Goal: Information Seeking & Learning: Understand process/instructions

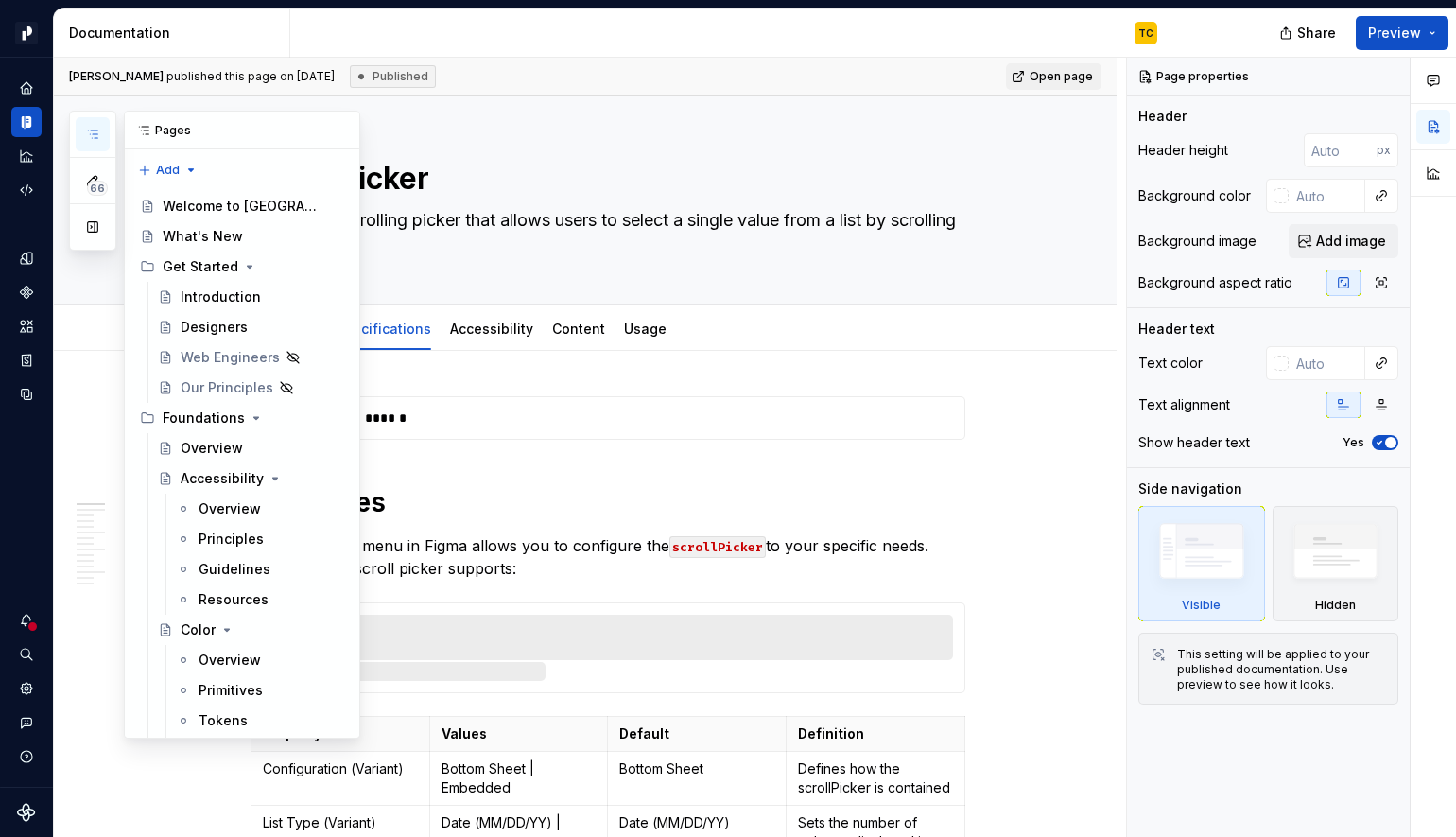
click at [92, 134] on icon "button" at bounding box center [92, 134] width 16 height 16
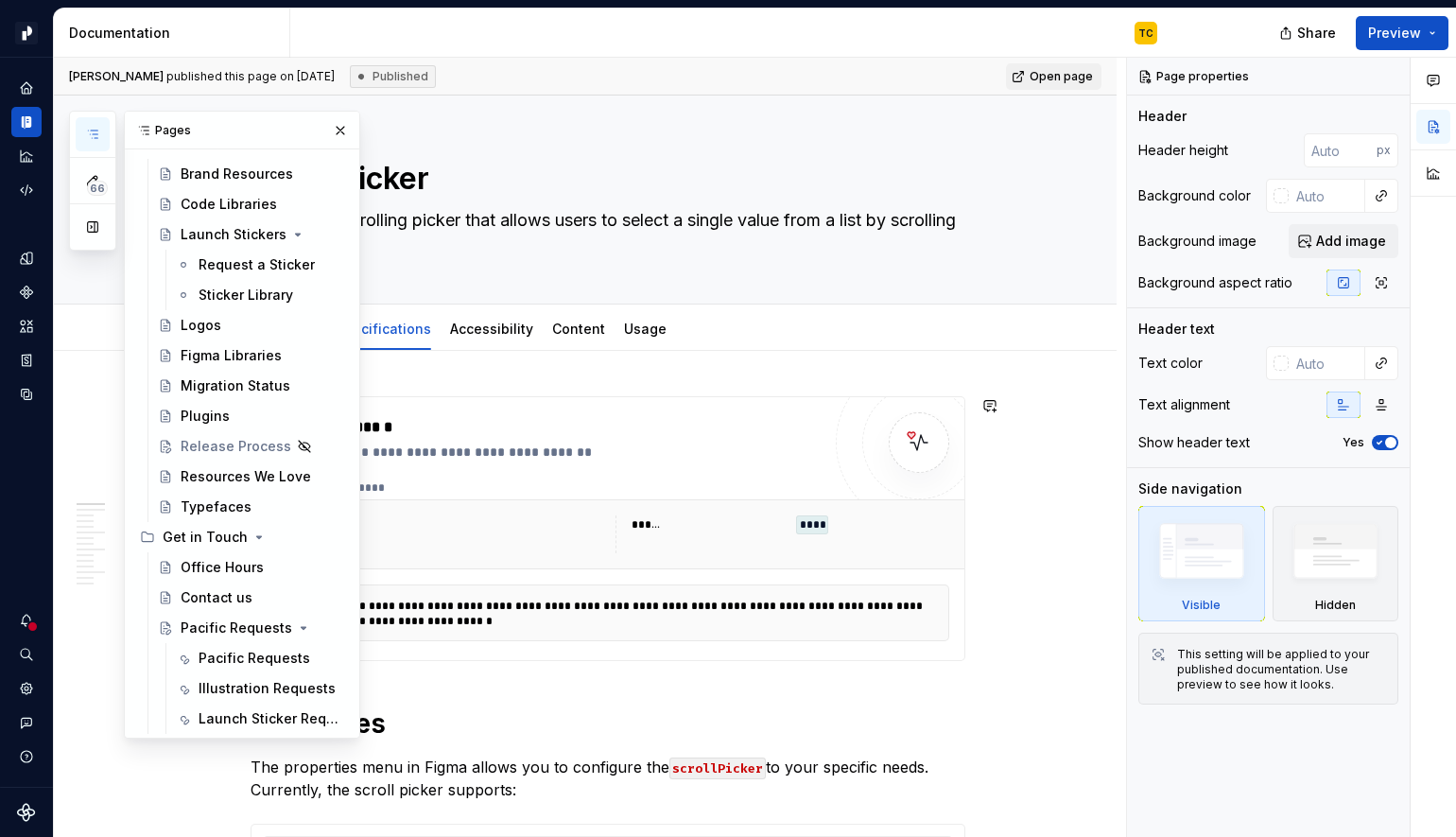
scroll to position [11985, 0]
click at [207, 632] on div "Pacific Requests" at bounding box center [225, 627] width 88 height 18
type textarea "*"
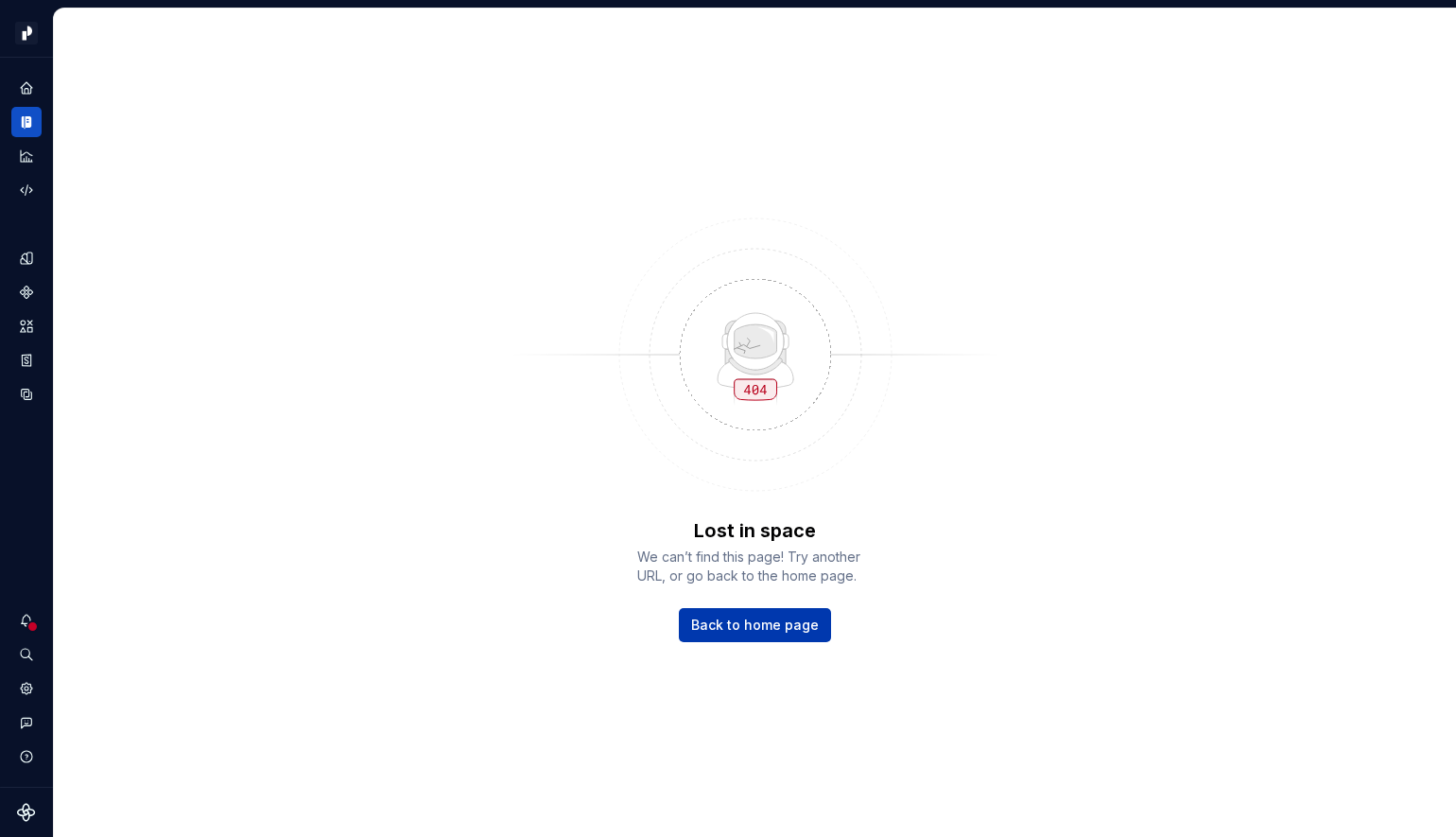
click at [741, 616] on span "Back to home page" at bounding box center [754, 625] width 127 height 18
click at [792, 621] on span "Back to home page" at bounding box center [754, 625] width 127 height 18
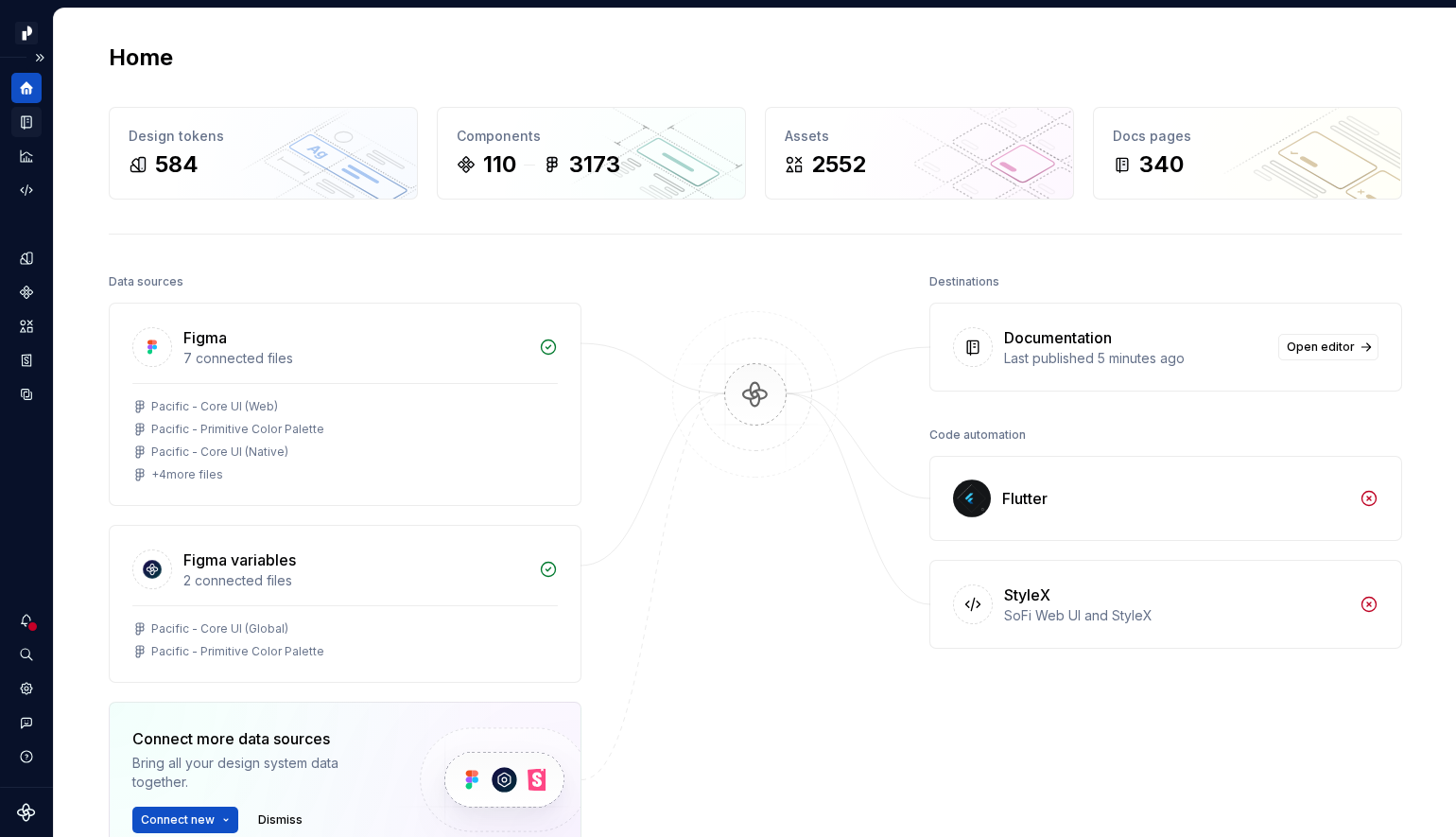
click at [33, 120] on icon "Documentation" at bounding box center [25, 122] width 17 height 17
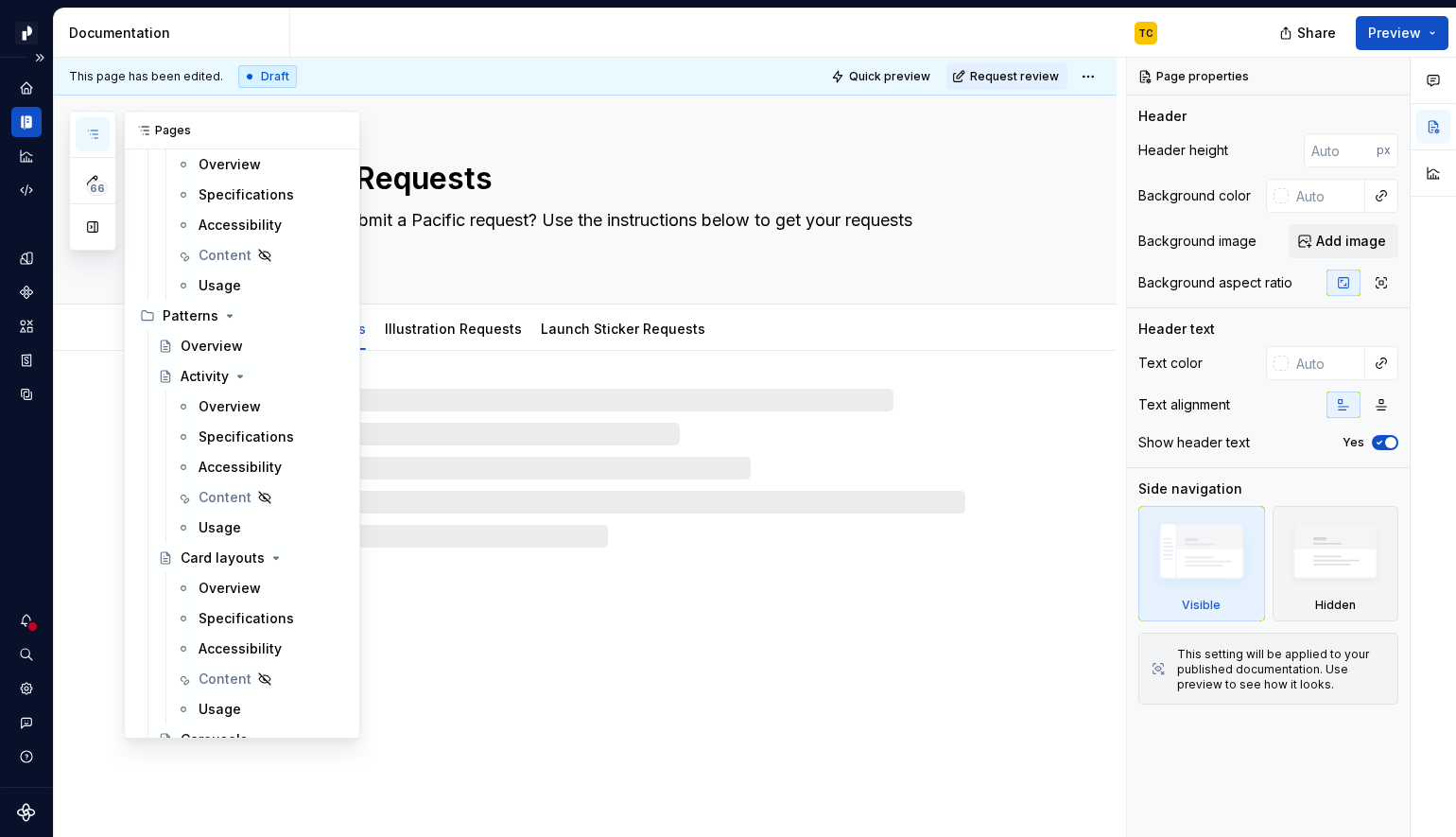
scroll to position [11834, 0]
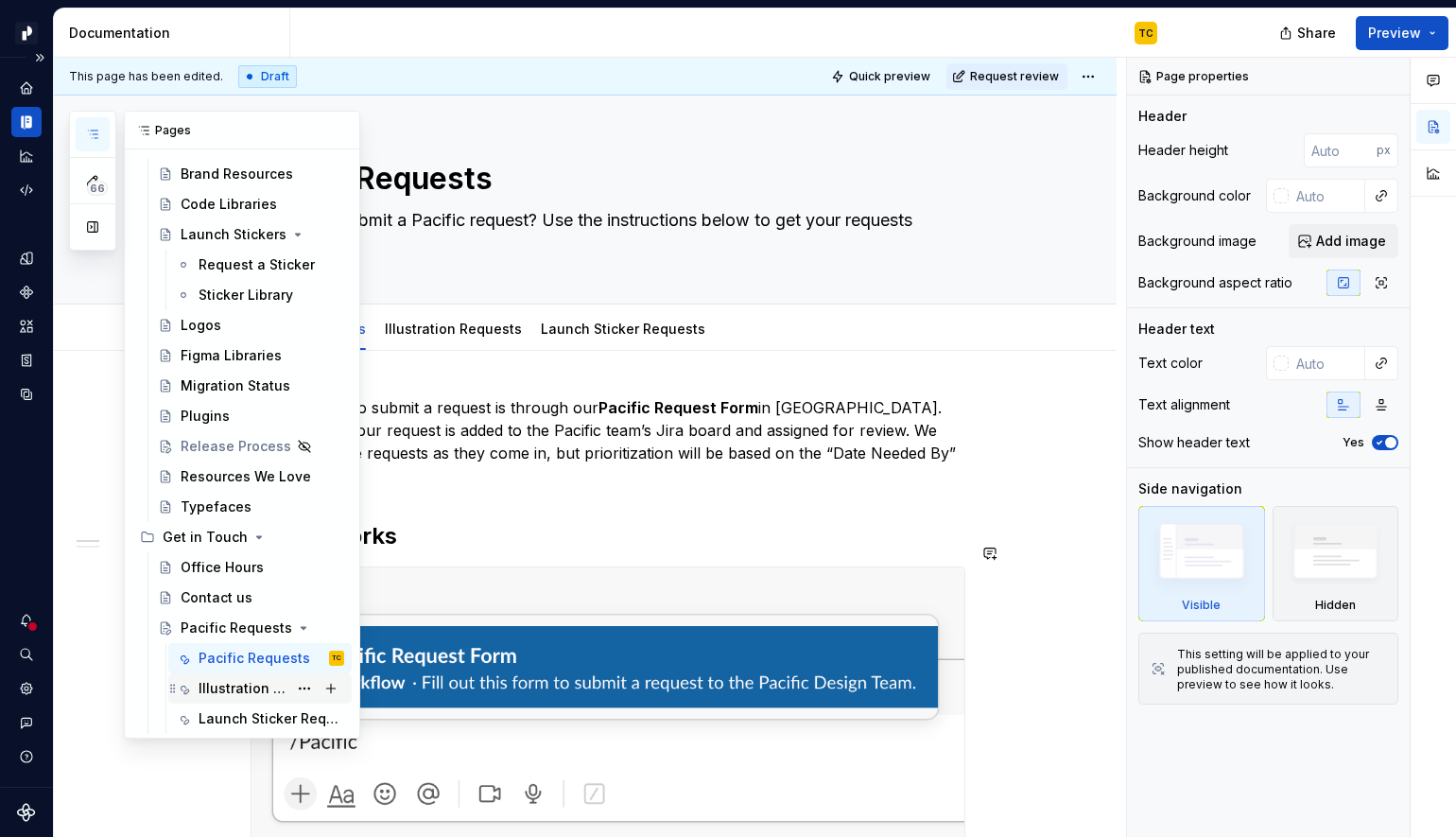
click at [216, 679] on div "Illustration Requests" at bounding box center [242, 688] width 89 height 18
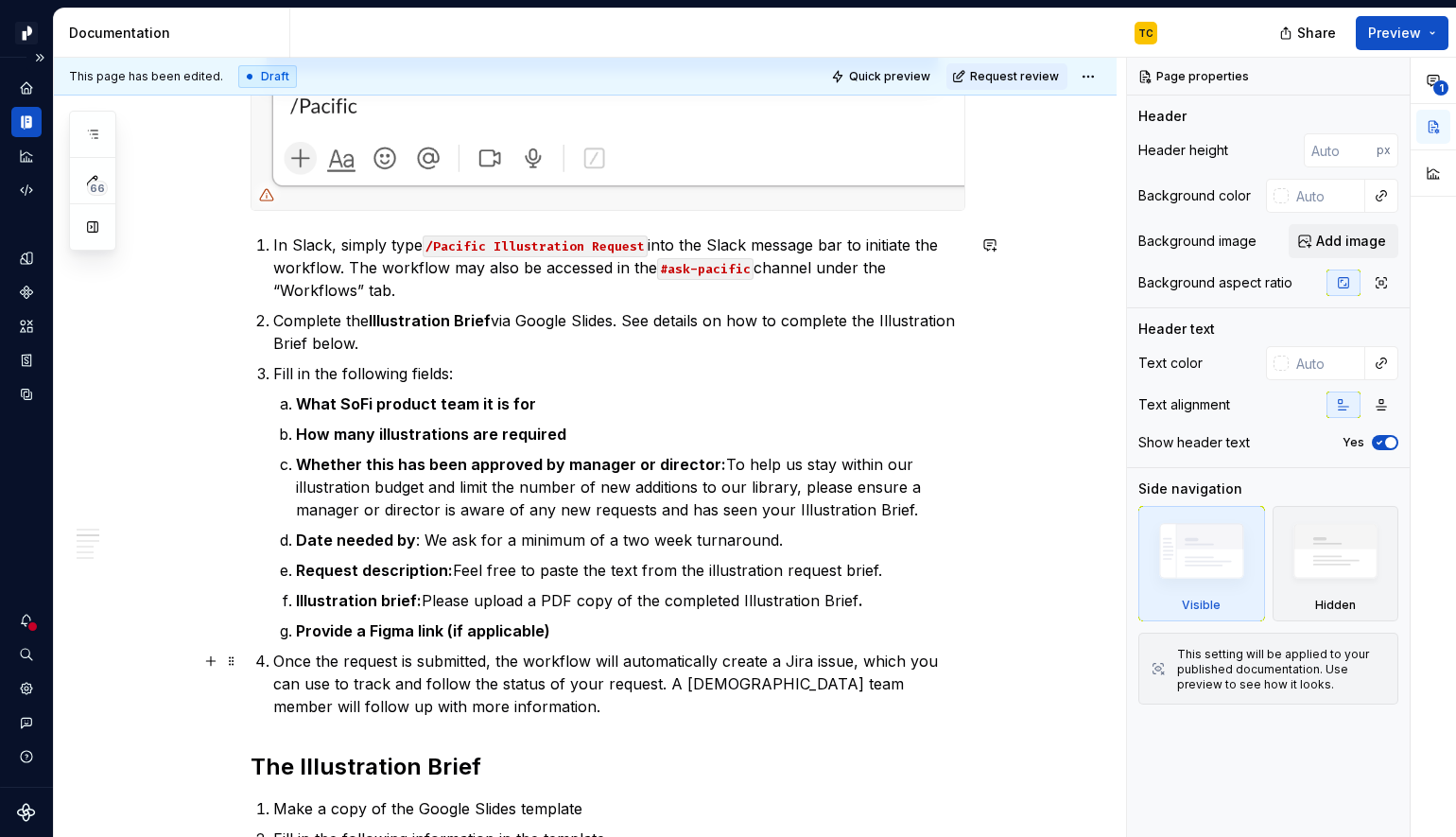
scroll to position [511, 0]
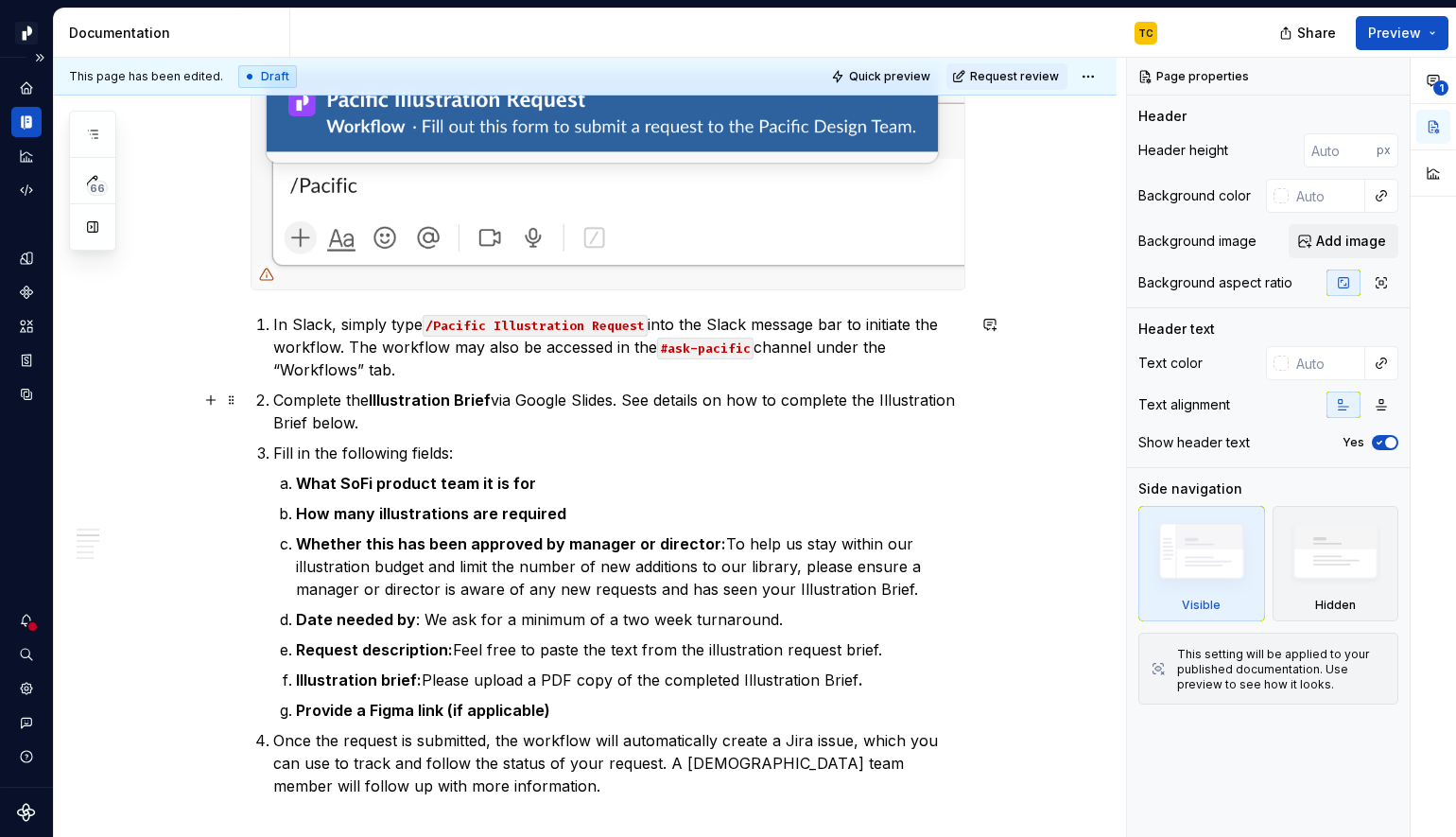
type textarea "*"
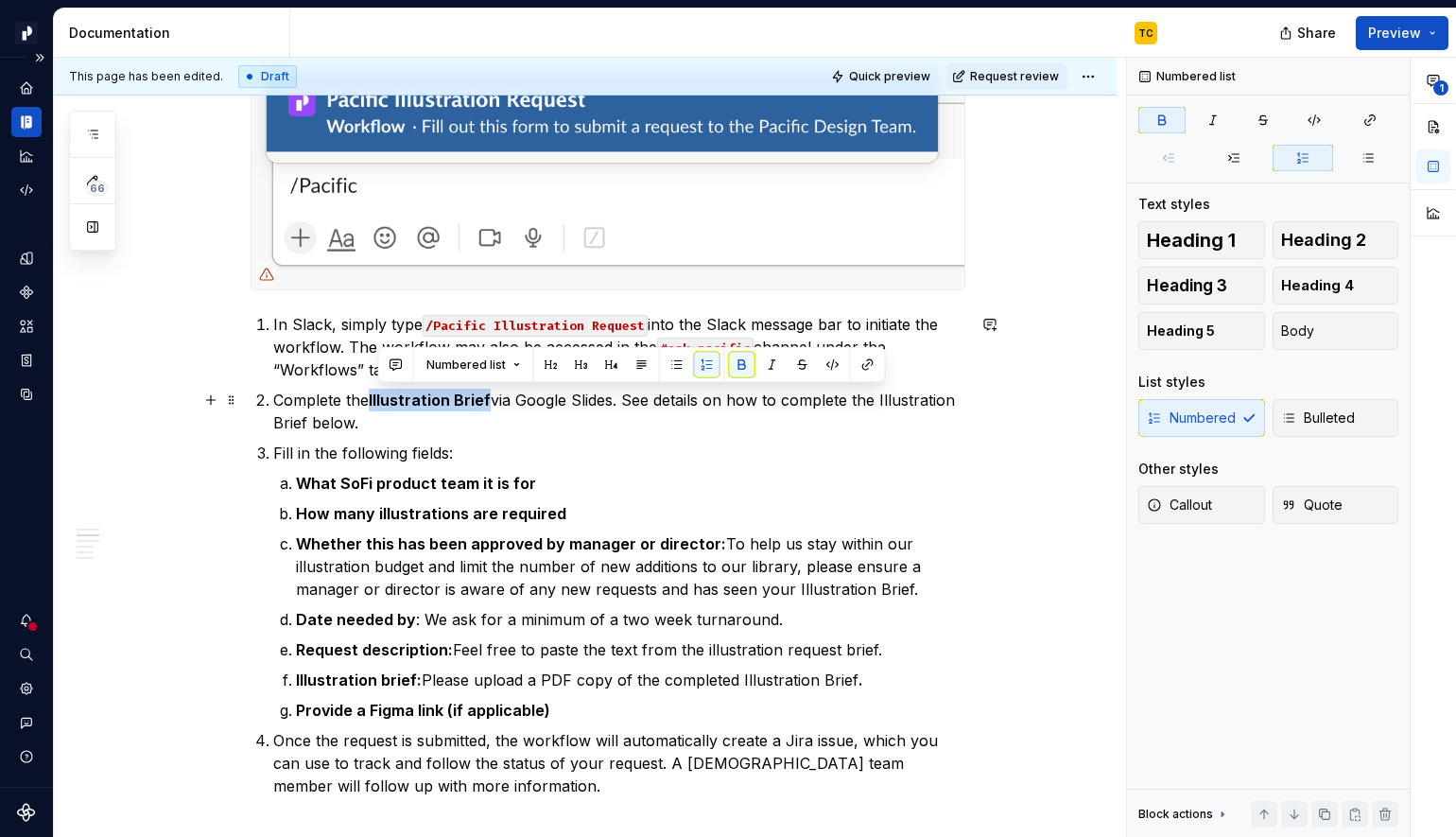
drag, startPoint x: 379, startPoint y: 394, endPoint x: 491, endPoint y: 390, distance: 112.1
click at [491, 390] on strong "Illustration Brief" at bounding box center [429, 399] width 122 height 18
click at [863, 355] on button "button" at bounding box center [867, 364] width 26 height 26
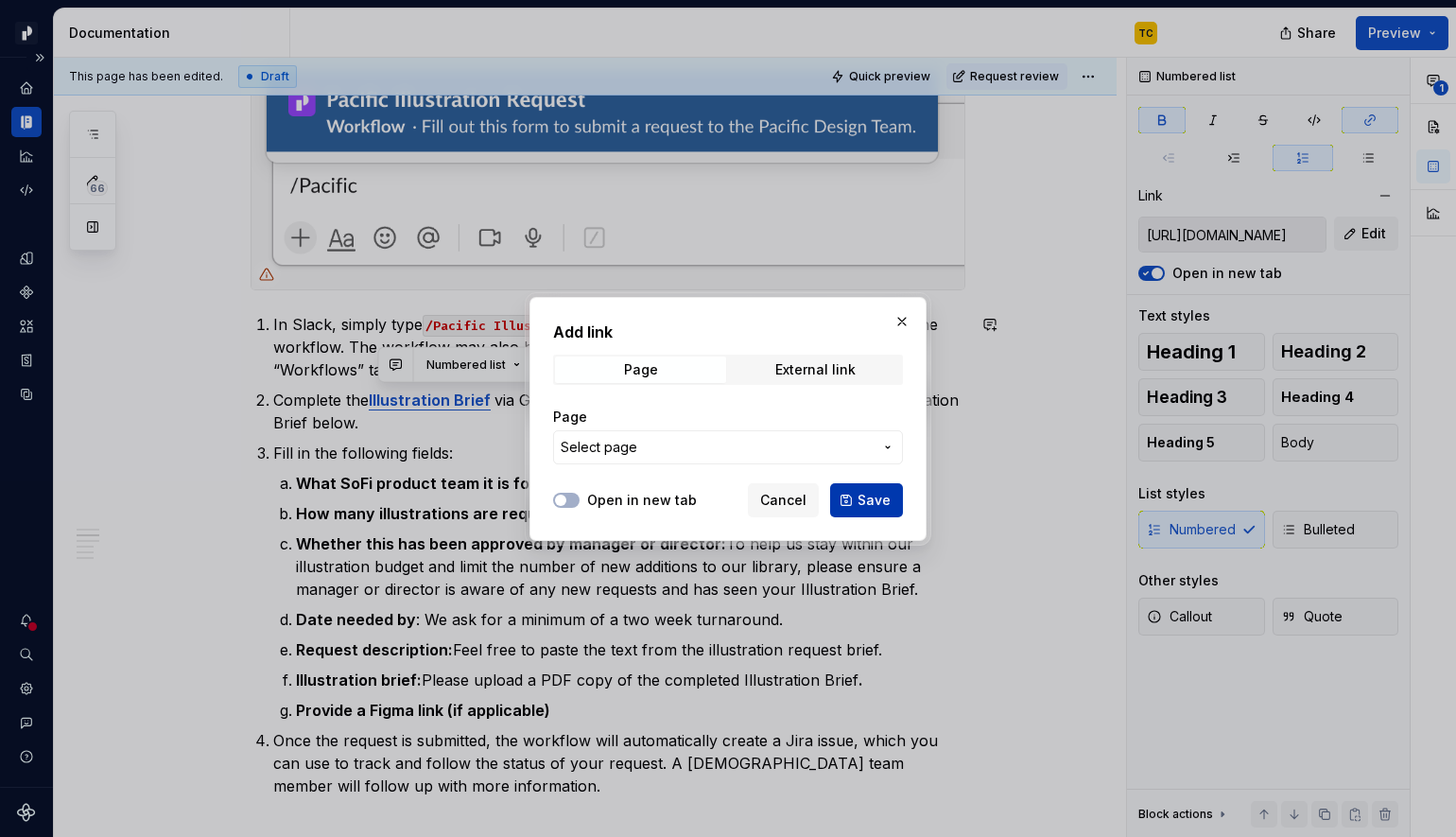
click at [865, 497] on span "Save" at bounding box center [874, 499] width 33 height 18
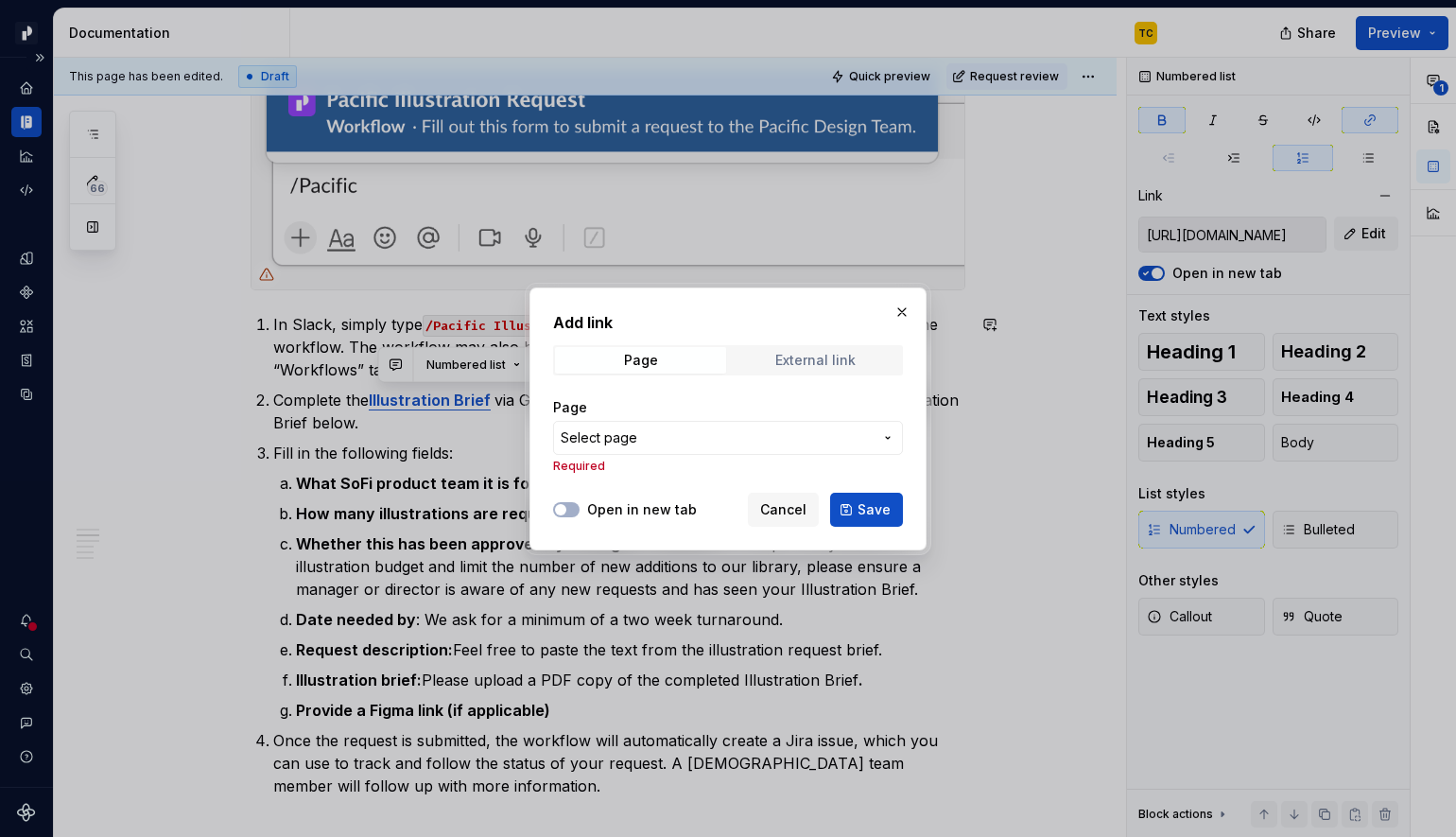
type textarea "*"
click at [810, 347] on span "External link" at bounding box center [816, 360] width 171 height 26
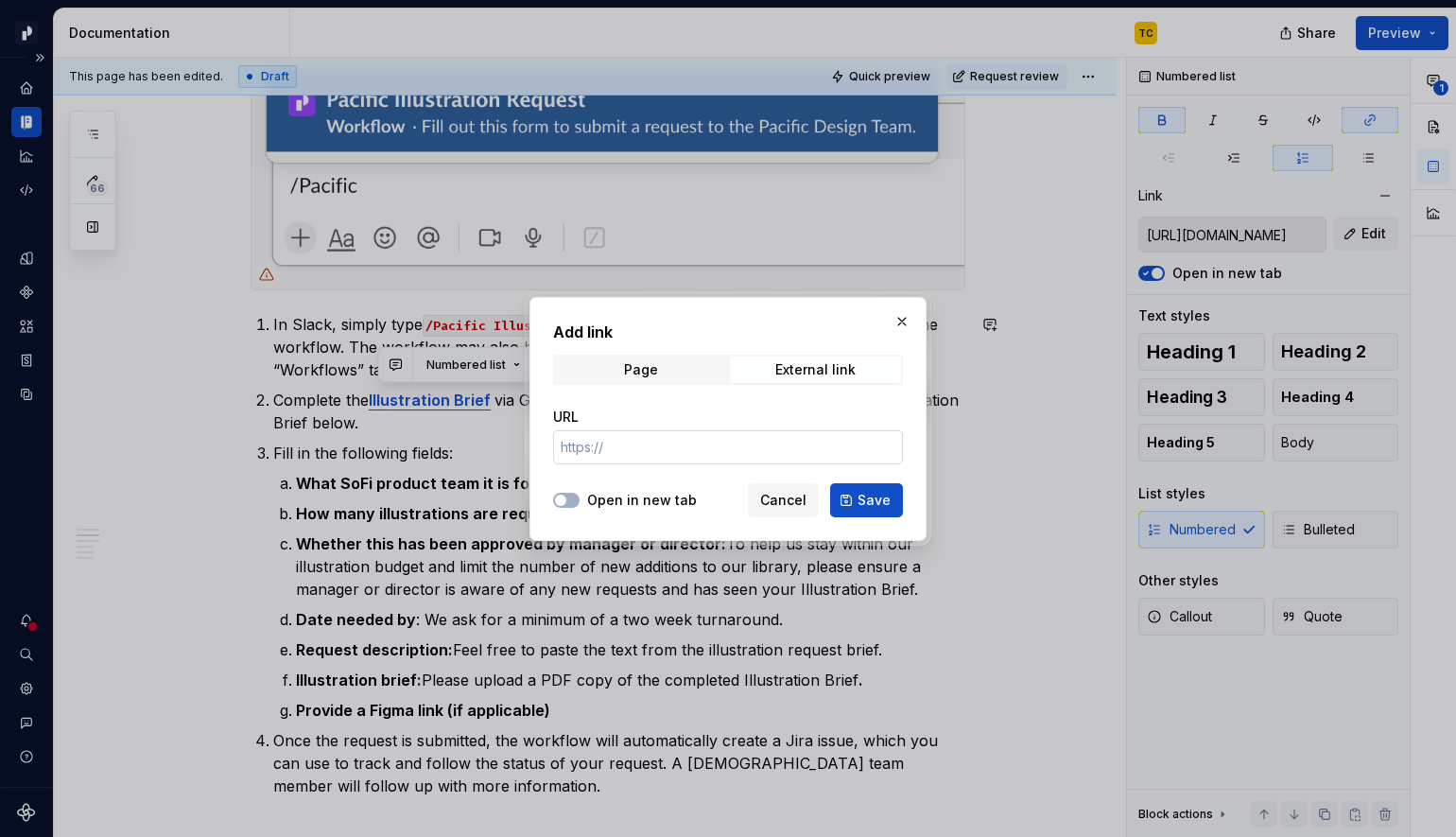
click at [734, 441] on input "URL" at bounding box center [727, 447] width 349 height 34
paste input "[URL][DOMAIN_NAME]"
type input "[URL][DOMAIN_NAME]"
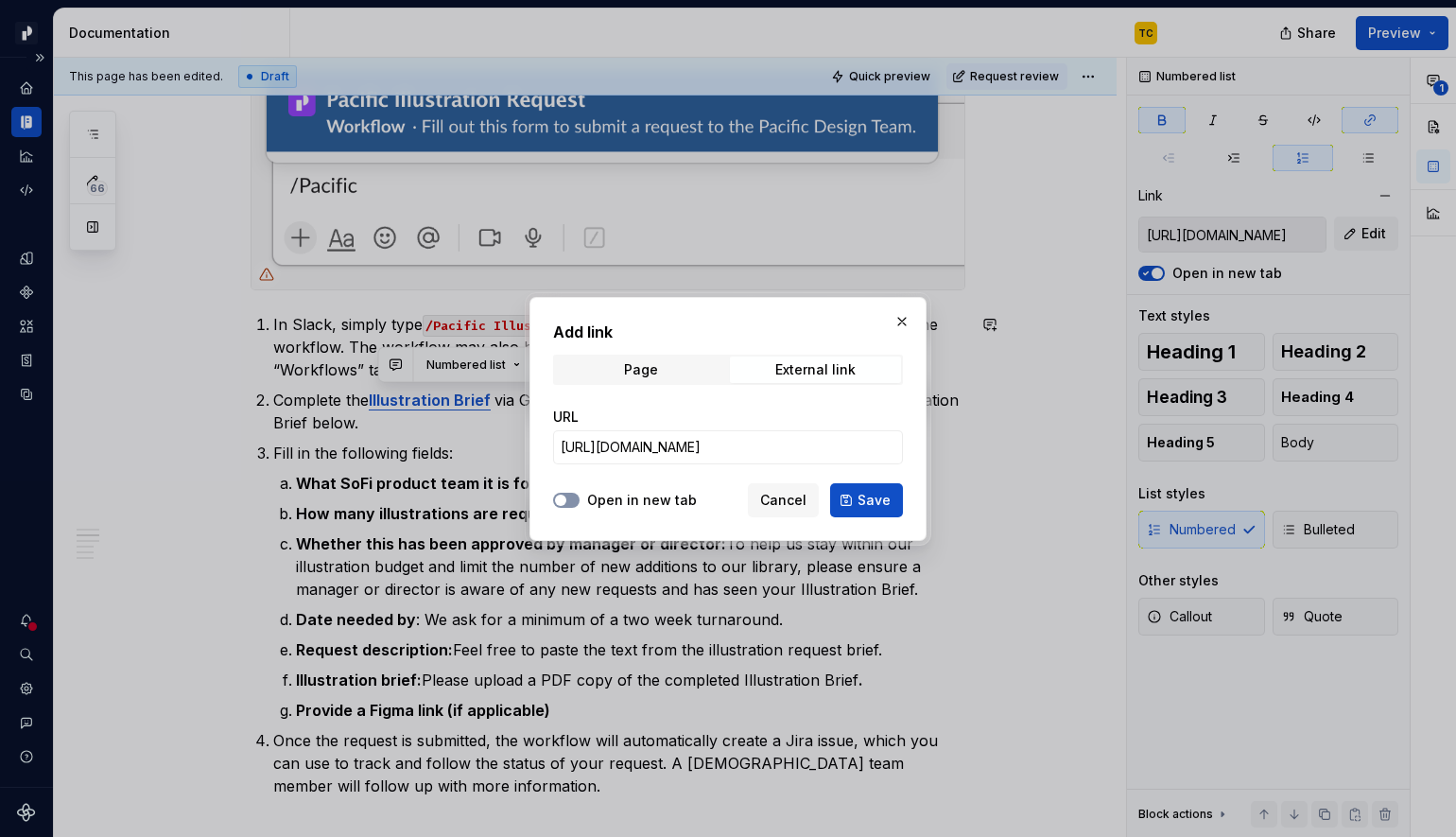
click at [568, 495] on button "Open in new tab" at bounding box center [565, 500] width 26 height 16
click at [867, 498] on span "Save" at bounding box center [874, 499] width 33 height 18
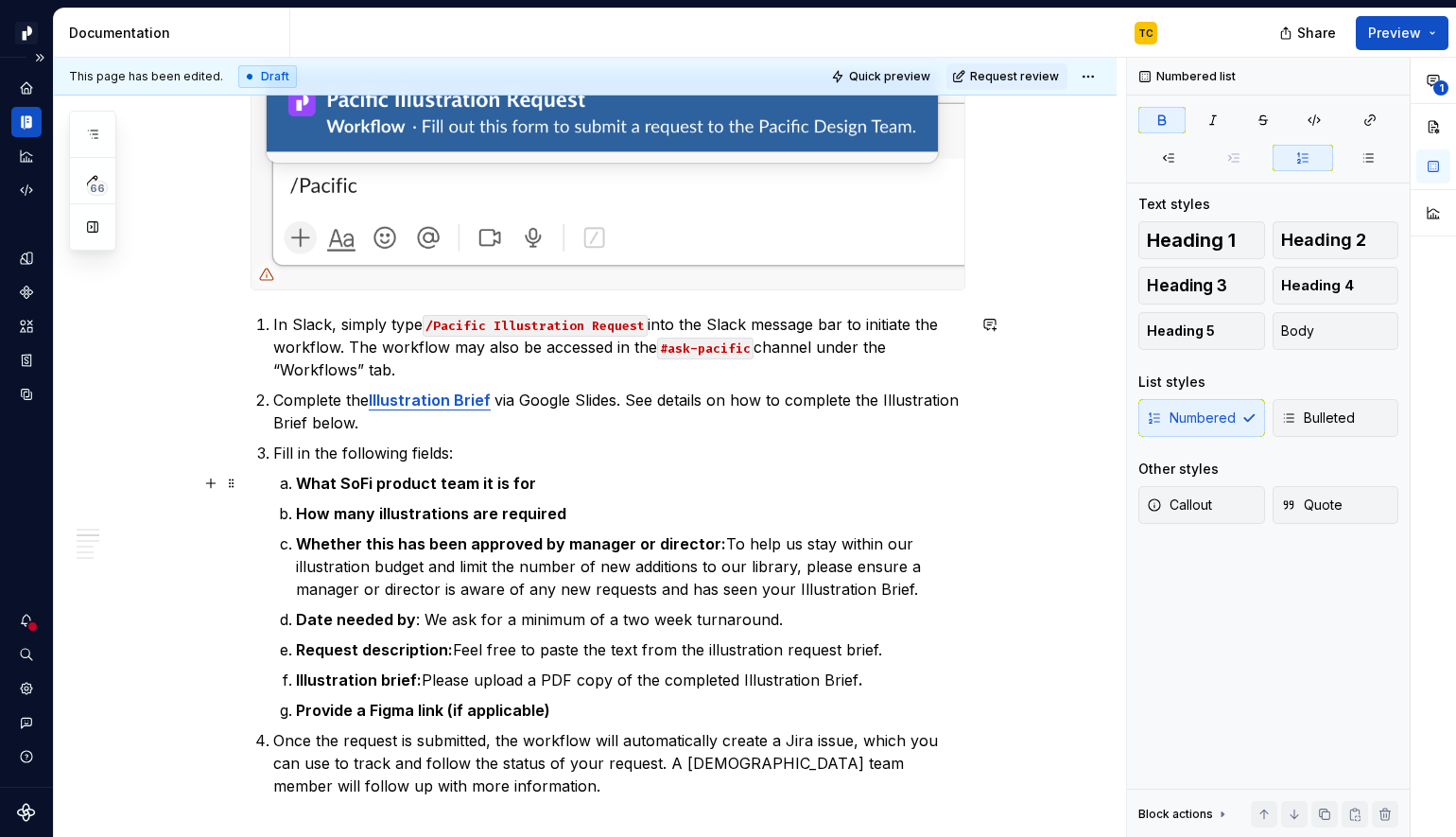
click at [560, 479] on p "What SoFi product team it is for" at bounding box center [631, 483] width 670 height 22
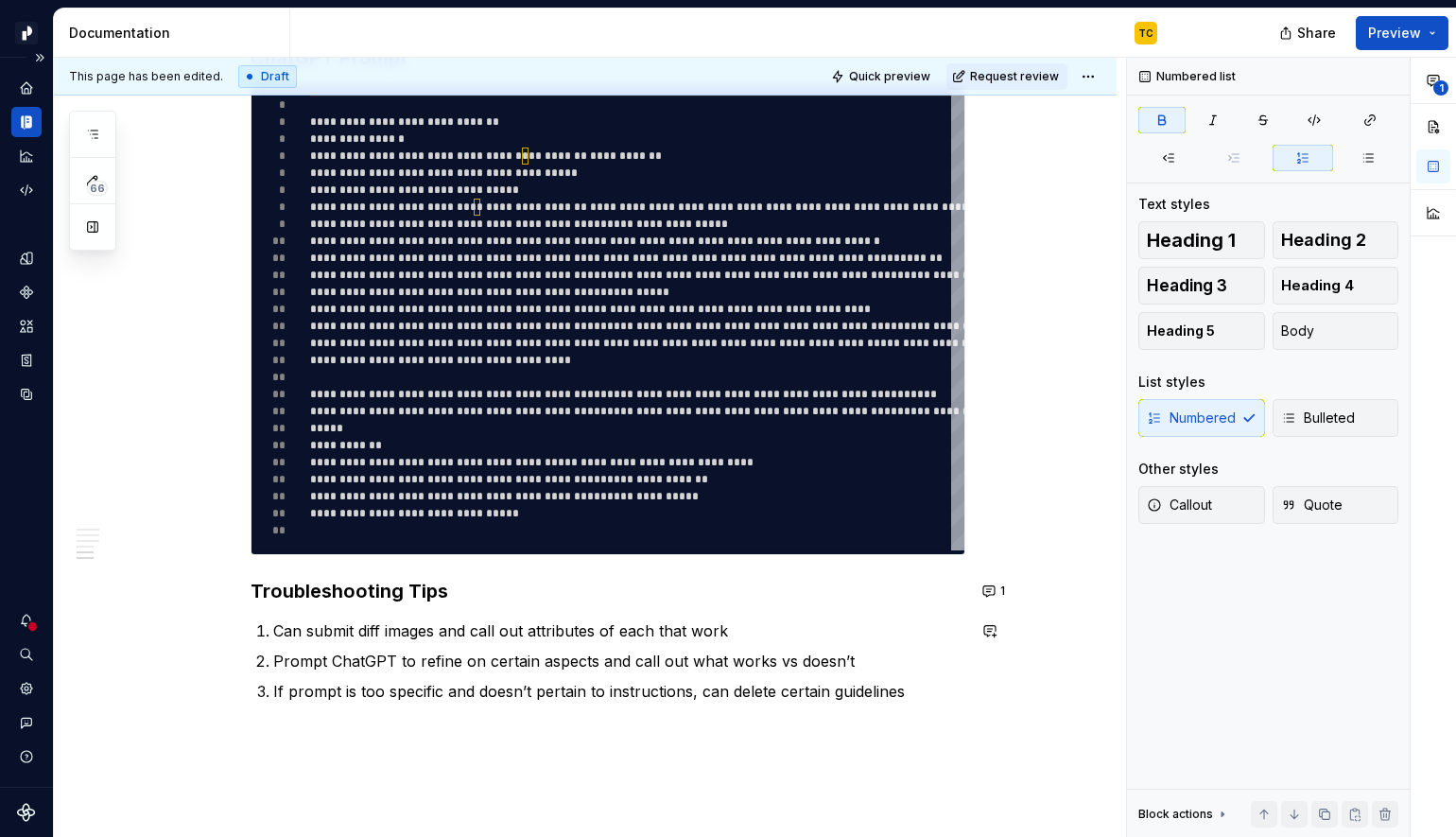
scroll to position [1963, 0]
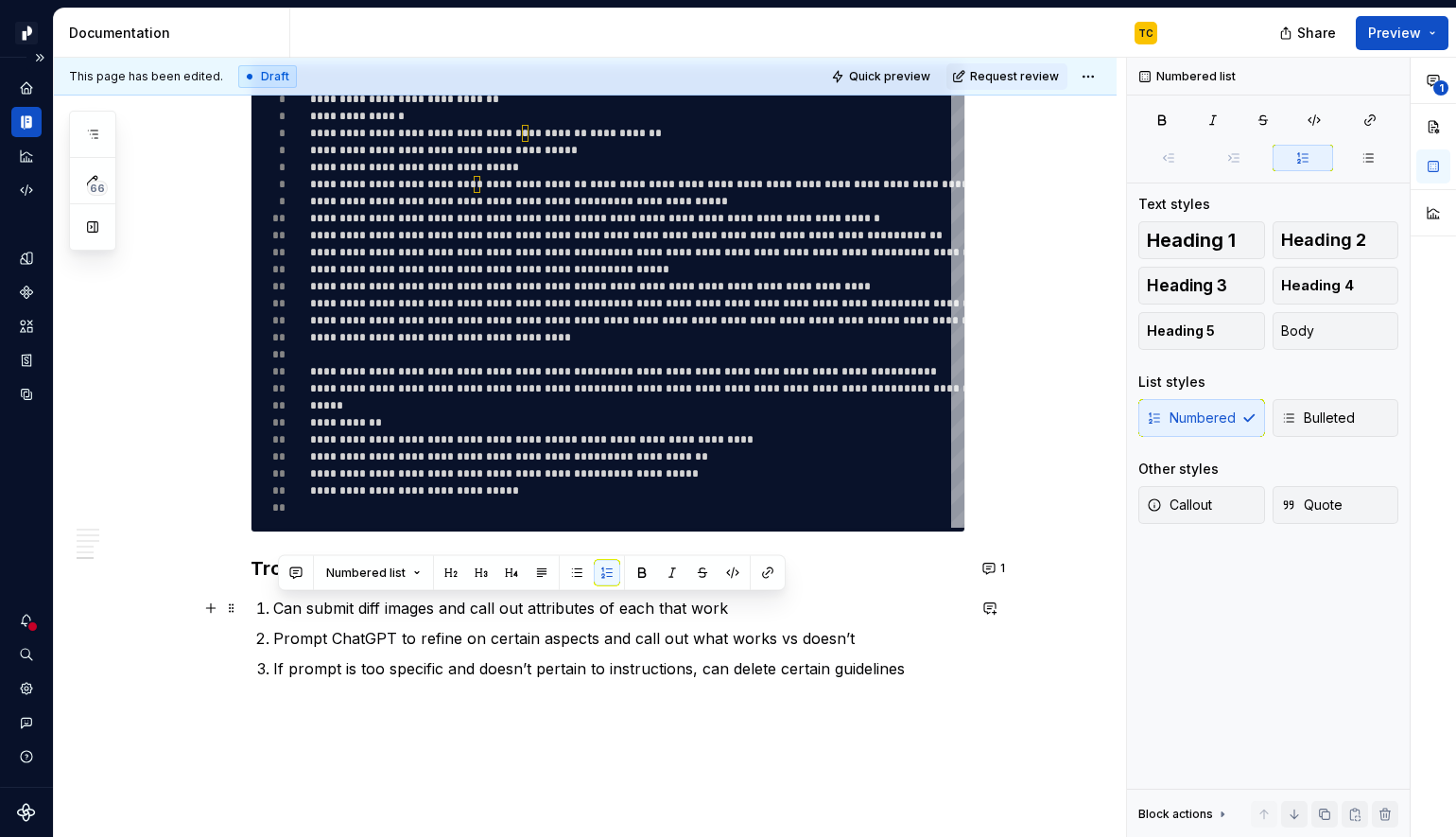
drag, startPoint x: 921, startPoint y: 666, endPoint x: 268, endPoint y: 599, distance: 656.4
click at [273, 599] on ol "Can submit diff images and call out attributes of each that work Prompt ChatGPT…" at bounding box center [619, 638] width 692 height 84
copy ol "Can submit diff images and call out attributes of each that work Prompt ChatGPT…"
click at [1004, 565] on button "1" at bounding box center [996, 567] width 37 height 26
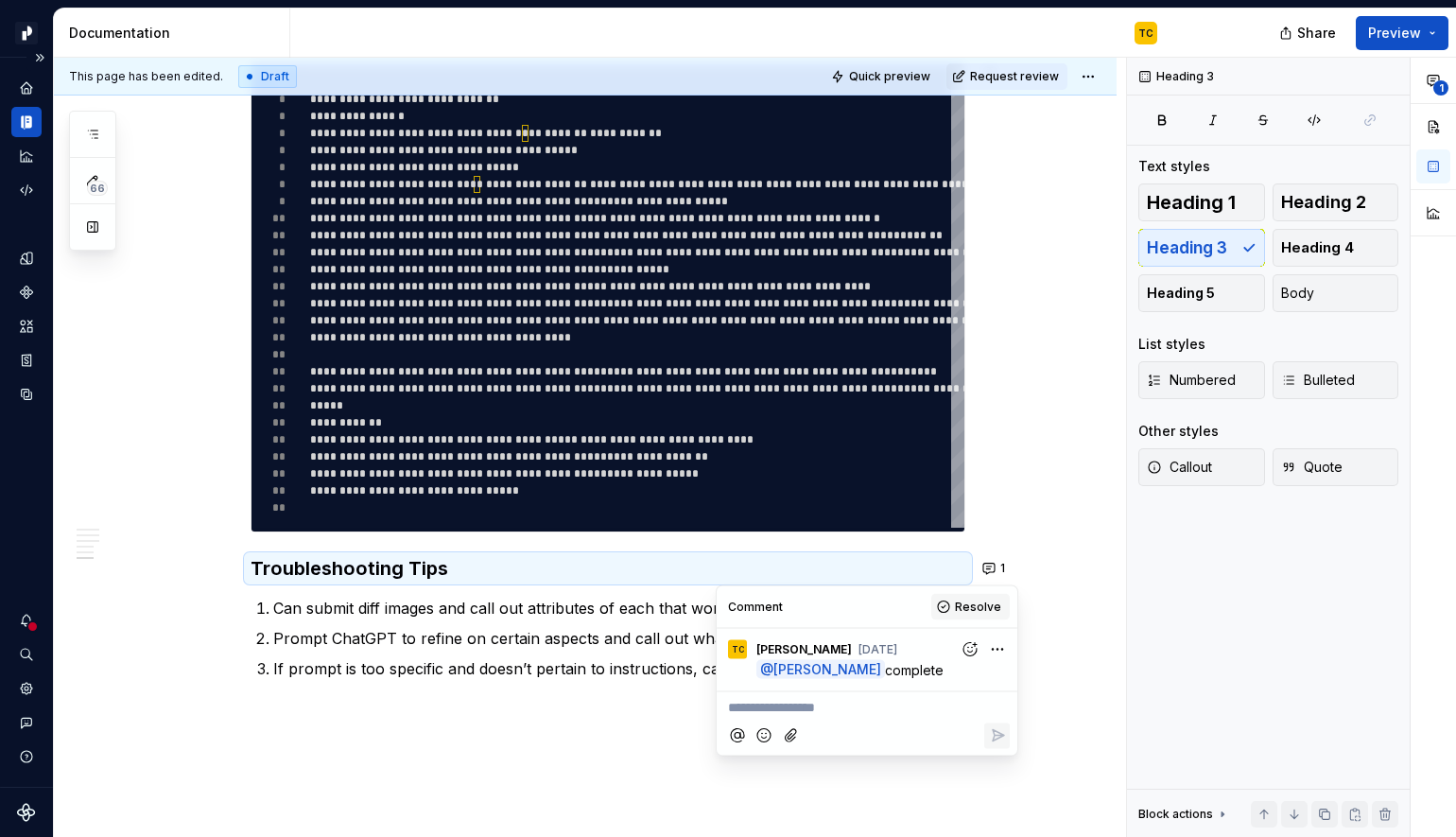
click at [957, 613] on button "Resolve" at bounding box center [970, 606] width 79 height 26
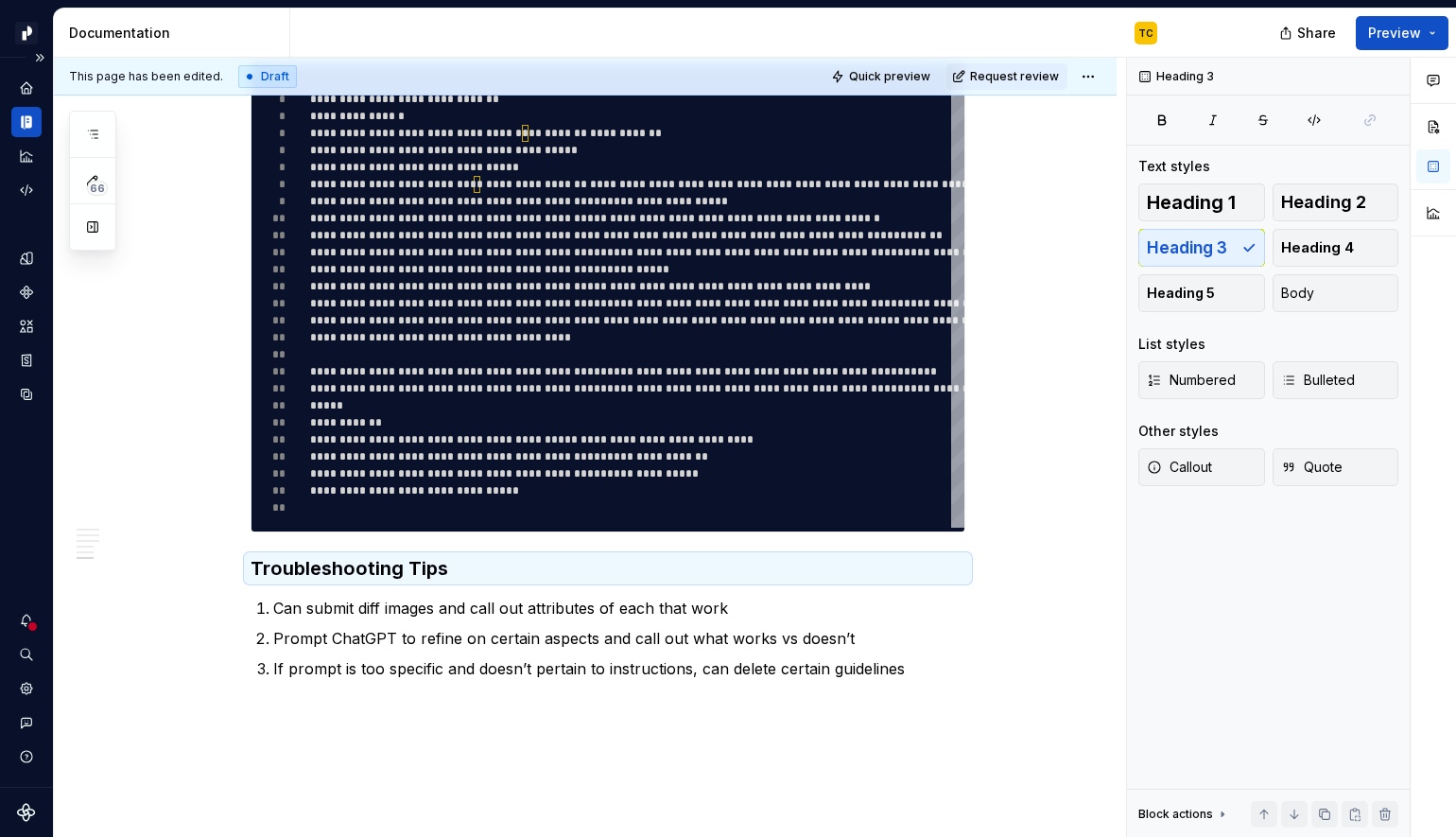
type textarea "*"
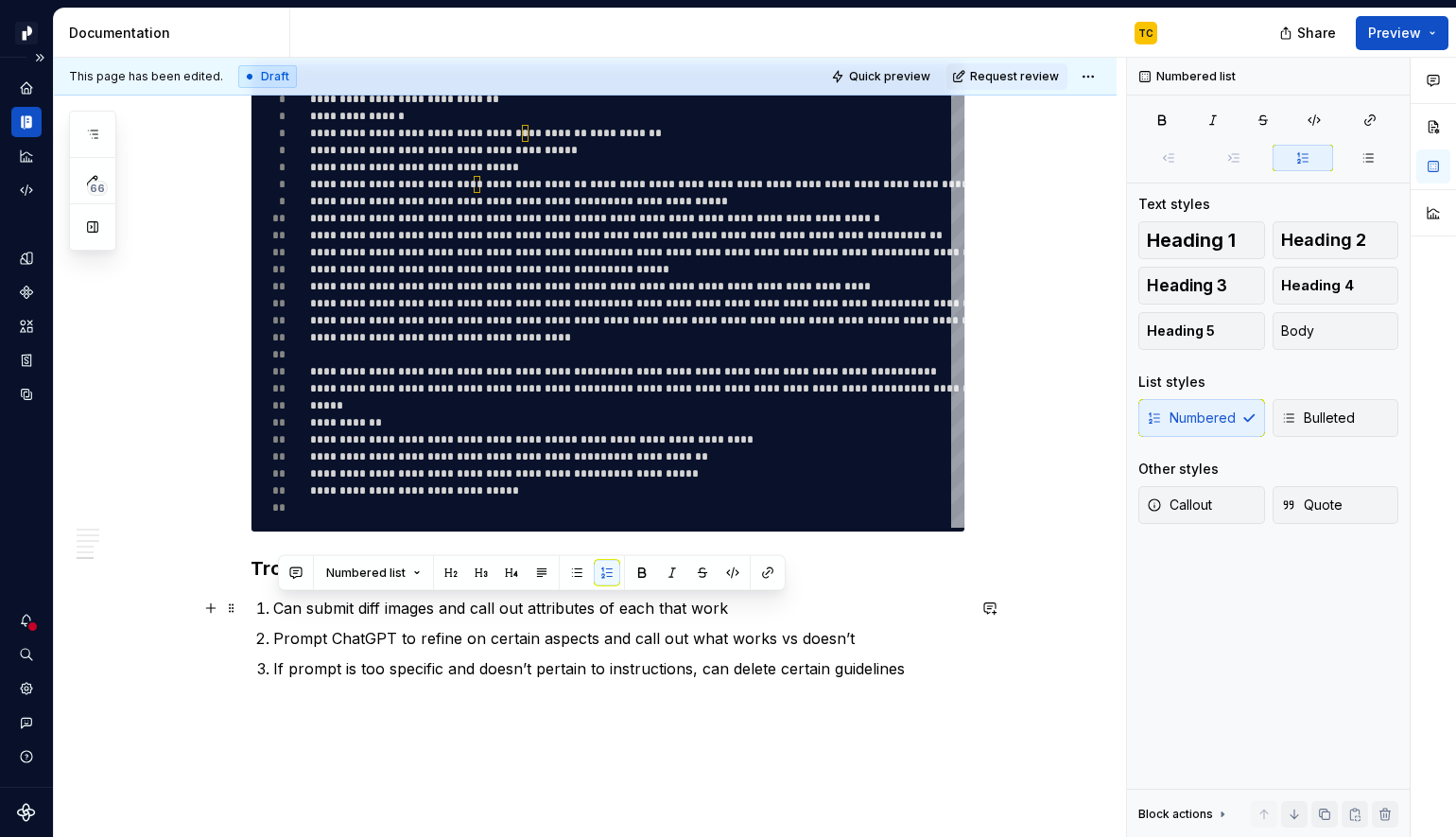
drag, startPoint x: 920, startPoint y: 669, endPoint x: 262, endPoint y: 610, distance: 660.6
click at [273, 610] on ol "Can submit diff images and call out attributes of each that work Prompt ChatGPT…" at bounding box center [619, 638] width 692 height 84
paste div
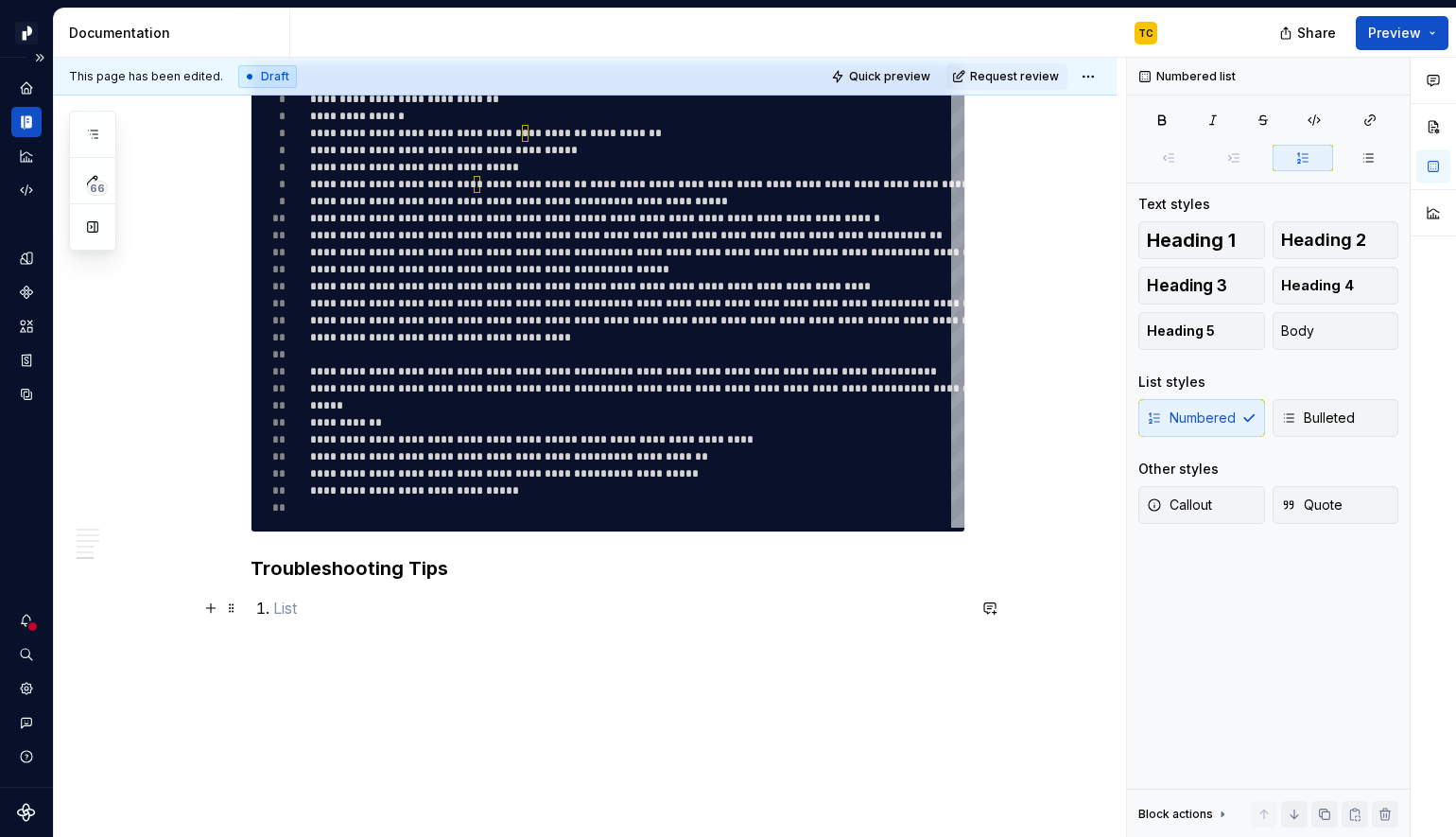
click at [301, 613] on p at bounding box center [619, 607] width 692 height 22
click at [412, 605] on p at bounding box center [619, 607] width 692 height 22
click at [390, 602] on p at bounding box center [619, 607] width 692 height 22
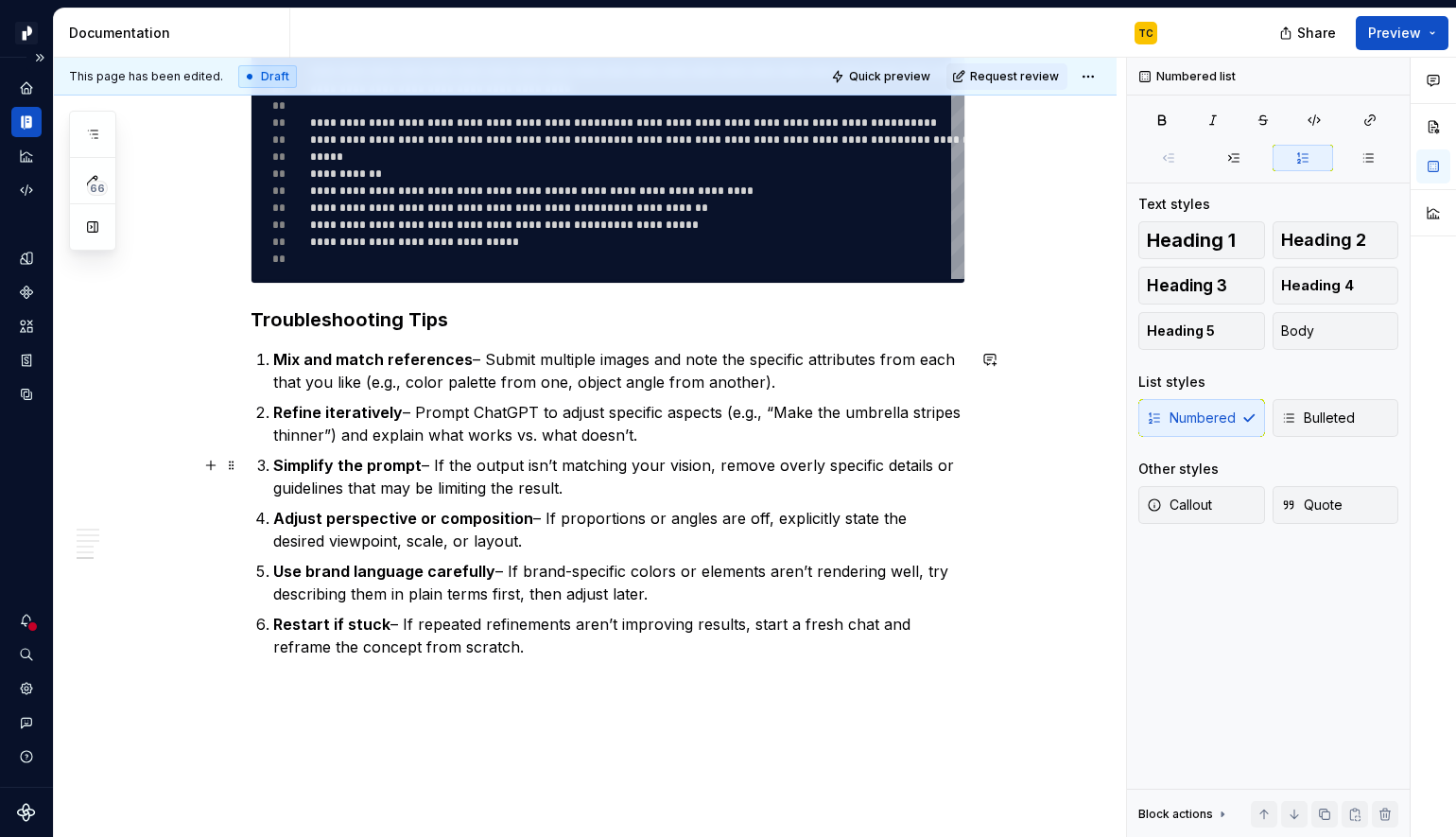
scroll to position [2203, 0]
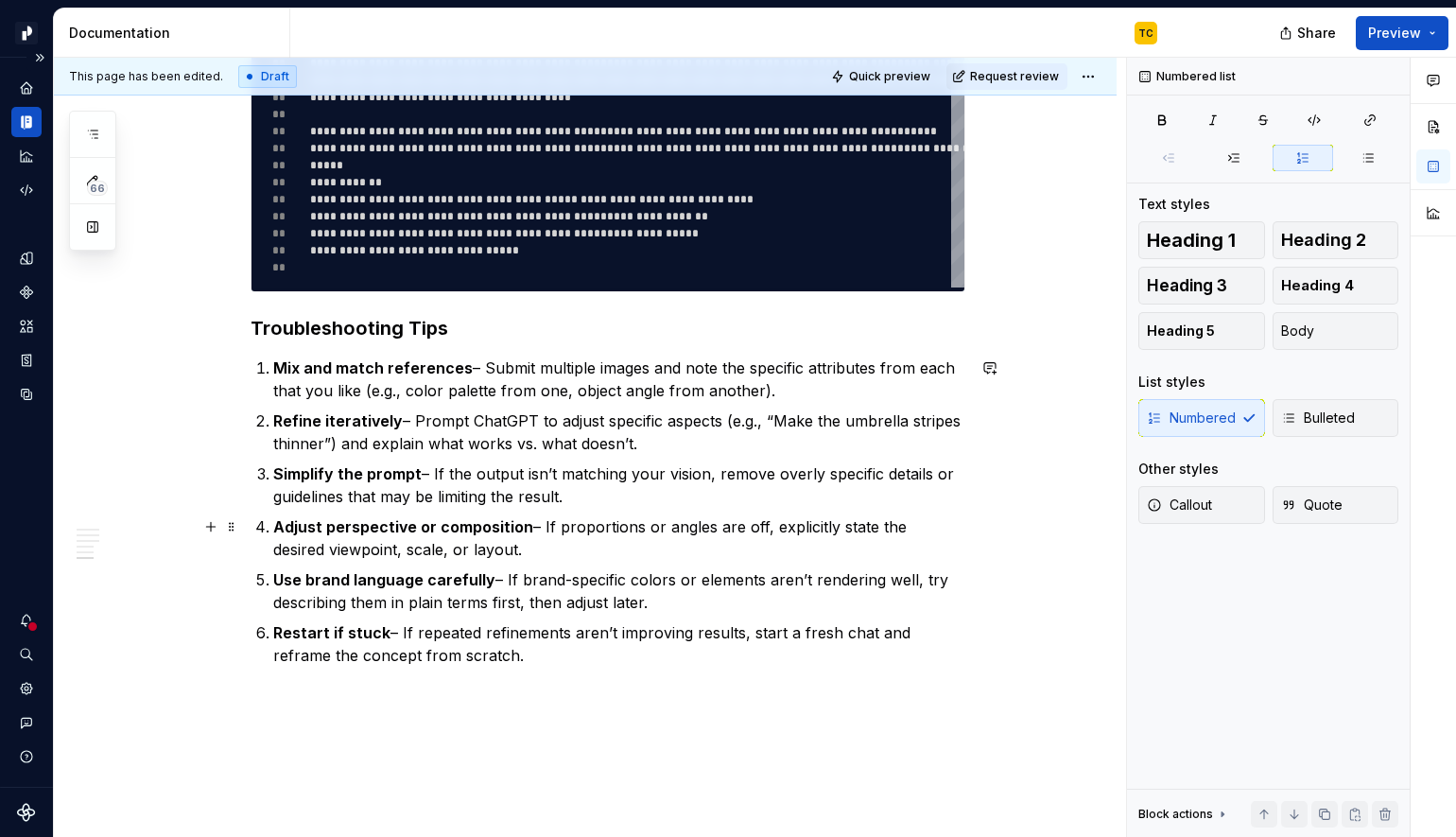
click at [370, 546] on p "Adjust perspective or composition – If proportions or angles are off, explicitl…" at bounding box center [619, 538] width 692 height 46
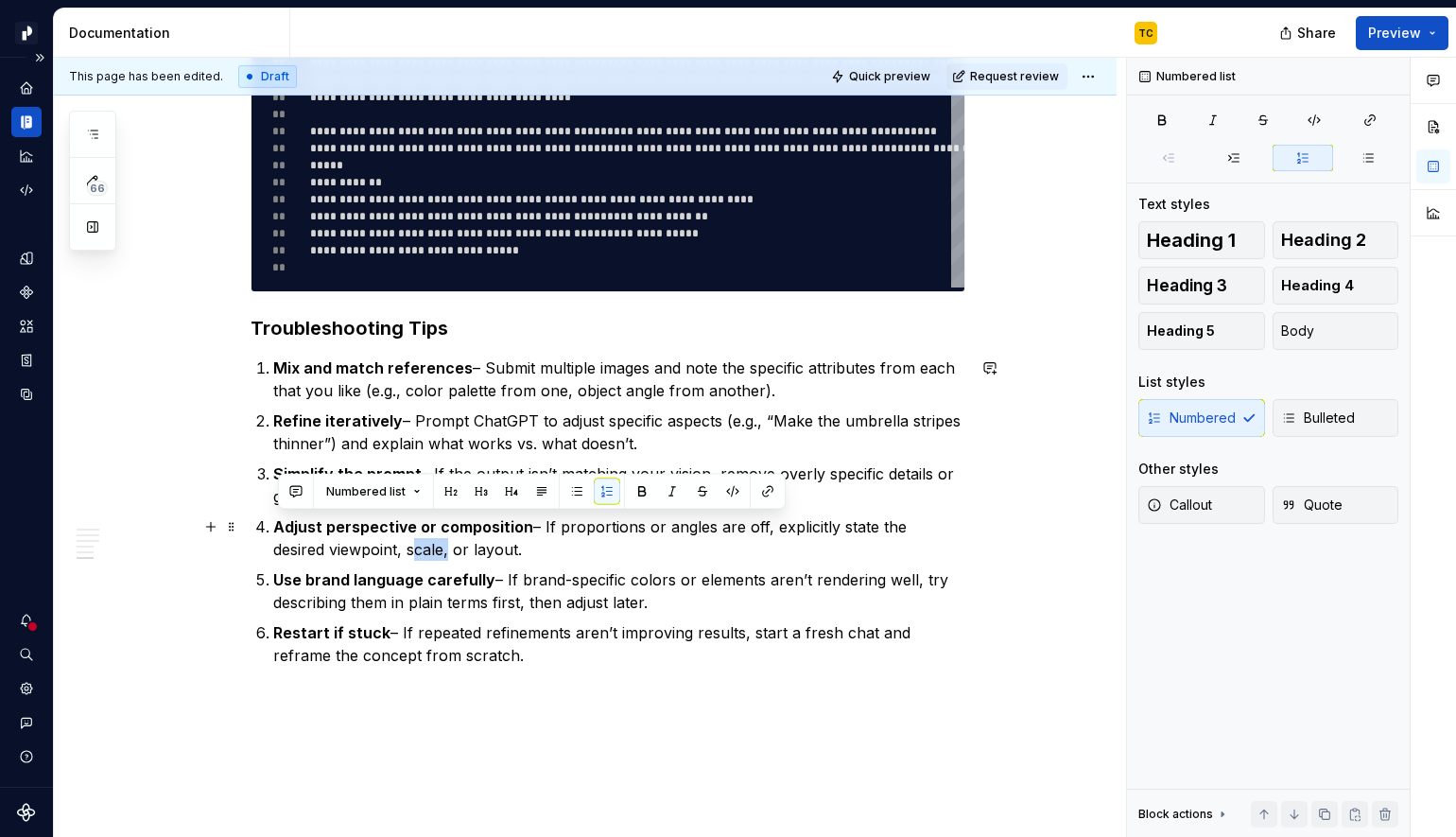
click at [370, 546] on p "Adjust perspective or composition – If proportions or angles are off, explicitl…" at bounding box center [619, 538] width 692 height 46
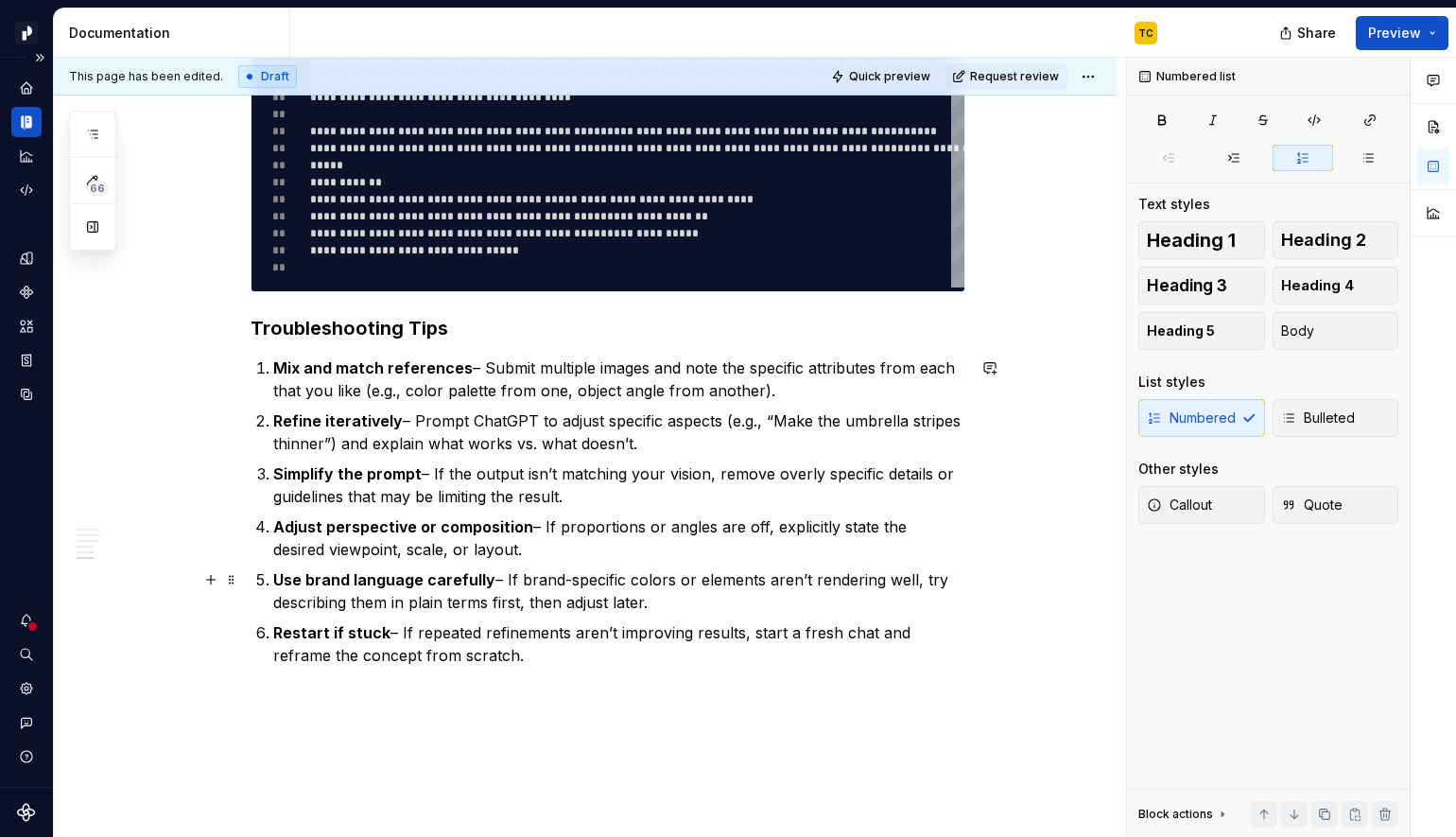
click at [434, 594] on p "Use brand language carefully – If brand-specific colors or elements aren’t rend…" at bounding box center [619, 591] width 692 height 46
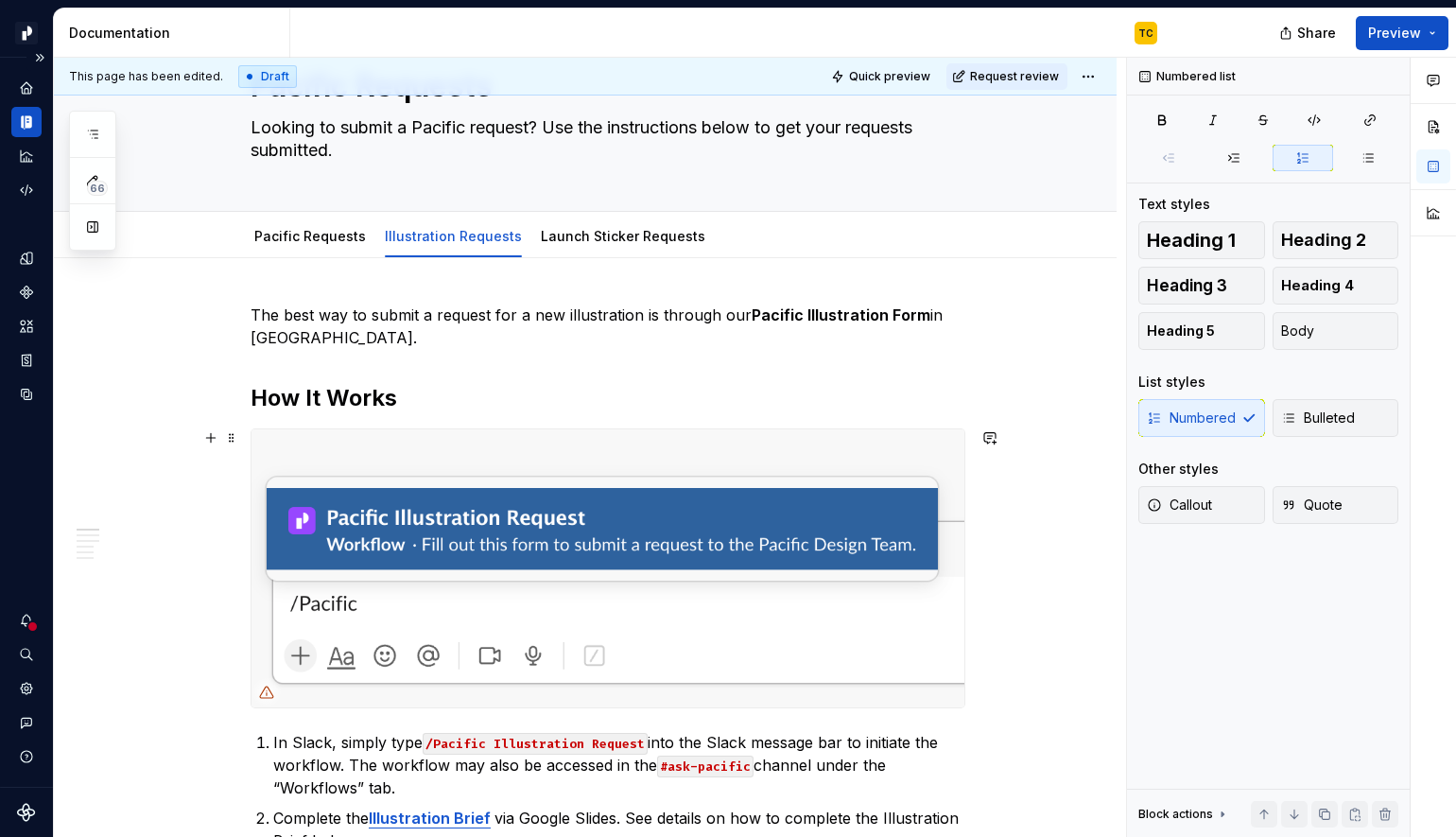
scroll to position [0, 0]
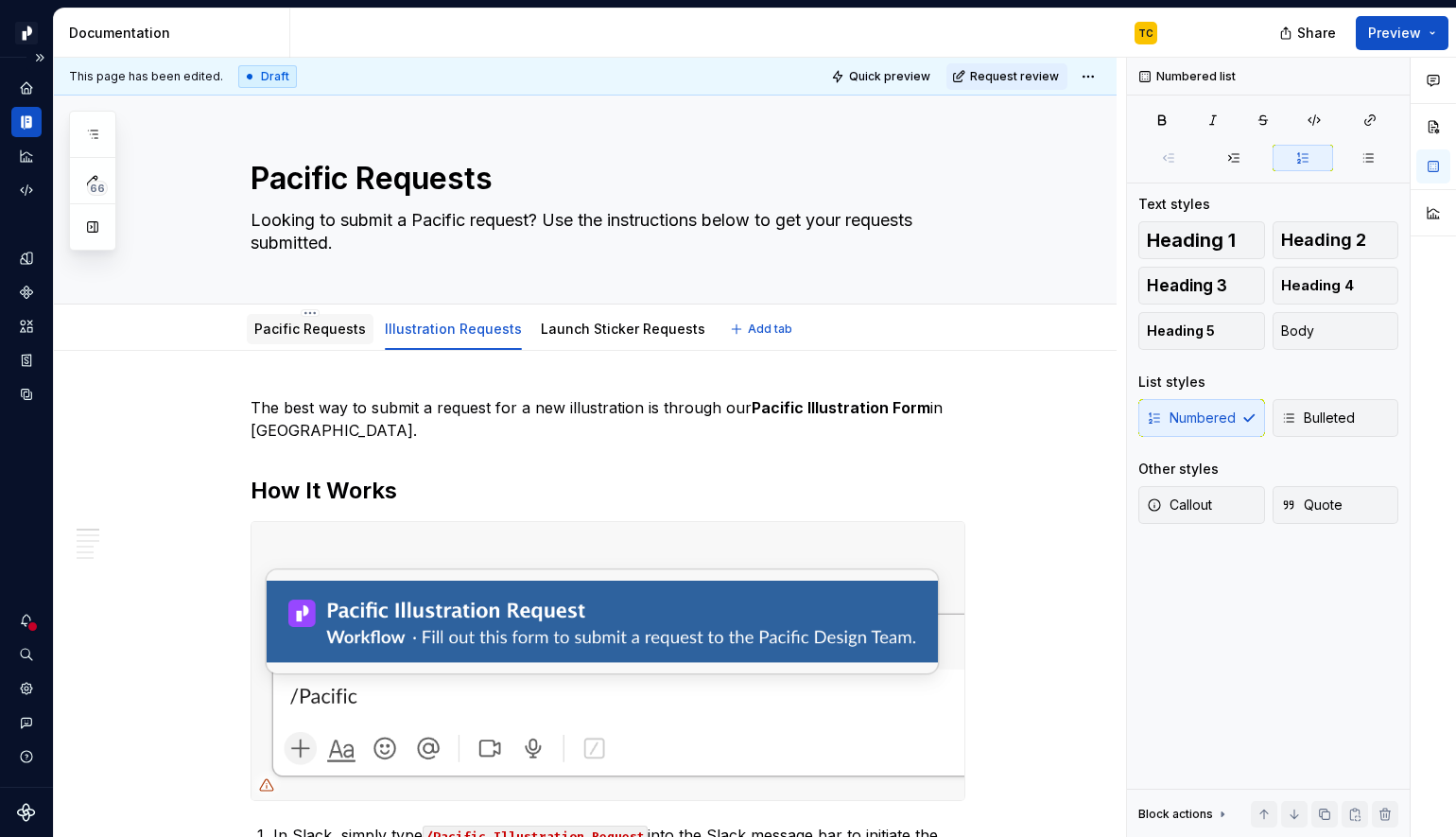
click at [314, 327] on link "Pacific Requests" at bounding box center [309, 328] width 112 height 17
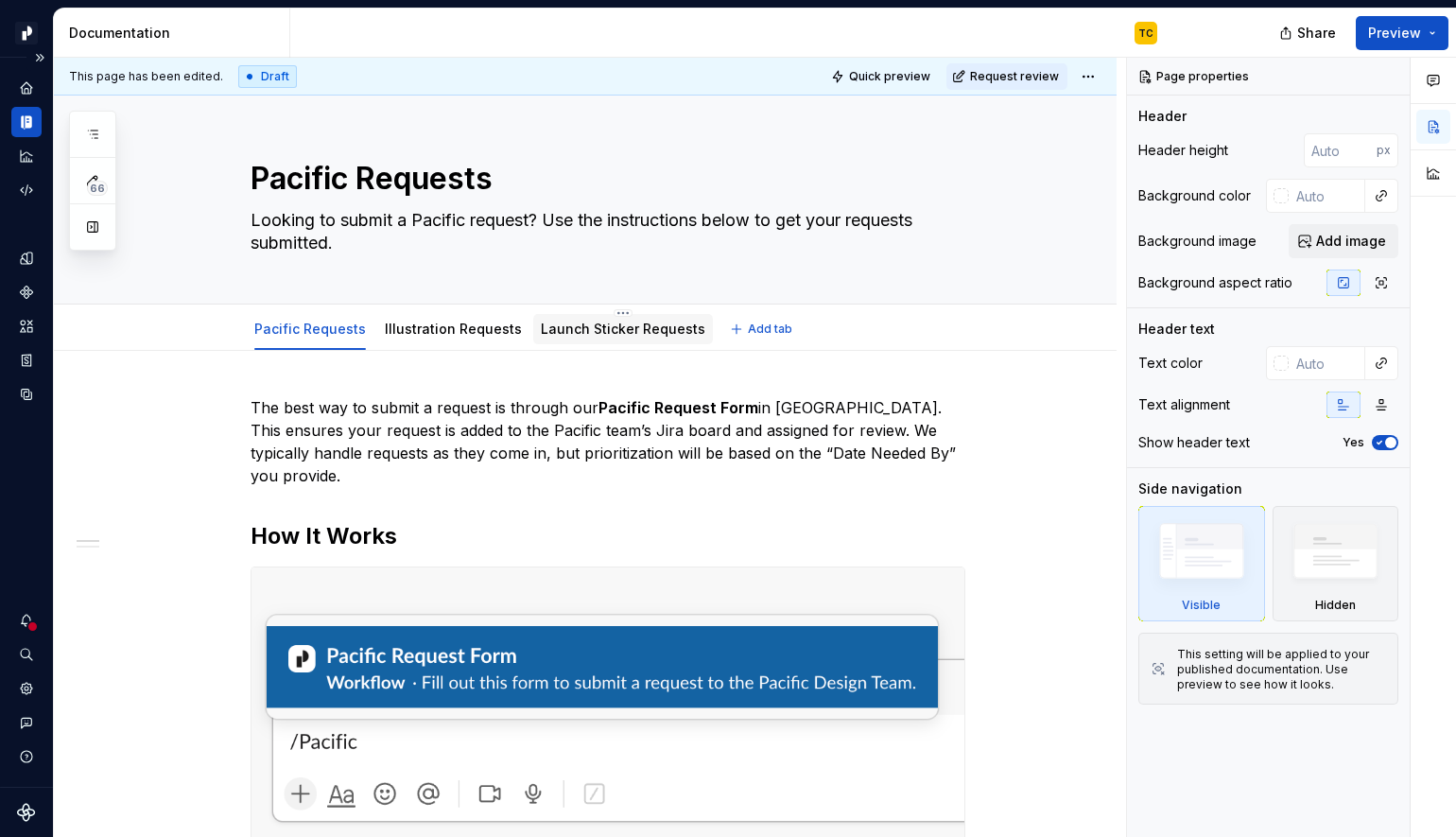
click at [608, 338] on div "Launch Sticker Requests" at bounding box center [623, 328] width 164 height 18
click at [544, 333] on link "Launch Sticker Requests" at bounding box center [623, 328] width 164 height 17
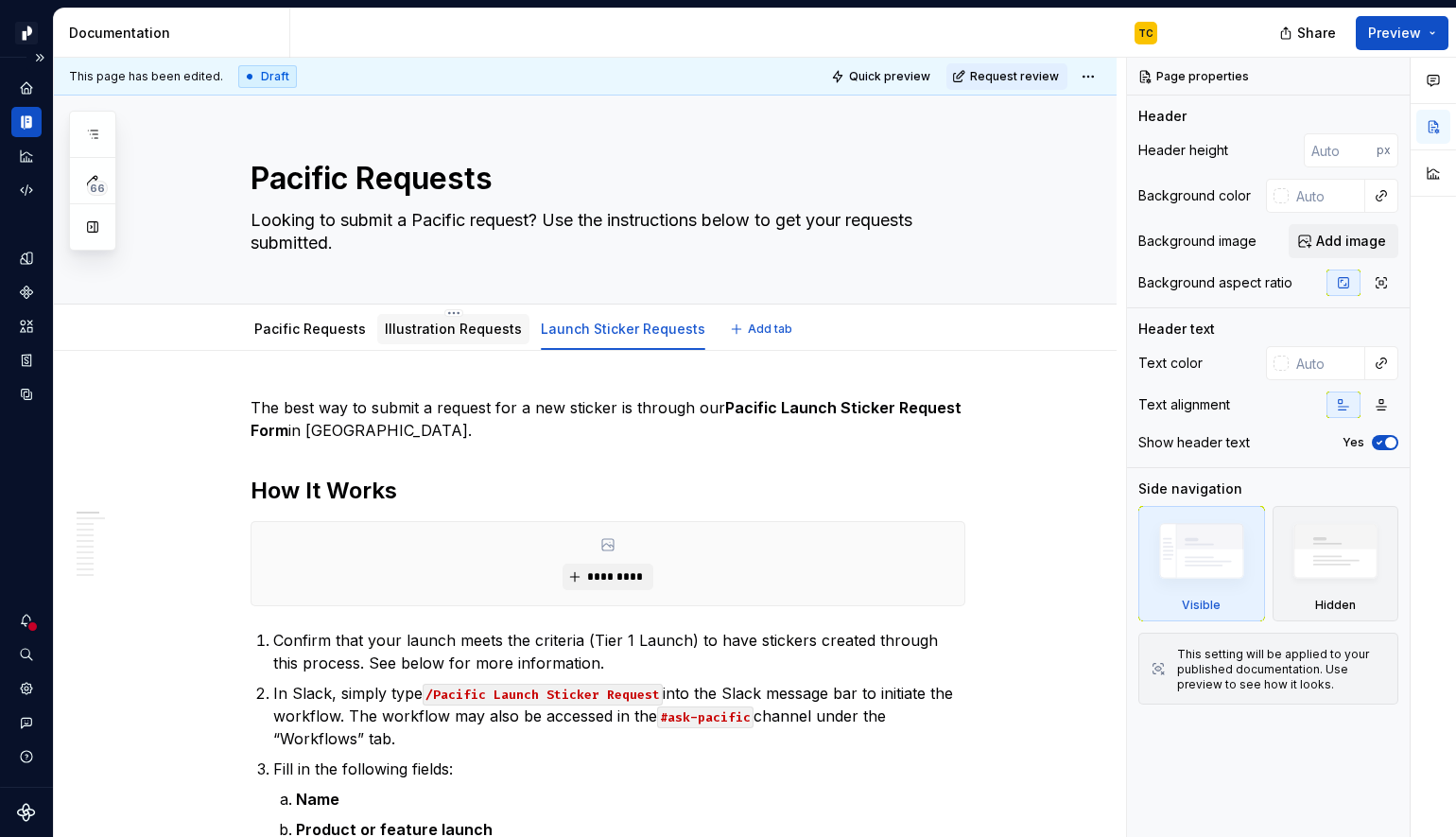
click at [466, 346] on div at bounding box center [454, 347] width 152 height 2
click at [465, 341] on div "Illustration Requests" at bounding box center [454, 329] width 152 height 30
click at [417, 329] on link "Illustration Requests" at bounding box center [453, 328] width 137 height 17
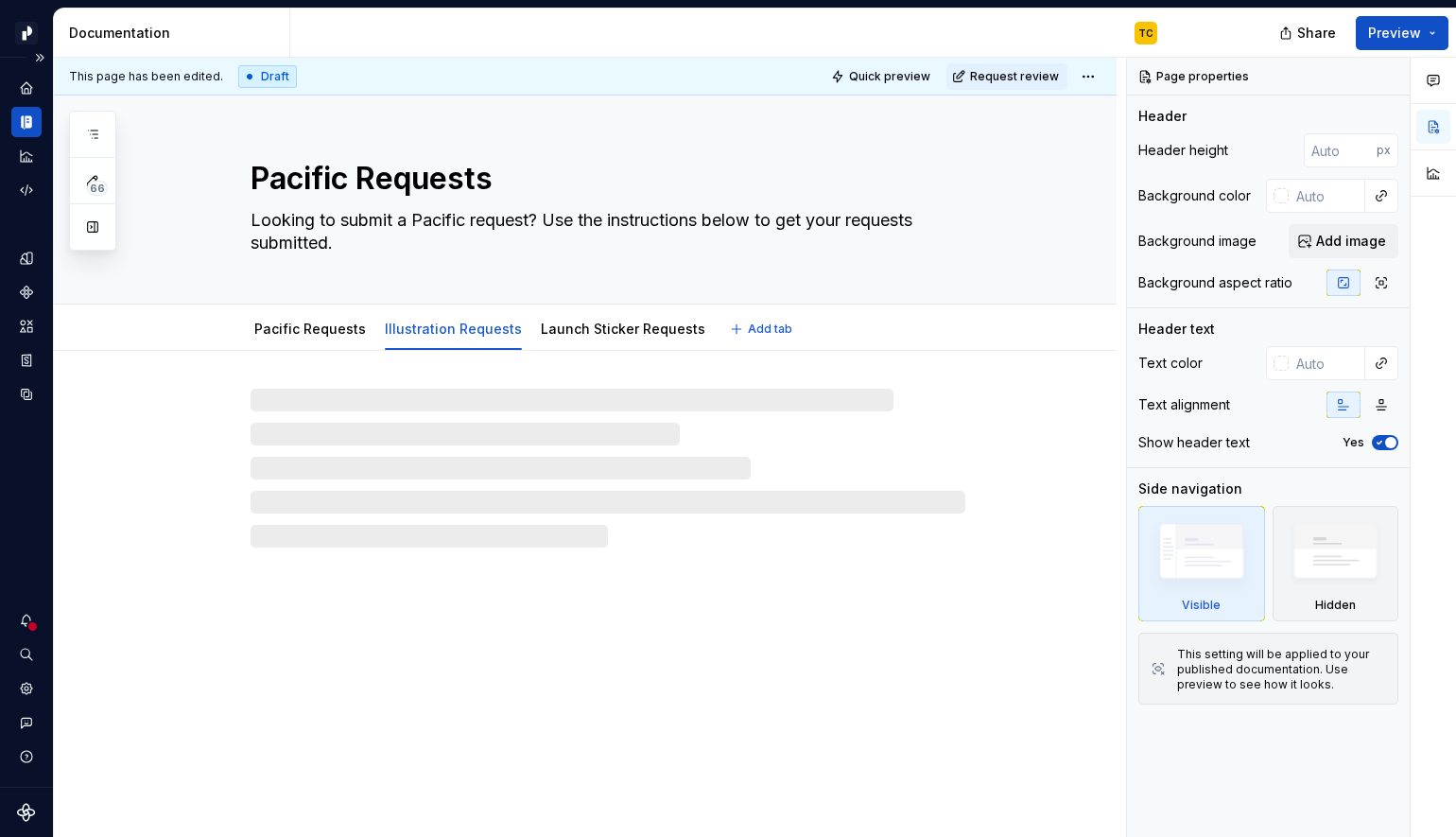
click at [417, 329] on link "Illustration Requests" at bounding box center [453, 328] width 137 height 17
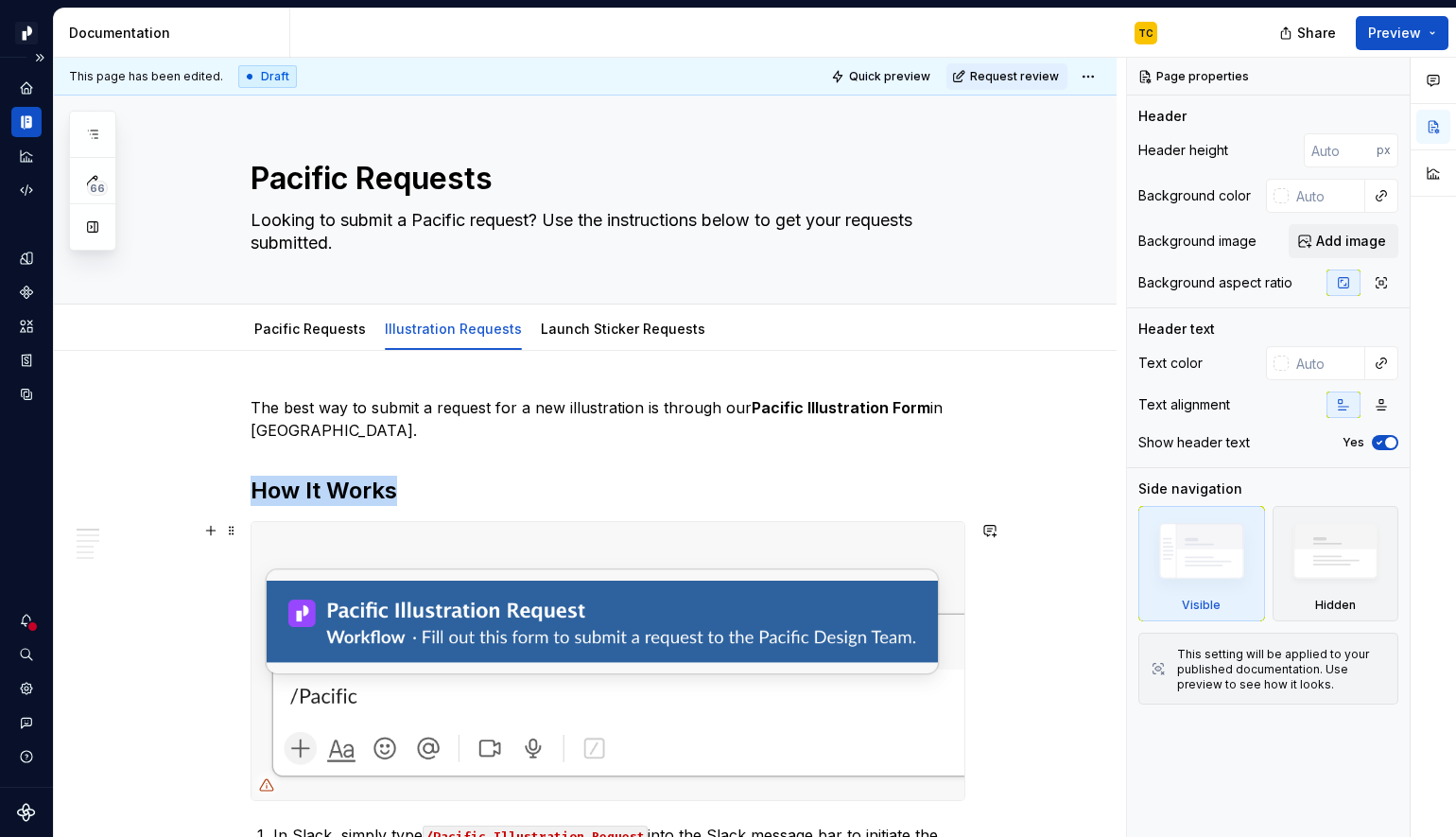
click at [433, 583] on img at bounding box center [607, 661] width 713 height 278
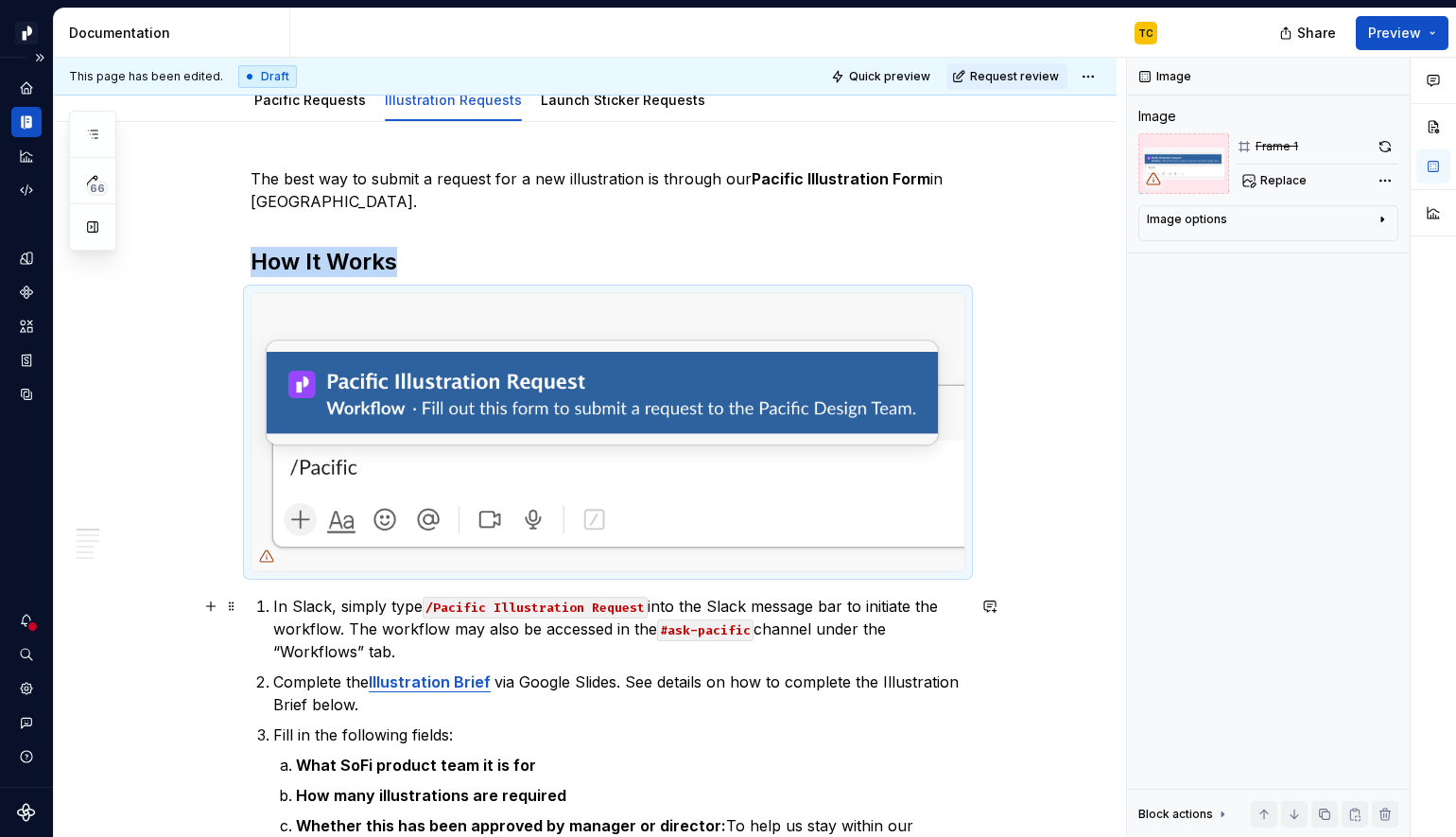
scroll to position [273, 0]
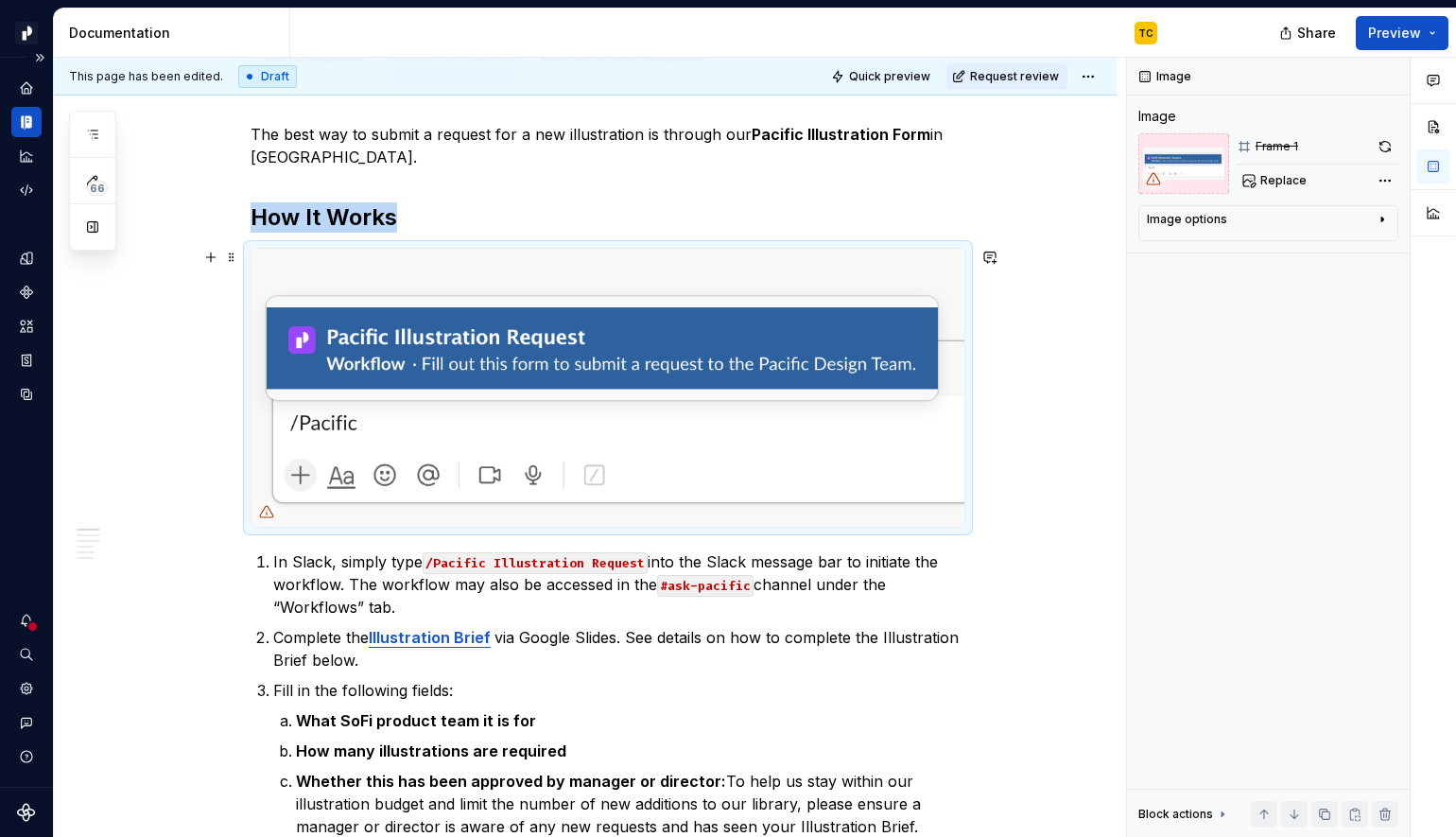
click at [567, 351] on img at bounding box center [607, 388] width 713 height 278
click at [876, 349] on img at bounding box center [607, 388] width 713 height 278
click at [1279, 180] on span "Replace" at bounding box center [1284, 181] width 47 height 16
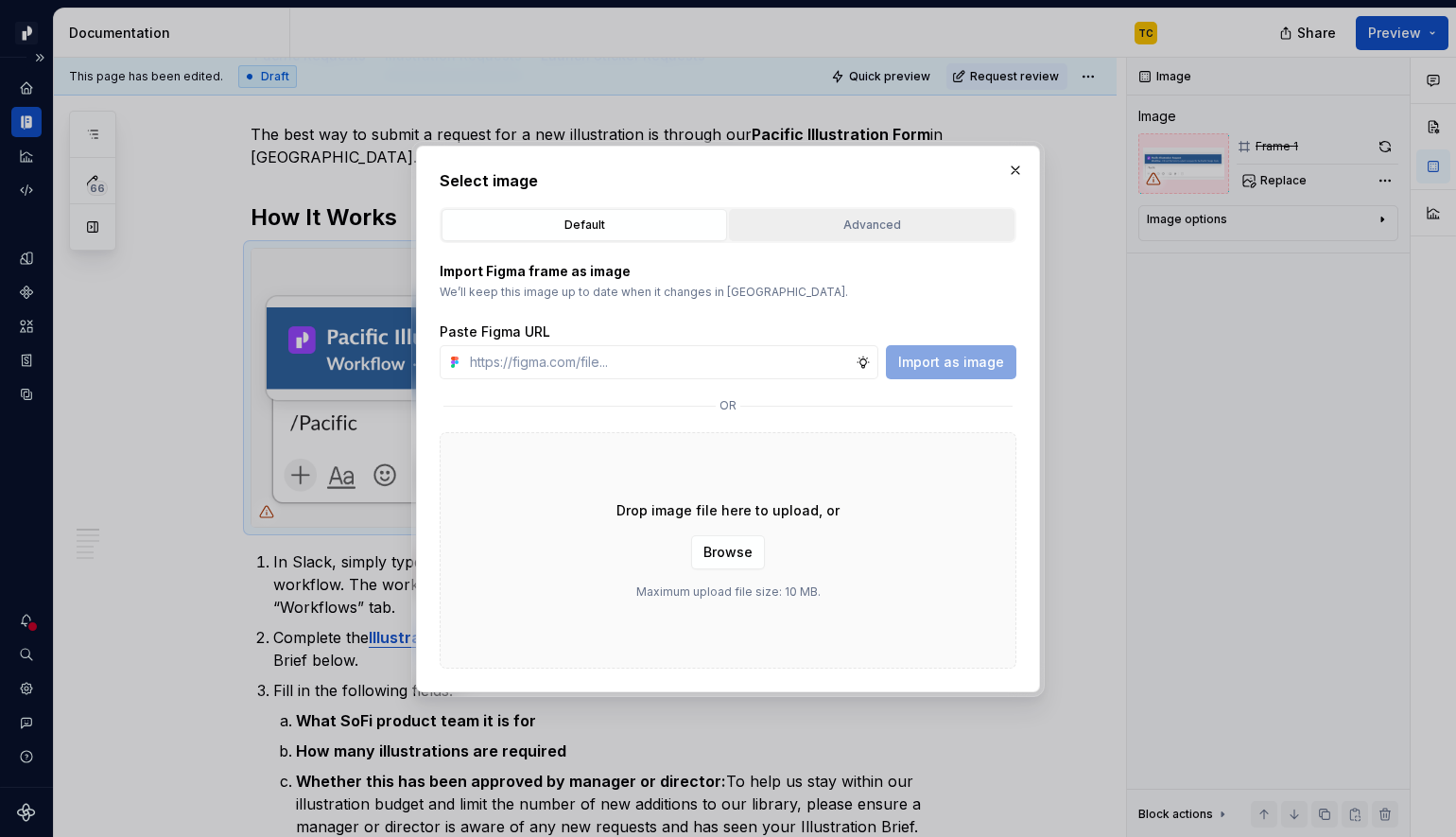
click at [837, 216] on div "Advanced" at bounding box center [872, 225] width 273 height 18
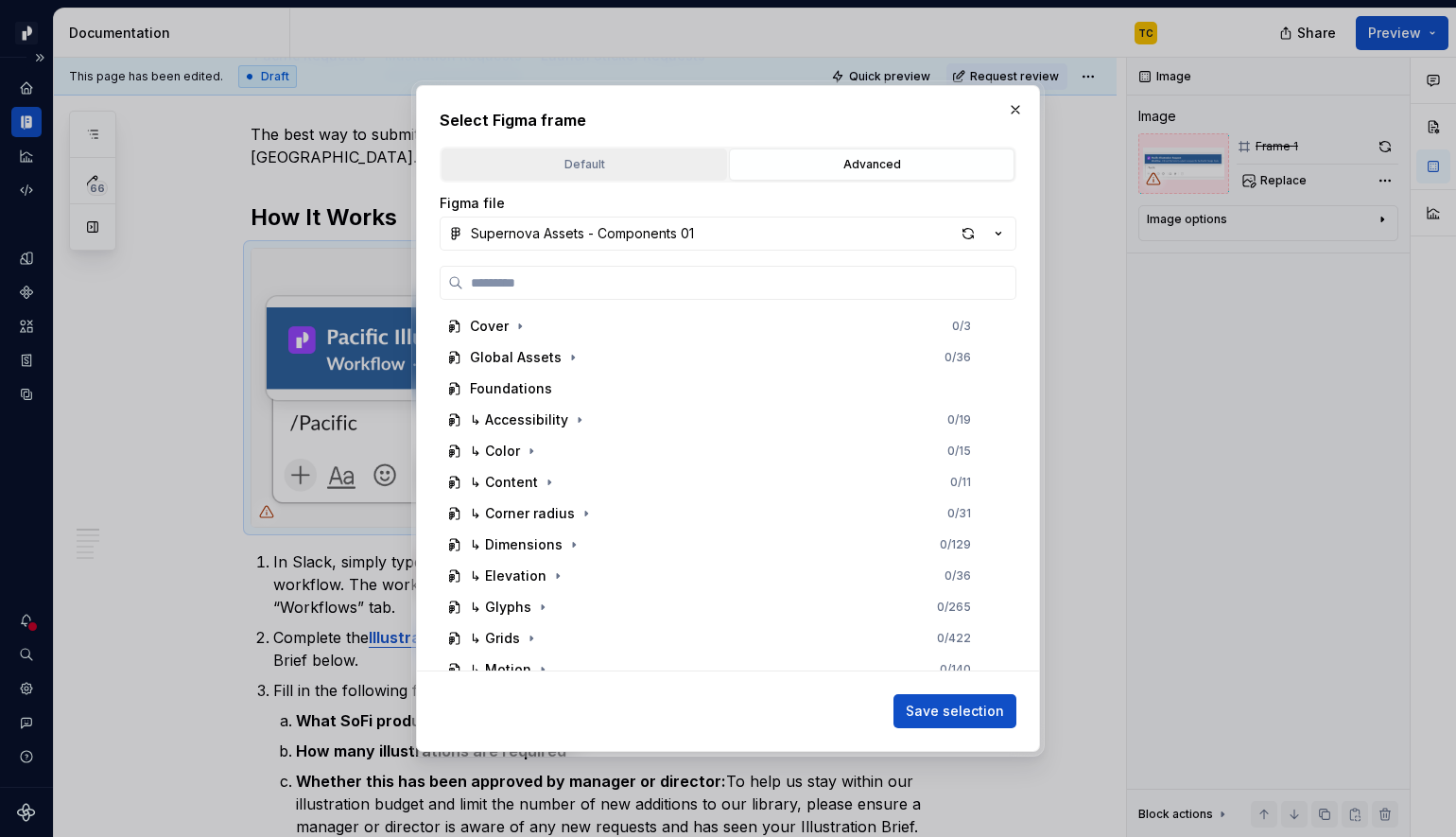
click at [573, 172] on div "Default" at bounding box center [585, 164] width 273 height 18
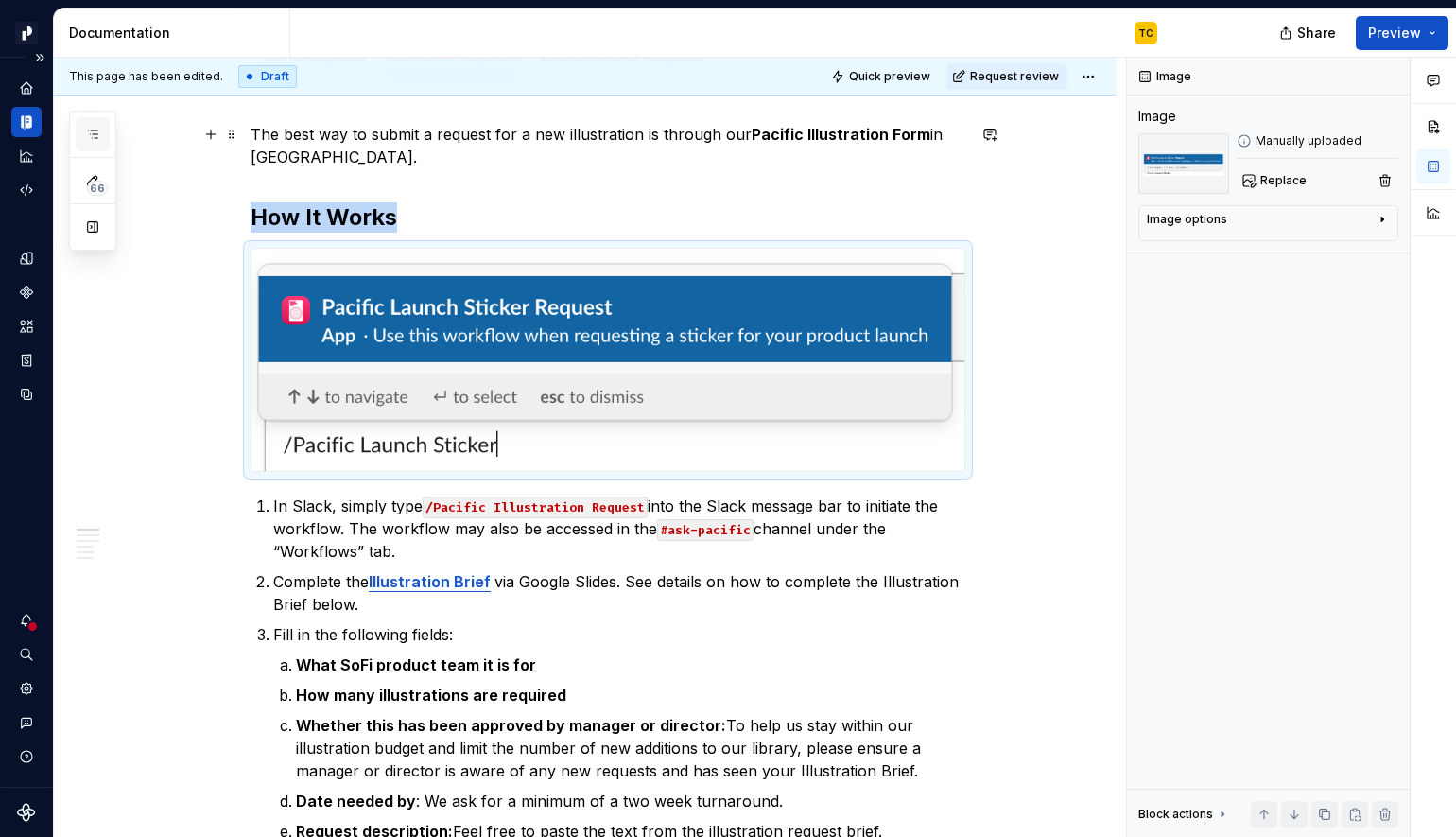
click at [96, 127] on icon "button" at bounding box center [92, 134] width 16 height 16
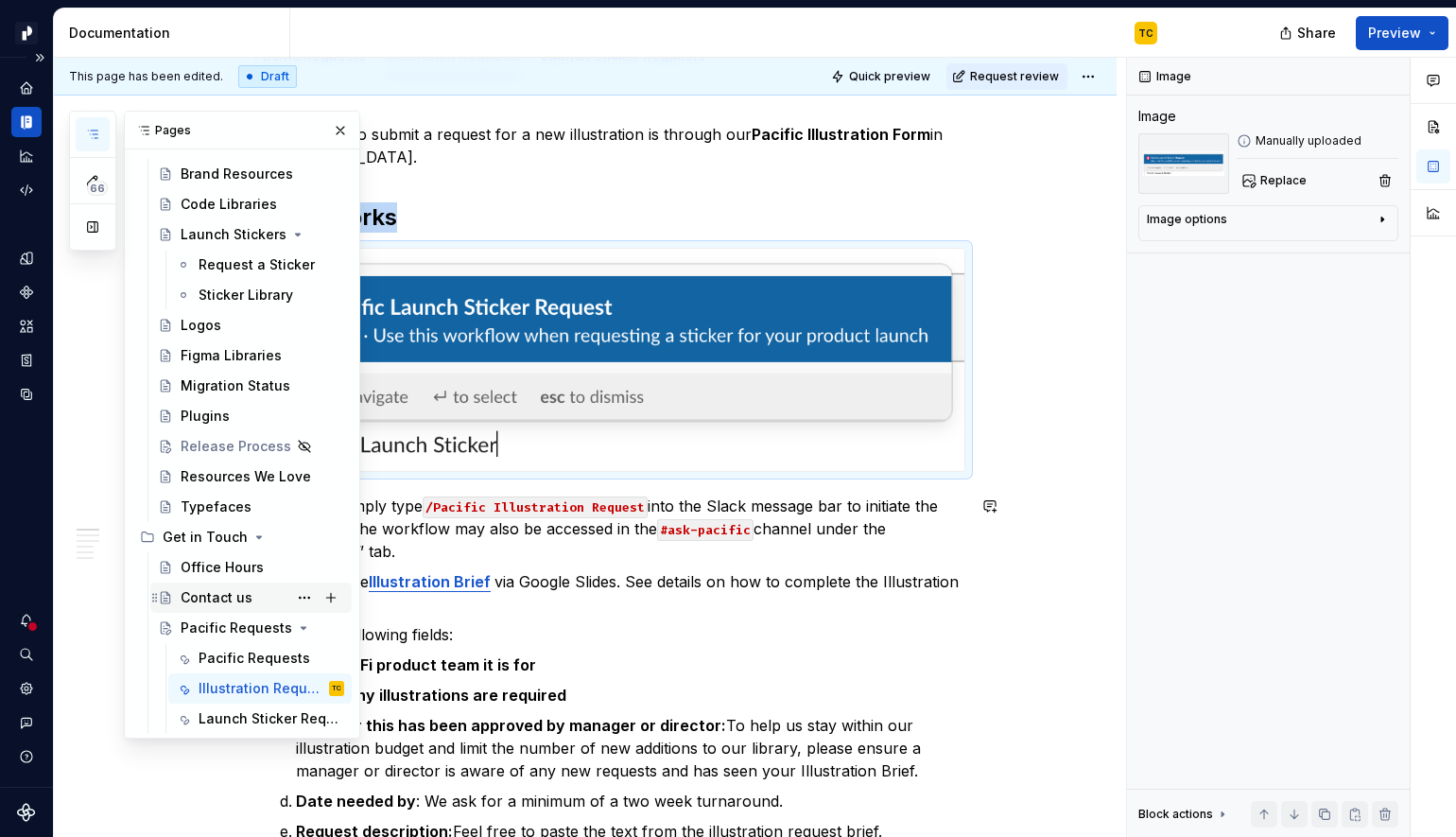
click at [208, 588] on div "Contact us" at bounding box center [217, 597] width 72 height 18
click at [216, 603] on div "Contact us" at bounding box center [217, 597] width 72 height 18
click at [202, 597] on div "Contact us" at bounding box center [217, 597] width 72 height 18
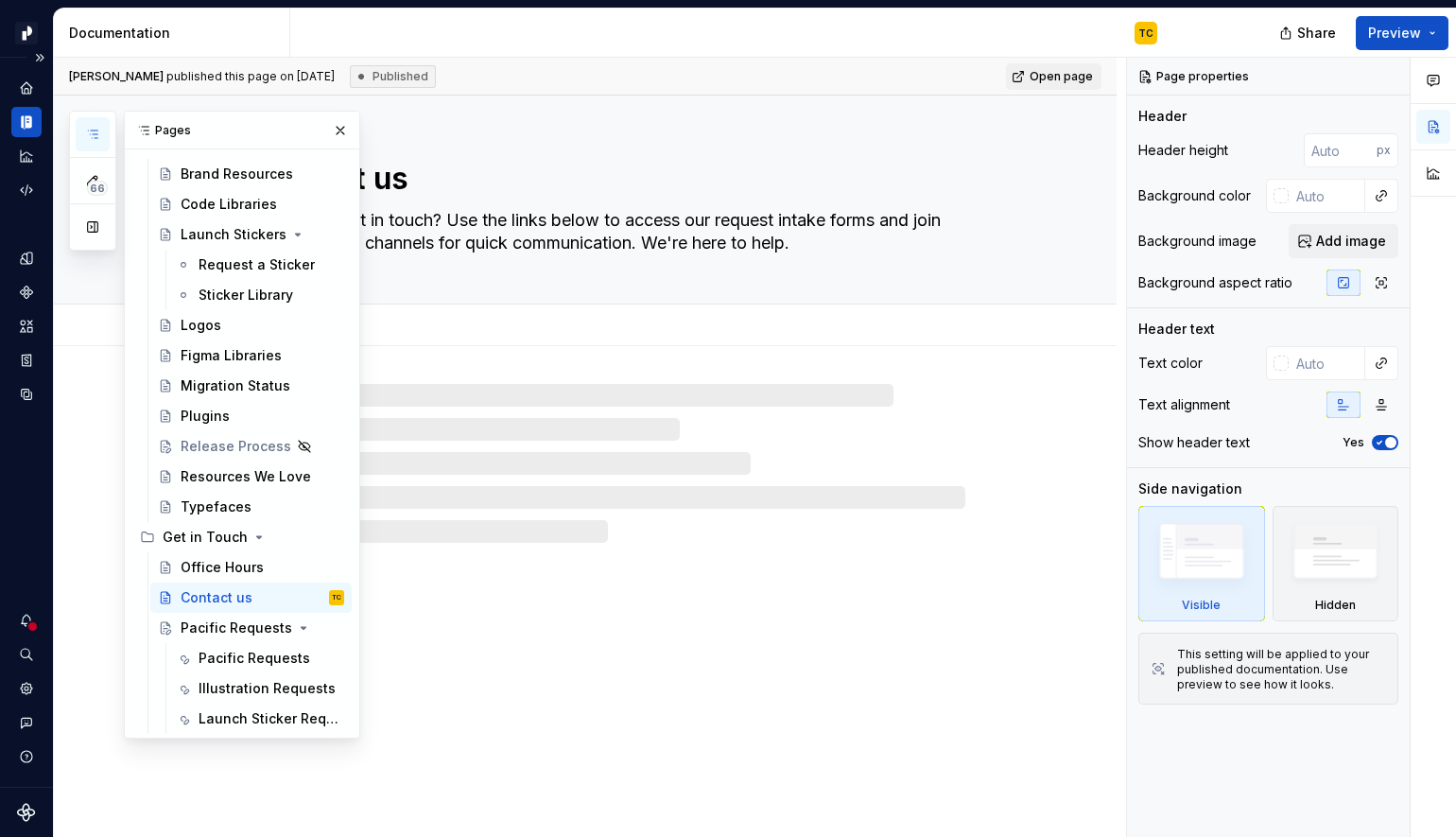
click at [581, 236] on textarea "Looking to get in touch? Use the links below to access our request intake forms…" at bounding box center [604, 232] width 715 height 53
click at [346, 131] on button "button" at bounding box center [340, 129] width 26 height 26
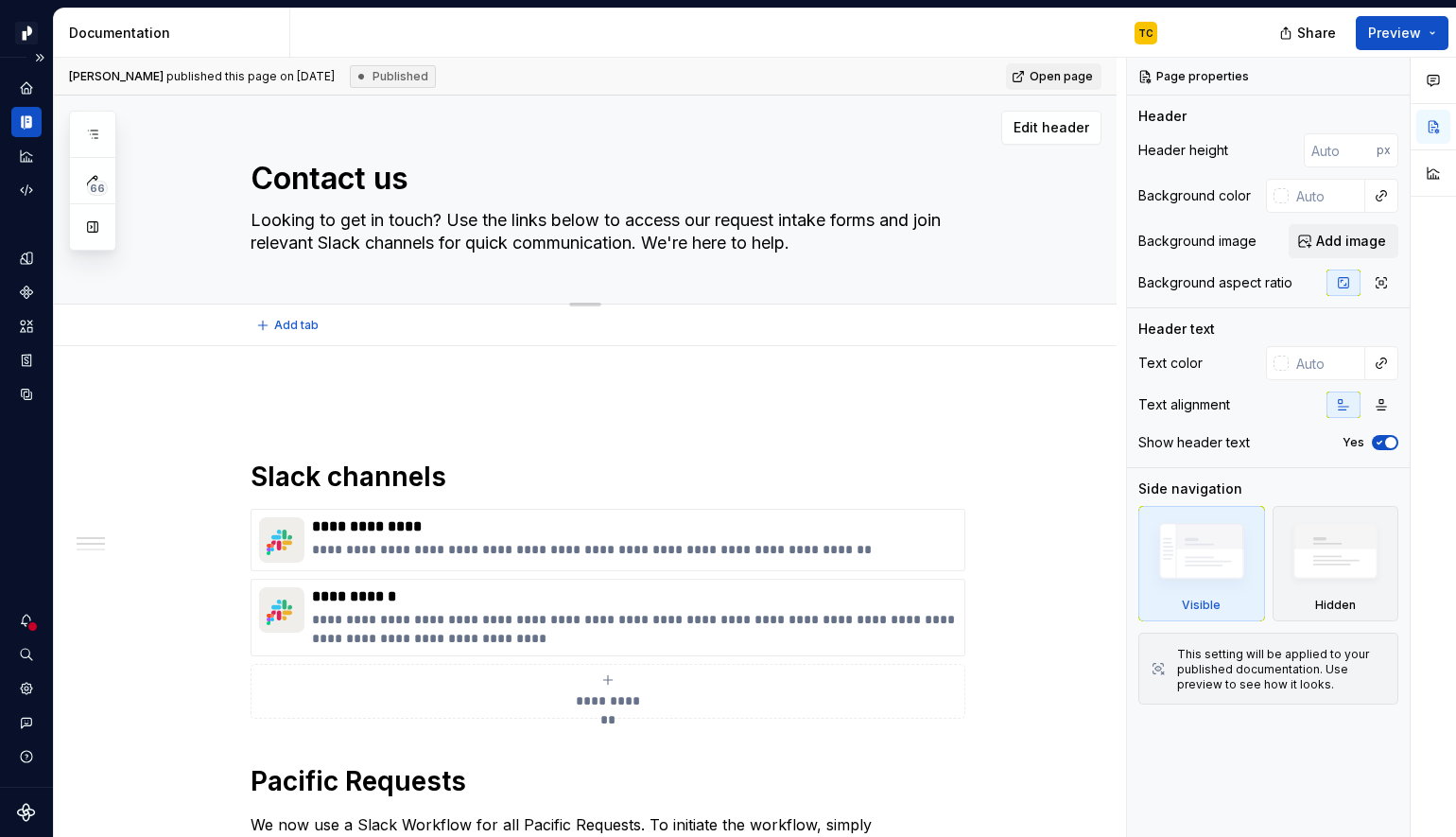
click at [650, 216] on textarea "Looking to get in touch? Use the links below to access our request intake forms…" at bounding box center [604, 232] width 715 height 53
drag, startPoint x: 637, startPoint y: 215, endPoint x: 928, endPoint y: 214, distance: 291.0
click at [928, 214] on textarea "Looking to get in touch? Use the links below to access our request intake forms…" at bounding box center [604, 232] width 715 height 53
type textarea "*"
type textarea "Looking to get in touch? Use the links below to join relevant Slack channels fo…"
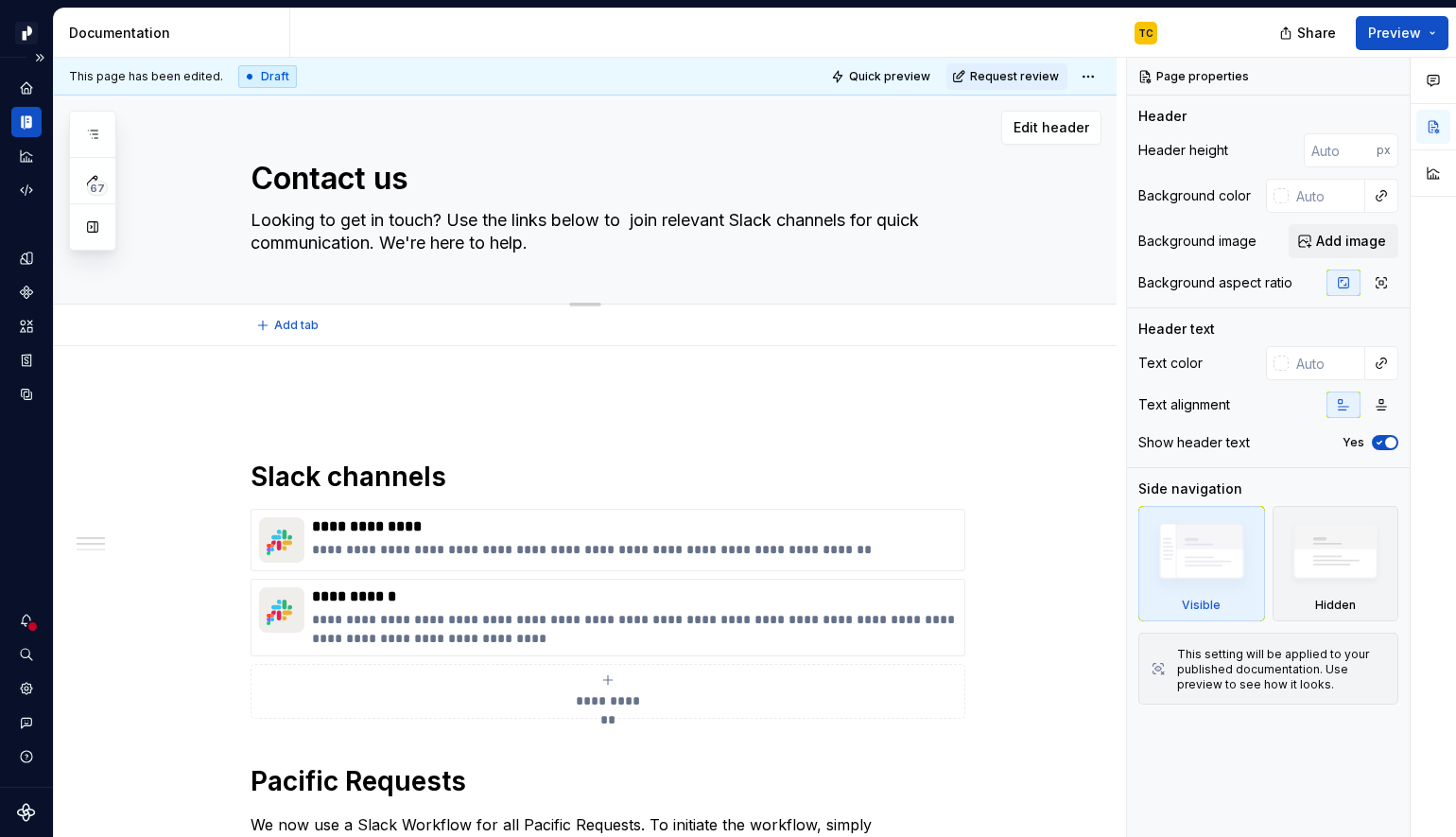
type textarea "*"
type textarea "Looking to get in touch? Use the links below to join relevant Slack channels fo…"
type textarea "*"
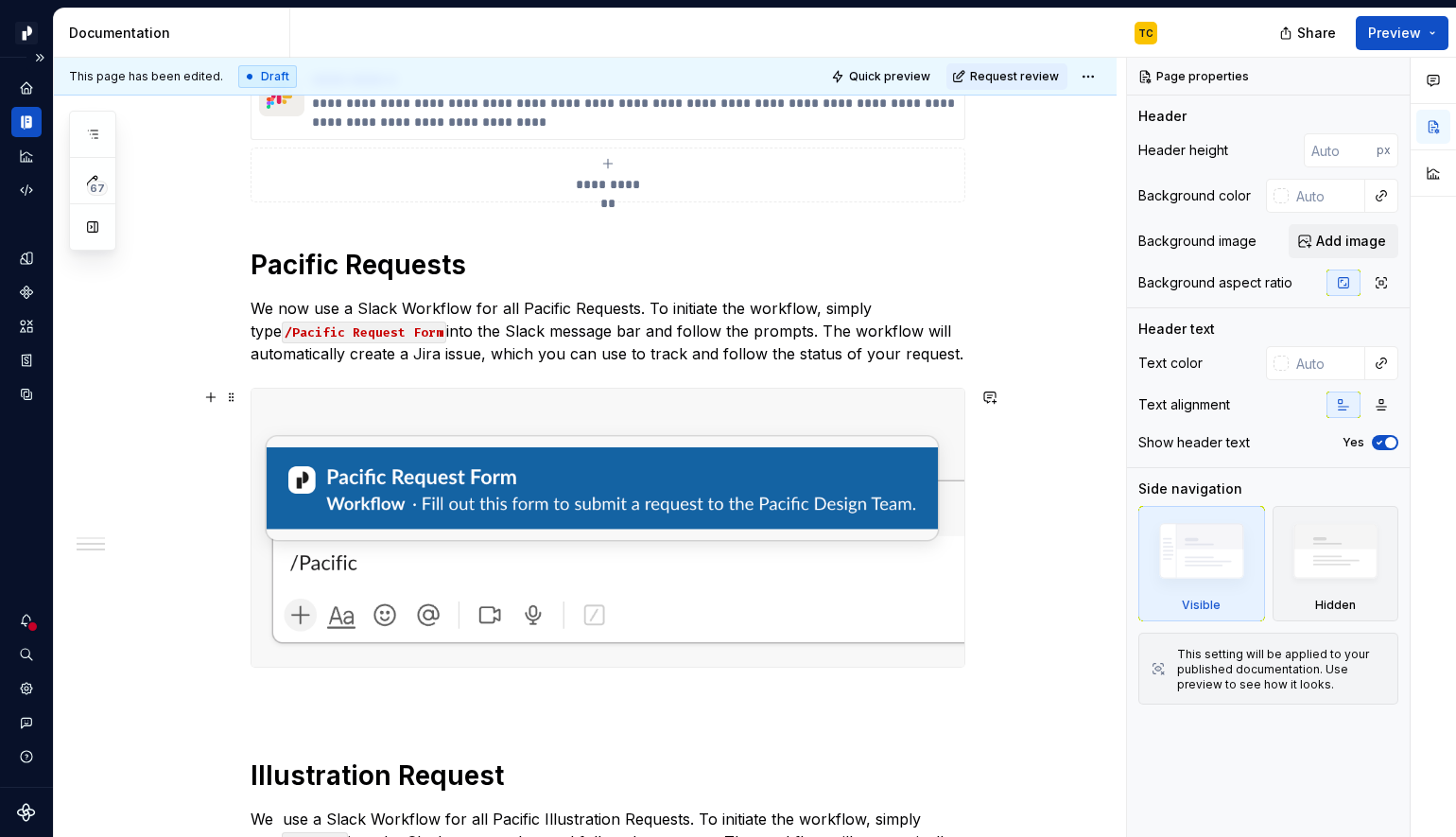
scroll to position [81, 0]
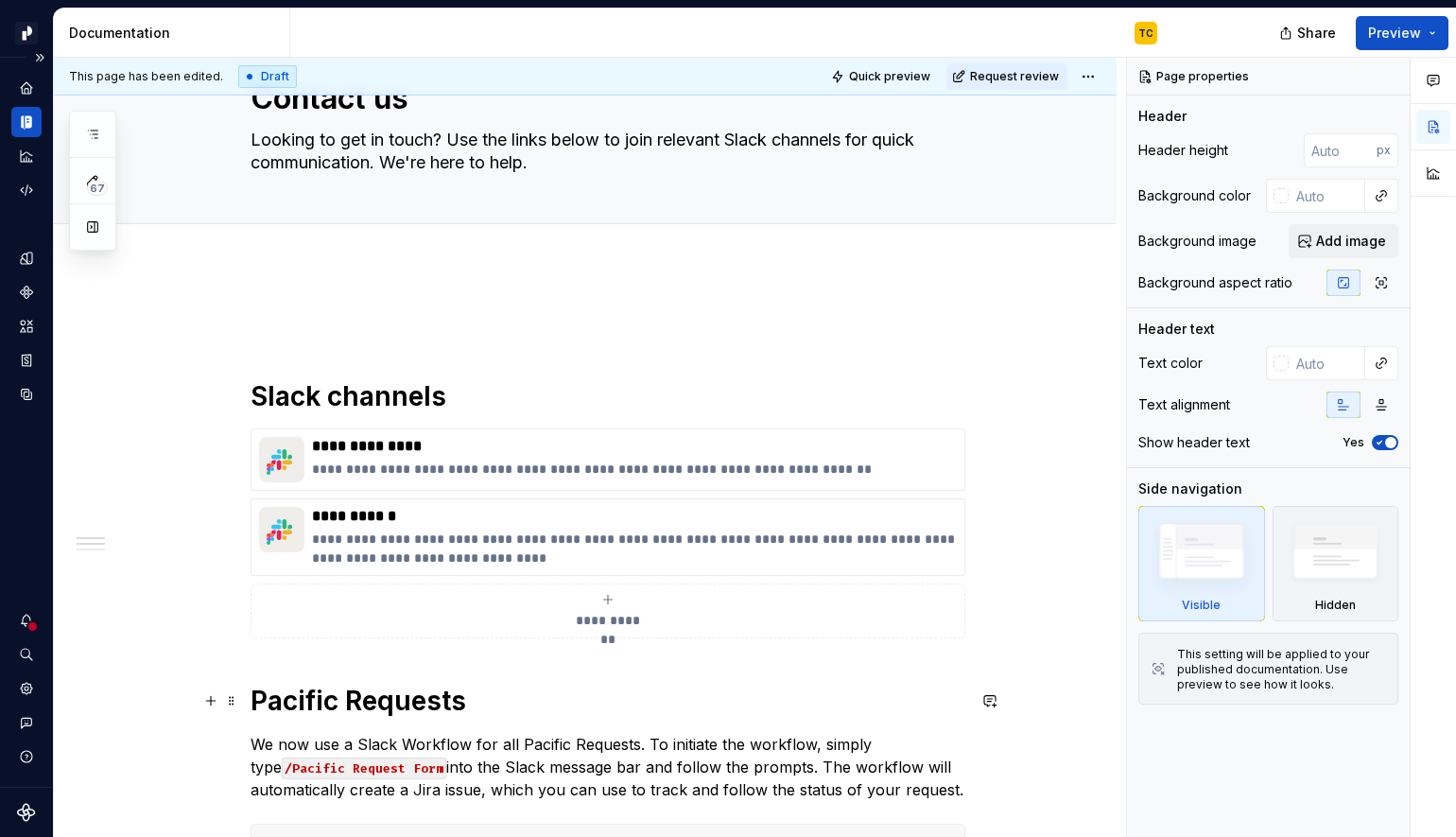
type textarea "Looking to get in touch? Use the links below to join relevant Slack channels fo…"
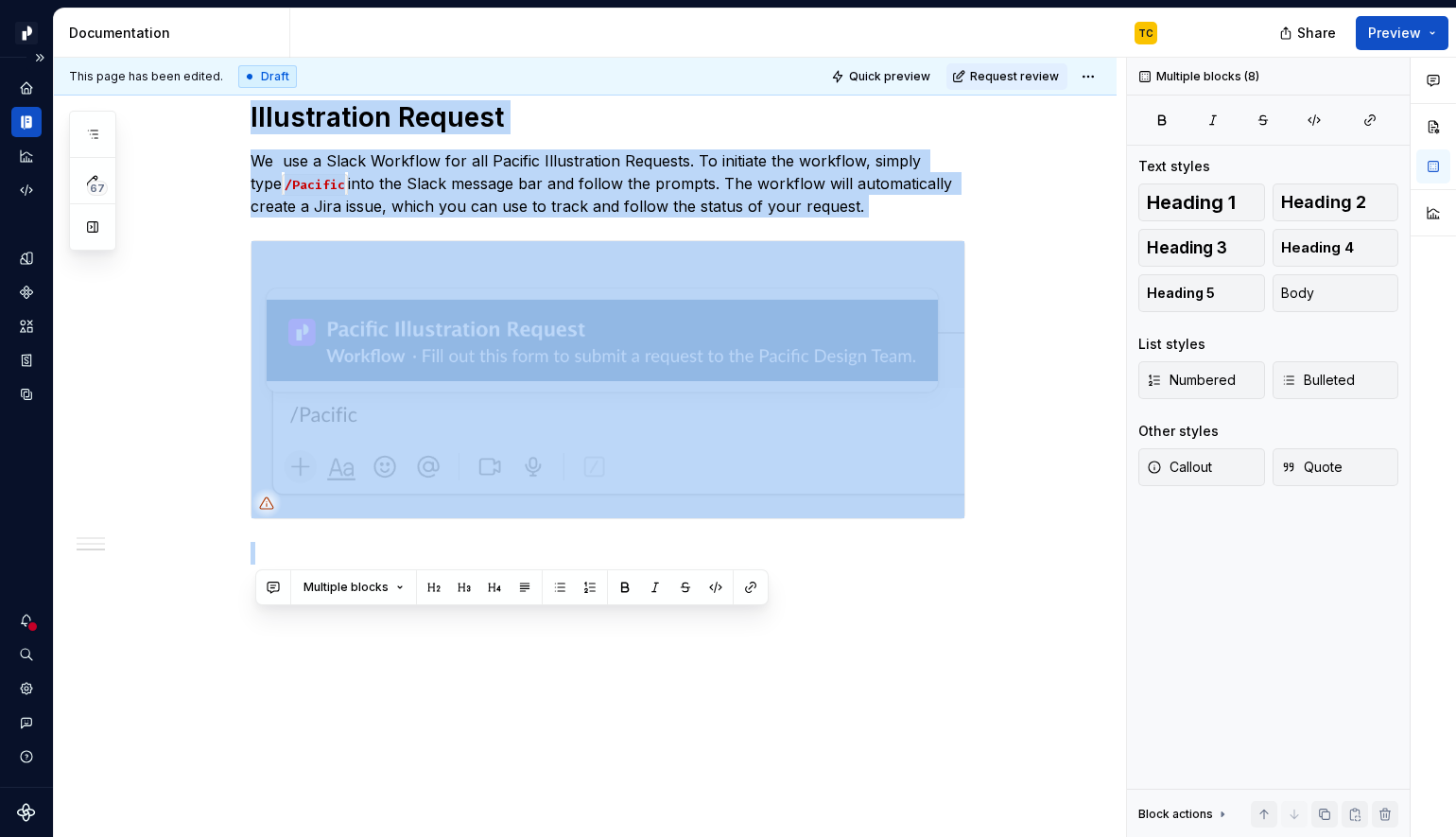
drag, startPoint x: 258, startPoint y: 702, endPoint x: 626, endPoint y: 905, distance: 420.3
click at [626, 836] on html "Pacific TC Design system data Documentation TC Share Preview 67 Pages Add Acces…" at bounding box center [728, 418] width 1456 height 837
type textarea "*"
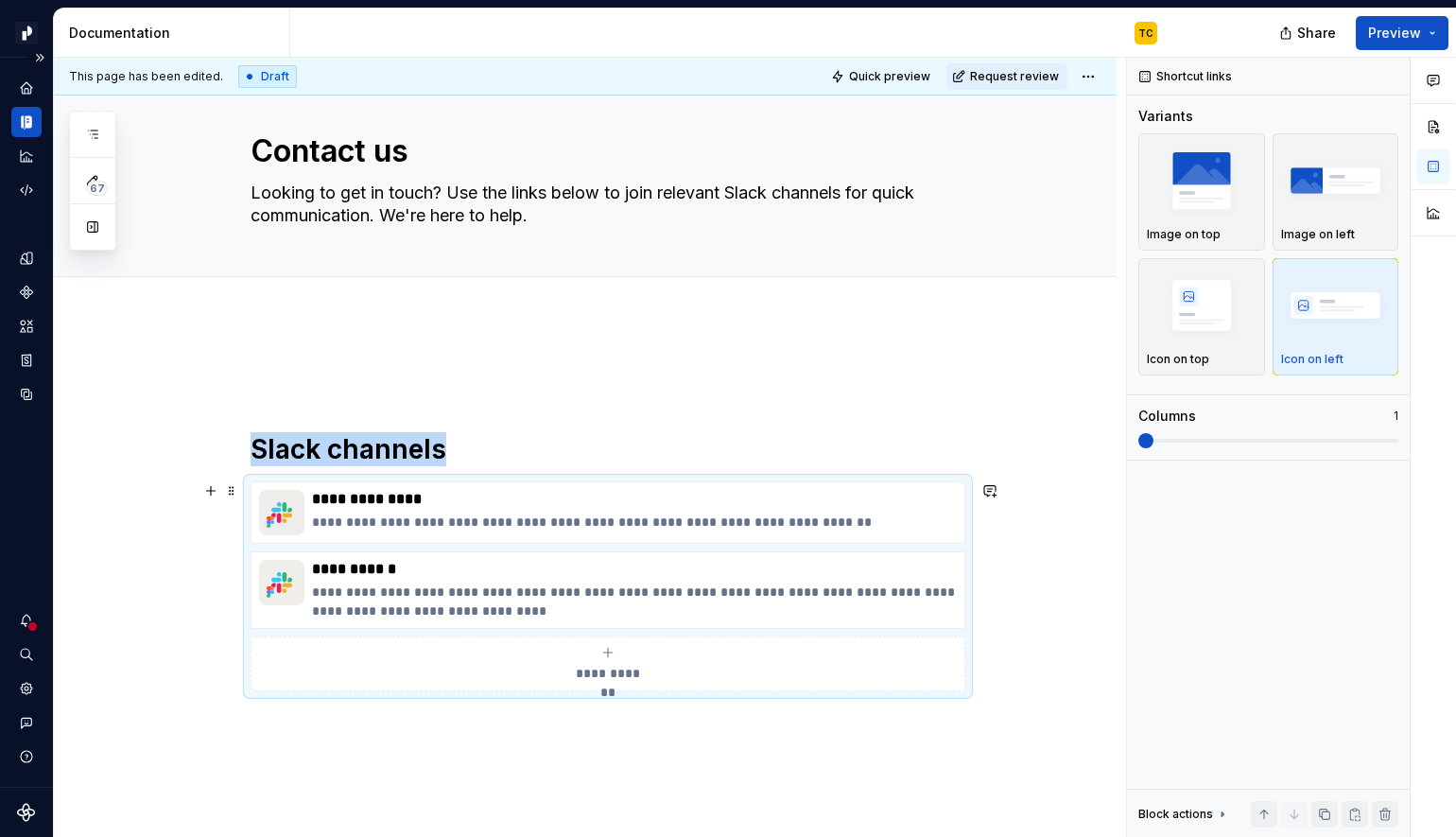
scroll to position [15, 0]
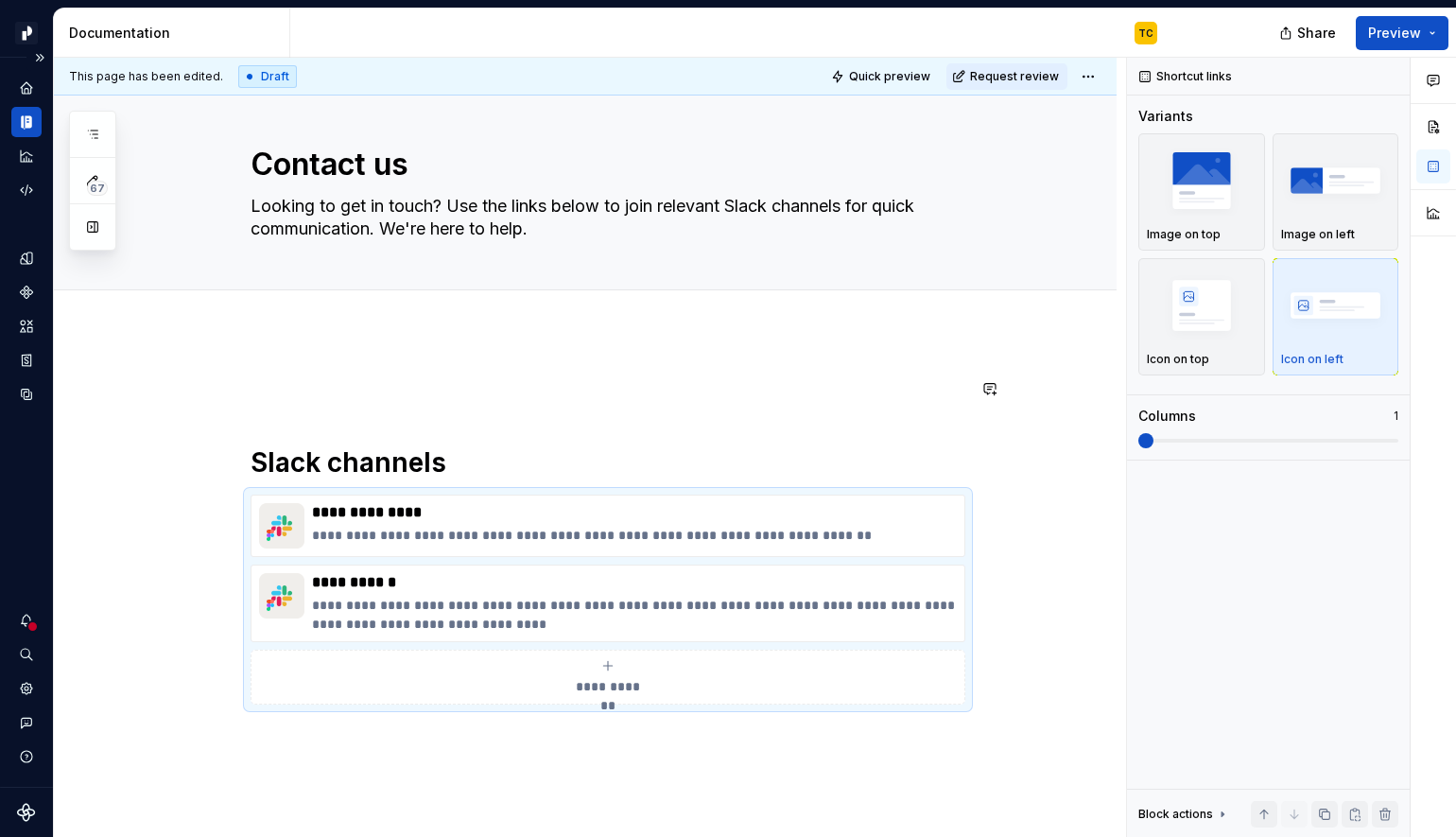
click at [293, 378] on p at bounding box center [607, 388] width 715 height 22
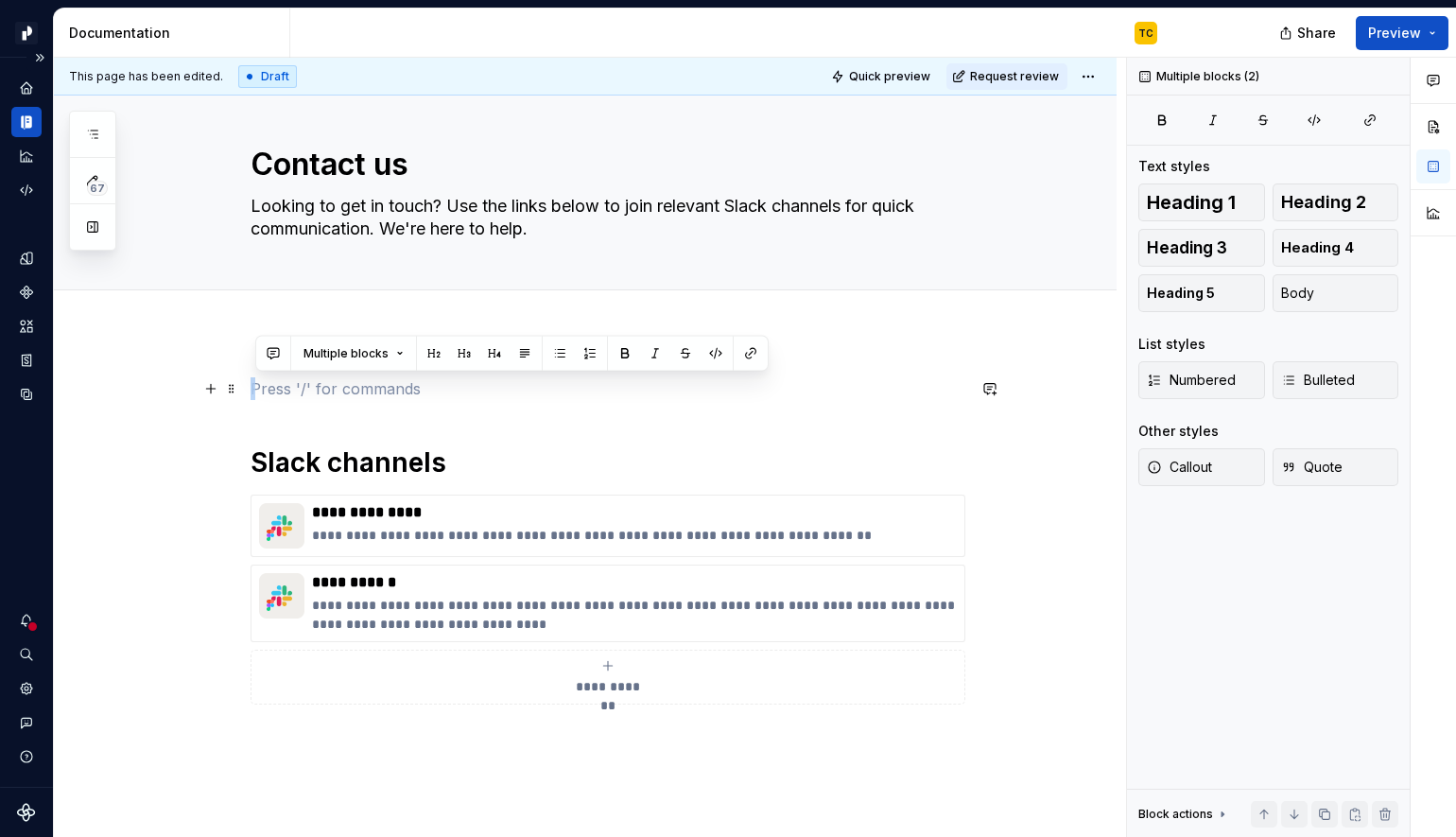
click at [318, 389] on p at bounding box center [607, 388] width 715 height 22
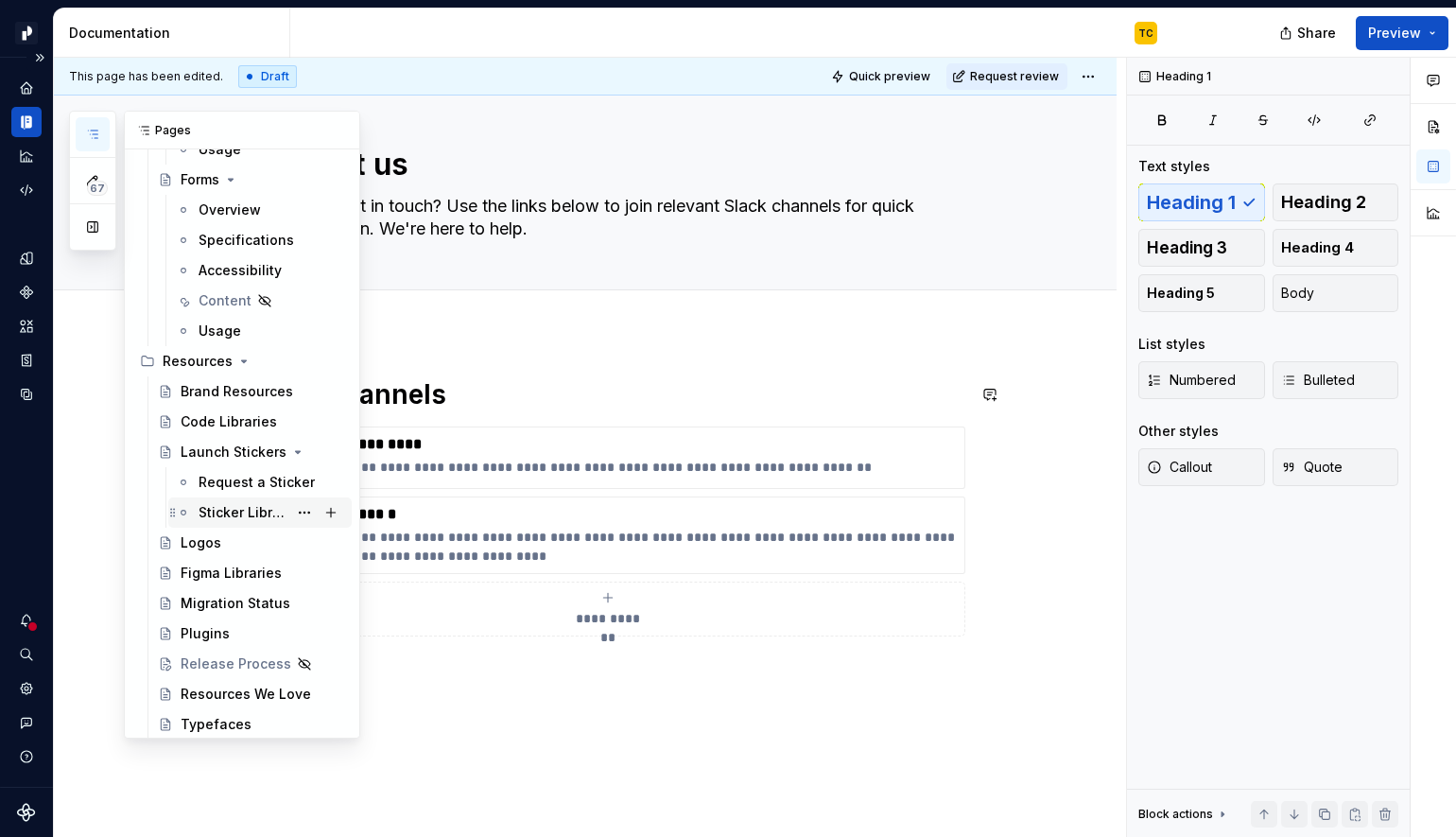
scroll to position [11810, 0]
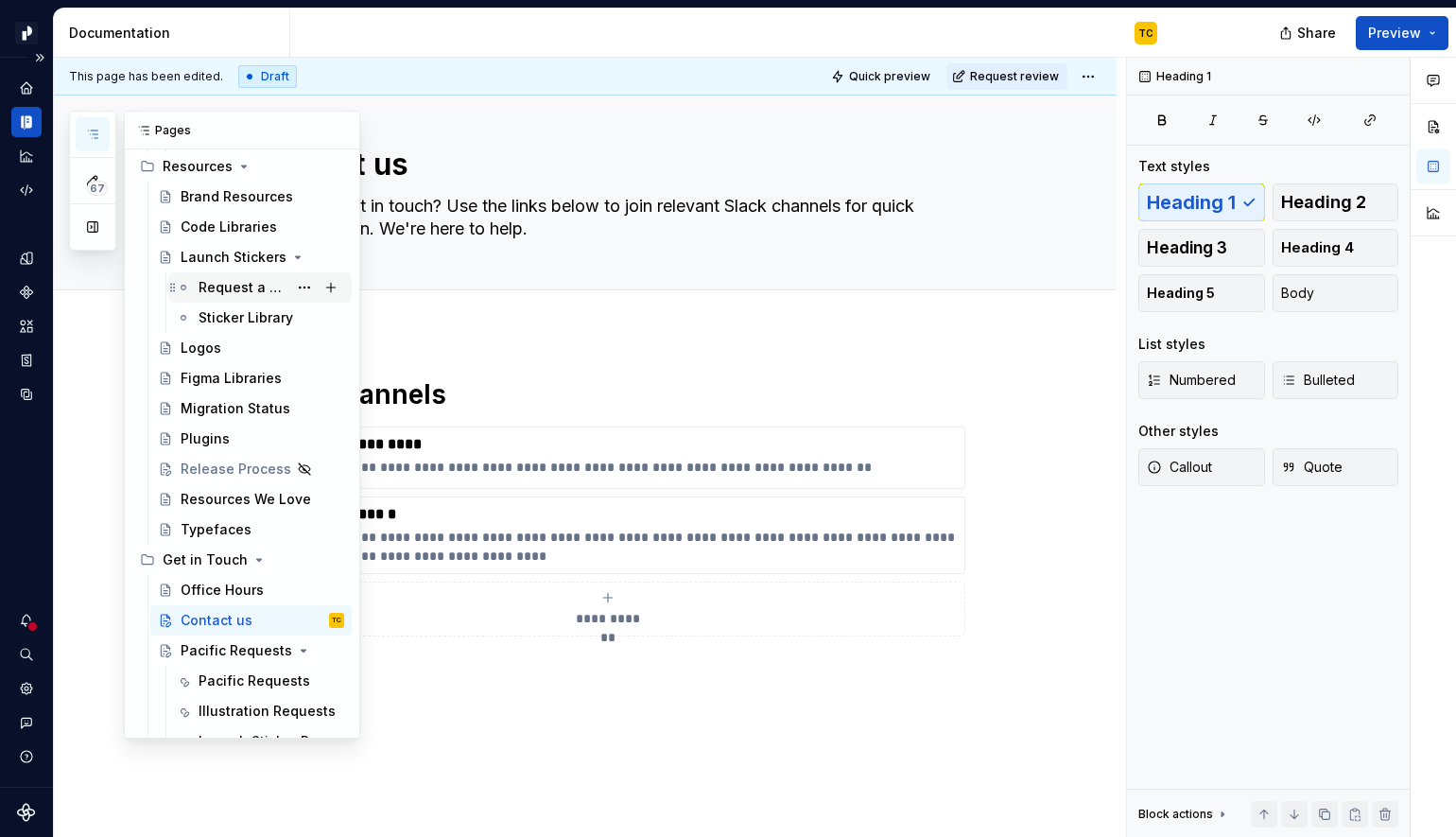
click at [250, 289] on div "Request a Sticker" at bounding box center [242, 287] width 89 height 18
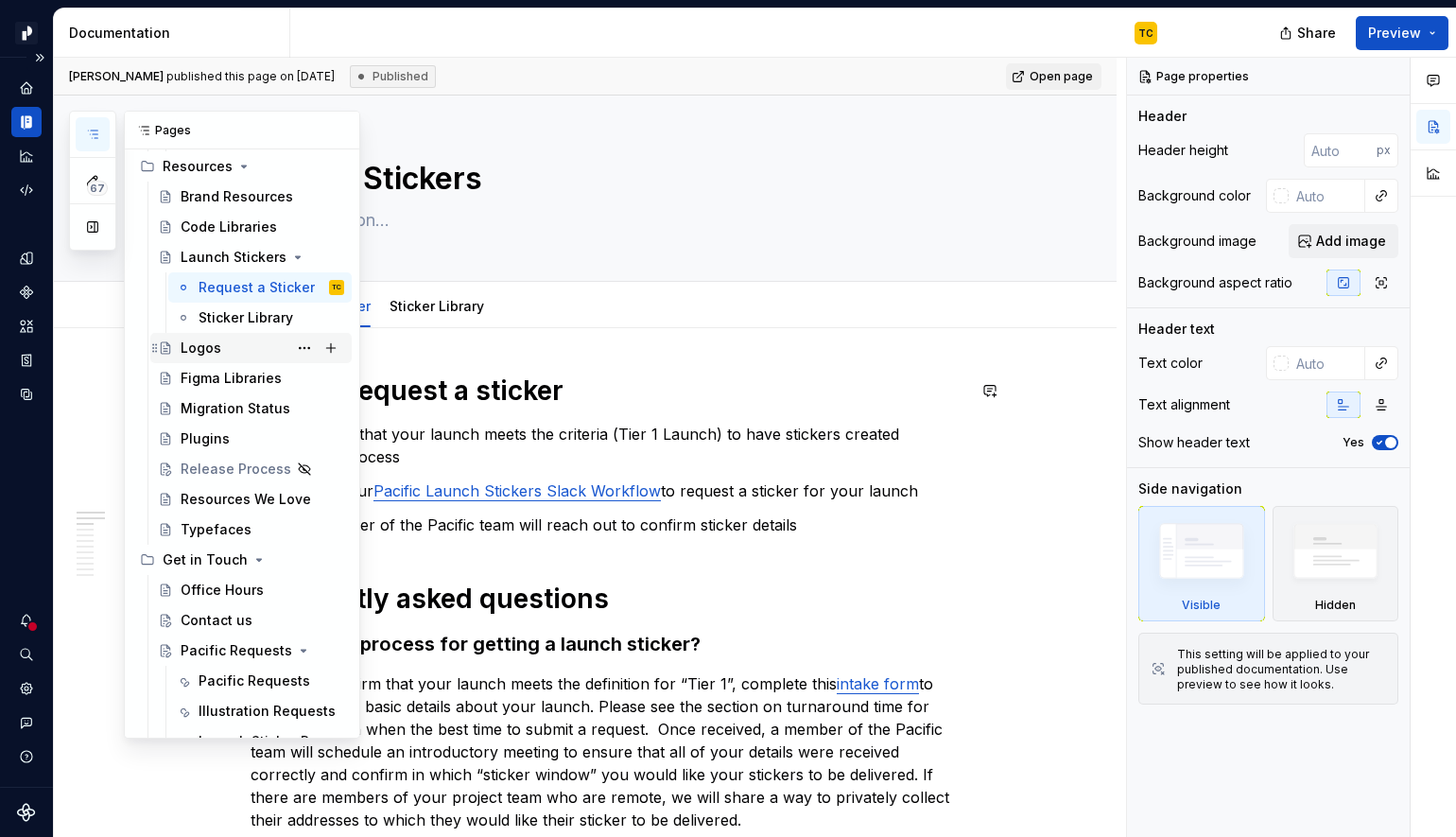
click at [225, 348] on div "Logos" at bounding box center [263, 347] width 164 height 26
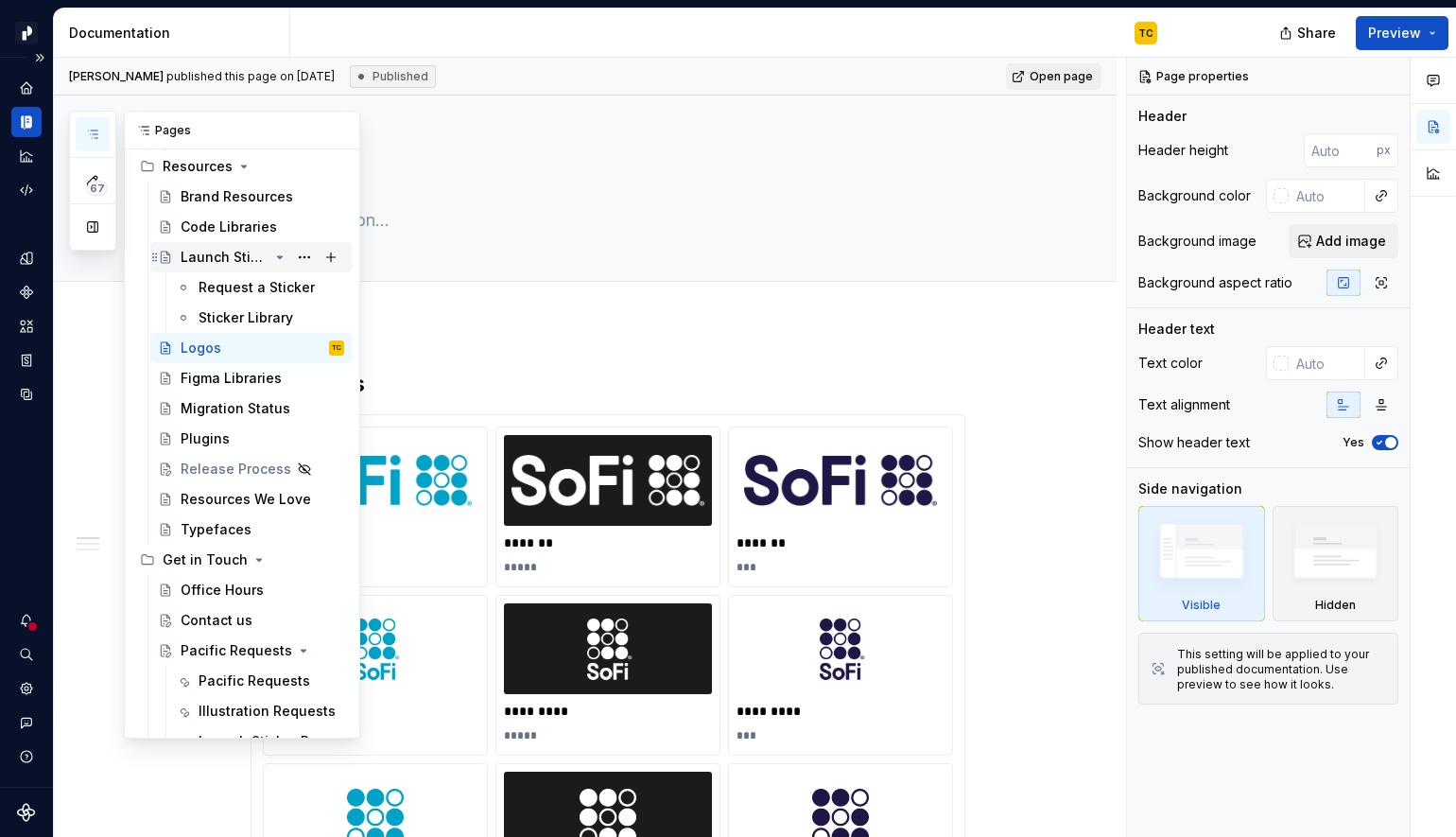
click at [226, 262] on div "Launch Stickers" at bounding box center [225, 257] width 88 height 18
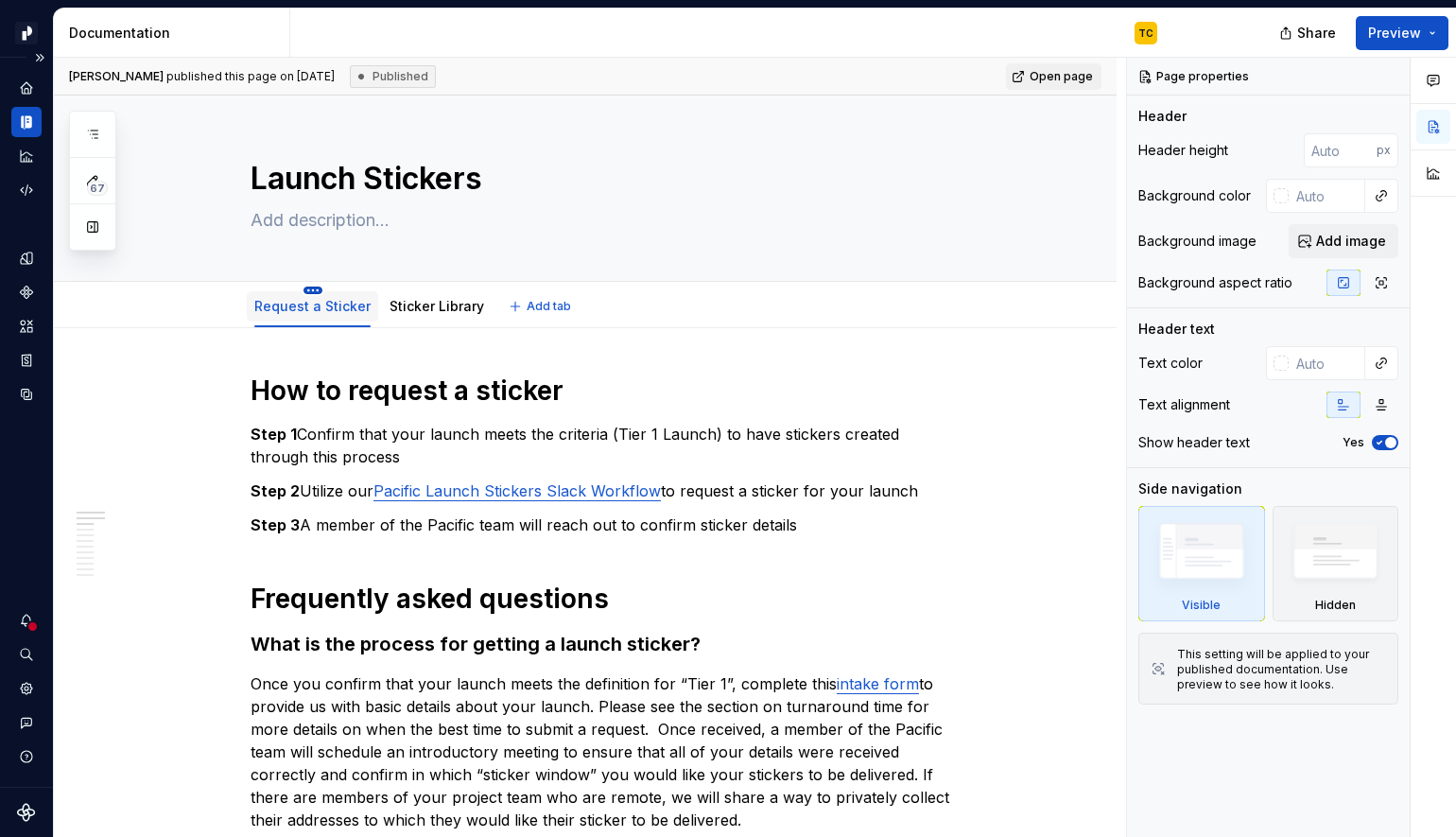
click at [313, 287] on html "Pacific TC Design system data Documentation TC Share Preview 67 Pages Add Acces…" at bounding box center [728, 418] width 1456 height 837
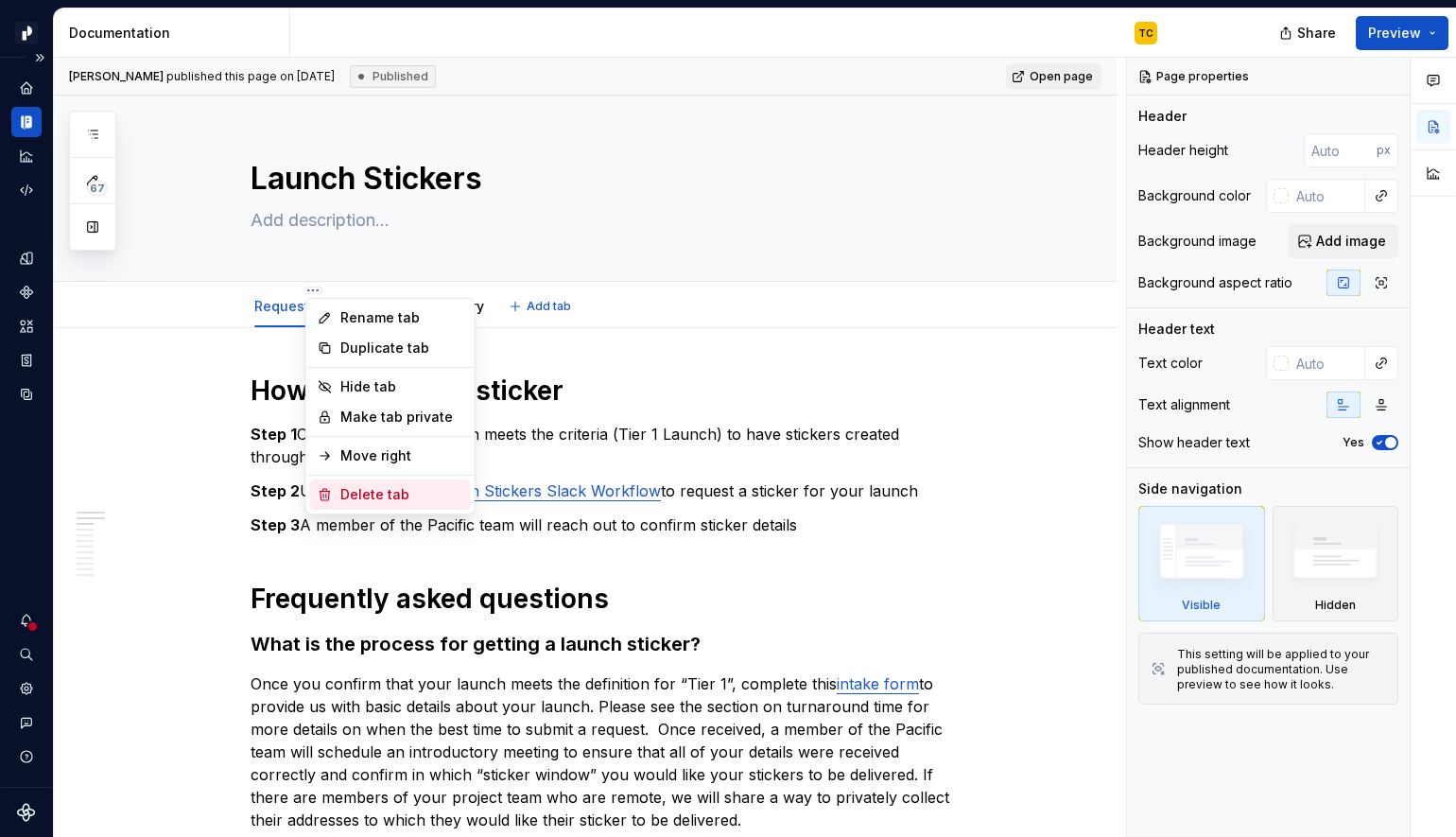
click at [376, 491] on div "Delete tab" at bounding box center [402, 493] width 123 height 18
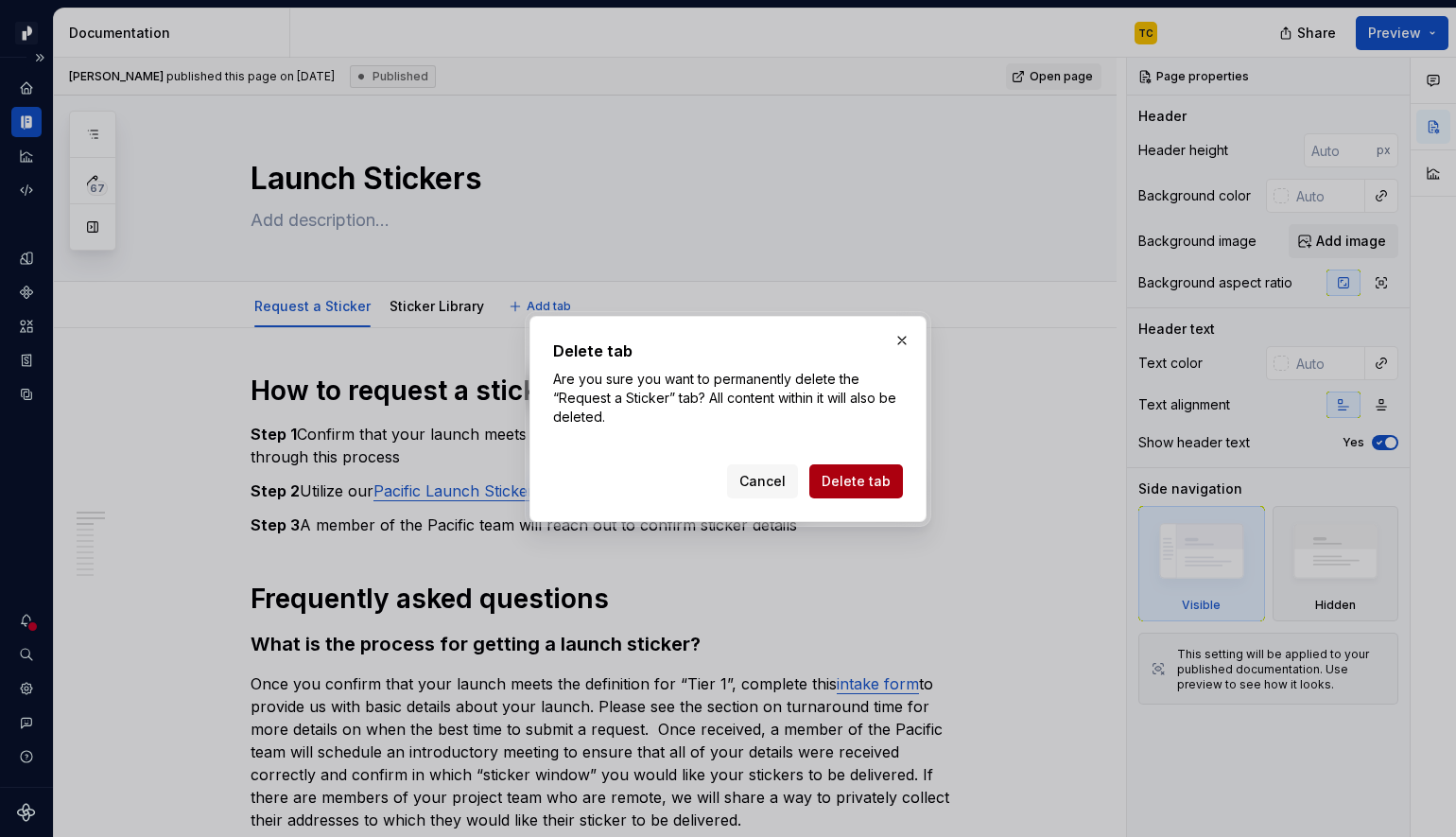
click at [844, 482] on span "Delete tab" at bounding box center [855, 481] width 69 height 18
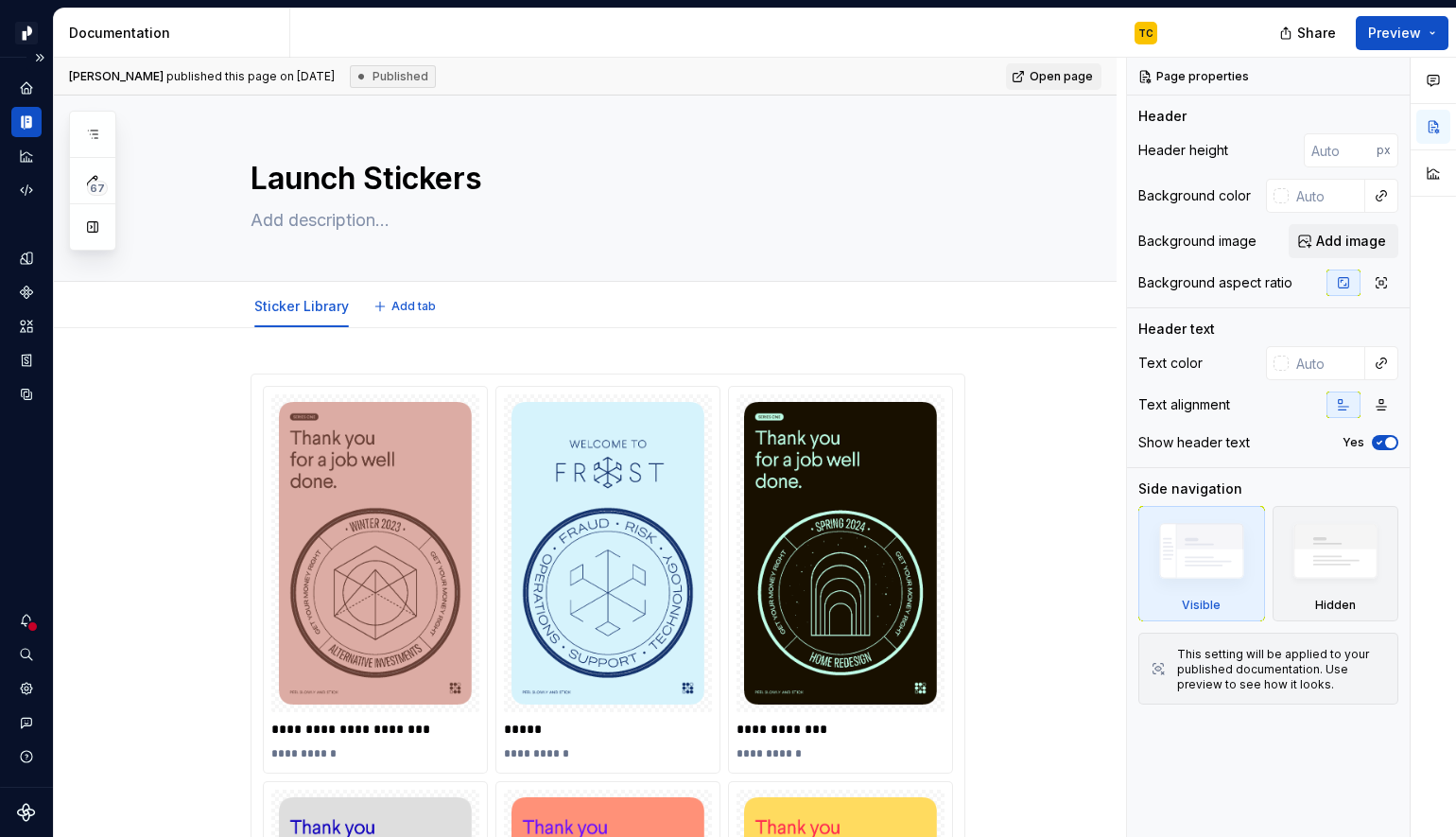
click at [298, 283] on div "Sticker Library Add tab" at bounding box center [585, 306] width 1063 height 47
click at [305, 288] on html "Pacific TC Design system data Documentation TC Share Preview 67 Pages Add Acces…" at bounding box center [728, 418] width 1456 height 837
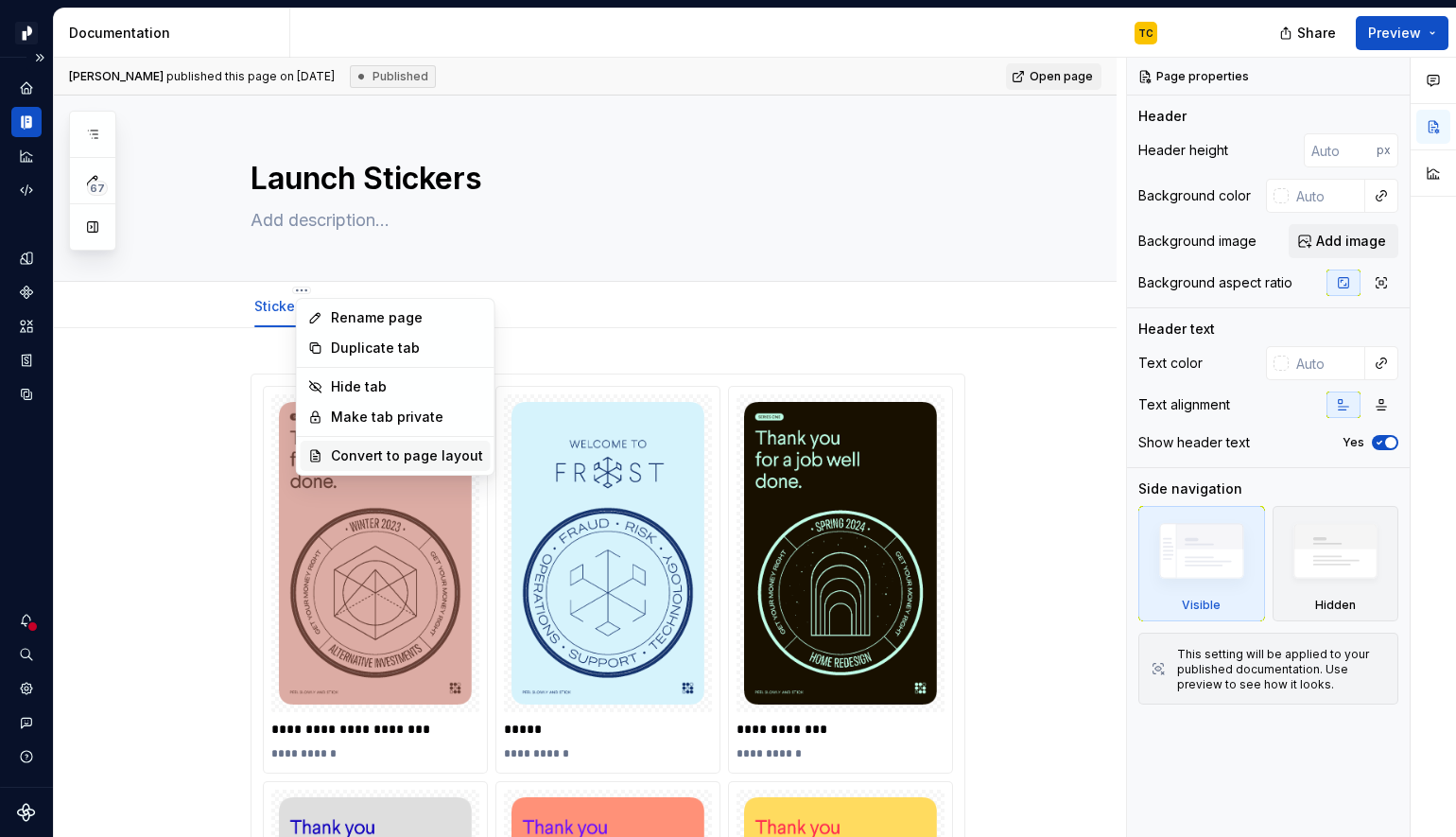
click at [400, 450] on div "Convert to page layout" at bounding box center [407, 455] width 152 height 18
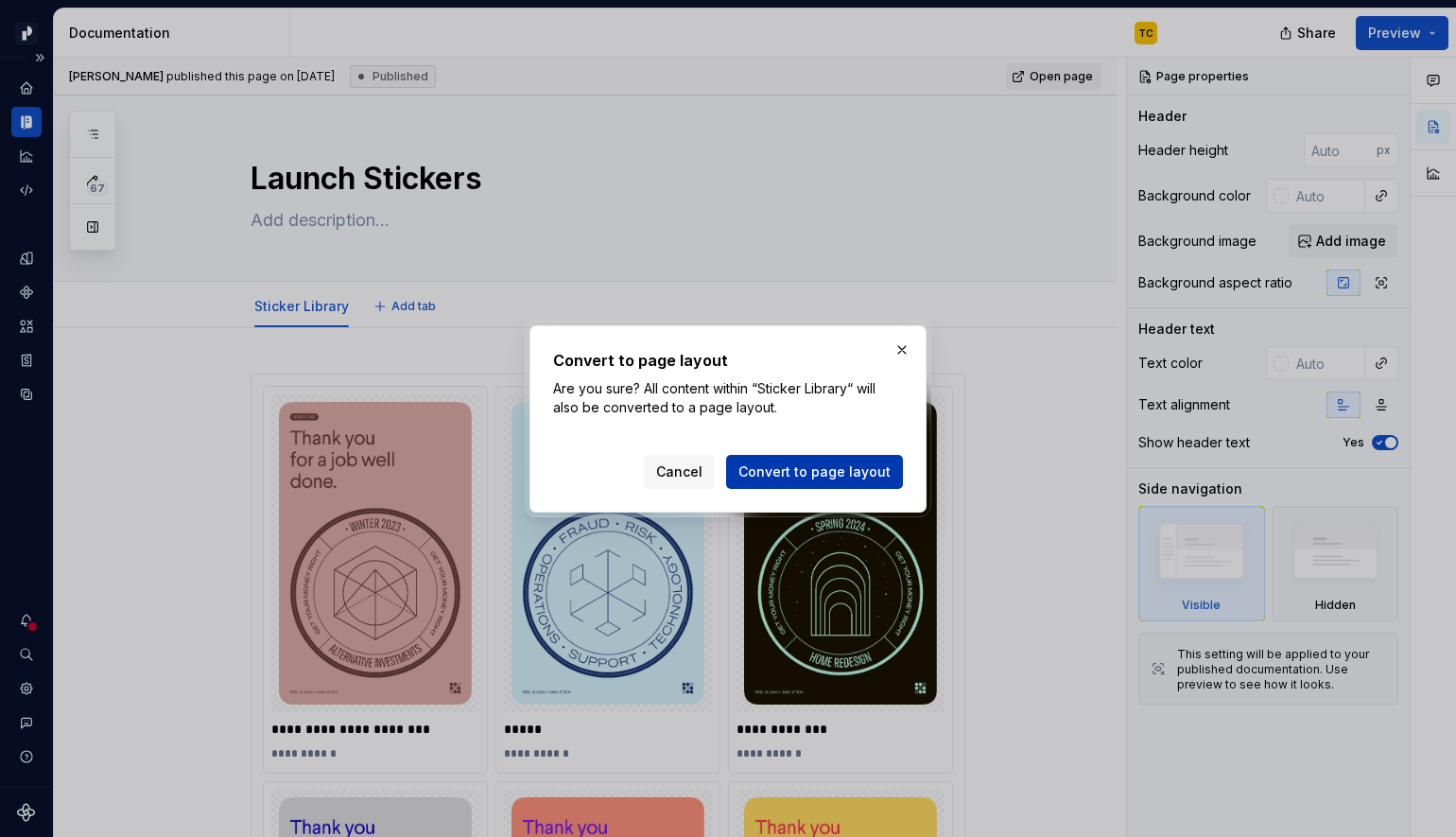
click at [798, 469] on span "Convert to page layout" at bounding box center [815, 471] width 152 height 18
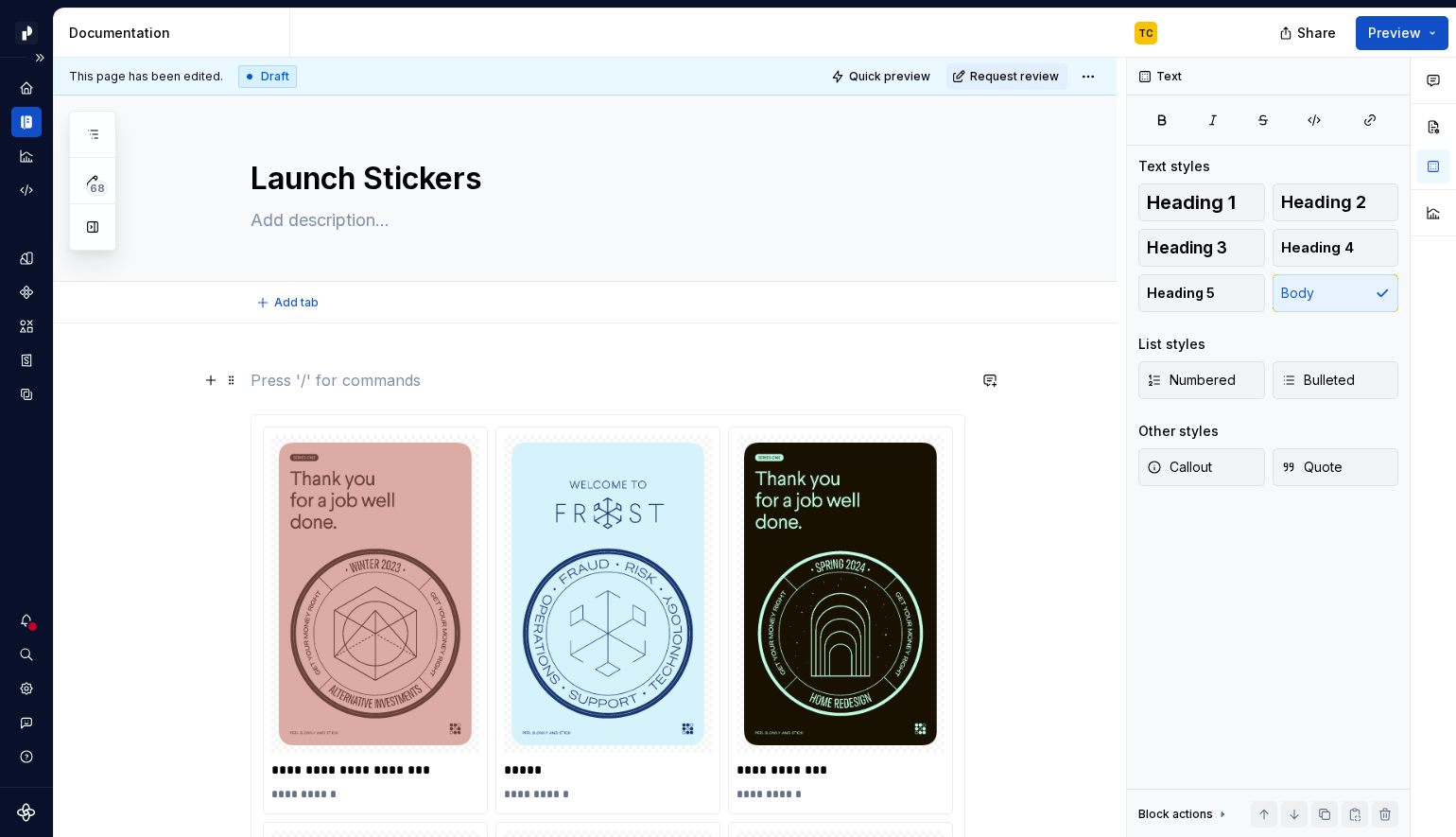
type textarea "*"
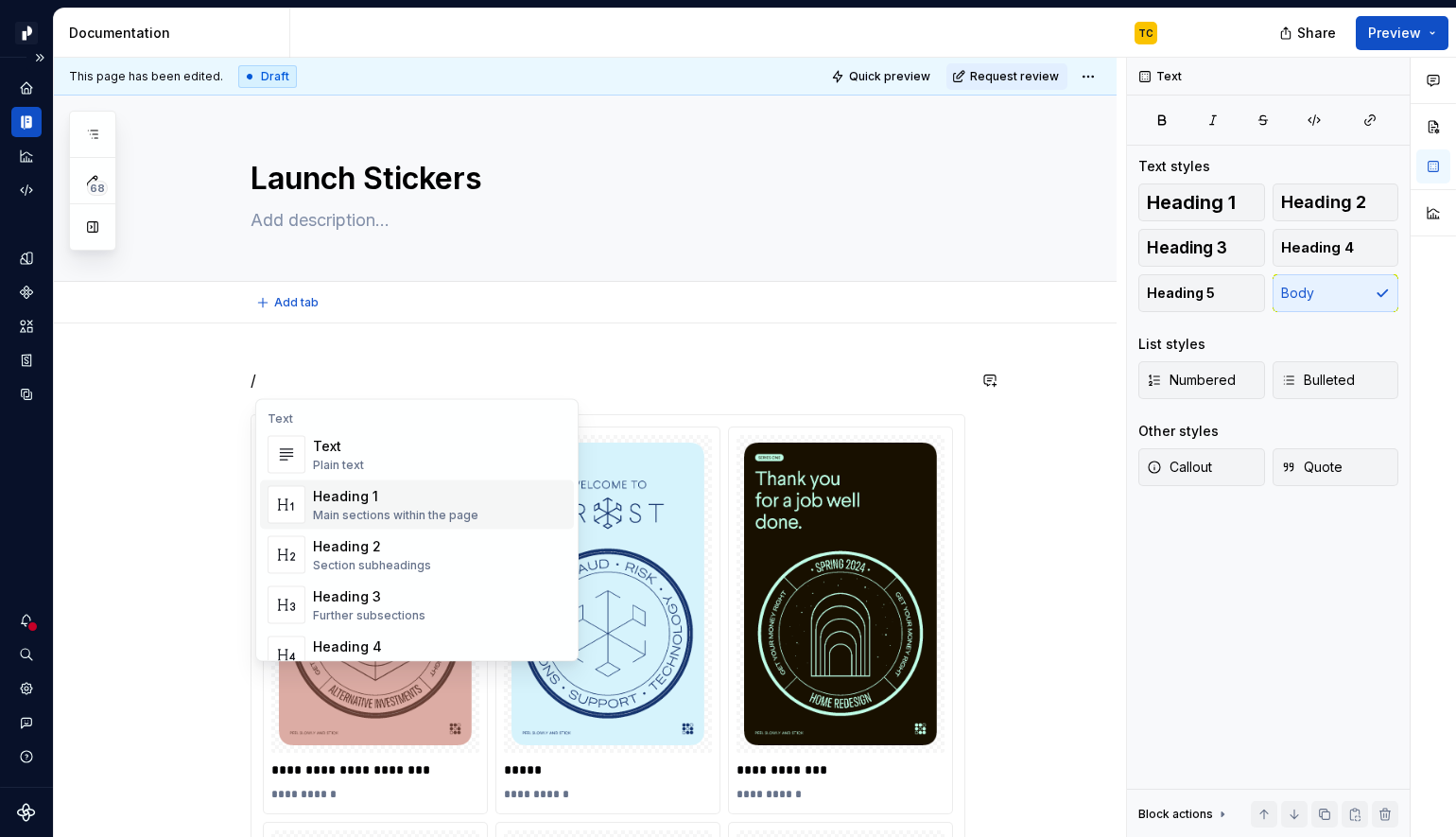
drag, startPoint x: 403, startPoint y: 477, endPoint x: 402, endPoint y: 491, distance: 14.0
click at [402, 491] on div "Text Plain text Heading 1 Main sections within the page Heading 2 Section subhe…" at bounding box center [417, 680] width 314 height 500
click at [403, 491] on div "Heading 1" at bounding box center [396, 495] width 165 height 18
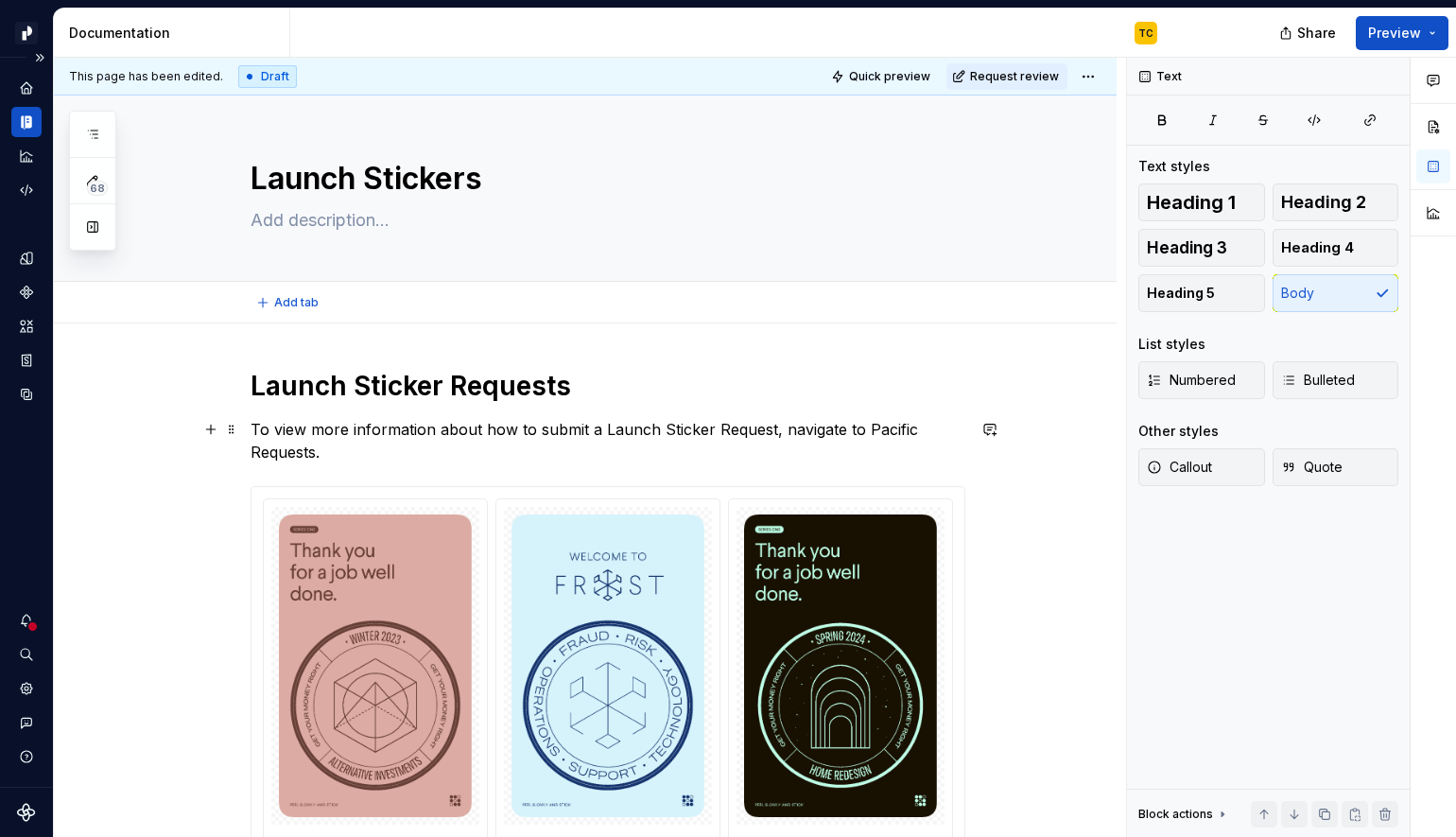
click at [457, 431] on p "To view more information about how to submit a Launch Sticker Request, navigate…" at bounding box center [607, 440] width 715 height 46
click at [696, 429] on p "To view more information on how to submit a Launch Sticker Request, navigate to…" at bounding box center [607, 440] width 715 height 46
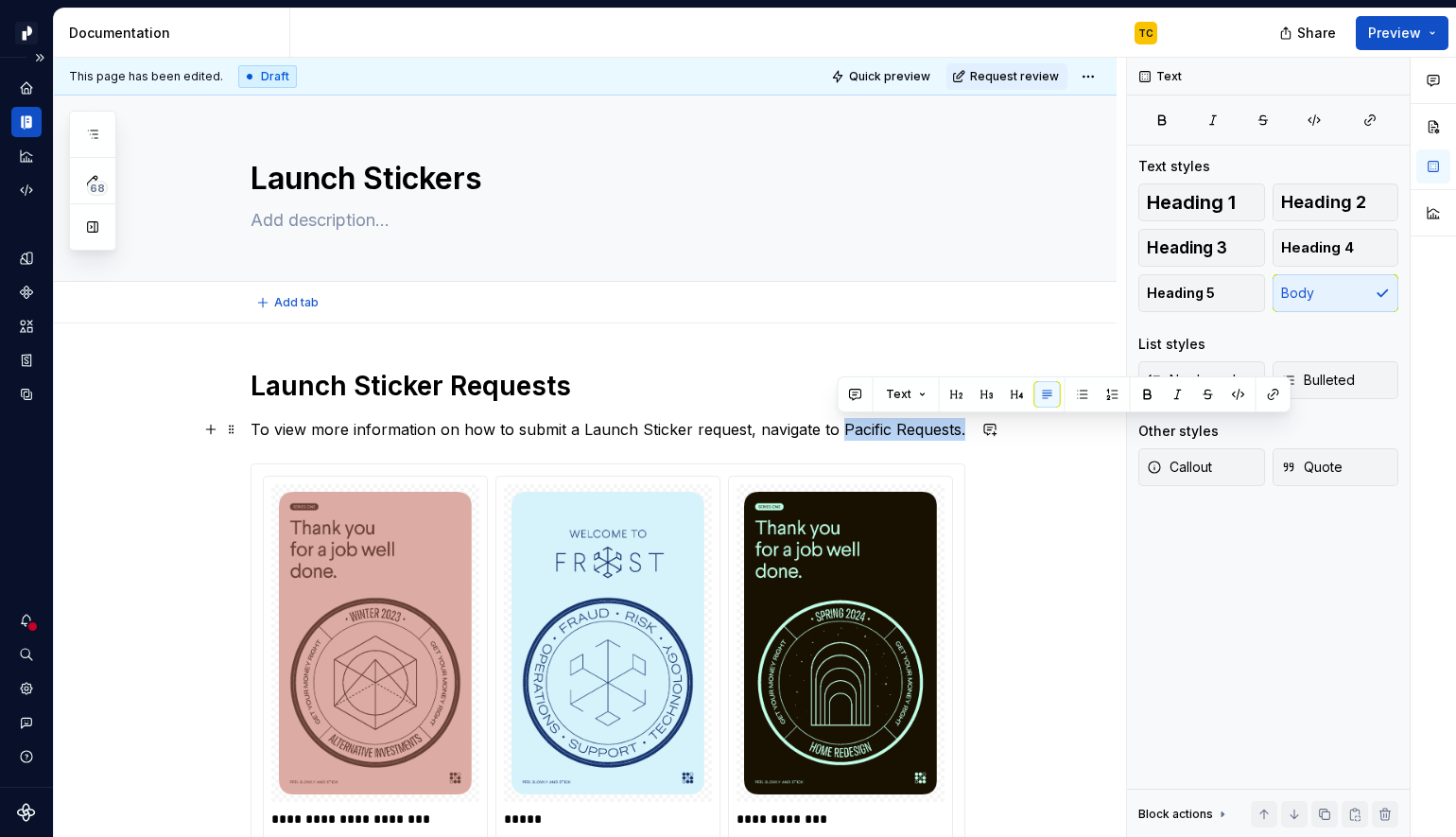
drag, startPoint x: 837, startPoint y: 430, endPoint x: 958, endPoint y: 424, distance: 121.1
click at [958, 424] on p "To view more information on how to submit a Launch Sticker request, navigate to…" at bounding box center [607, 428] width 715 height 22
click at [1273, 394] on button "button" at bounding box center [1273, 394] width 26 height 26
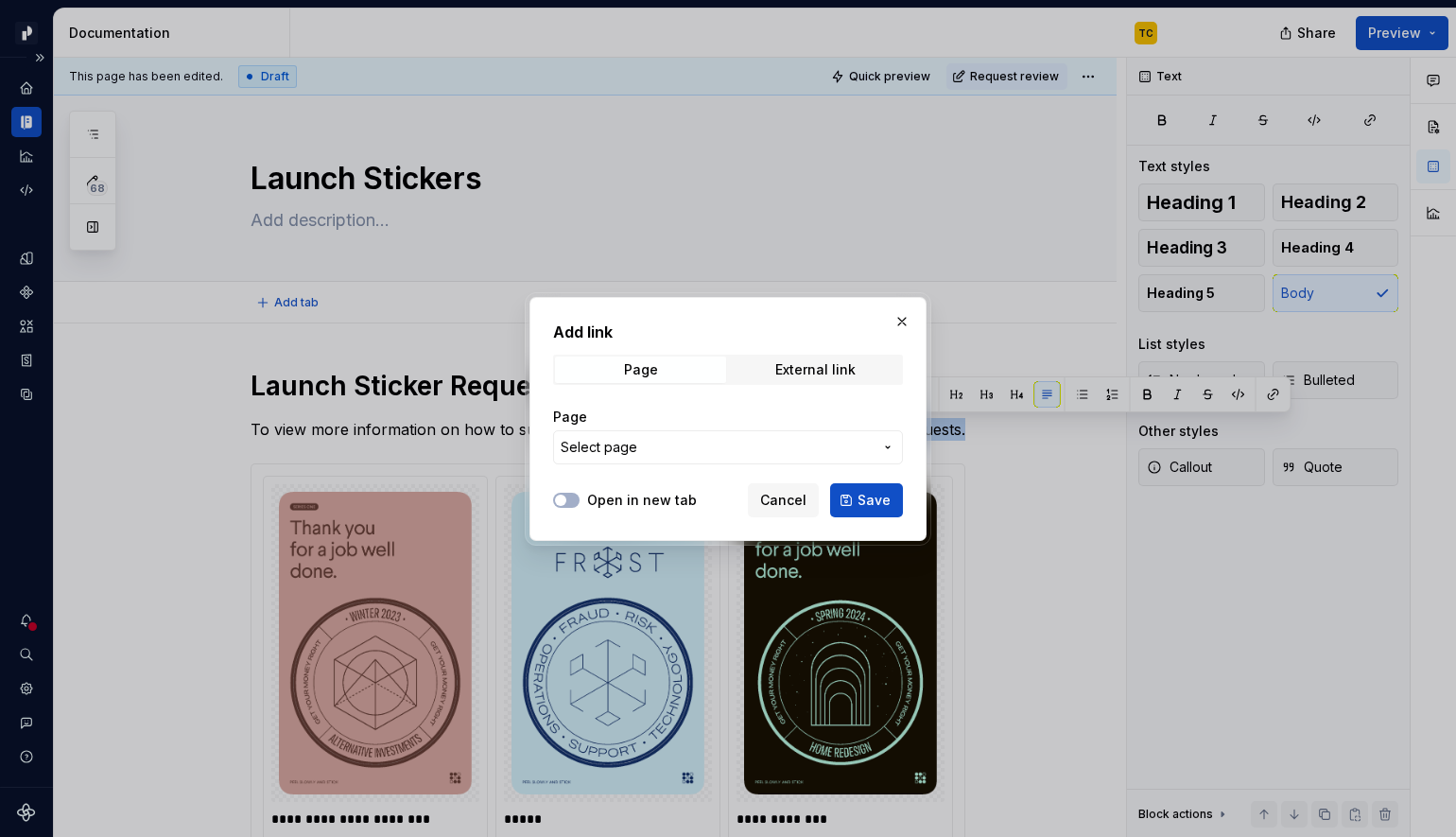
click at [649, 438] on span "Select page" at bounding box center [716, 447] width 312 height 18
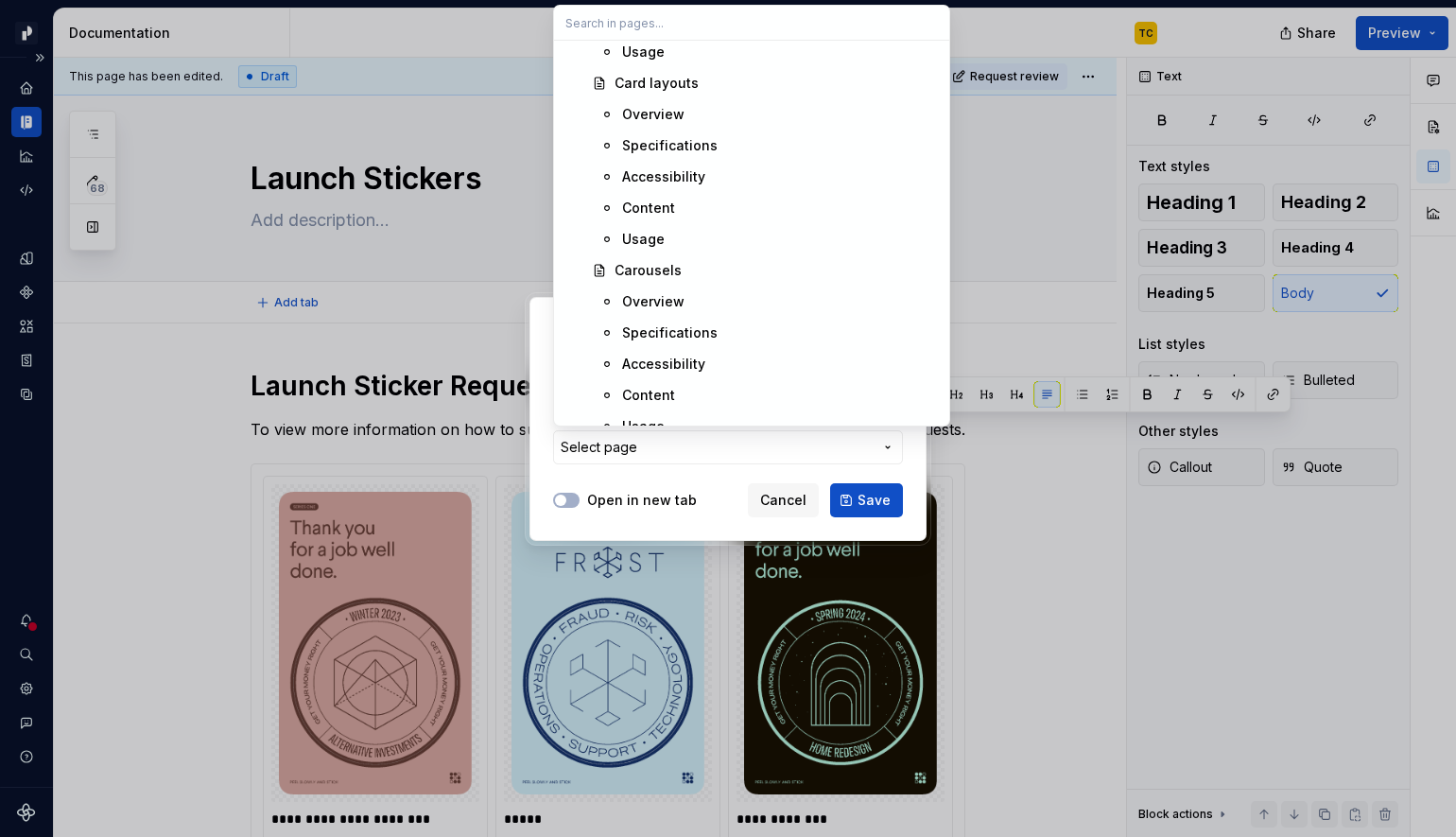
scroll to position [12509, 0]
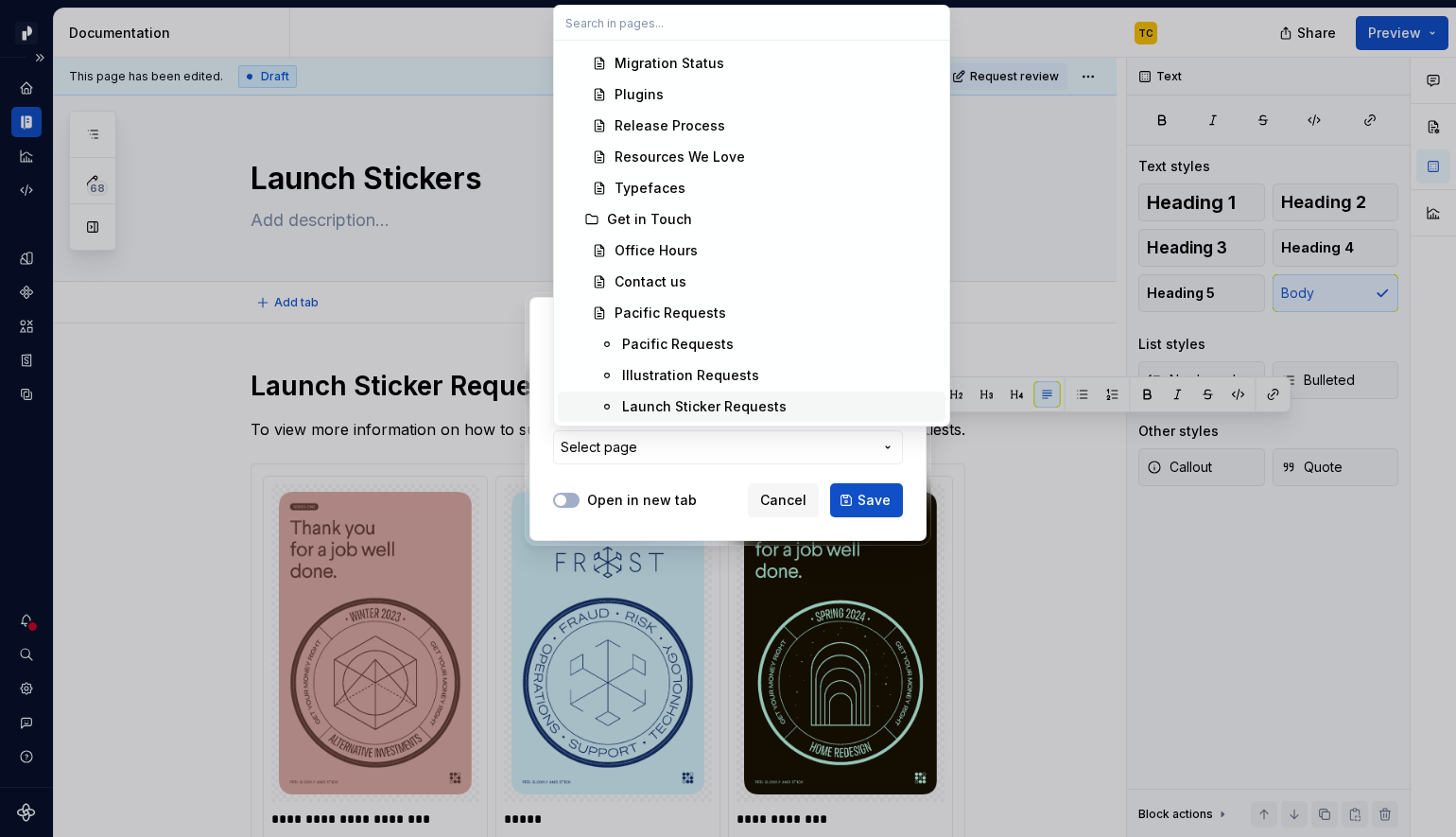
click at [709, 412] on div "Launch Sticker Requests" at bounding box center [704, 406] width 164 height 18
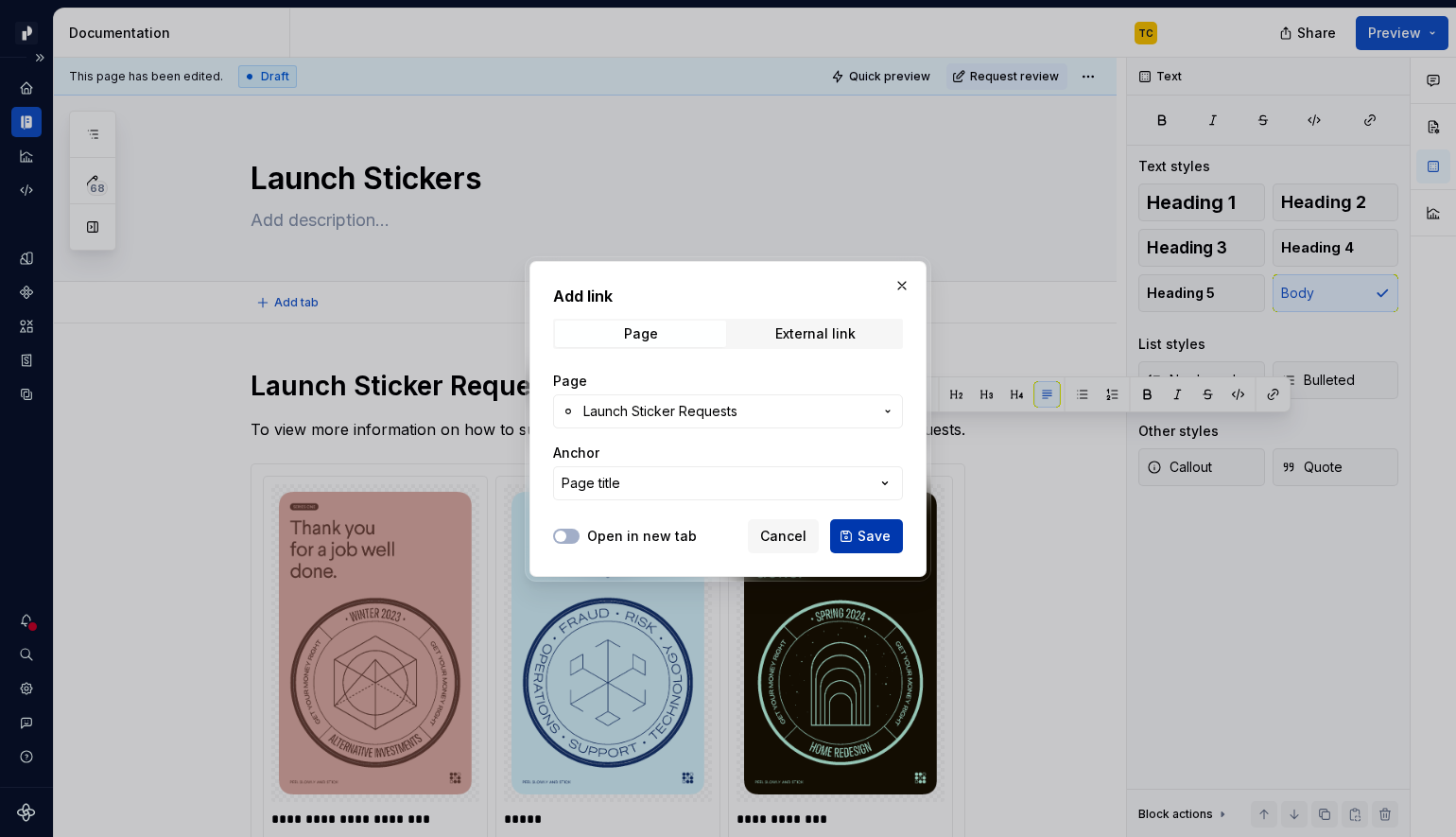
click at [876, 542] on span "Save" at bounding box center [874, 535] width 33 height 18
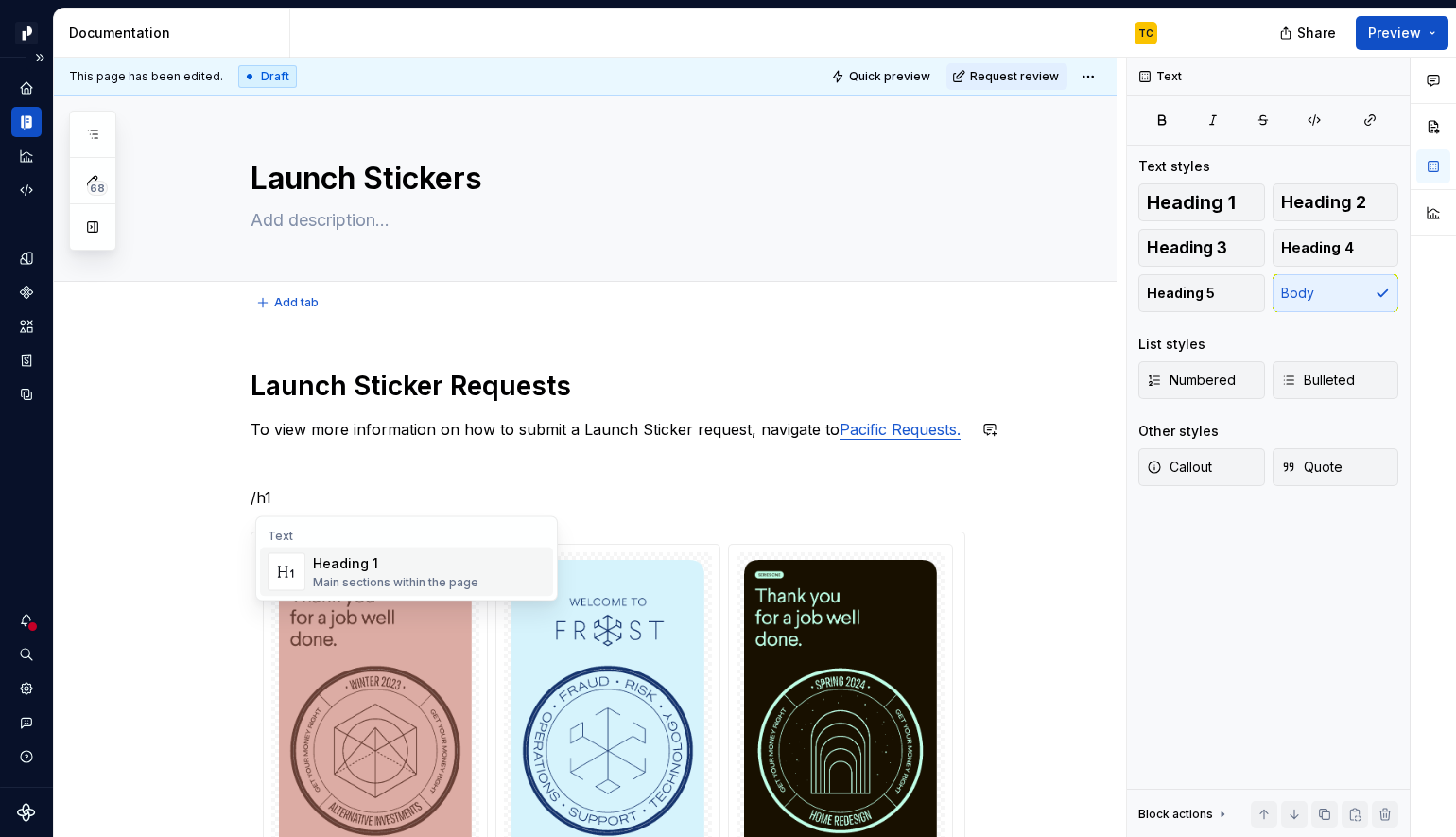
click at [424, 568] on div "Heading 1" at bounding box center [396, 563] width 165 height 18
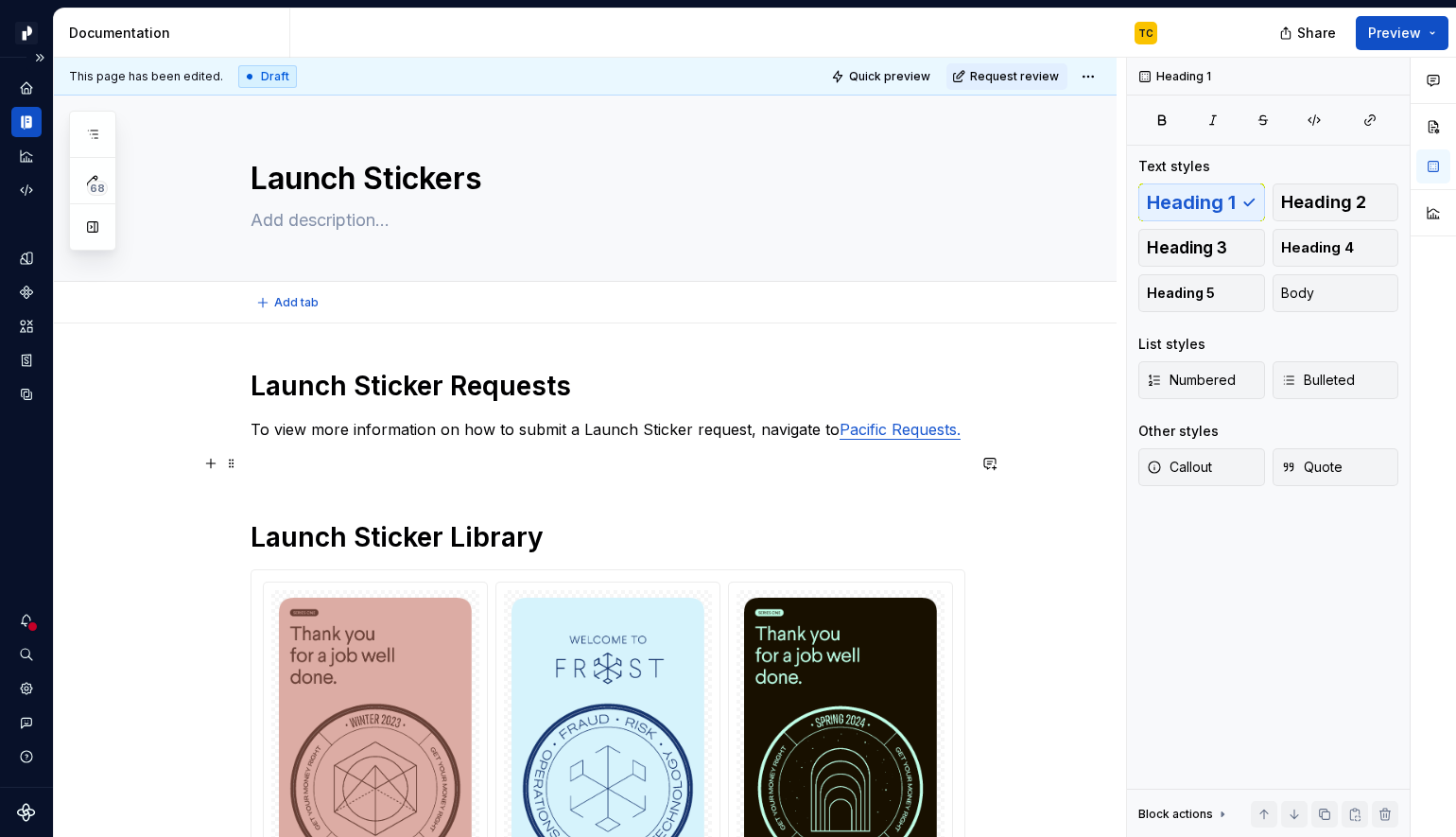
click at [452, 465] on p at bounding box center [607, 462] width 715 height 22
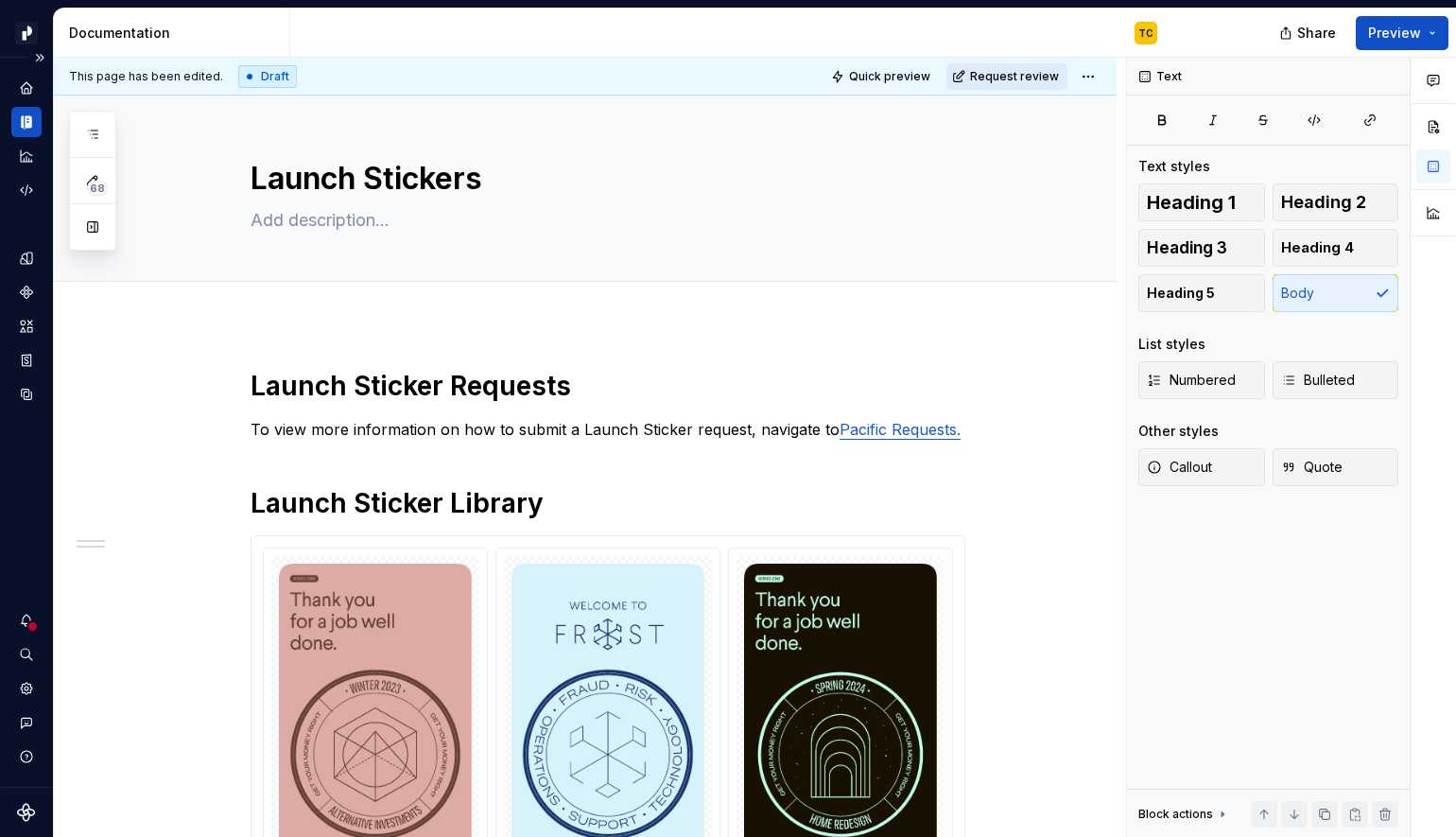
click at [987, 82] on span "Request review" at bounding box center [1014, 77] width 89 height 16
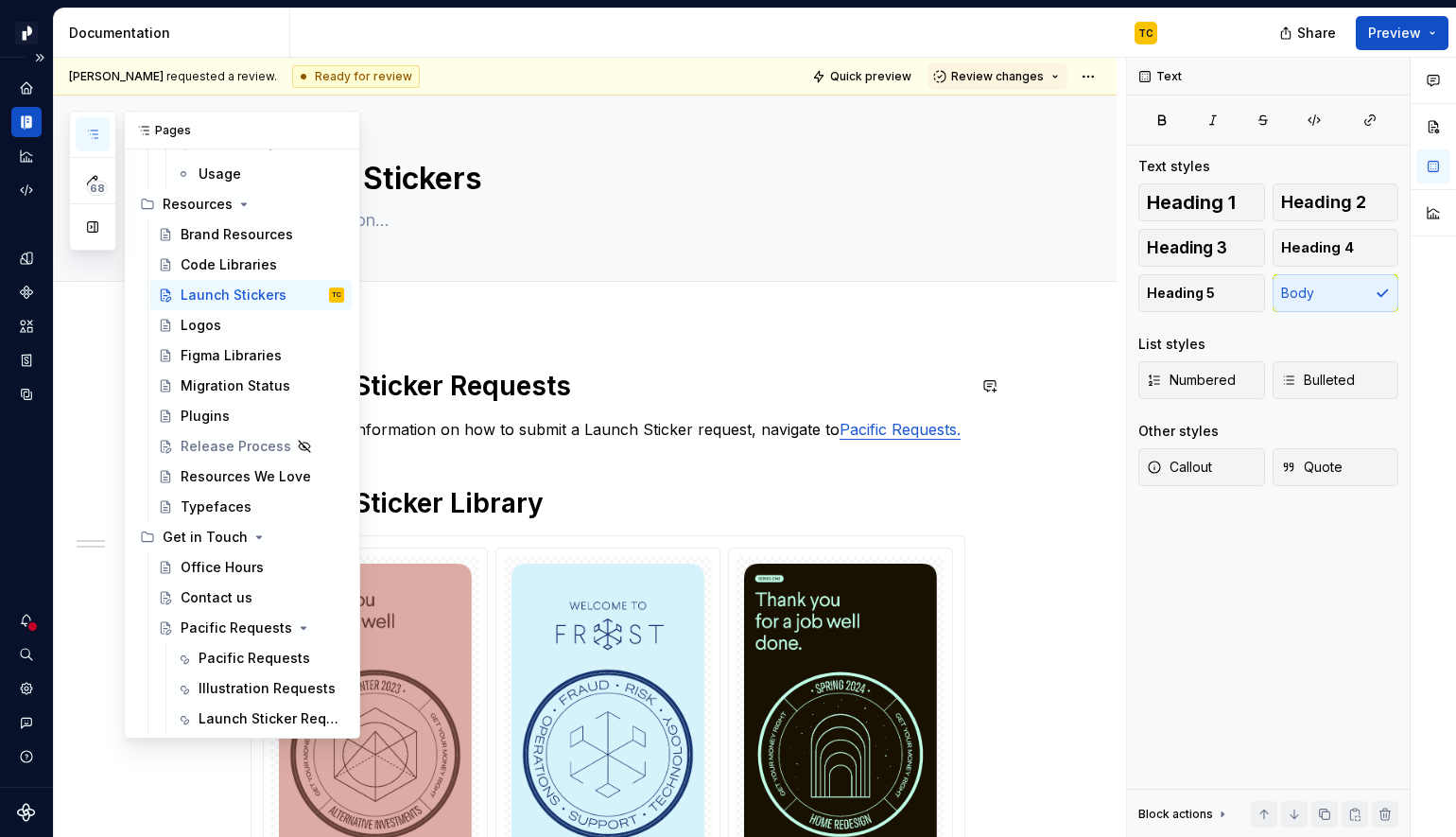
scroll to position [1568, 0]
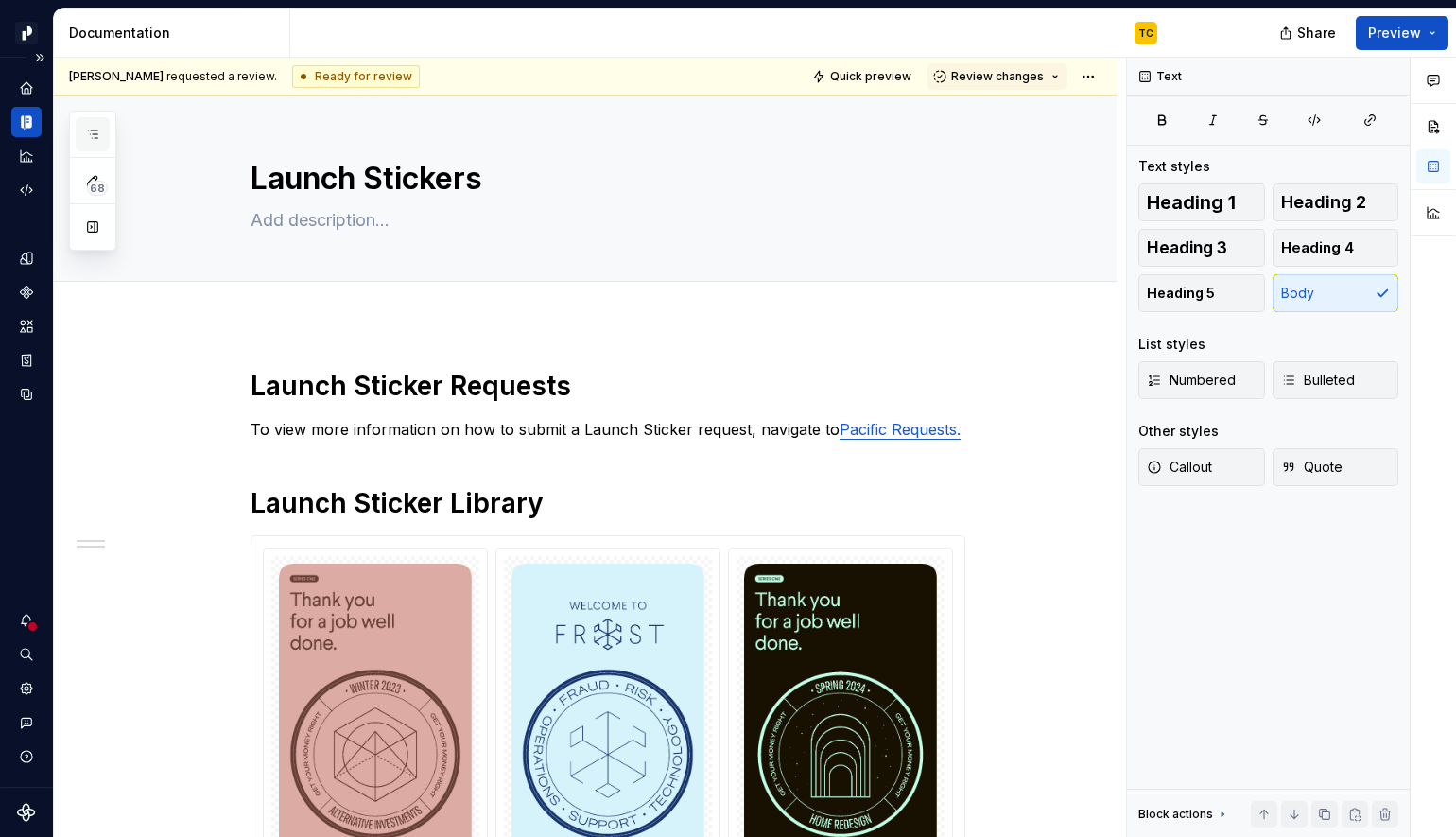
click at [95, 136] on icon "button" at bounding box center [92, 134] width 16 height 16
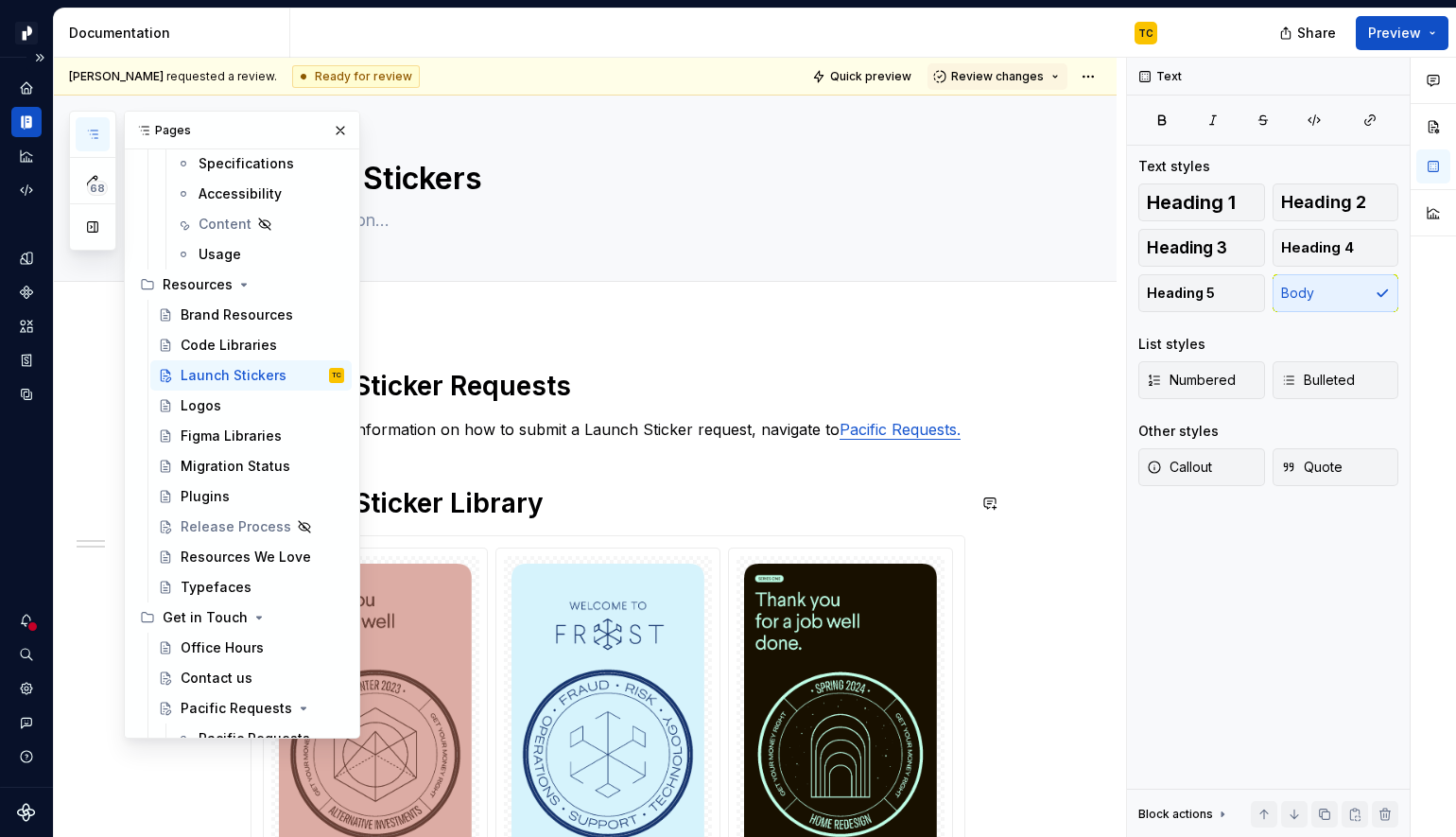
scroll to position [11773, 0]
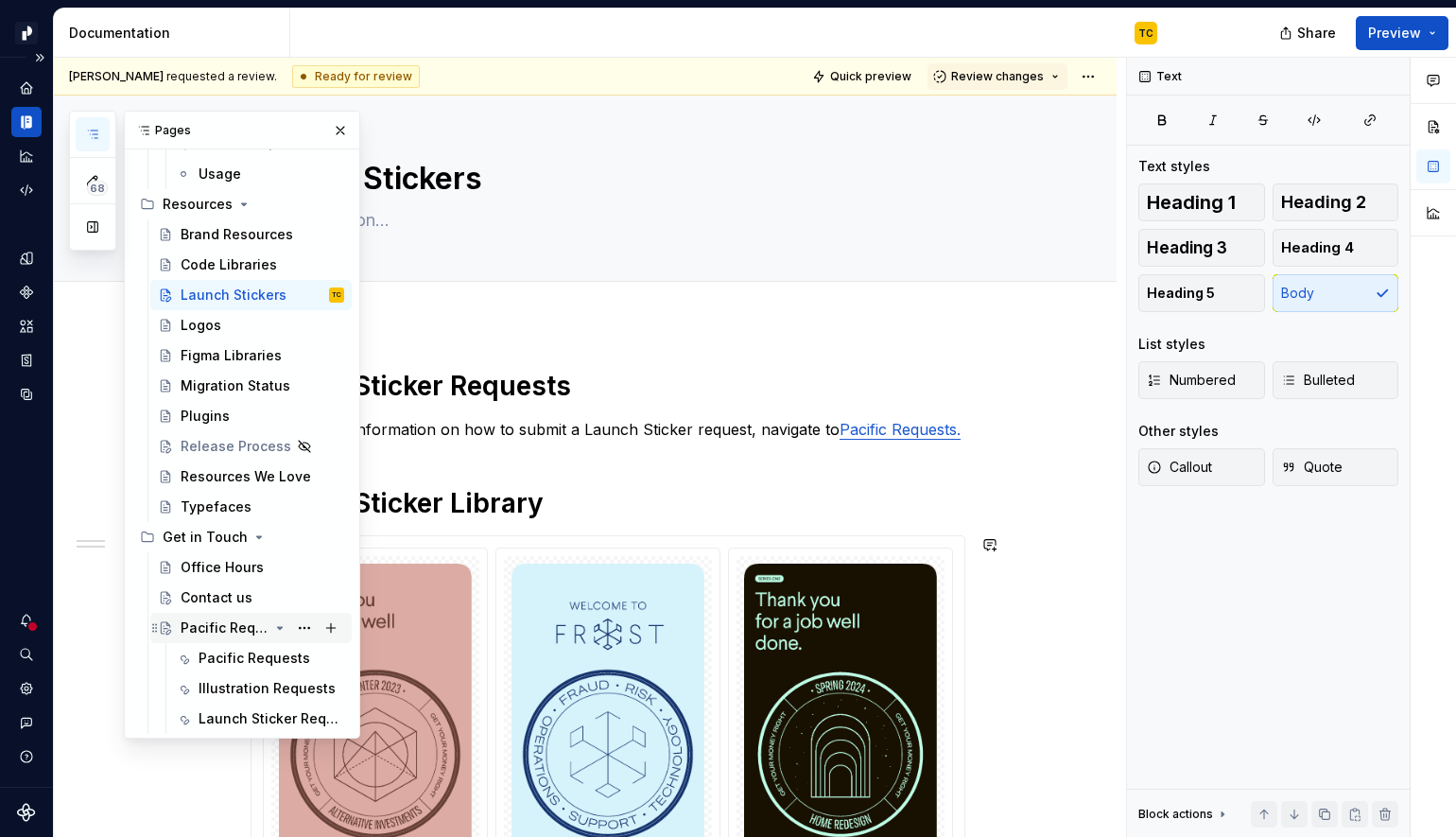
click at [205, 627] on div "Pacific Requests" at bounding box center [225, 627] width 88 height 18
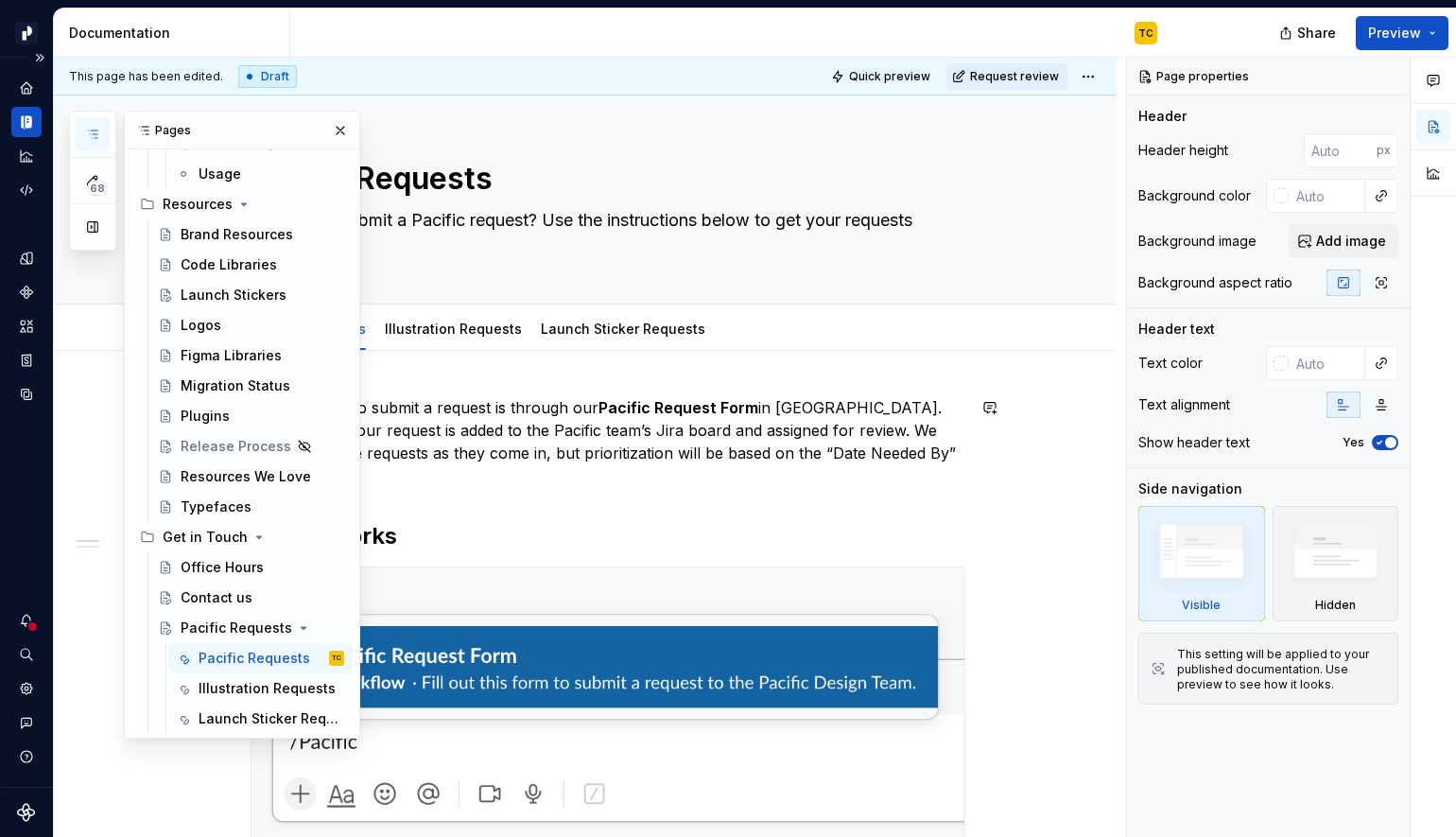
click at [913, 450] on p "The best way to submit a request is through our Pacific Request Form in [GEOGRA…" at bounding box center [607, 441] width 715 height 91
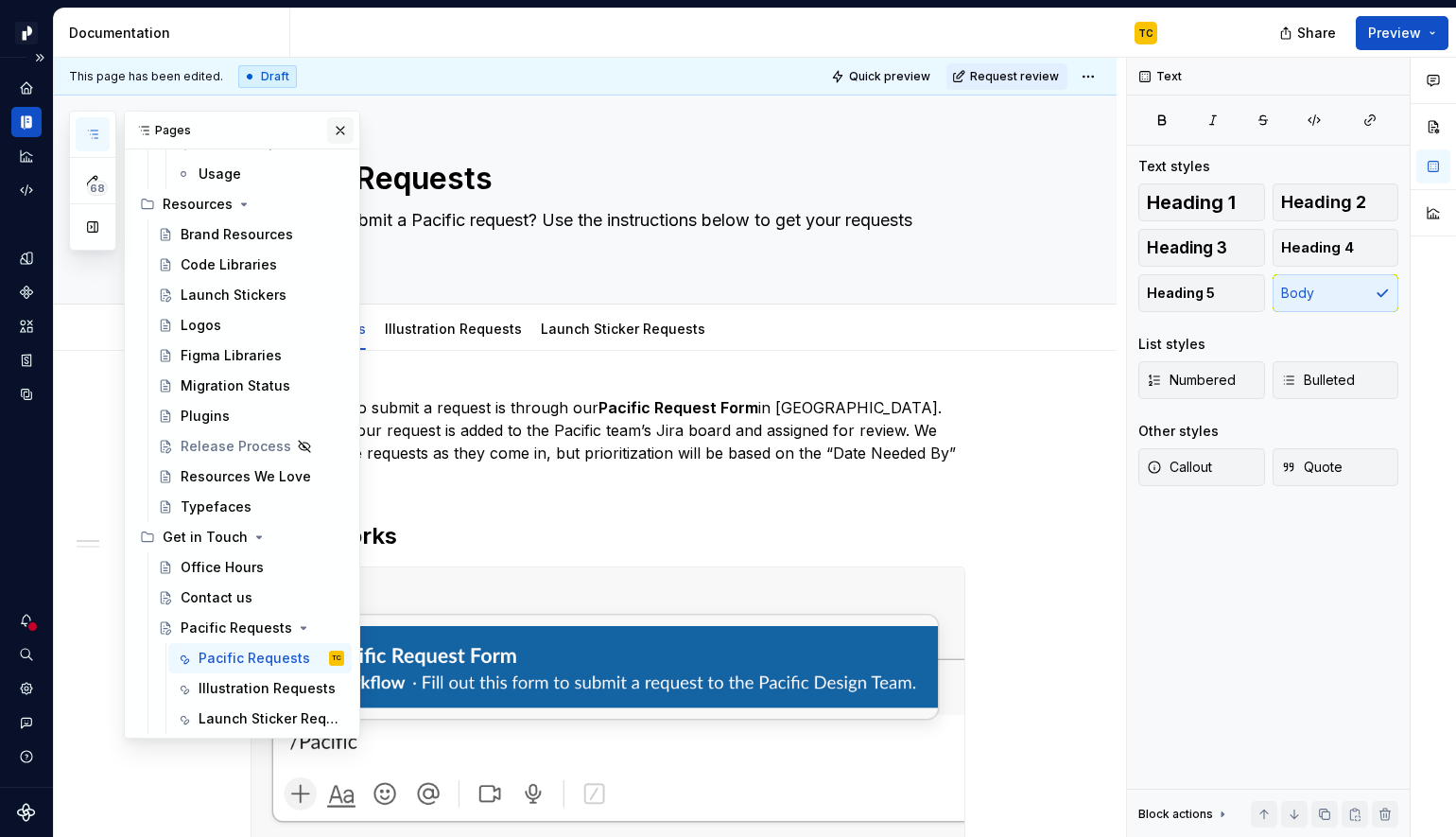
click at [346, 132] on button "button" at bounding box center [340, 129] width 26 height 26
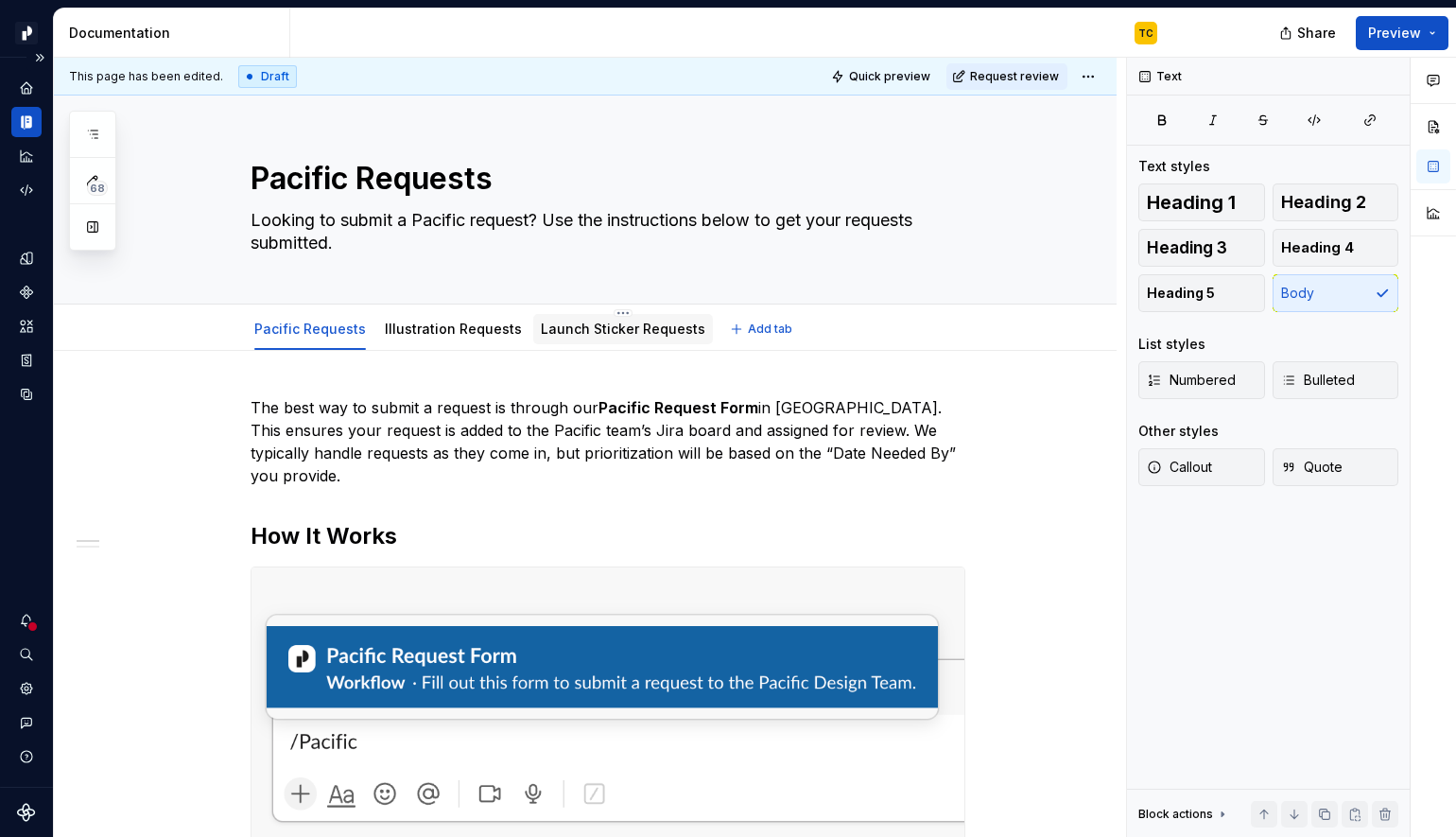
click at [611, 342] on div "Launch Sticker Requests" at bounding box center [623, 329] width 180 height 30
click at [557, 337] on div "Launch Sticker Requests" at bounding box center [623, 328] width 164 height 18
click at [563, 334] on link "Launch Sticker Requests" at bounding box center [623, 328] width 164 height 17
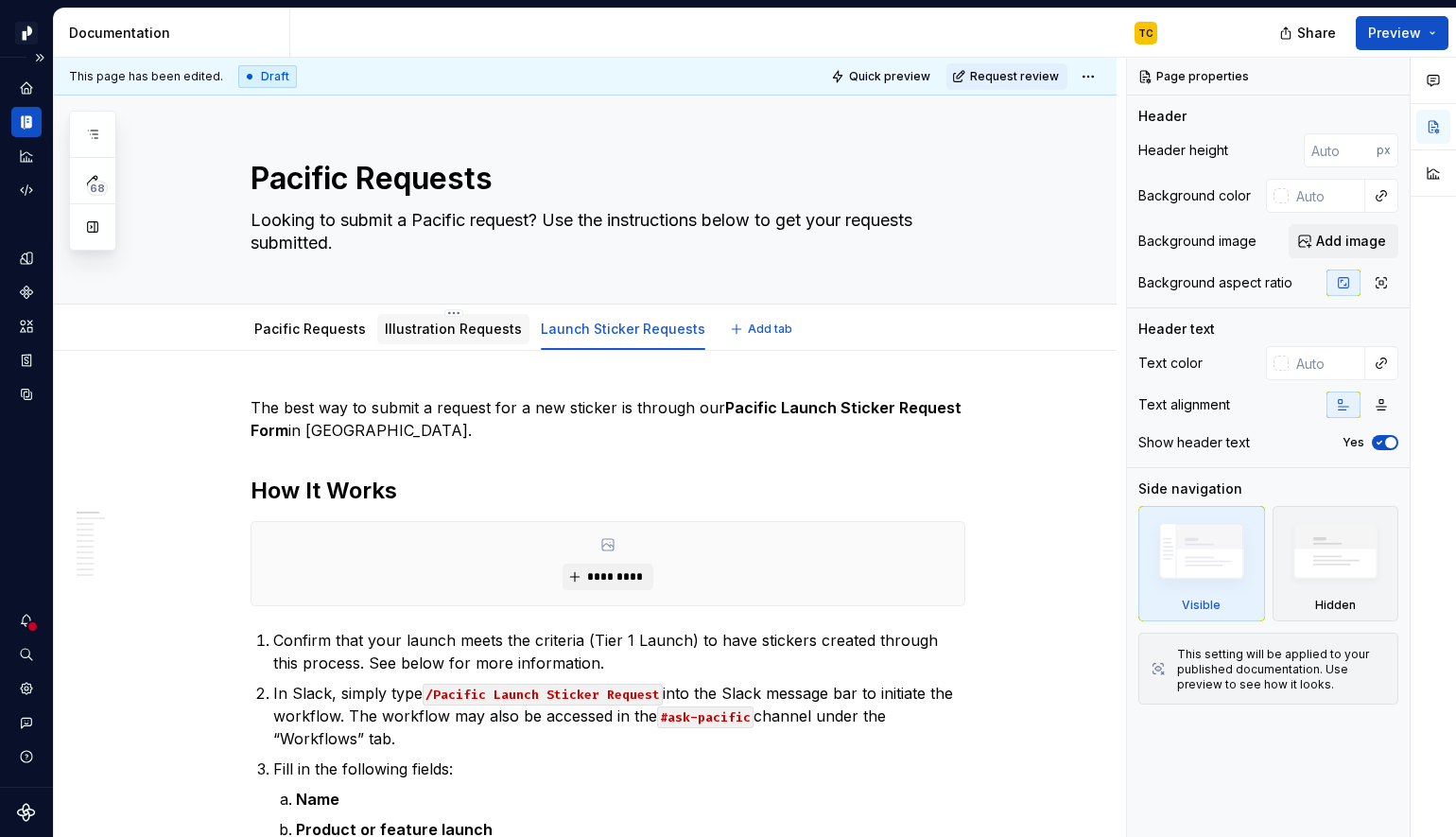
click at [475, 330] on link "Illustration Requests" at bounding box center [453, 328] width 137 height 17
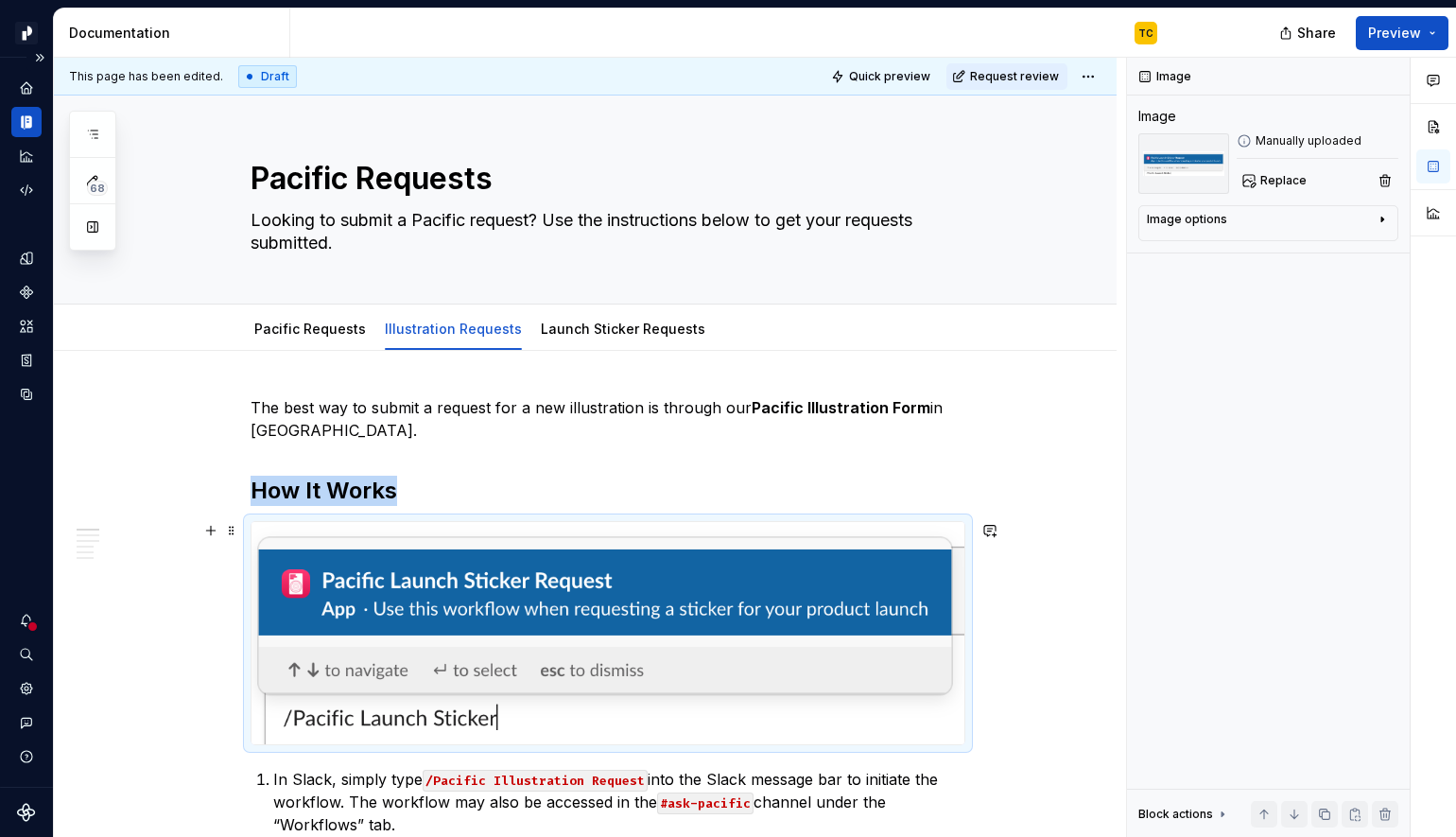
click at [702, 599] on img at bounding box center [607, 633] width 713 height 222
click at [282, 328] on link "Pacific Requests" at bounding box center [309, 328] width 112 height 17
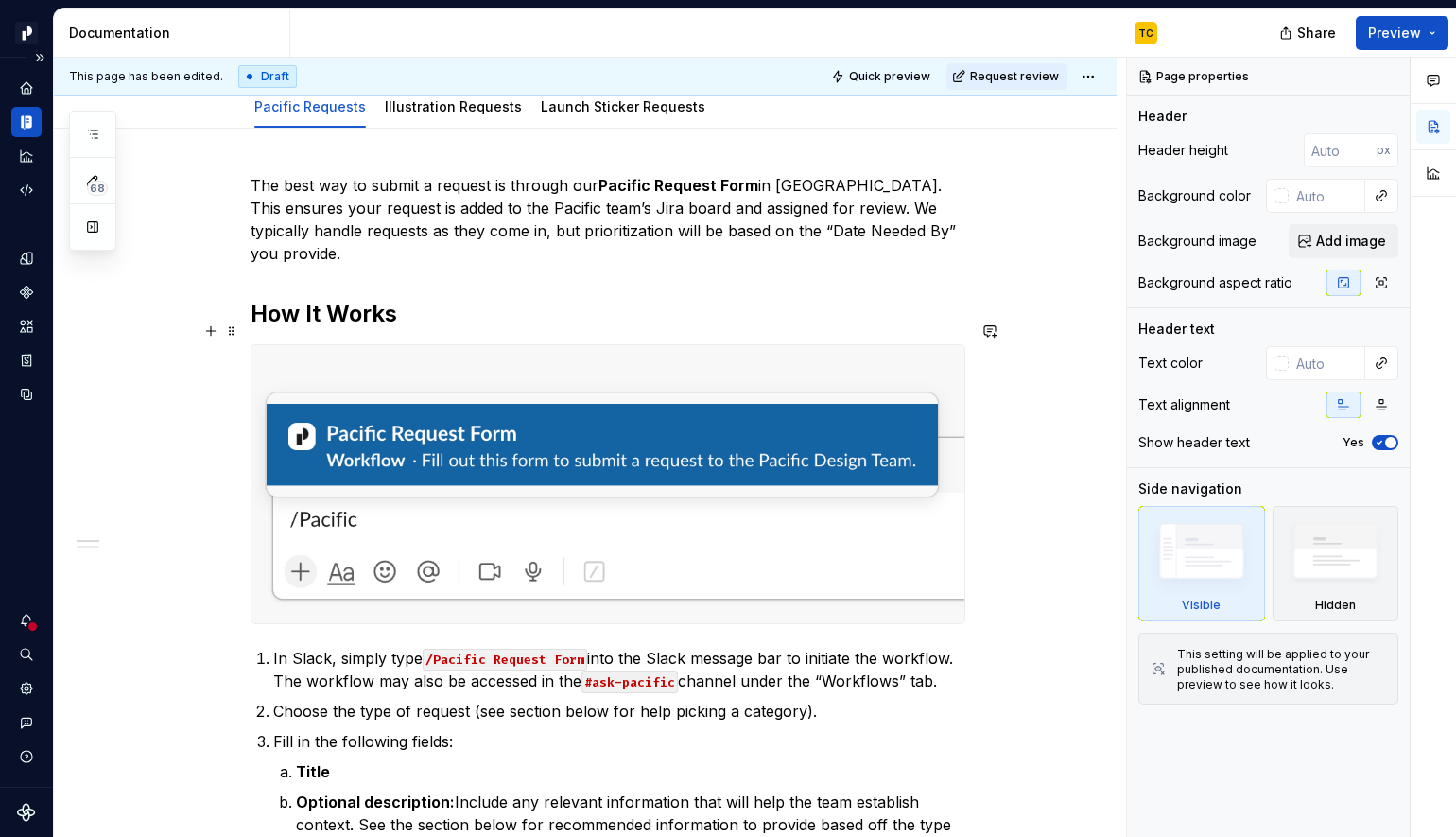
scroll to position [235, 0]
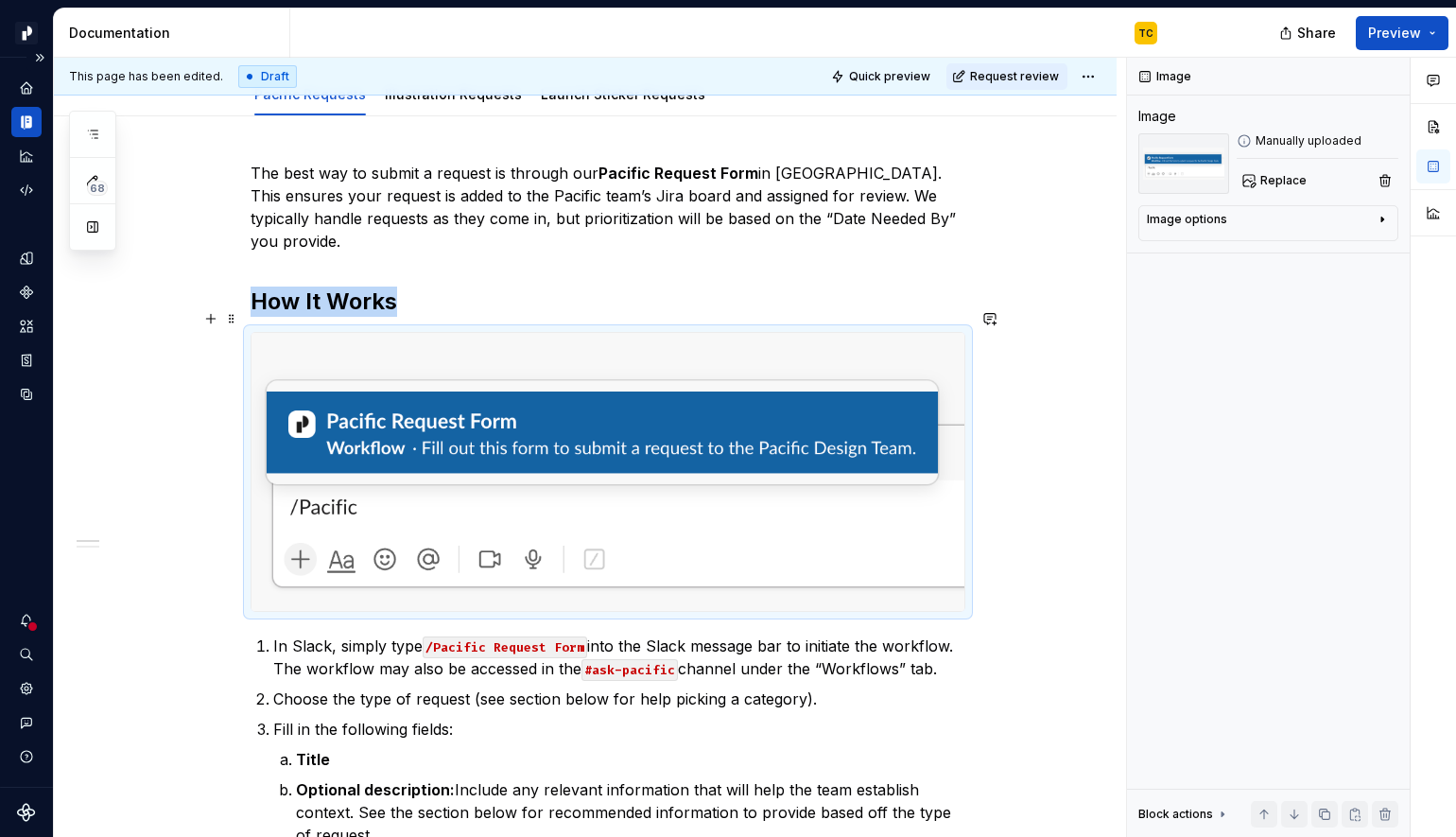
click at [420, 452] on img at bounding box center [607, 472] width 713 height 278
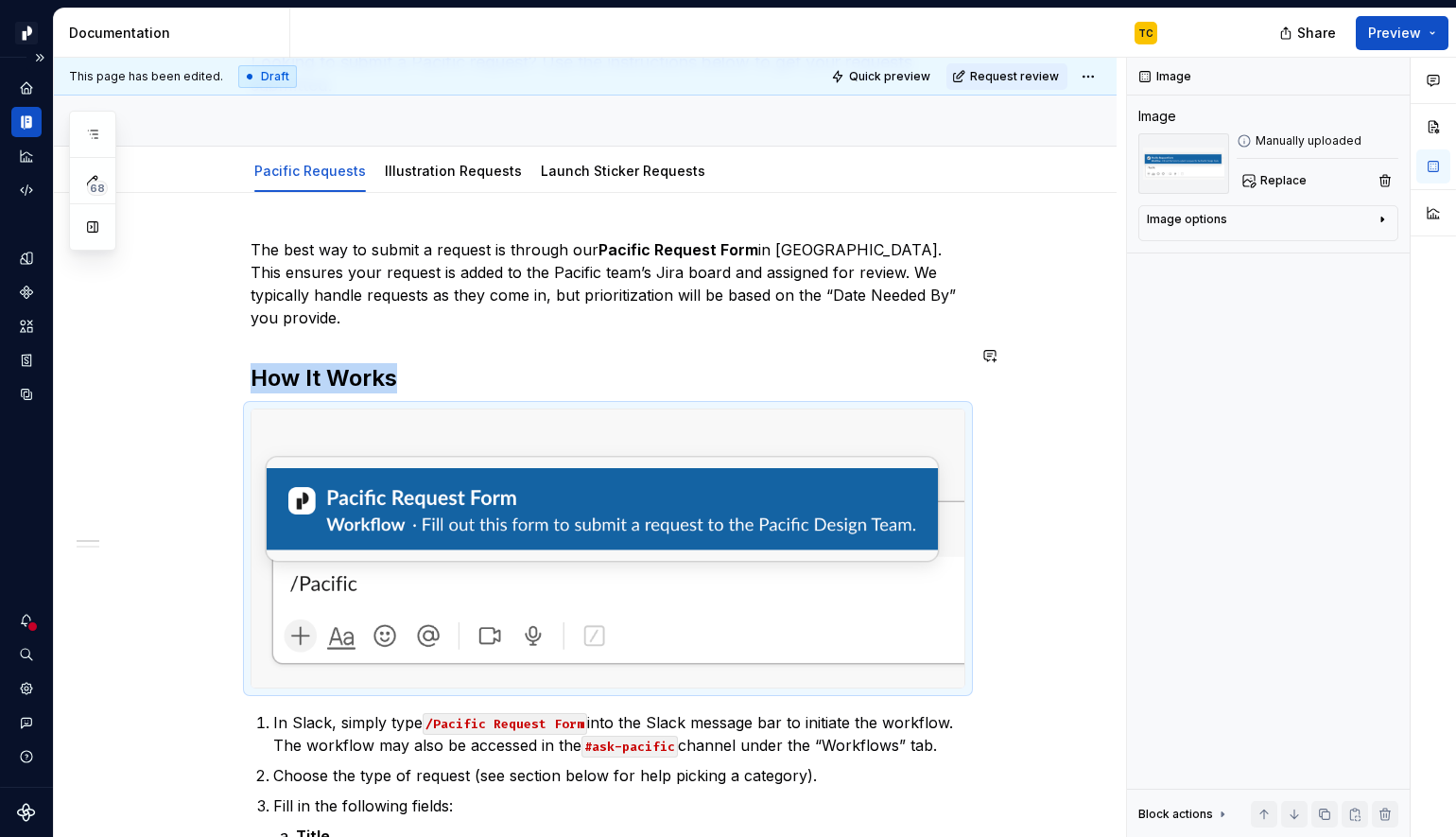
scroll to position [153, 0]
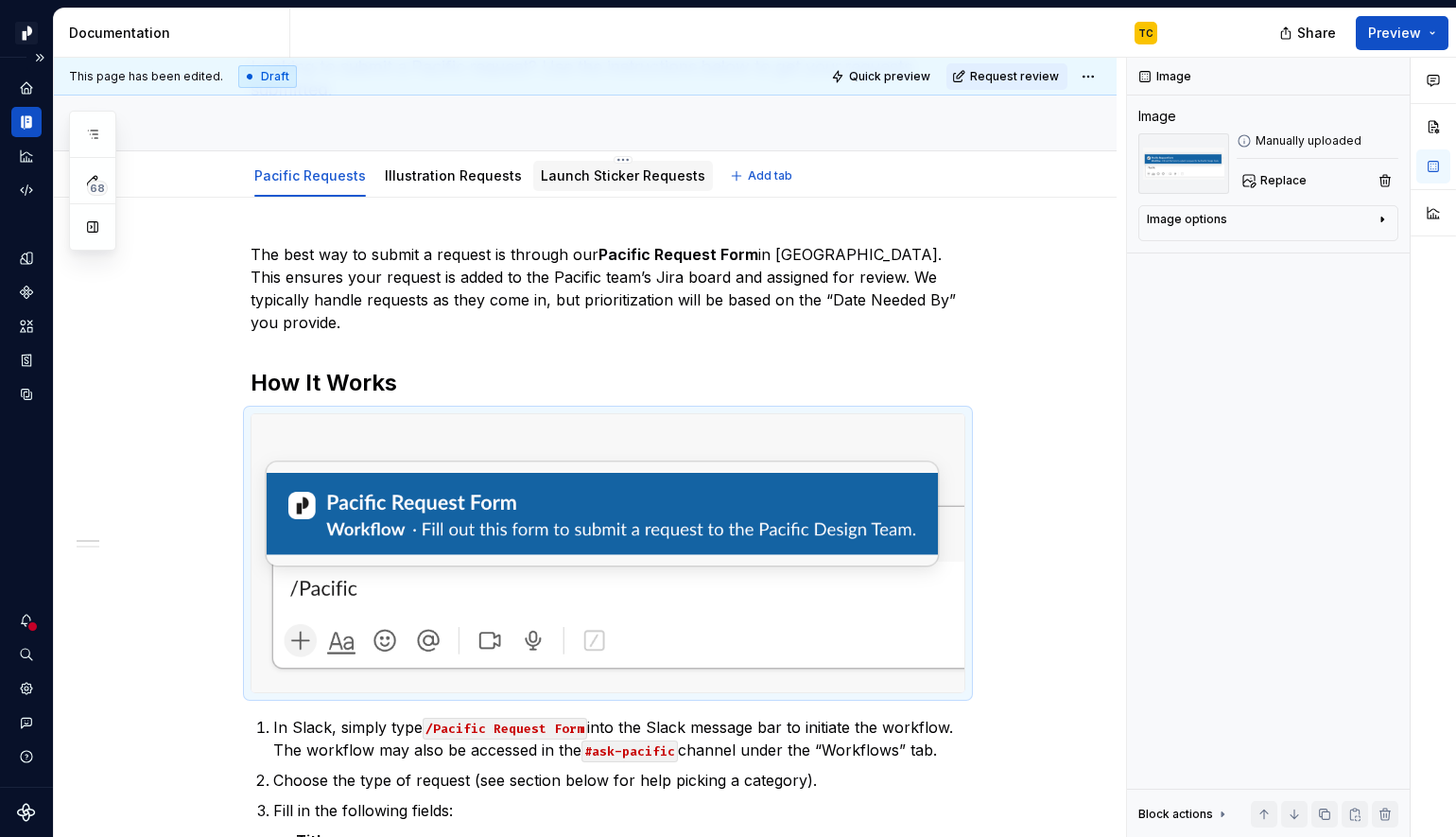
click at [547, 187] on div "Launch Sticker Requests" at bounding box center [623, 175] width 180 height 30
click at [489, 189] on div "Illustration Requests" at bounding box center [454, 175] width 152 height 30
click at [657, 473] on img at bounding box center [607, 554] width 713 height 278
click at [1169, 164] on img at bounding box center [1183, 164] width 91 height 60
click at [1265, 187] on span "Replace" at bounding box center [1284, 181] width 47 height 16
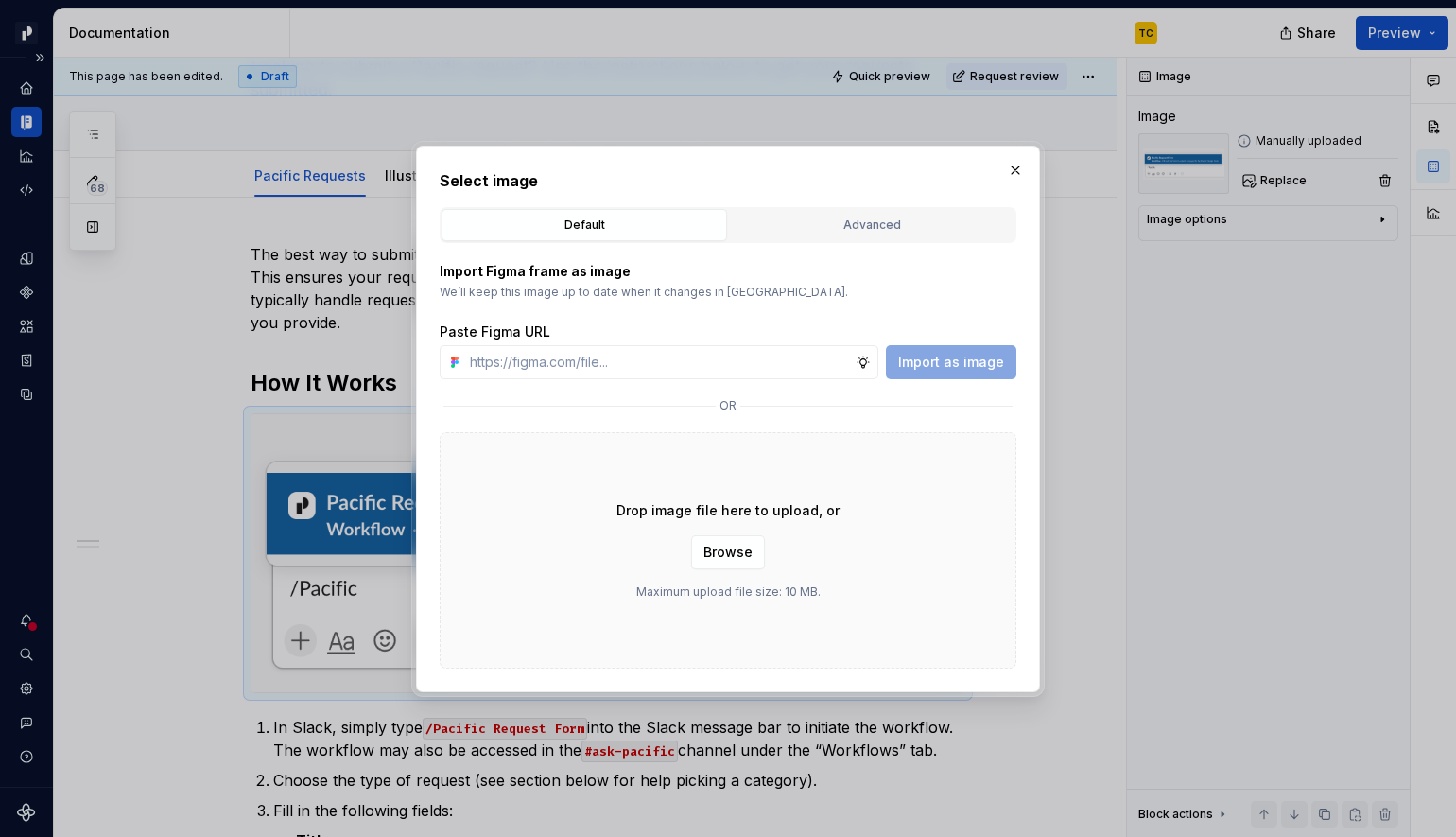
type textarea "*"
type input "[URL][DOMAIN_NAME]"
click at [949, 363] on span "Import as image" at bounding box center [951, 361] width 106 height 18
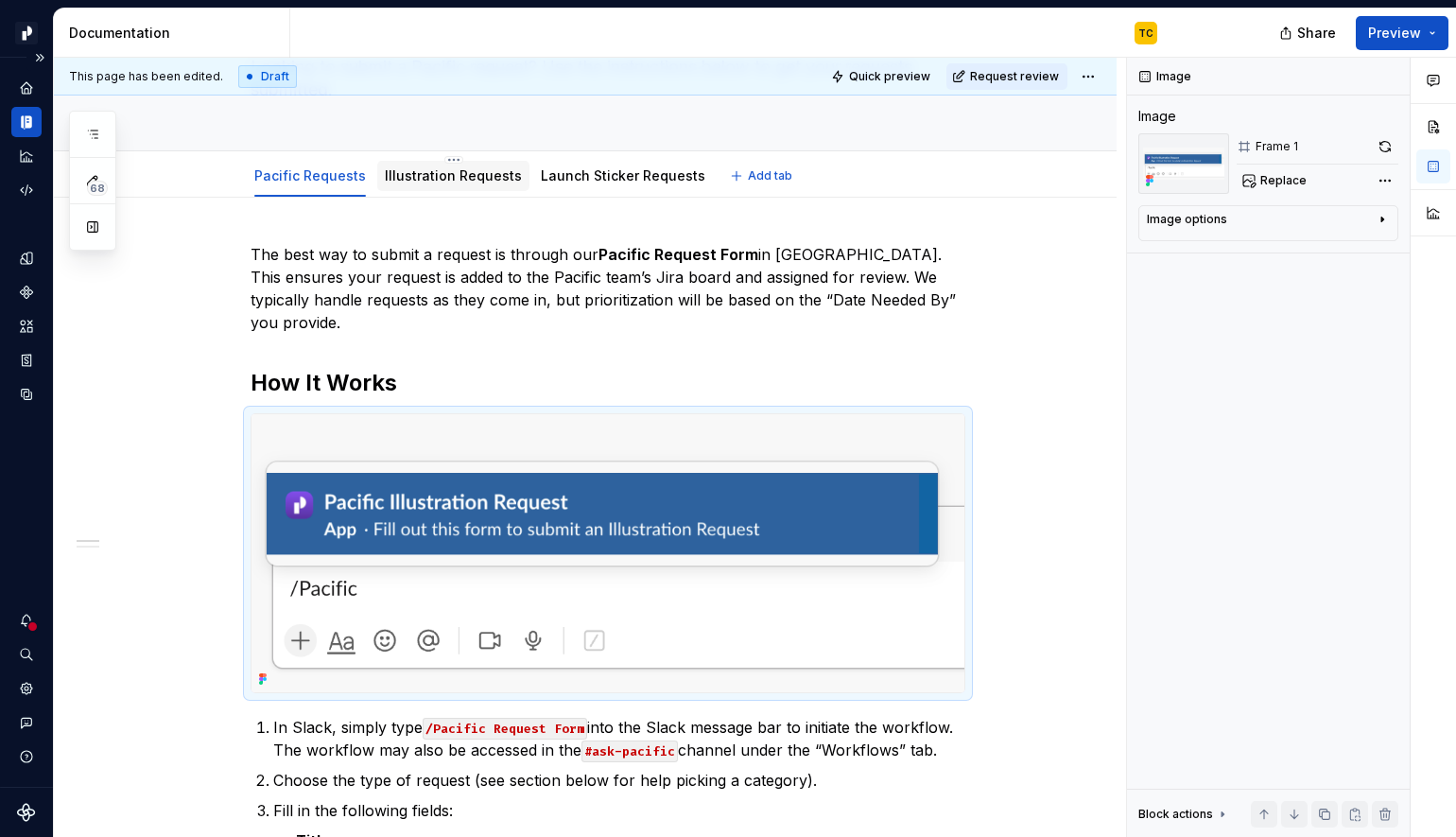
click at [473, 183] on div "Illustration Requests" at bounding box center [453, 175] width 137 height 18
click at [455, 181] on link "Illustration Requests" at bounding box center [453, 175] width 137 height 17
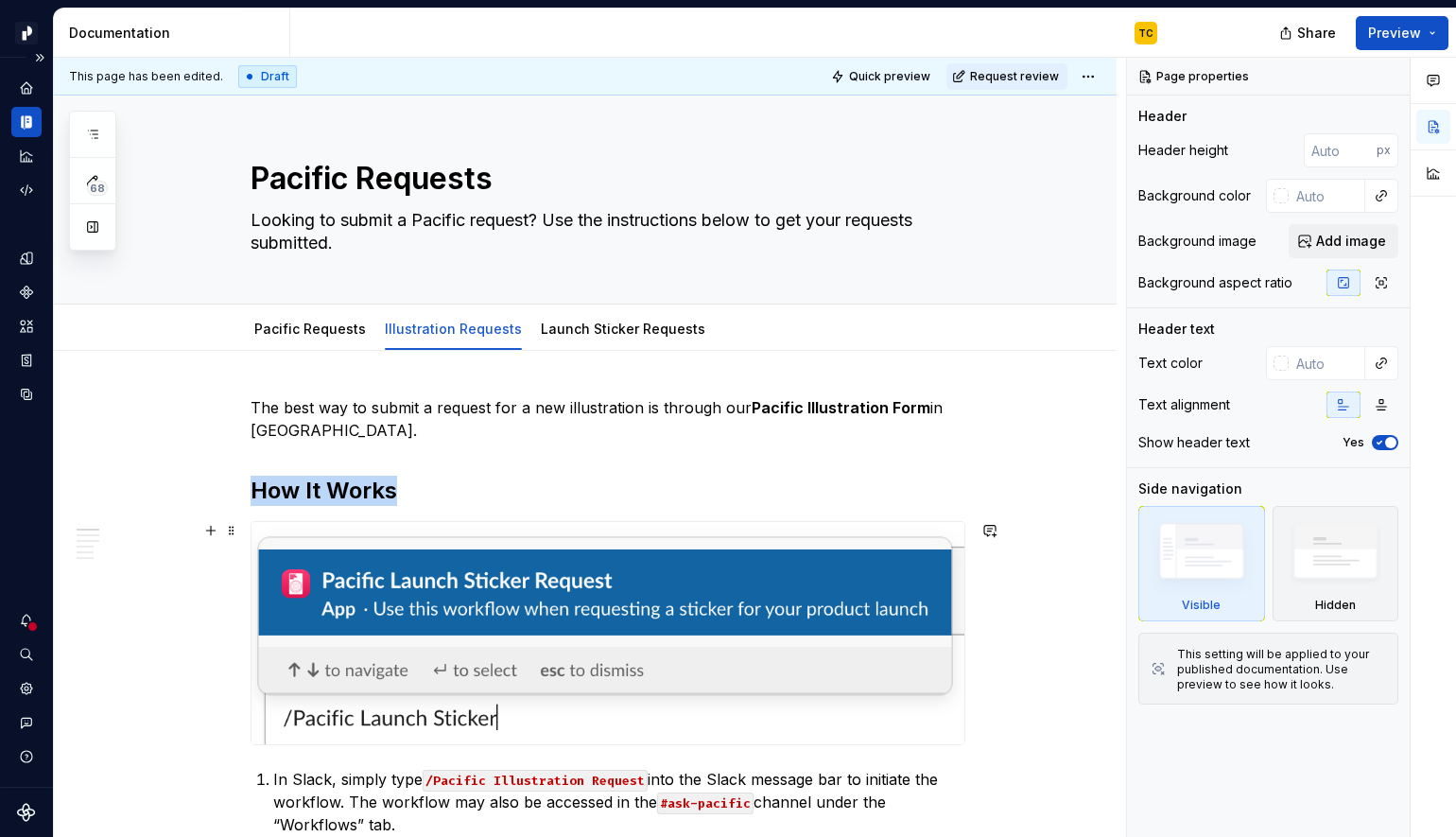
click at [740, 599] on img at bounding box center [607, 633] width 713 height 222
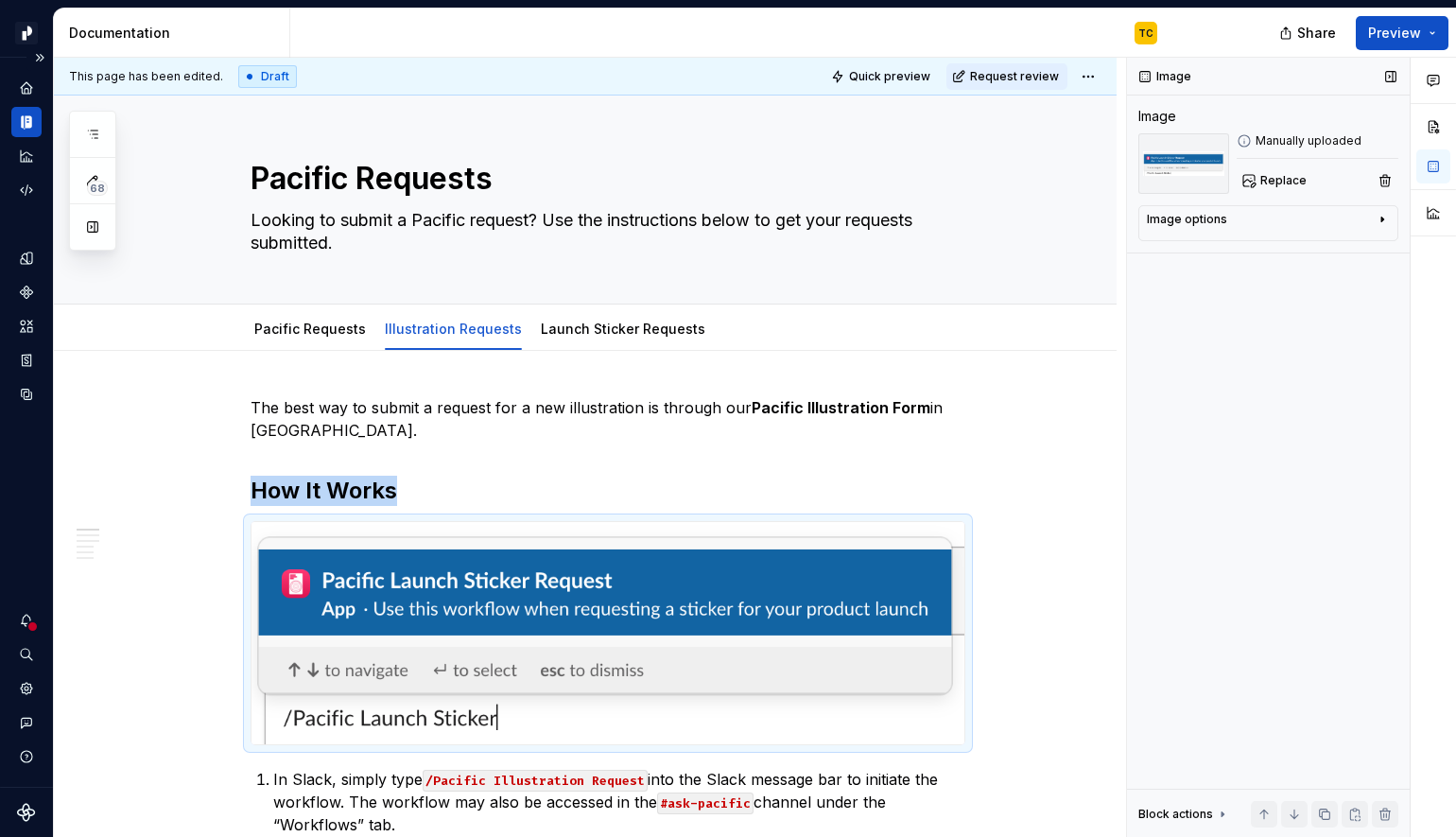
click at [1158, 154] on img at bounding box center [1183, 164] width 91 height 60
click at [1268, 175] on span "Replace" at bounding box center [1284, 181] width 47 height 16
type textarea "*"
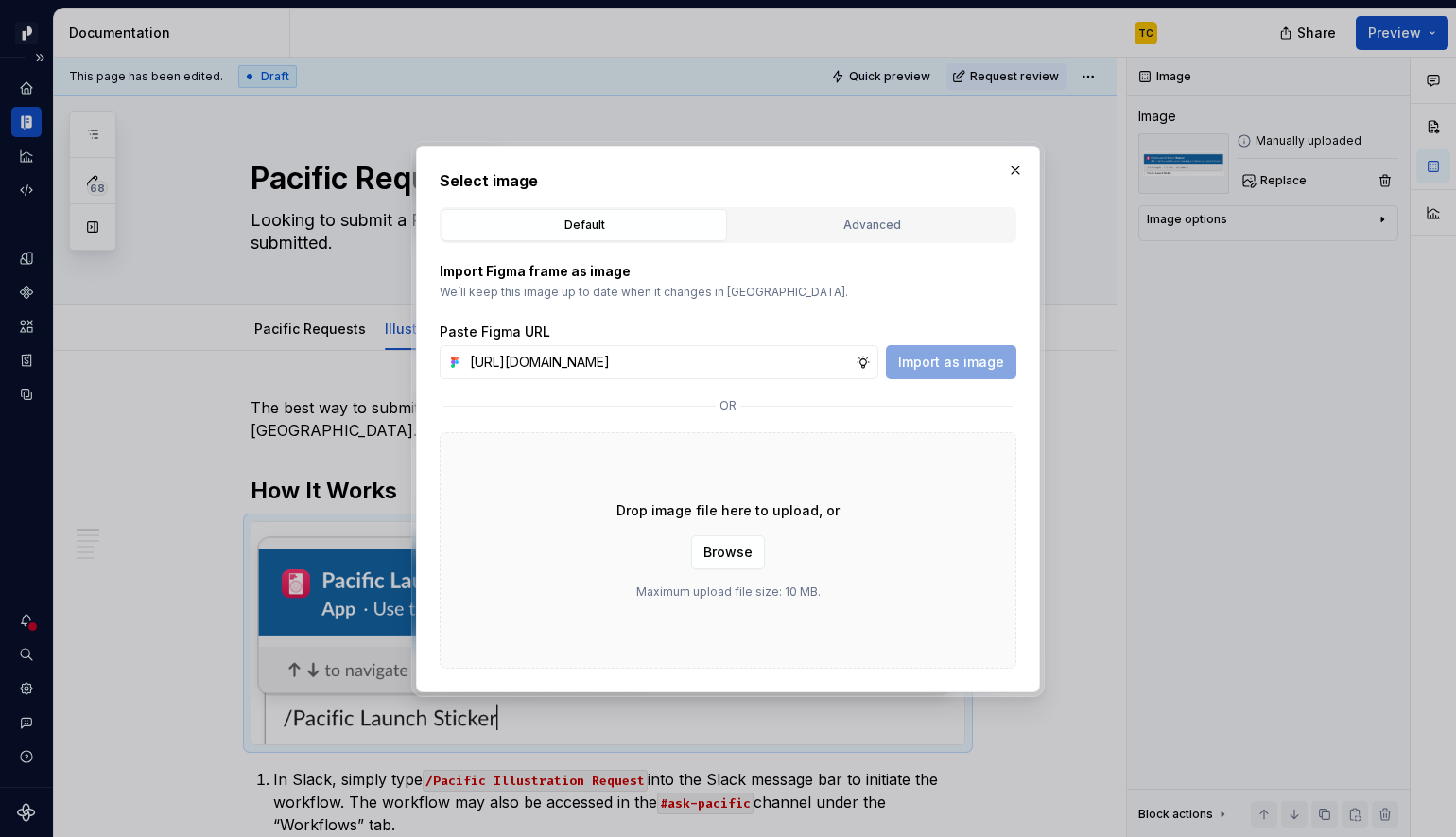
scroll to position [0, 309]
type input "[URL][DOMAIN_NAME]"
click at [961, 371] on button "Import as image" at bounding box center [951, 362] width 130 height 34
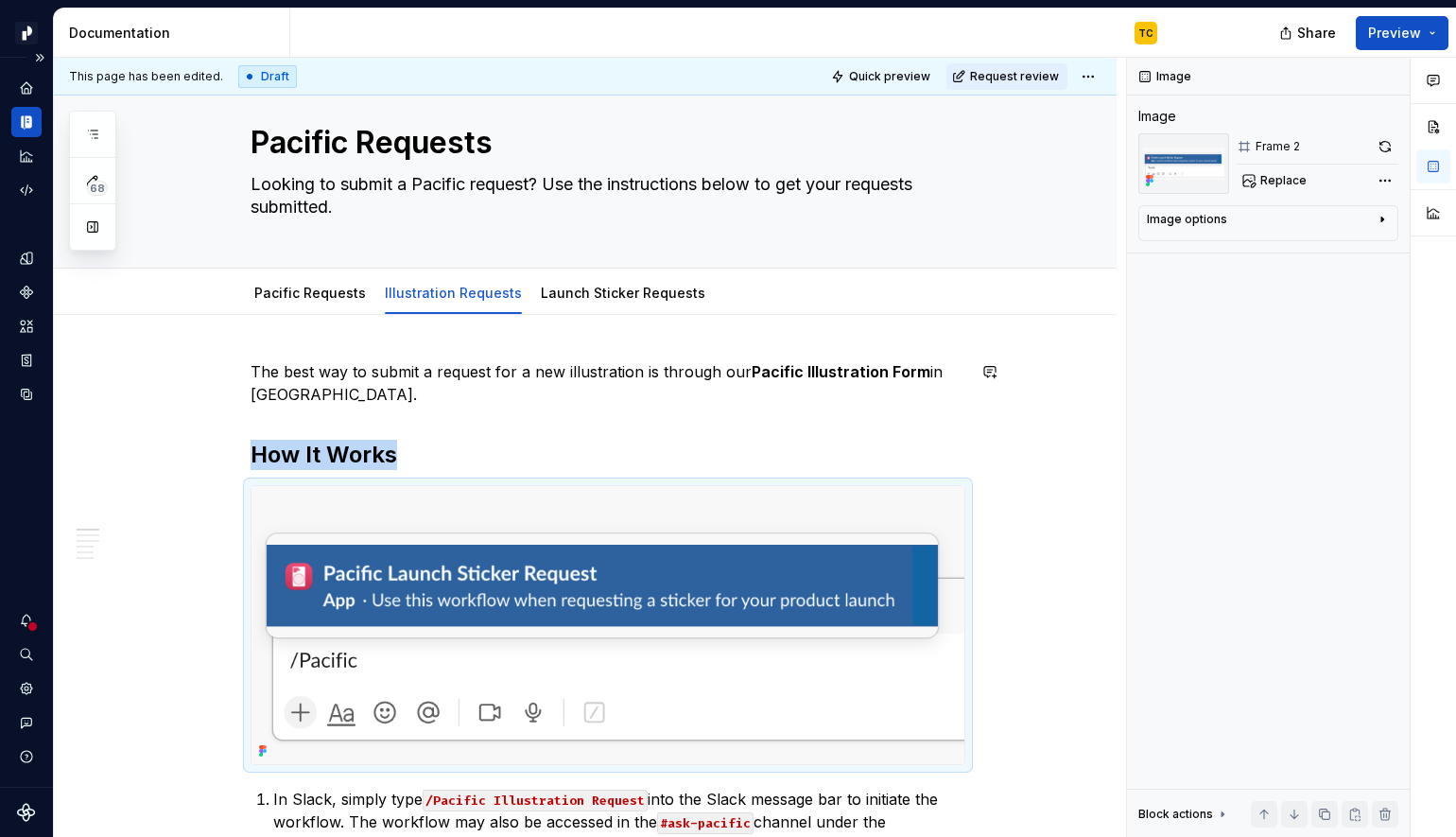
scroll to position [8, 0]
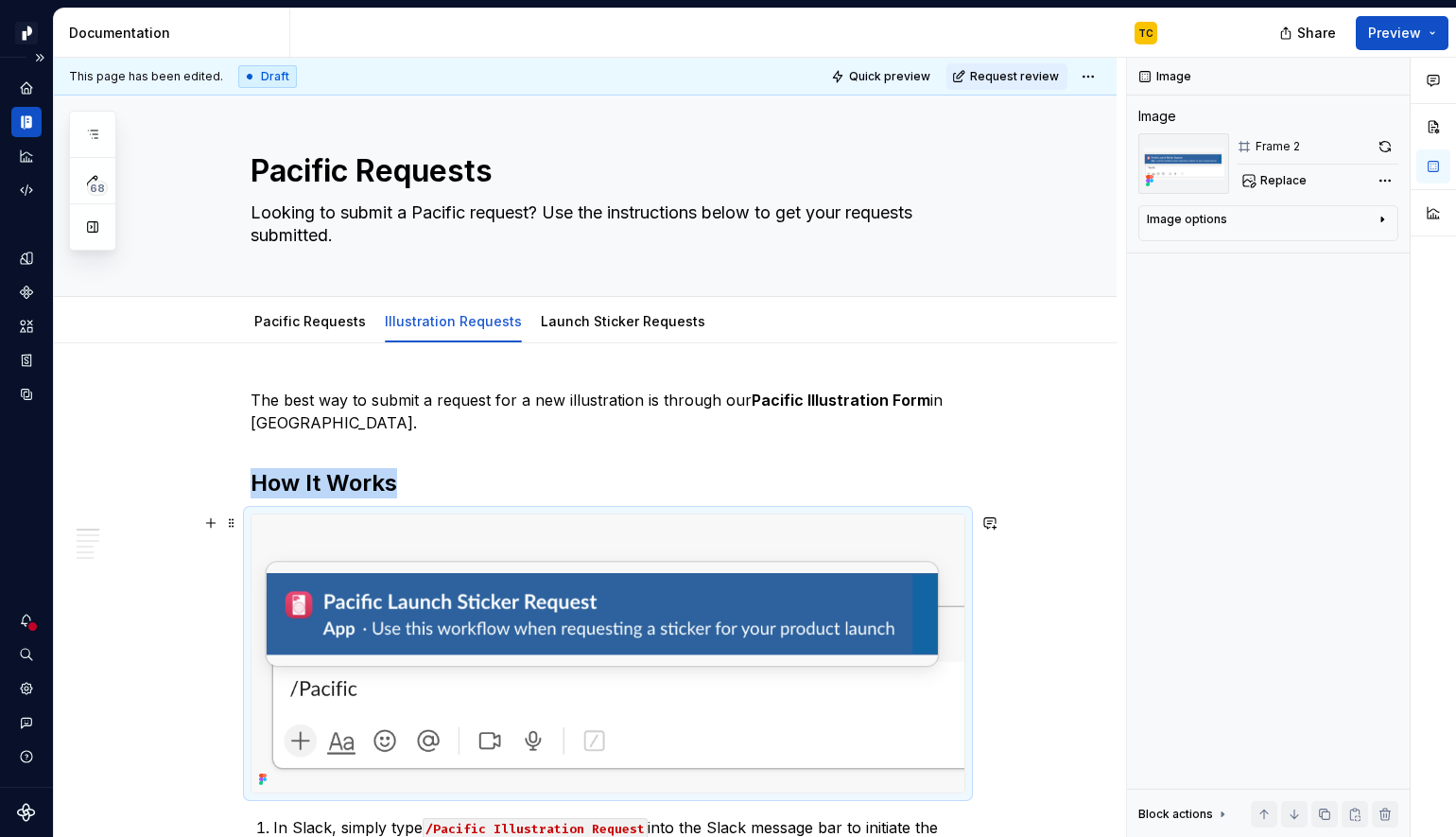
click at [772, 662] on img at bounding box center [607, 654] width 713 height 278
click at [1386, 145] on button "button" at bounding box center [1385, 146] width 26 height 26
click at [581, 343] on div "Pacific Requests Illustration Requests Launch Sticker Requests Add tab" at bounding box center [585, 320] width 1063 height 47
click at [574, 331] on div "Launch Sticker Requests" at bounding box center [623, 321] width 164 height 22
click at [688, 597] on img at bounding box center [607, 654] width 713 height 278
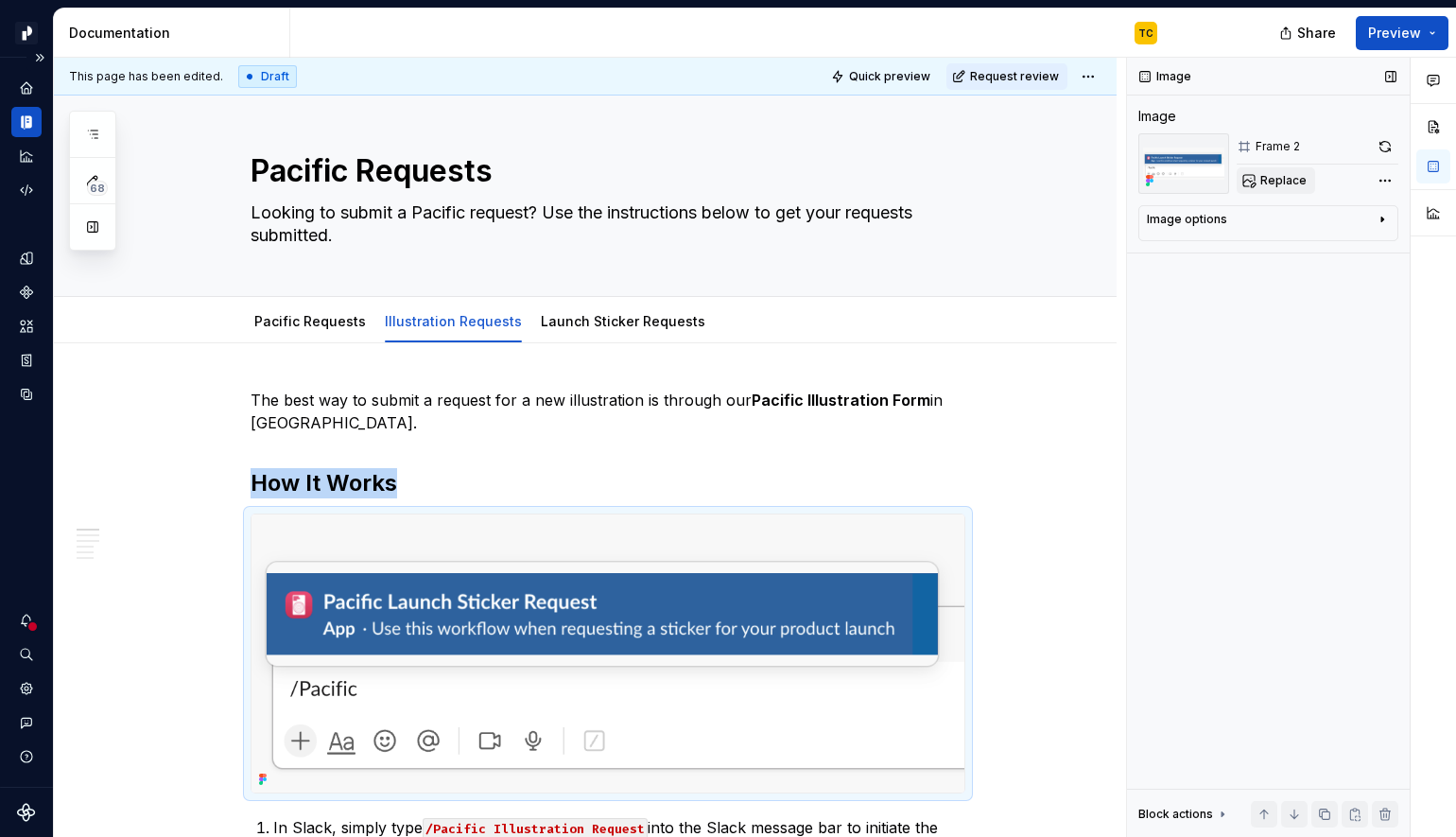
click at [1257, 180] on button "Replace" at bounding box center [1276, 180] width 79 height 26
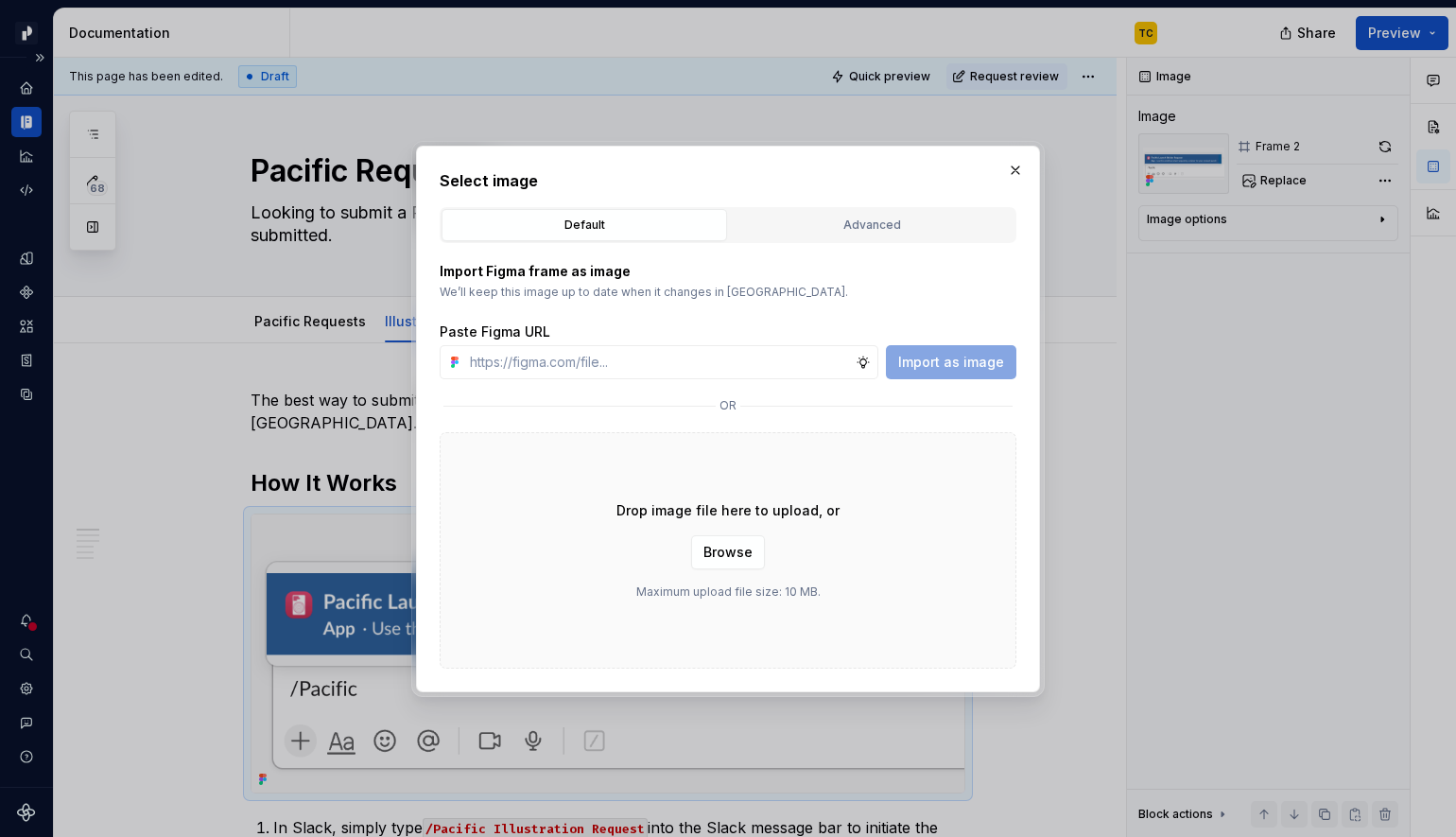
type textarea "*"
type input "[URL][DOMAIN_NAME]"
click at [980, 341] on div "Paste Figma URL" at bounding box center [728, 331] width 577 height 18
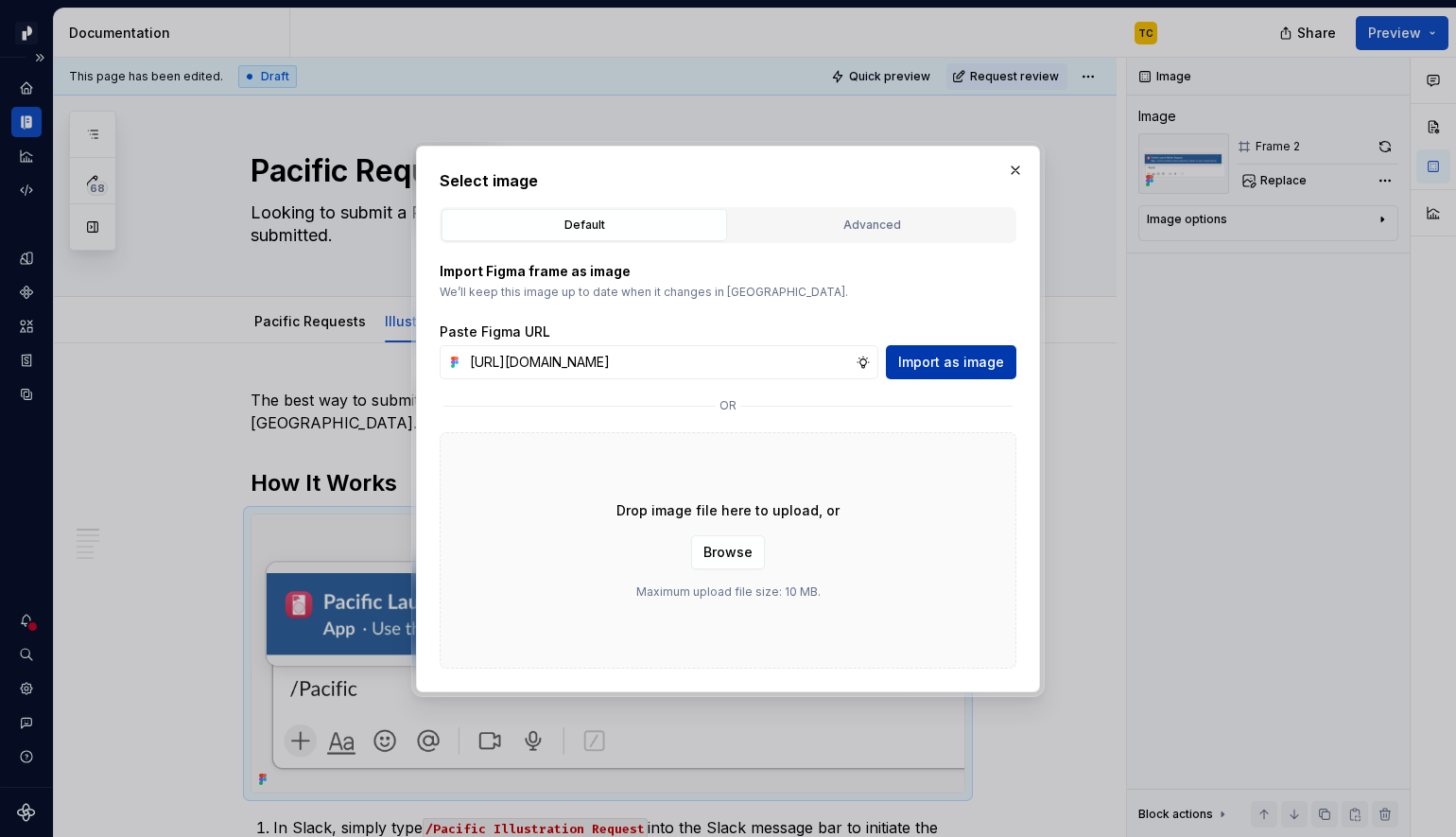
click at [971, 358] on span "Import as image" at bounding box center [951, 361] width 106 height 18
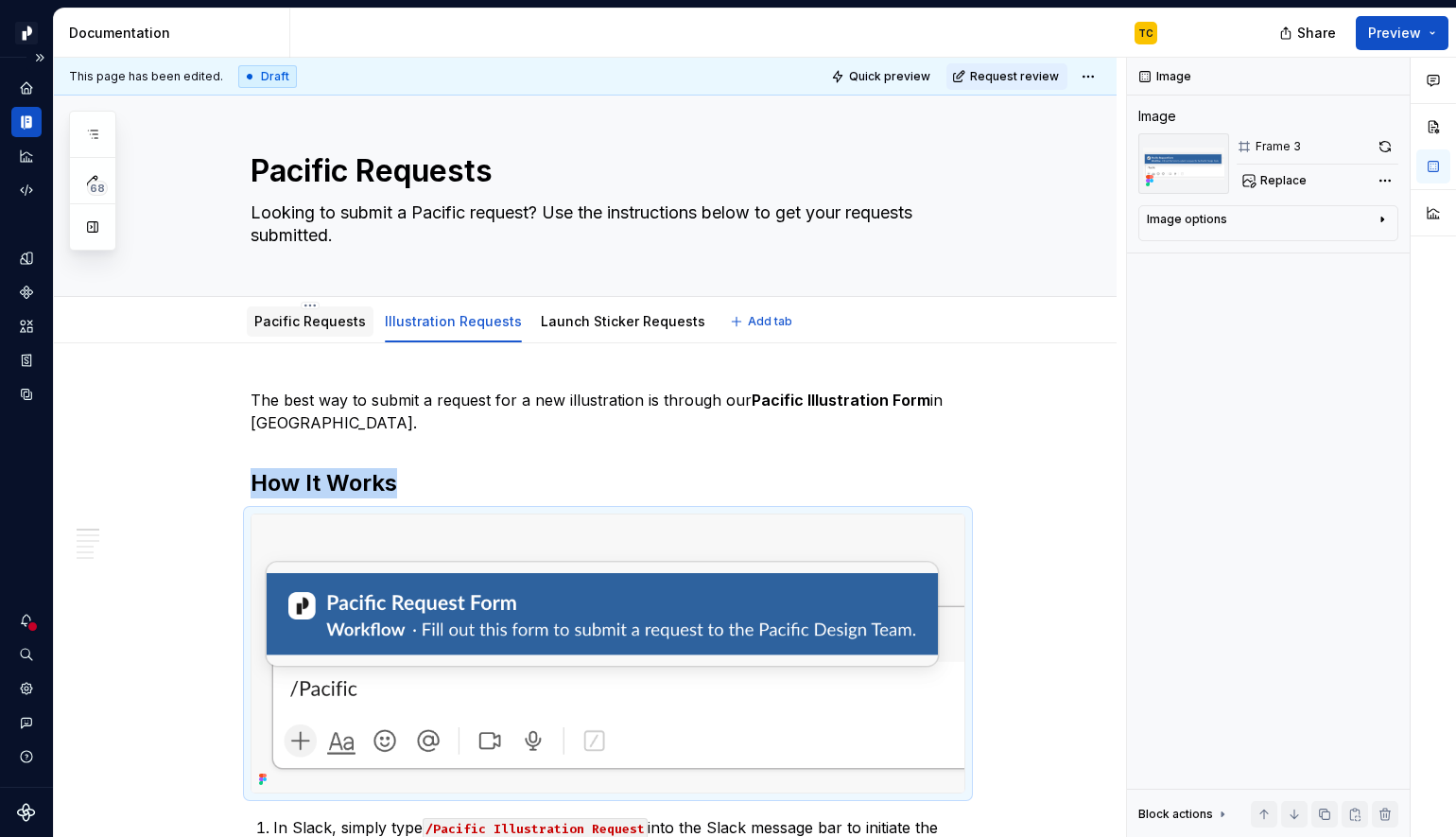
click at [290, 327] on link "Pacific Requests" at bounding box center [309, 321] width 112 height 17
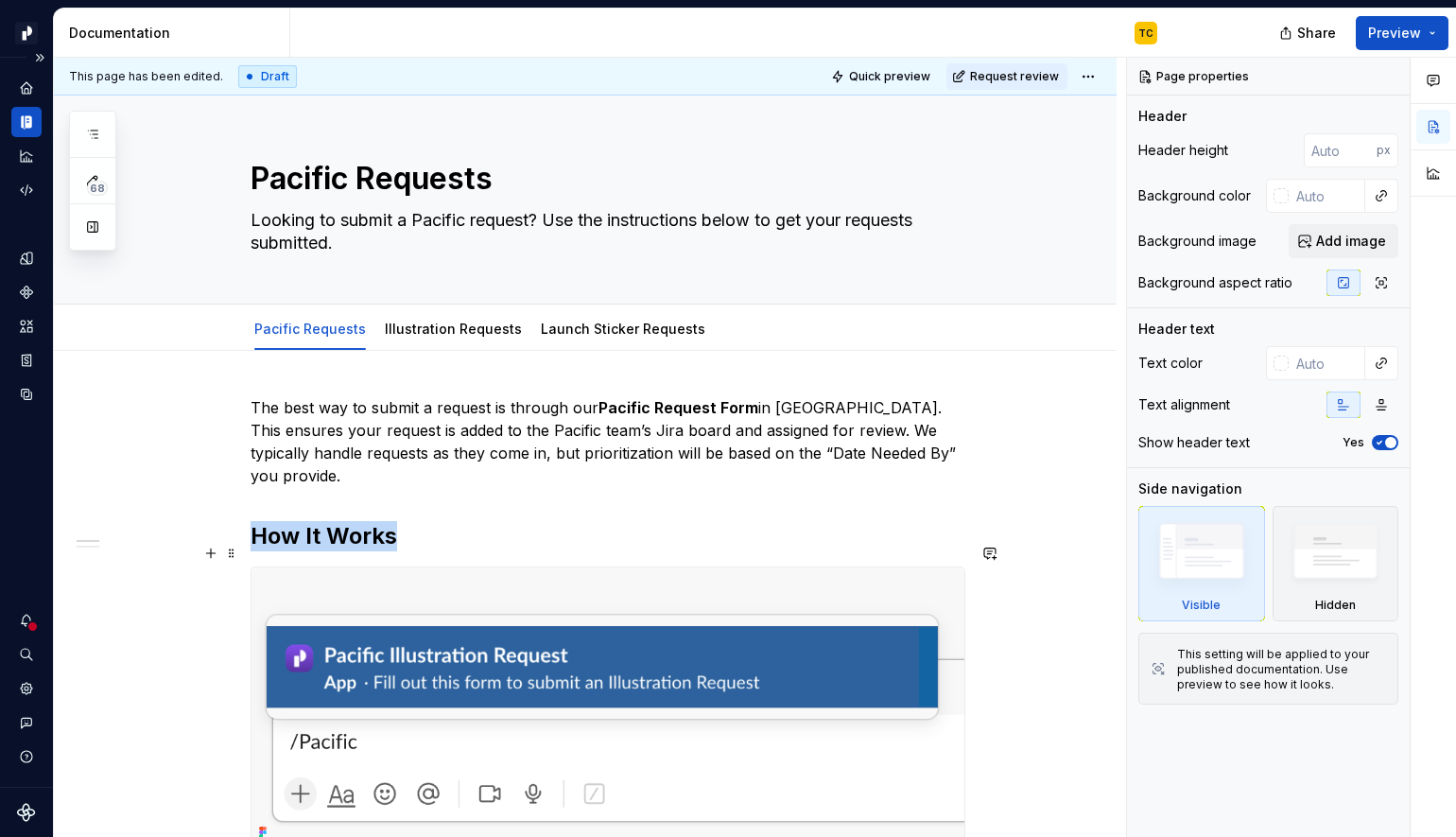
click at [546, 593] on img at bounding box center [607, 707] width 713 height 278
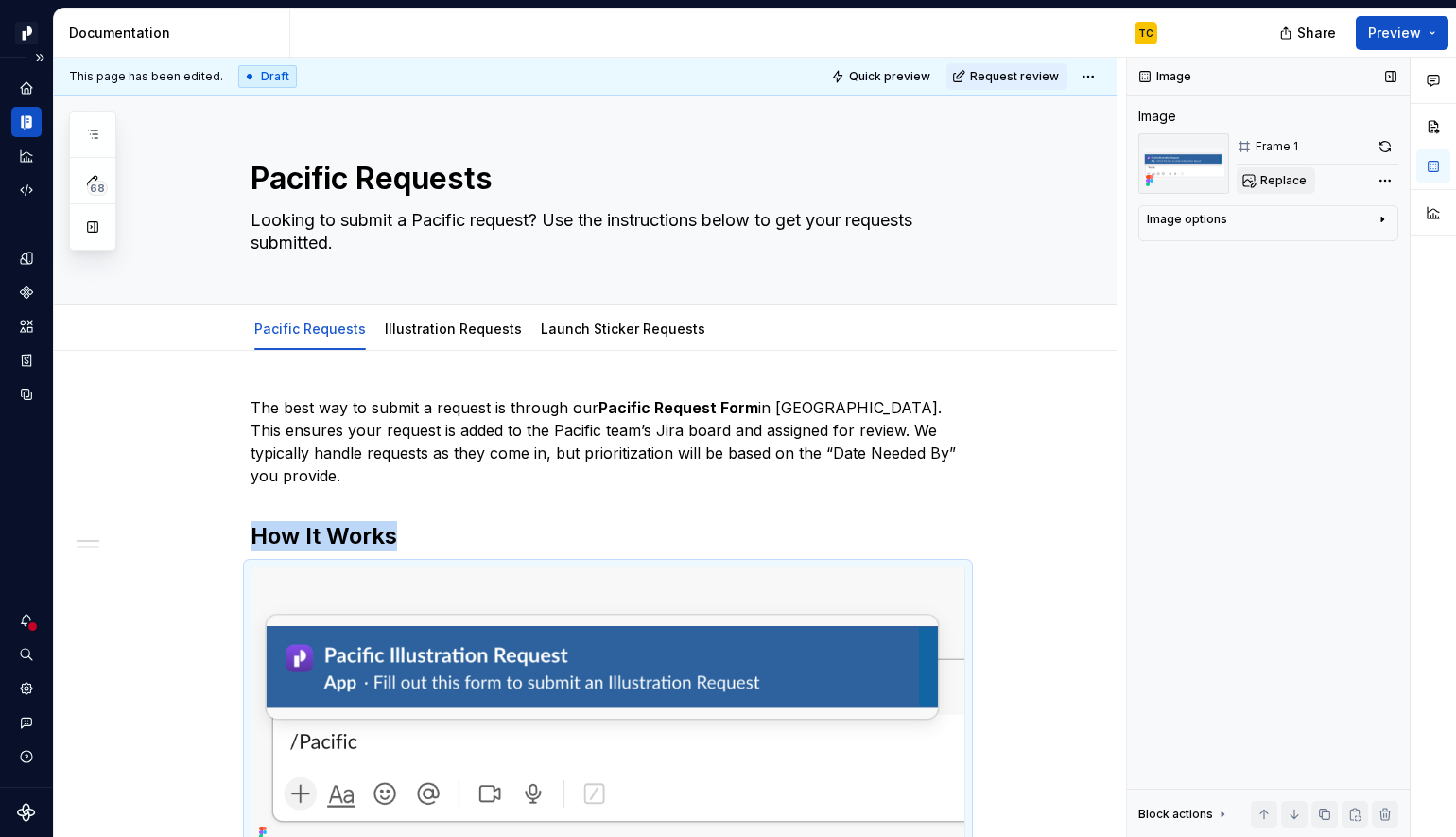
click at [1256, 176] on button "Replace" at bounding box center [1276, 180] width 79 height 26
type textarea "*"
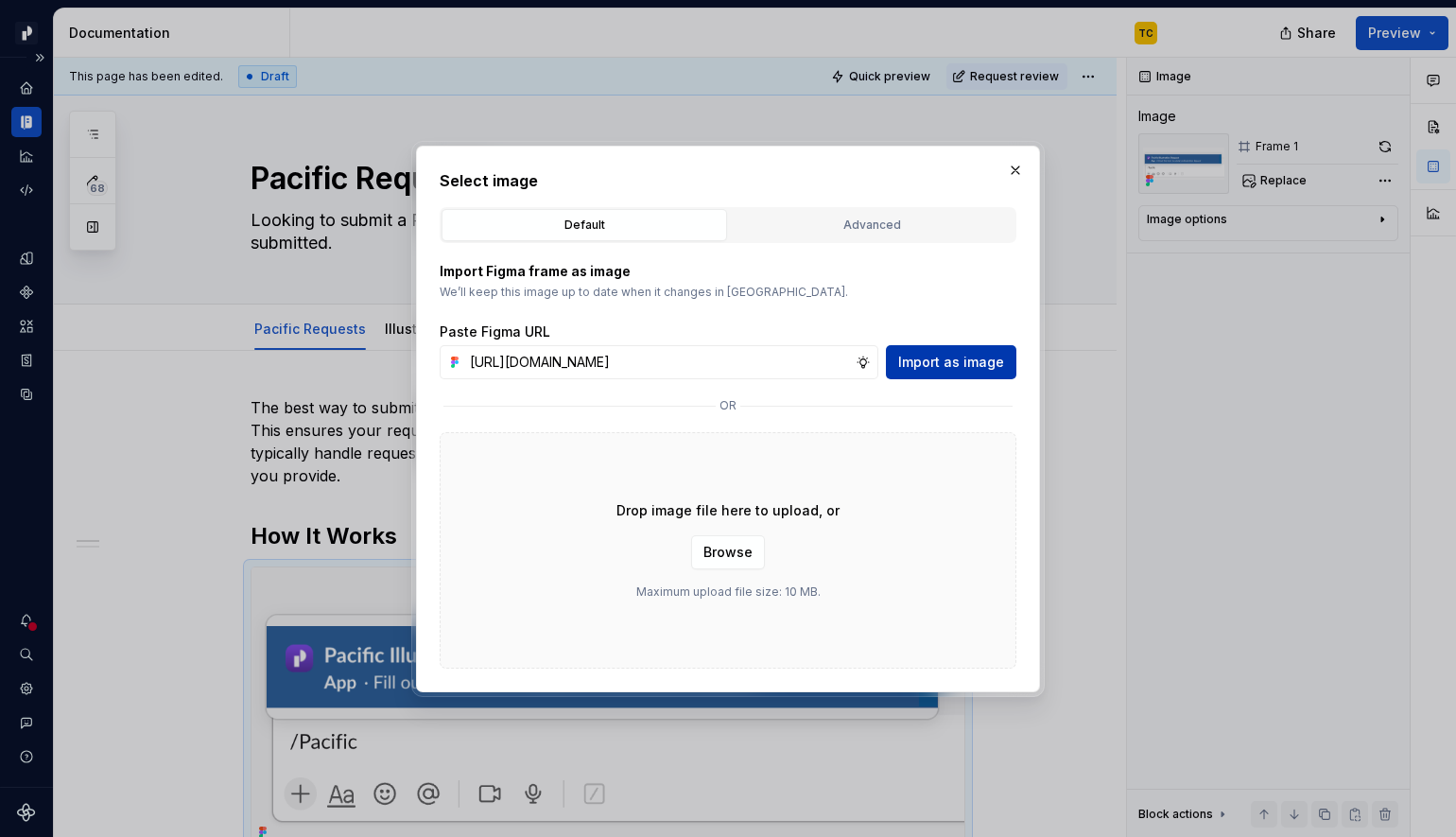
scroll to position [0, 312]
type input "[URL][DOMAIN_NAME]"
click at [983, 362] on span "Import as image" at bounding box center [951, 361] width 106 height 18
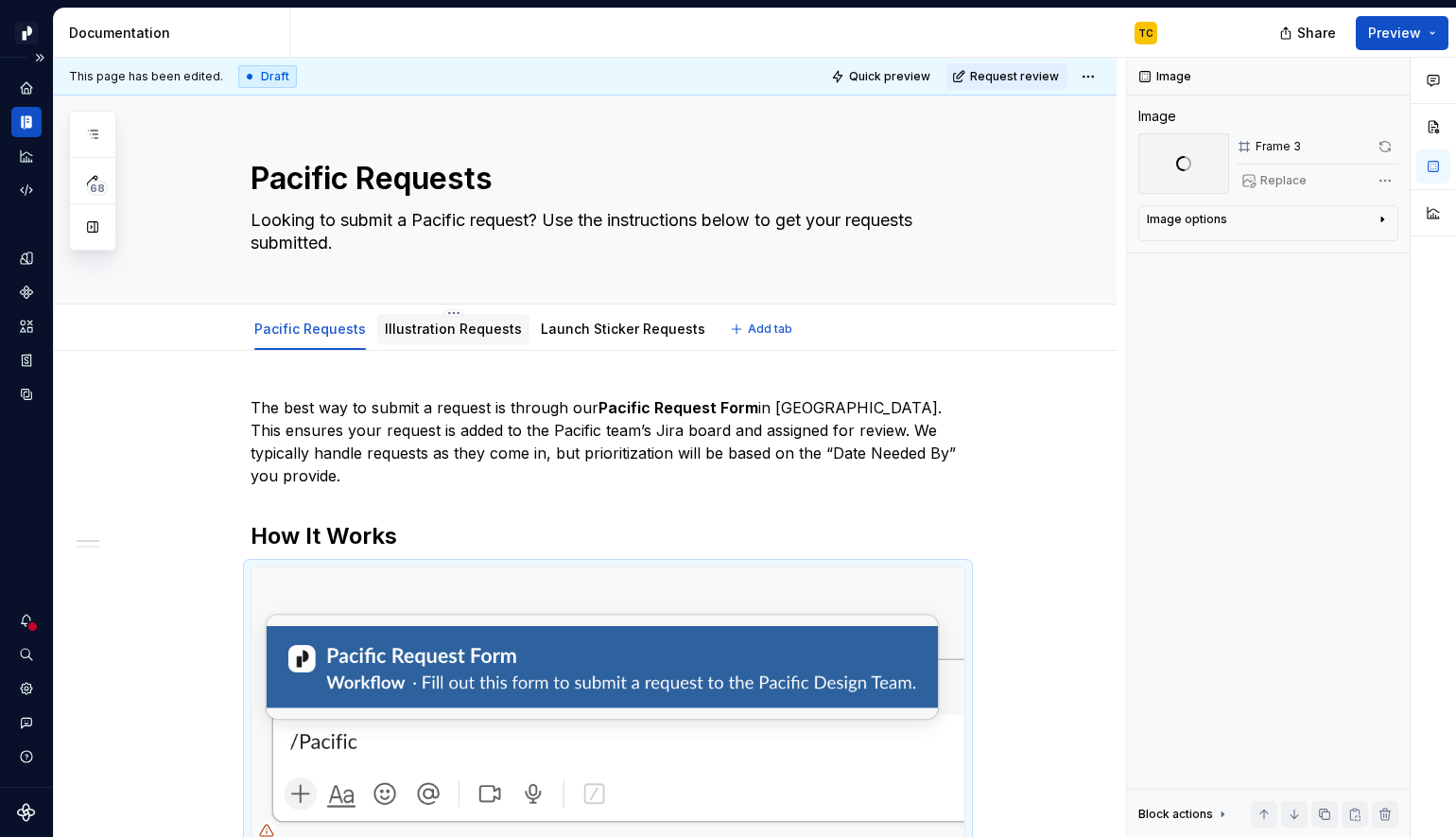
click at [452, 341] on div "Illustration Requests" at bounding box center [454, 329] width 152 height 30
click at [465, 331] on link "Illustration Requests" at bounding box center [453, 328] width 137 height 17
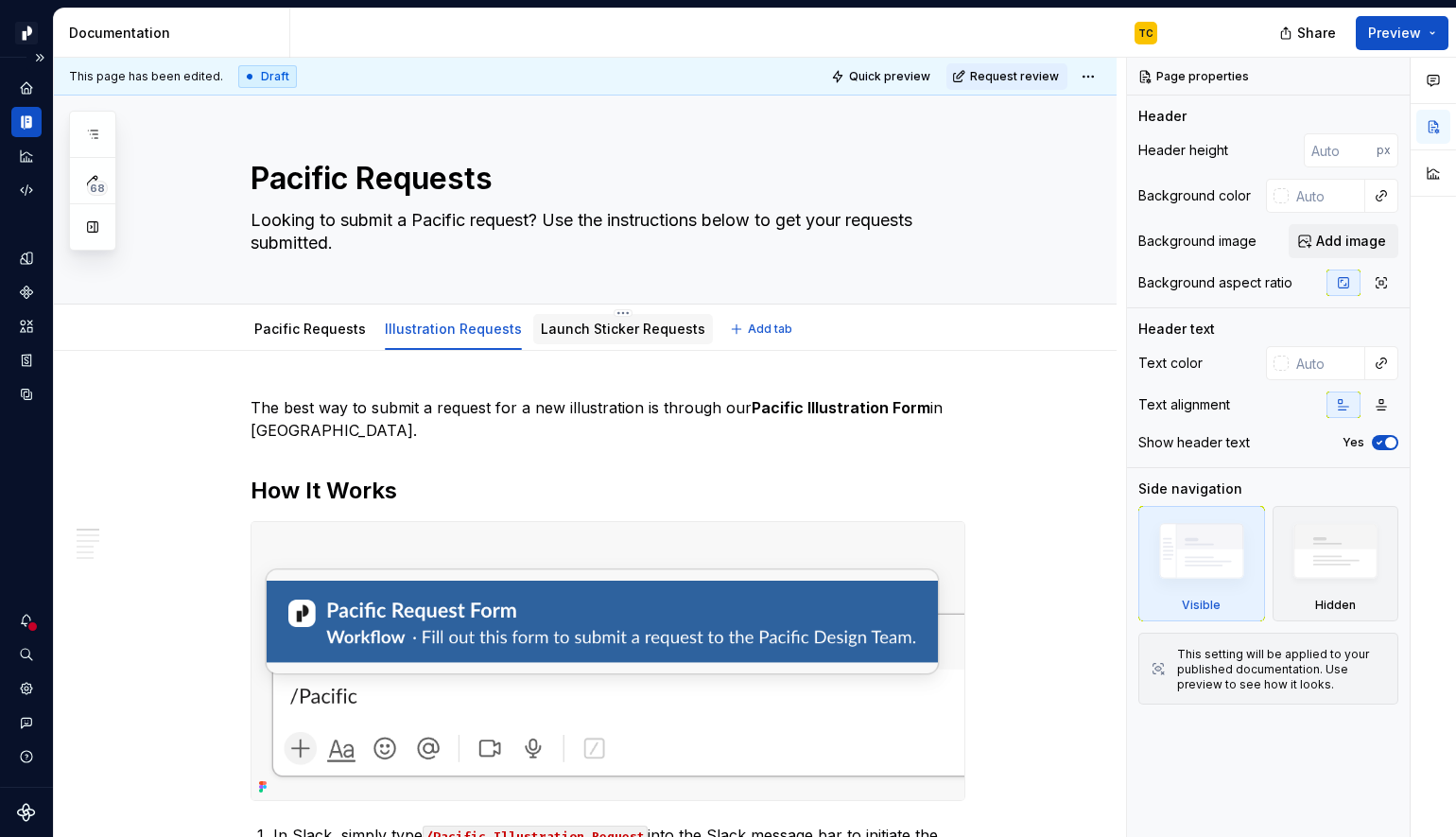
click at [626, 329] on link "Launch Sticker Requests" at bounding box center [623, 328] width 164 height 17
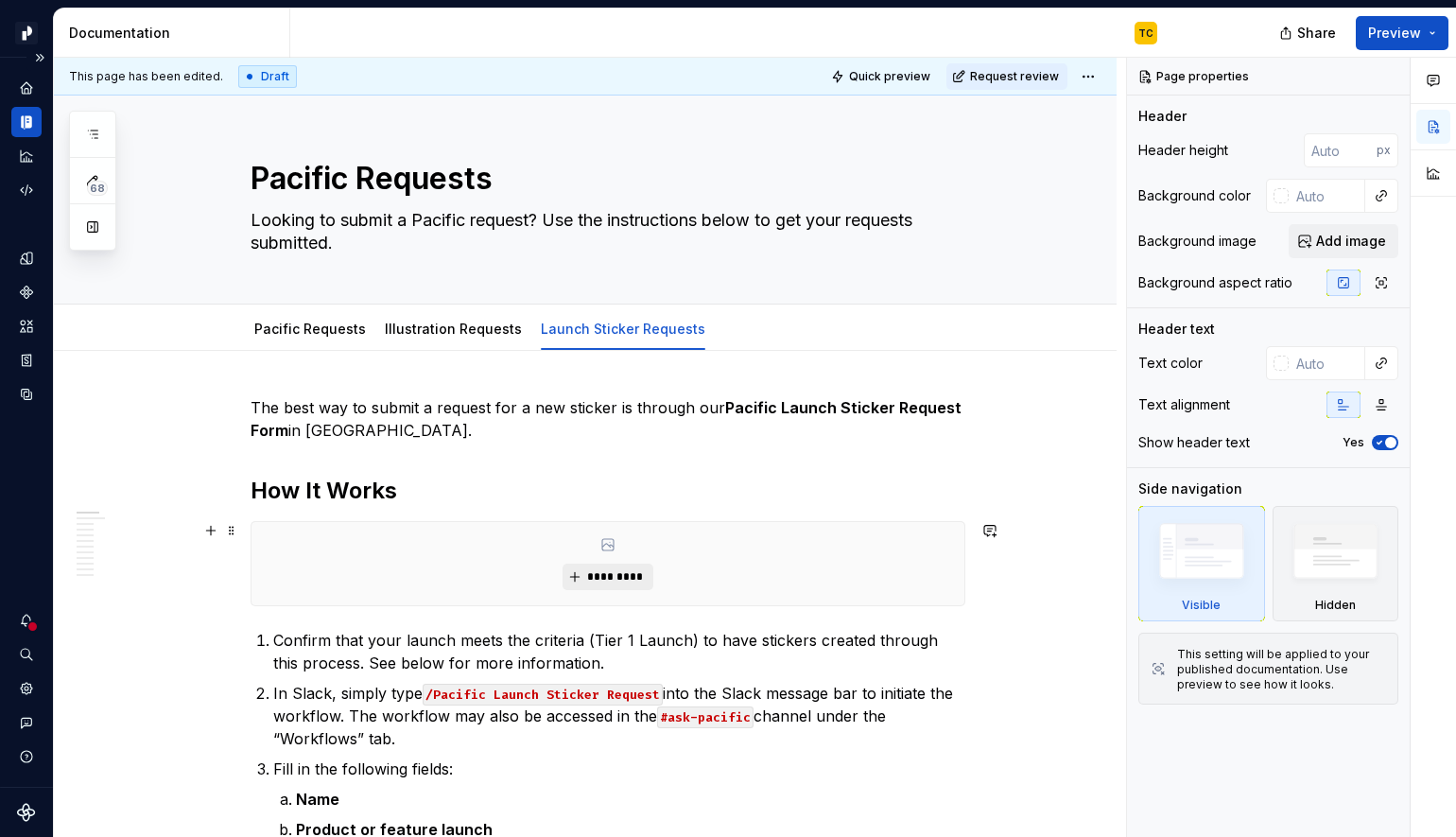
click at [637, 586] on button "*********" at bounding box center [607, 576] width 90 height 26
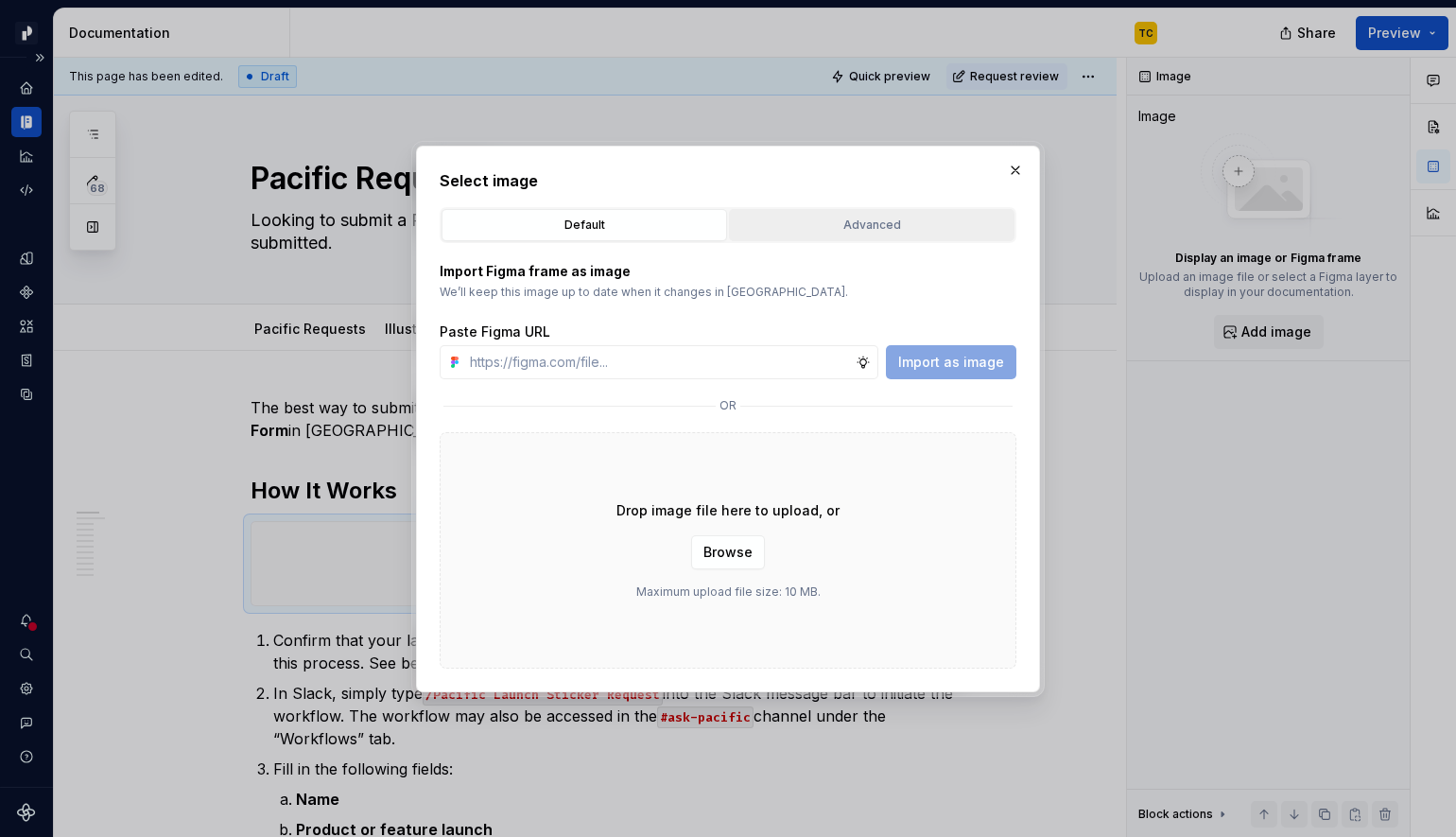
click at [816, 234] on button "Advanced" at bounding box center [871, 225] width 285 height 32
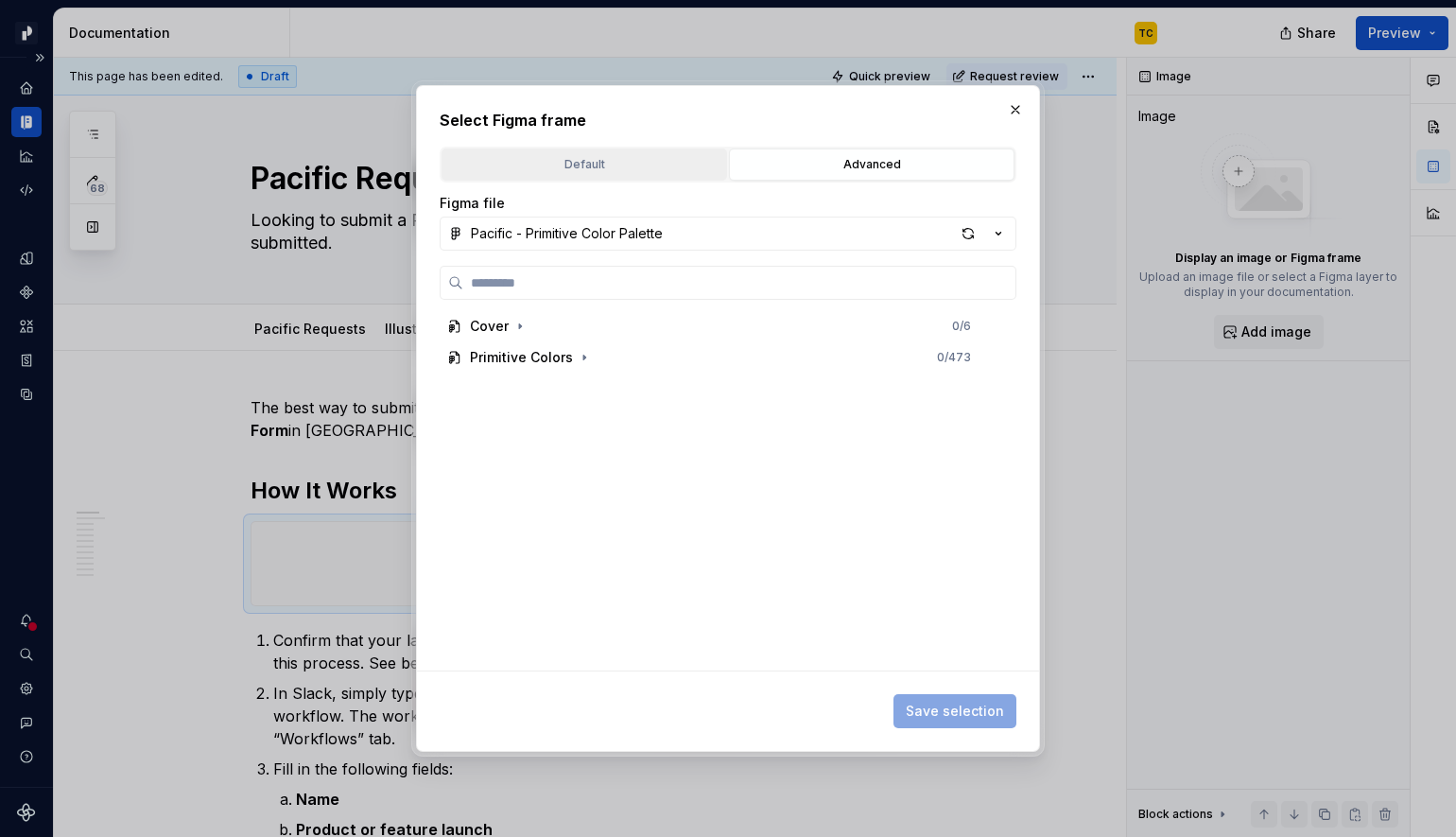
click at [608, 170] on div "Default" at bounding box center [585, 164] width 273 height 18
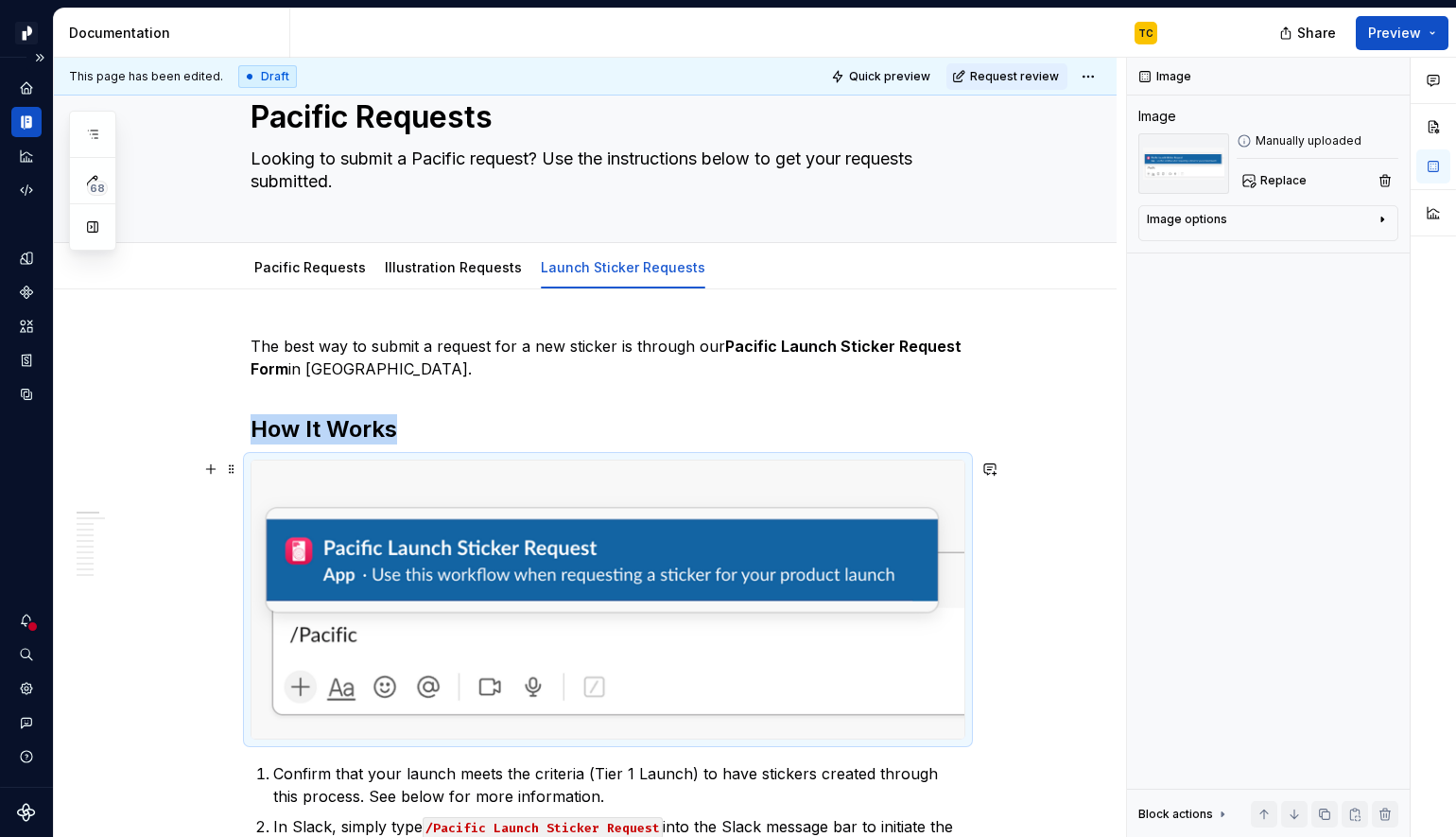
scroll to position [91, 0]
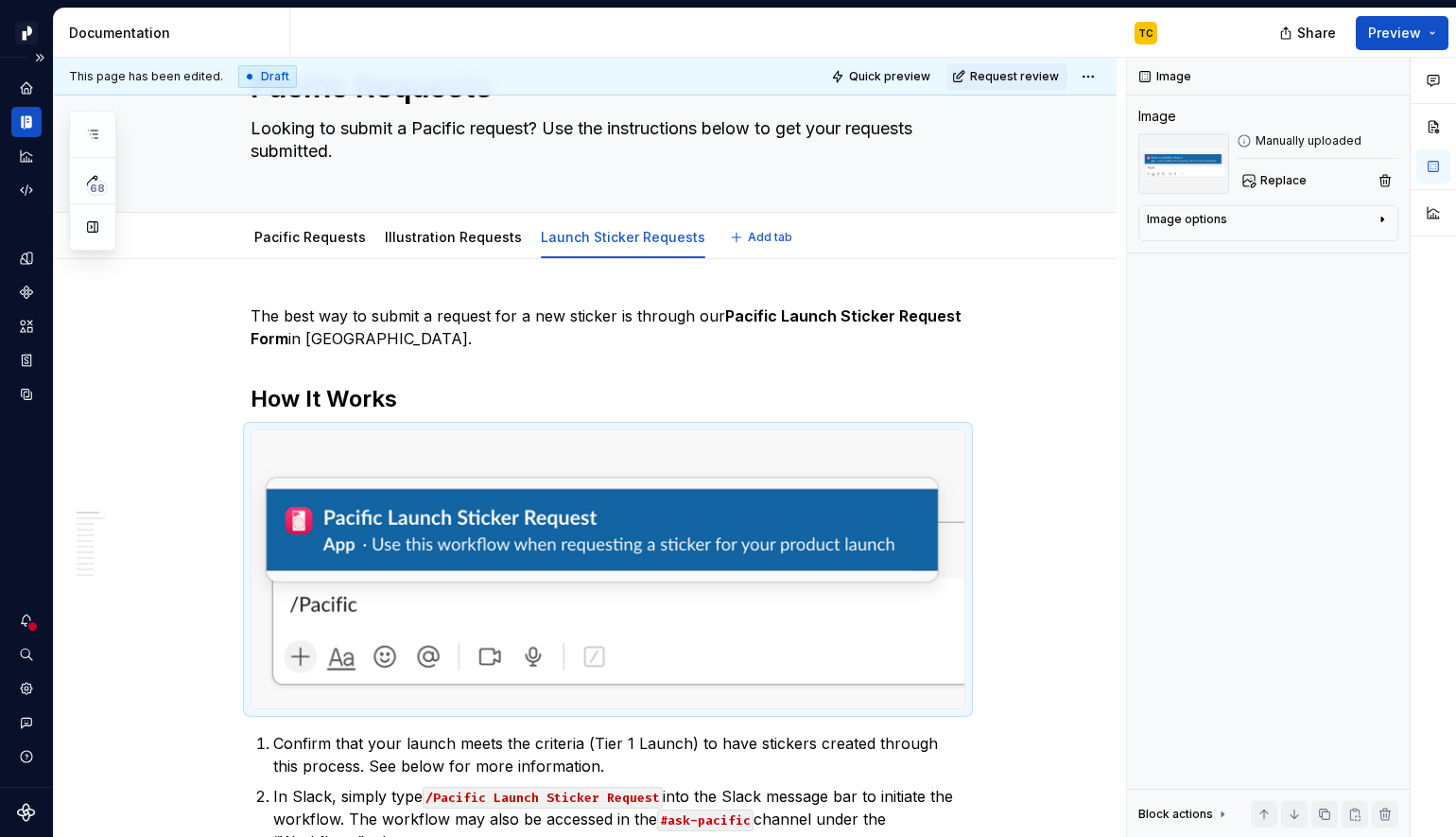
click at [456, 256] on div "Pacific Requests Illustration Requests Launch Sticker Requests" at bounding box center [480, 241] width 482 height 51
click at [449, 247] on div "Illustration Requests" at bounding box center [453, 237] width 137 height 22
click at [322, 251] on div "Pacific Requests" at bounding box center [310, 237] width 127 height 30
click at [314, 248] on div "Pacific Requests" at bounding box center [309, 237] width 112 height 22
click at [342, 246] on div "Pacific Requests" at bounding box center [309, 237] width 112 height 18
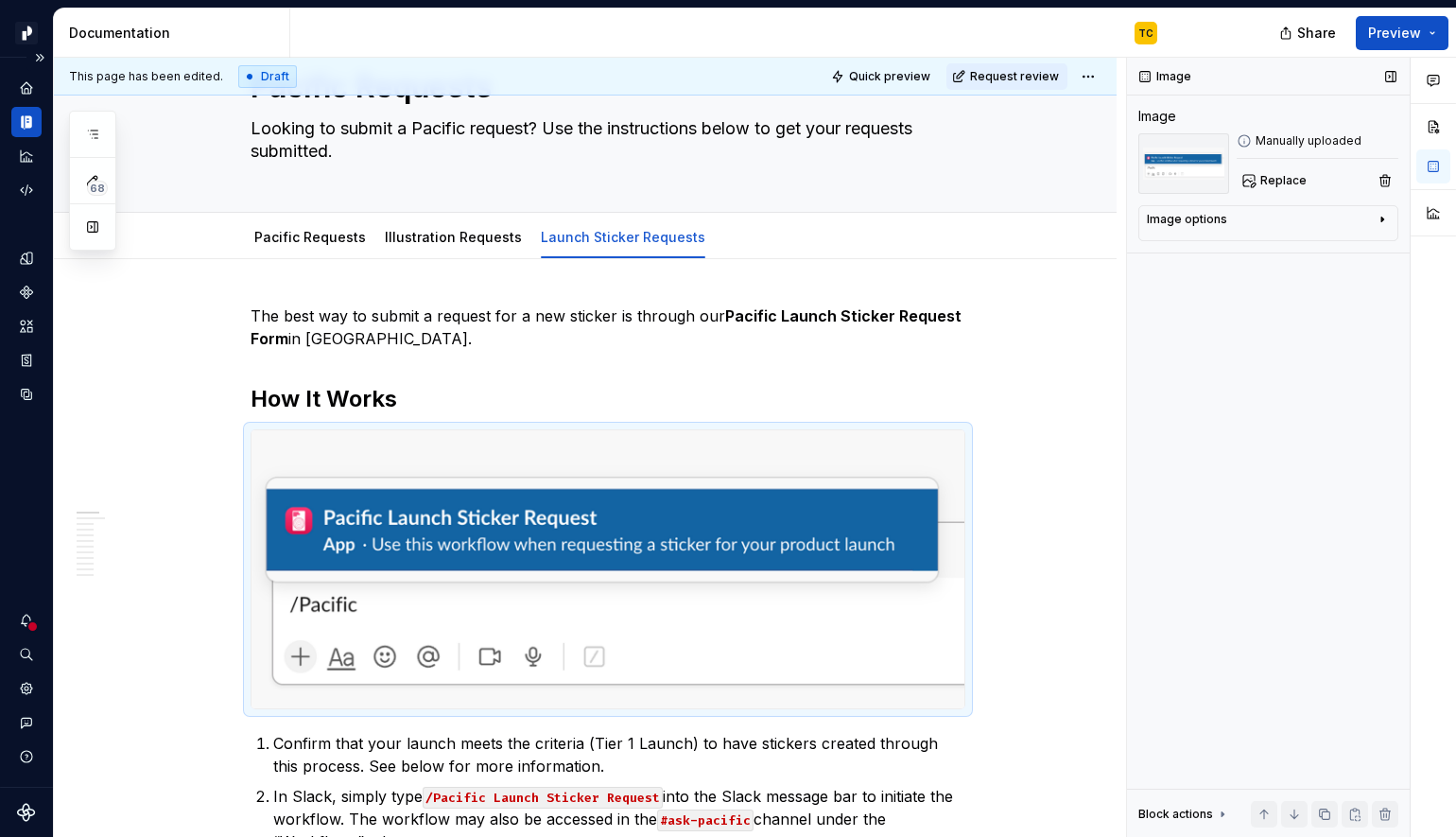
click at [1182, 225] on div "Image options" at bounding box center [1187, 220] width 81 height 16
click at [289, 231] on link "Pacific Requests" at bounding box center [309, 237] width 112 height 17
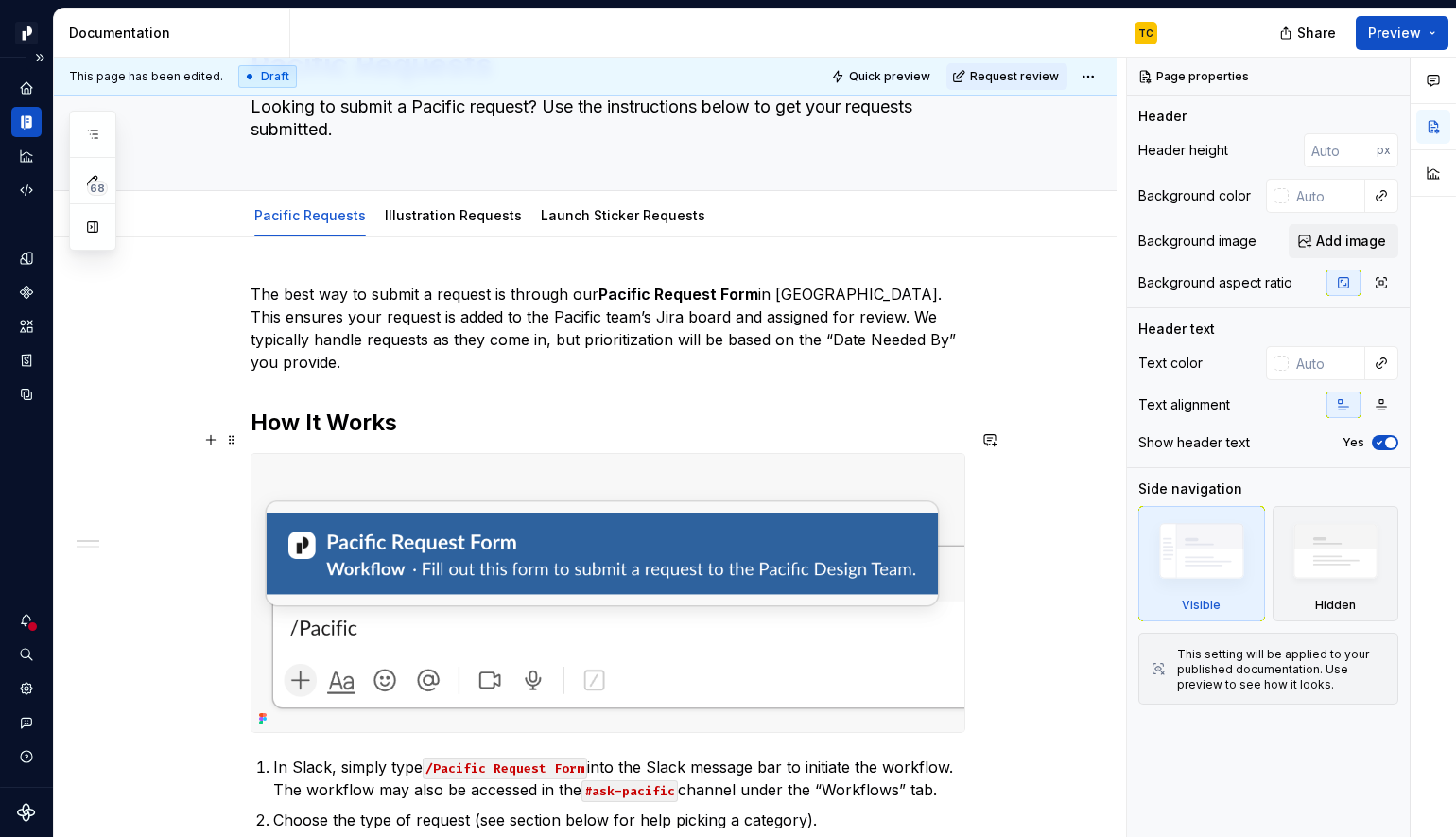
scroll to position [117, 0]
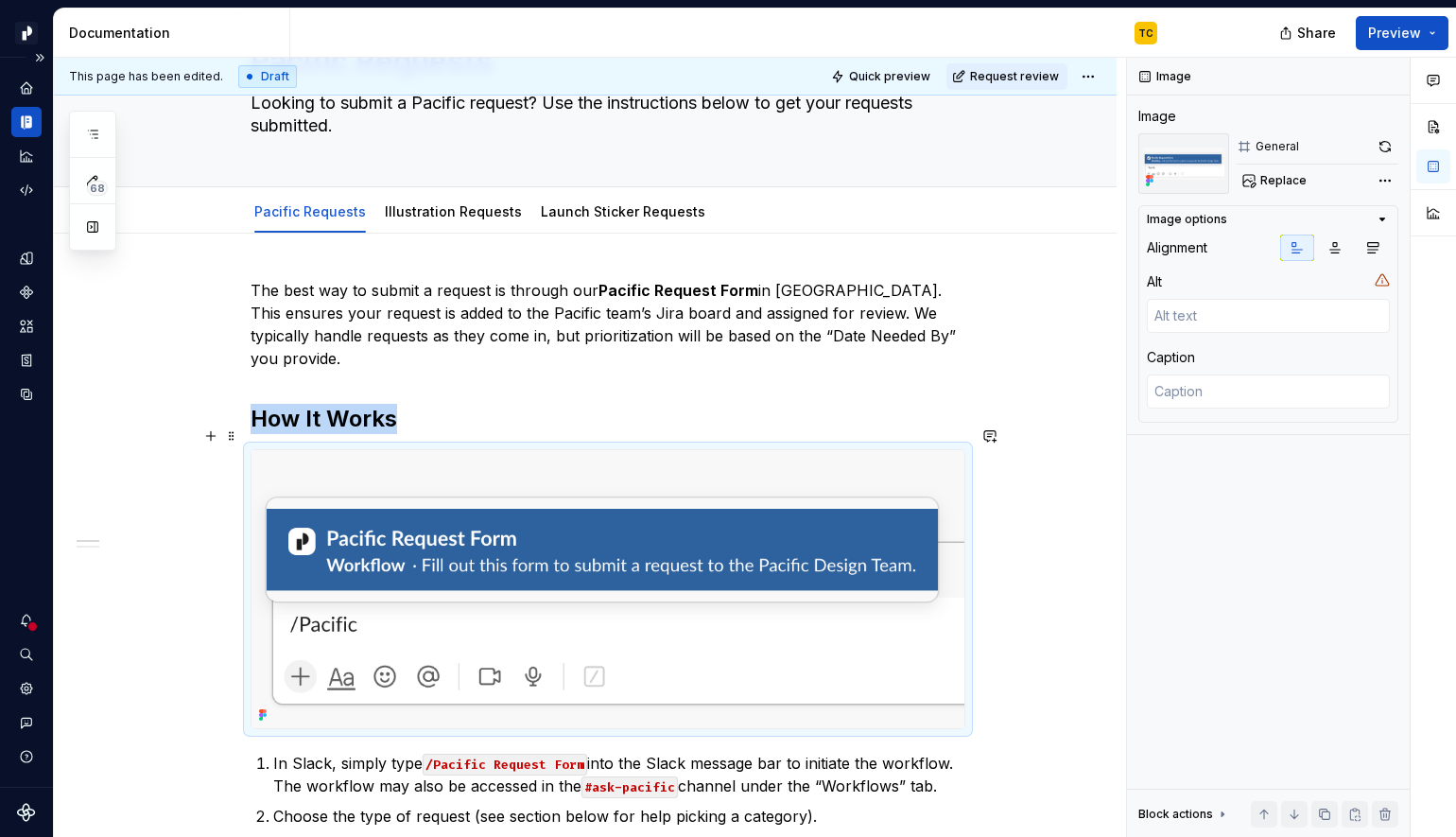
click at [754, 569] on img at bounding box center [607, 589] width 713 height 278
click at [444, 214] on link "Illustration Requests" at bounding box center [453, 211] width 137 height 17
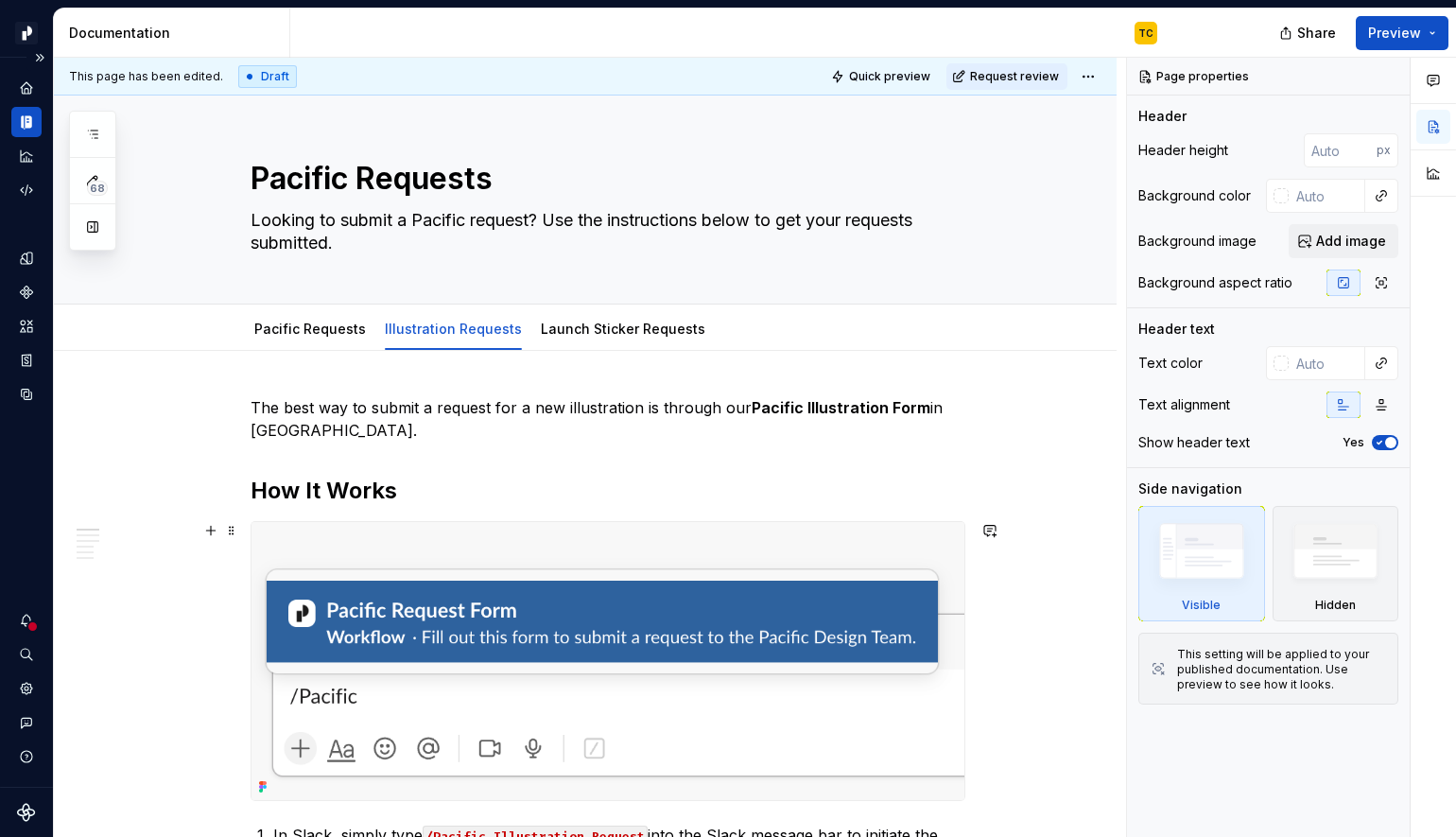
click at [621, 612] on img at bounding box center [607, 661] width 713 height 278
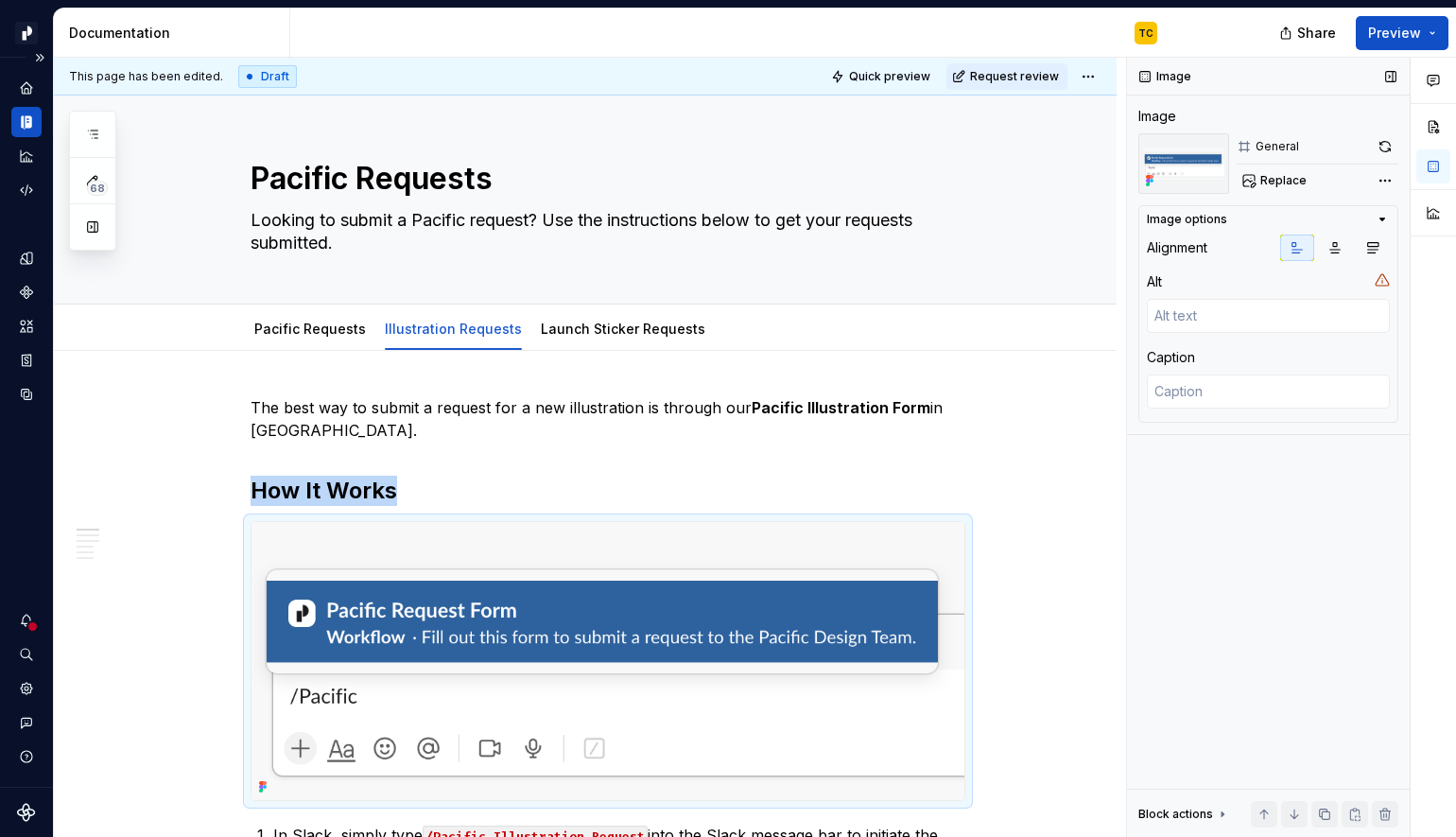
click at [1177, 162] on img at bounding box center [1183, 164] width 91 height 60
click at [1255, 183] on button "Replace" at bounding box center [1276, 180] width 79 height 26
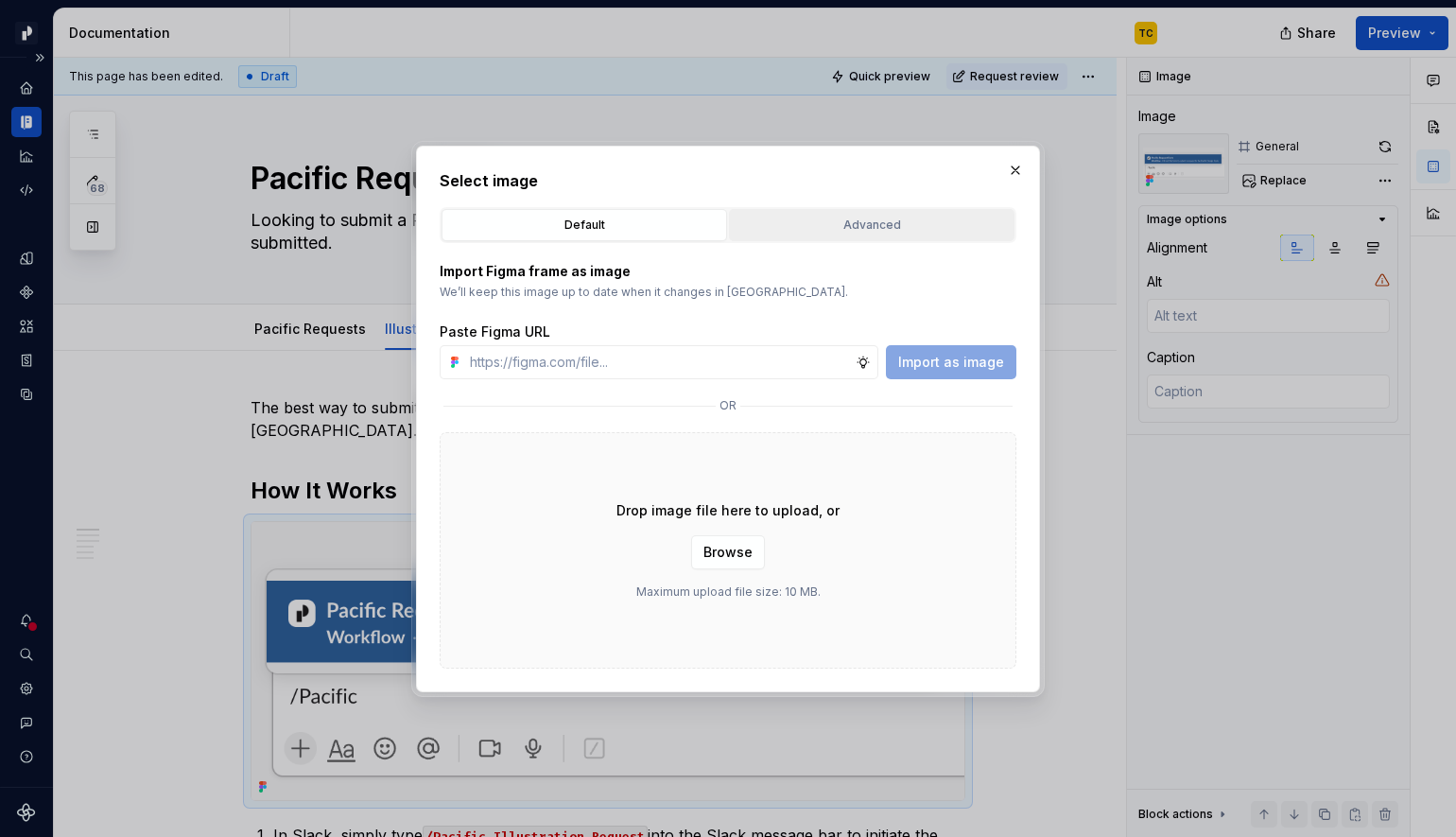
click at [848, 220] on div "Advanced" at bounding box center [872, 225] width 273 height 18
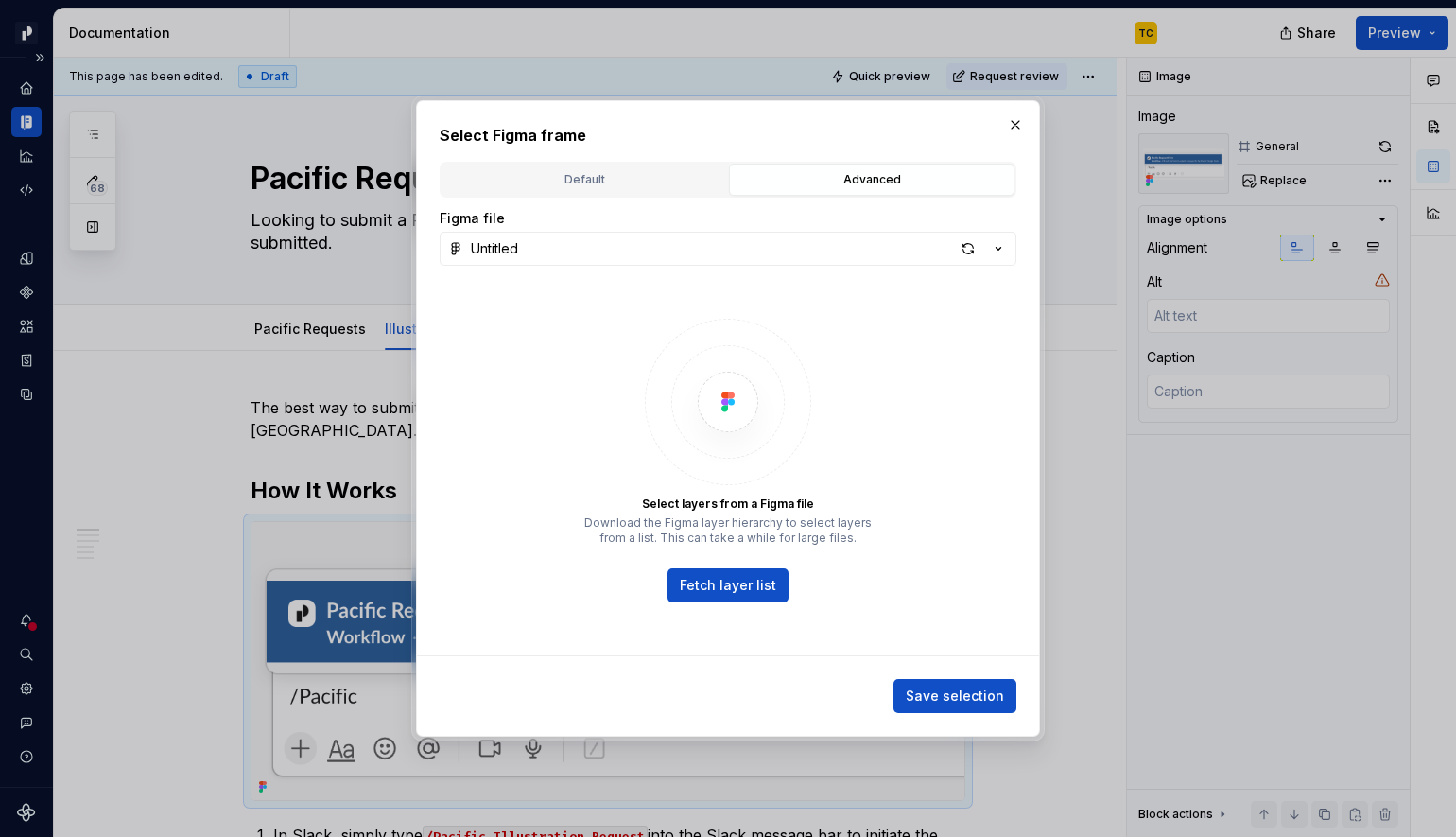
click at [561, 202] on div "Figma file Untitled Select layers from a Figma file Download the Figma layer hi…" at bounding box center [728, 455] width 577 height 516
click at [556, 183] on div "Default" at bounding box center [585, 179] width 273 height 18
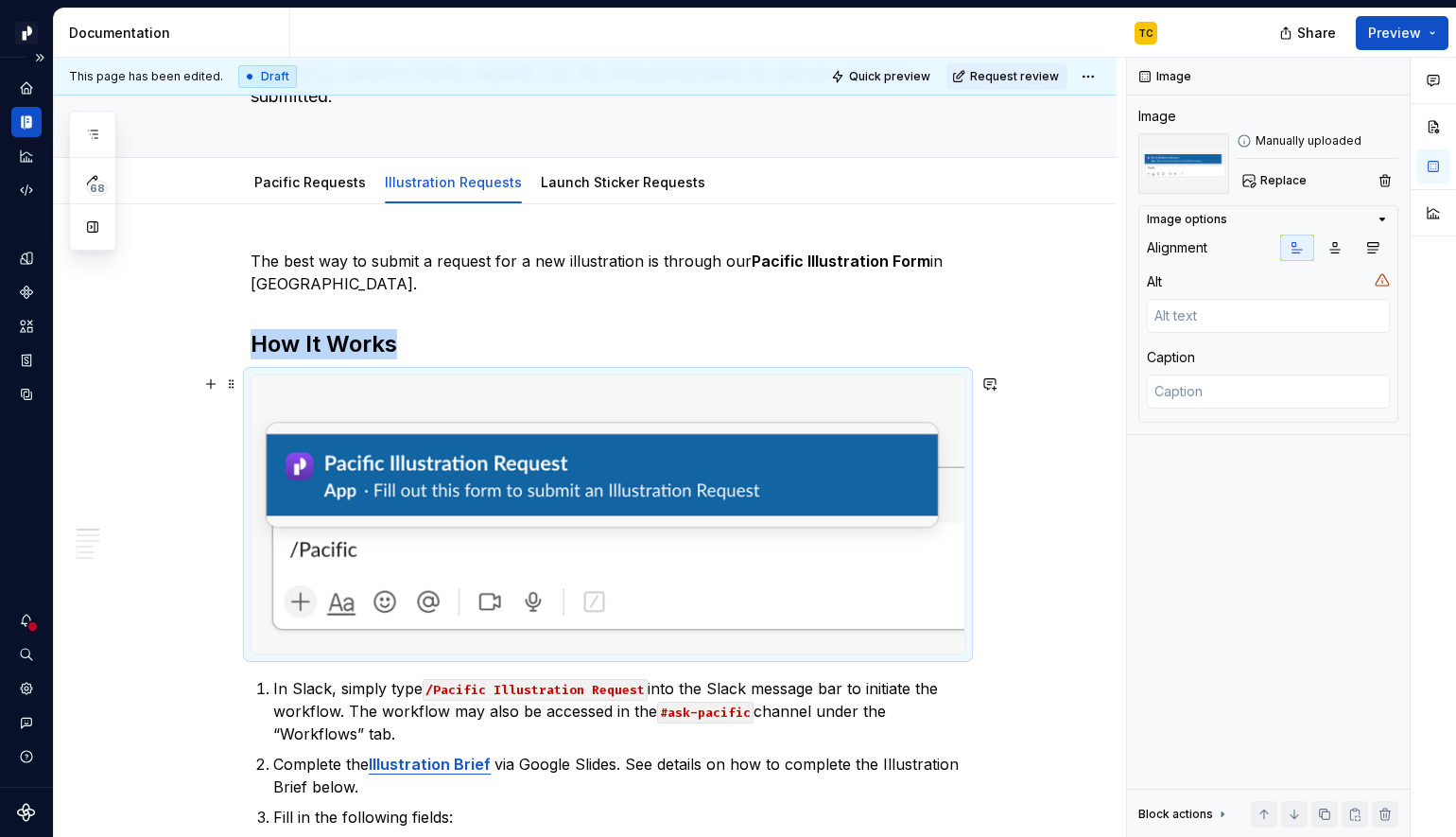
scroll to position [140, 0]
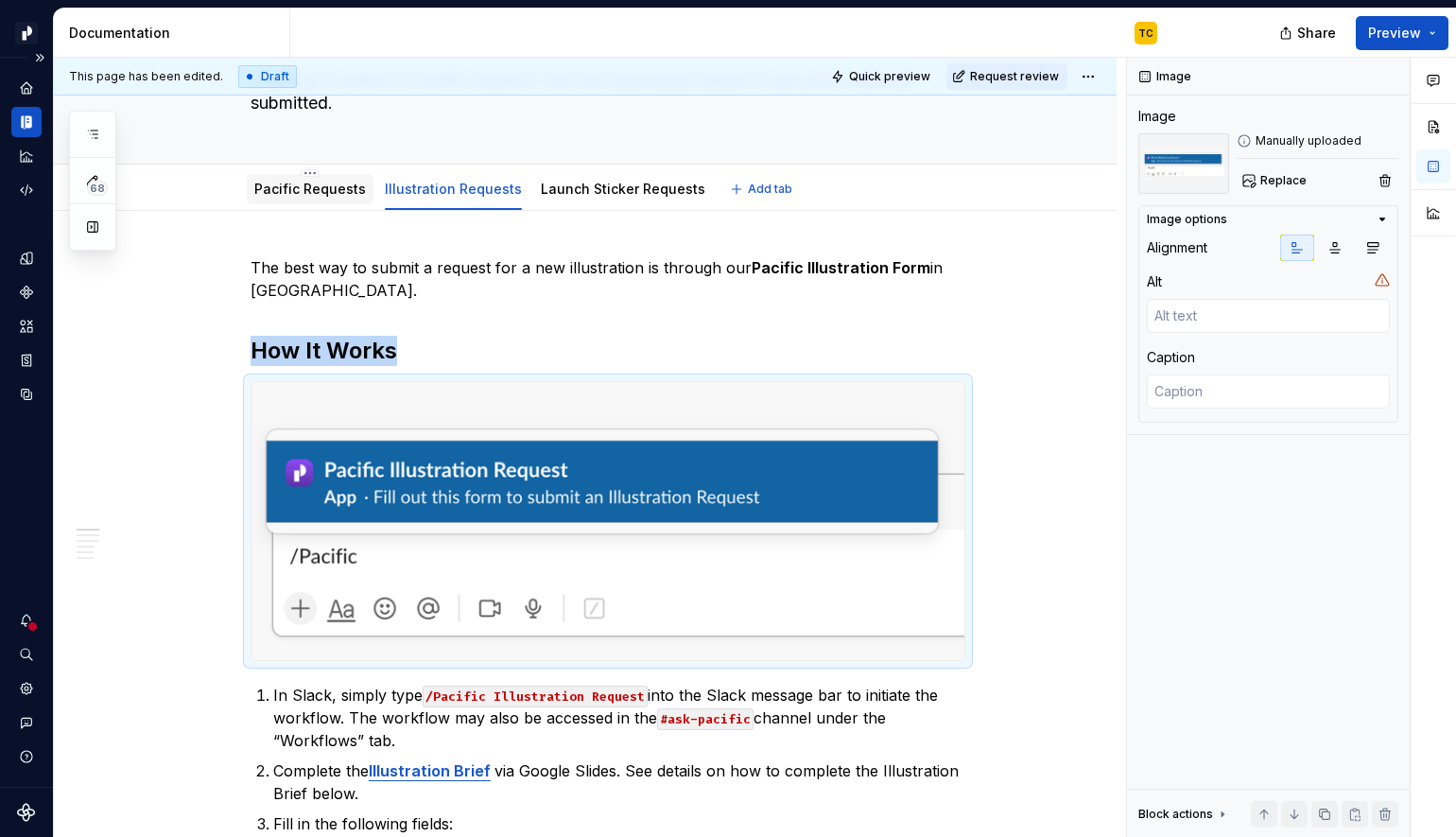
click at [293, 194] on link "Pacific Requests" at bounding box center [309, 189] width 112 height 17
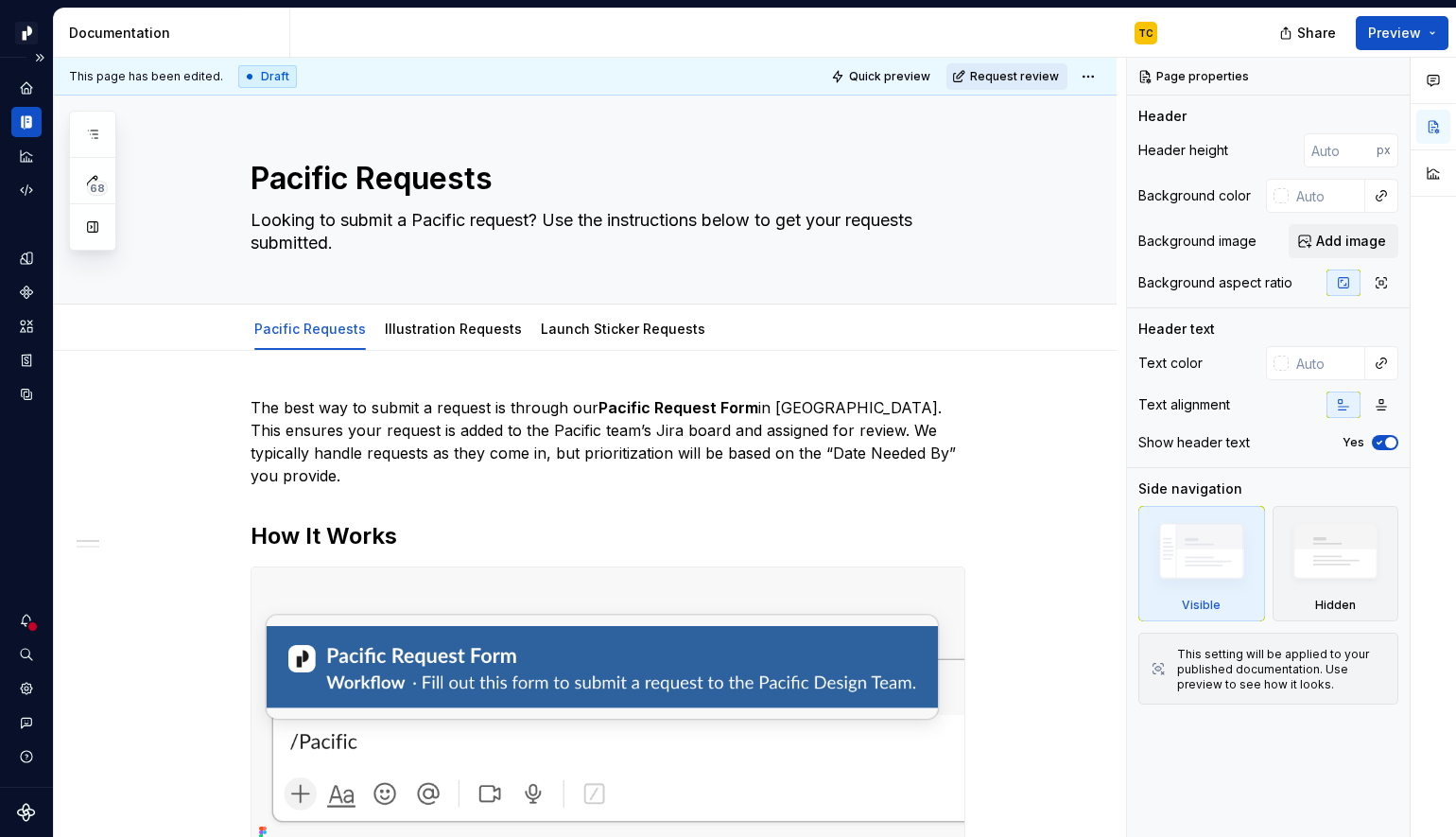
click at [1059, 74] on span "Request review" at bounding box center [1014, 77] width 89 height 16
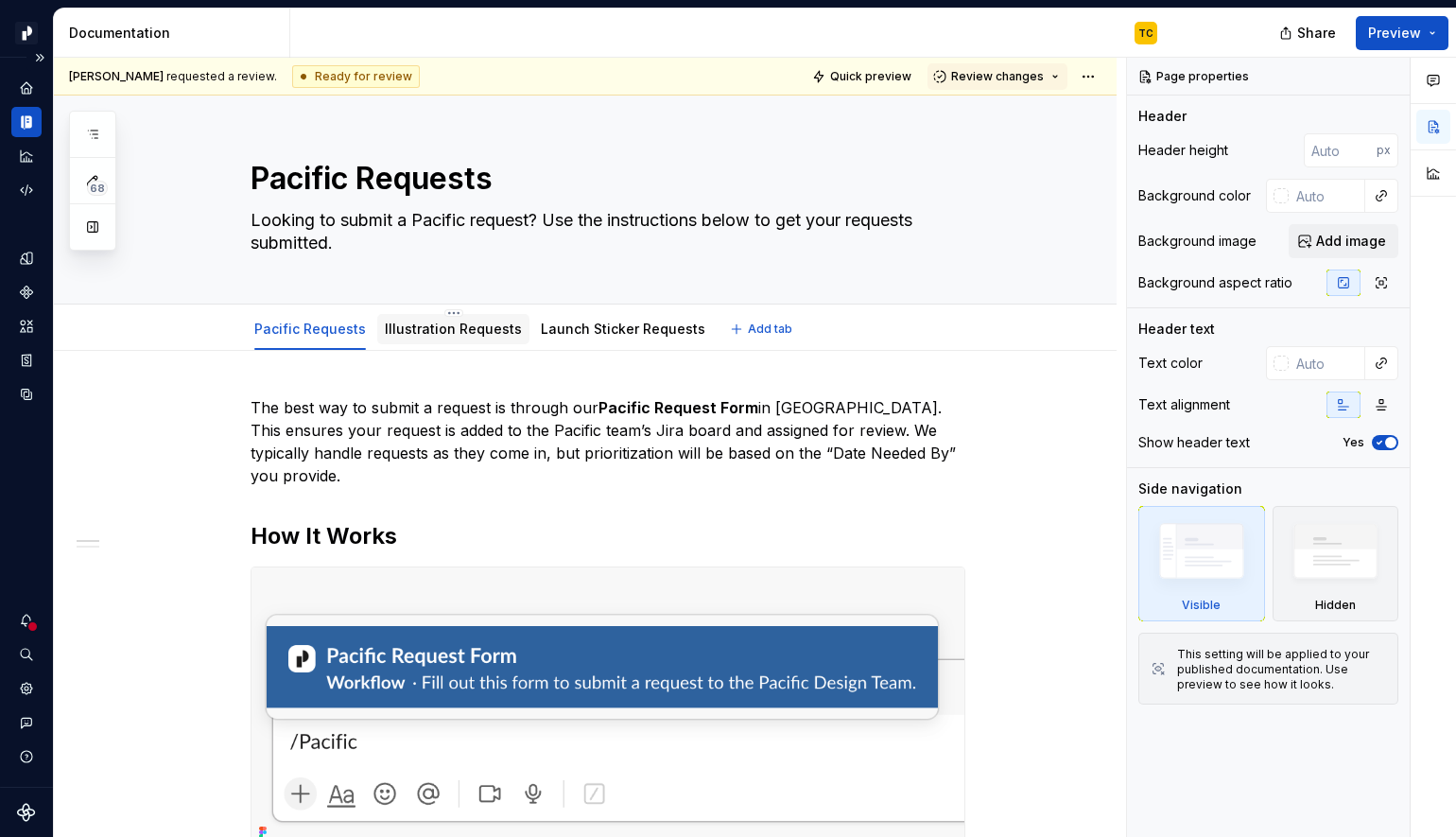
click at [462, 331] on link "Illustration Requests" at bounding box center [453, 328] width 137 height 17
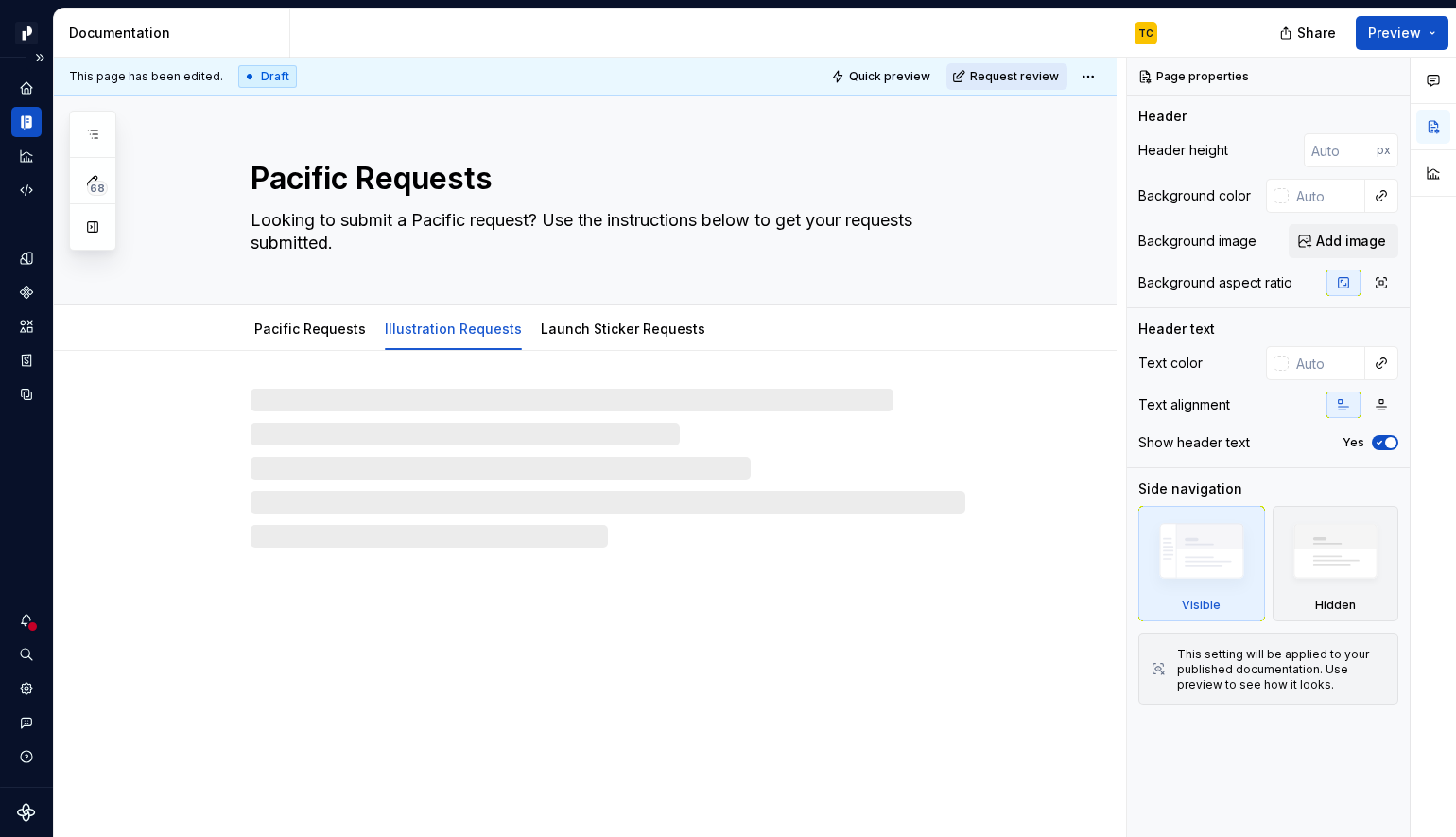
click at [1017, 78] on span "Request review" at bounding box center [1014, 77] width 89 height 16
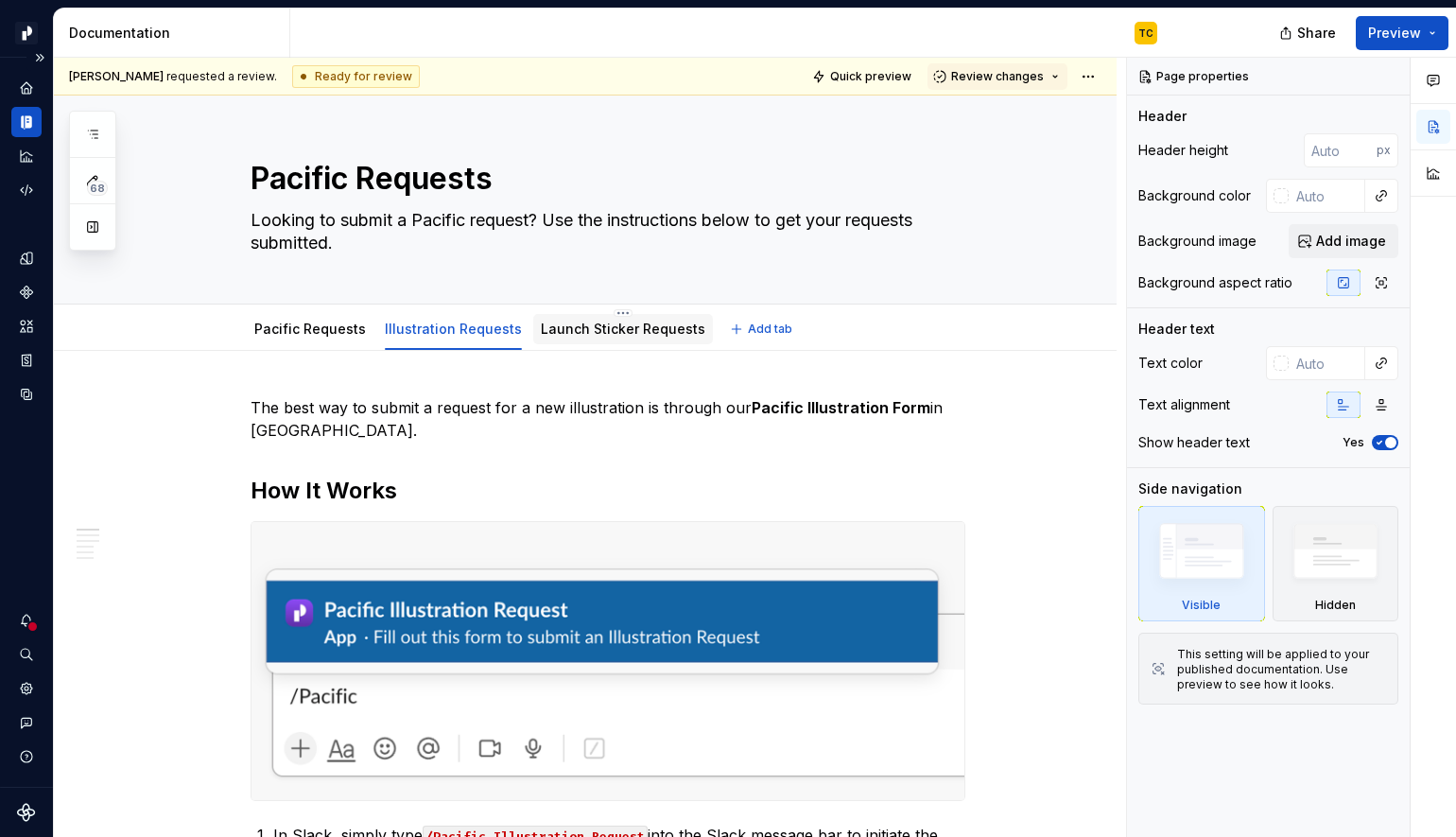
click at [580, 338] on div "Launch Sticker Requests" at bounding box center [623, 328] width 164 height 18
click at [639, 334] on link "Launch Sticker Requests" at bounding box center [623, 328] width 164 height 17
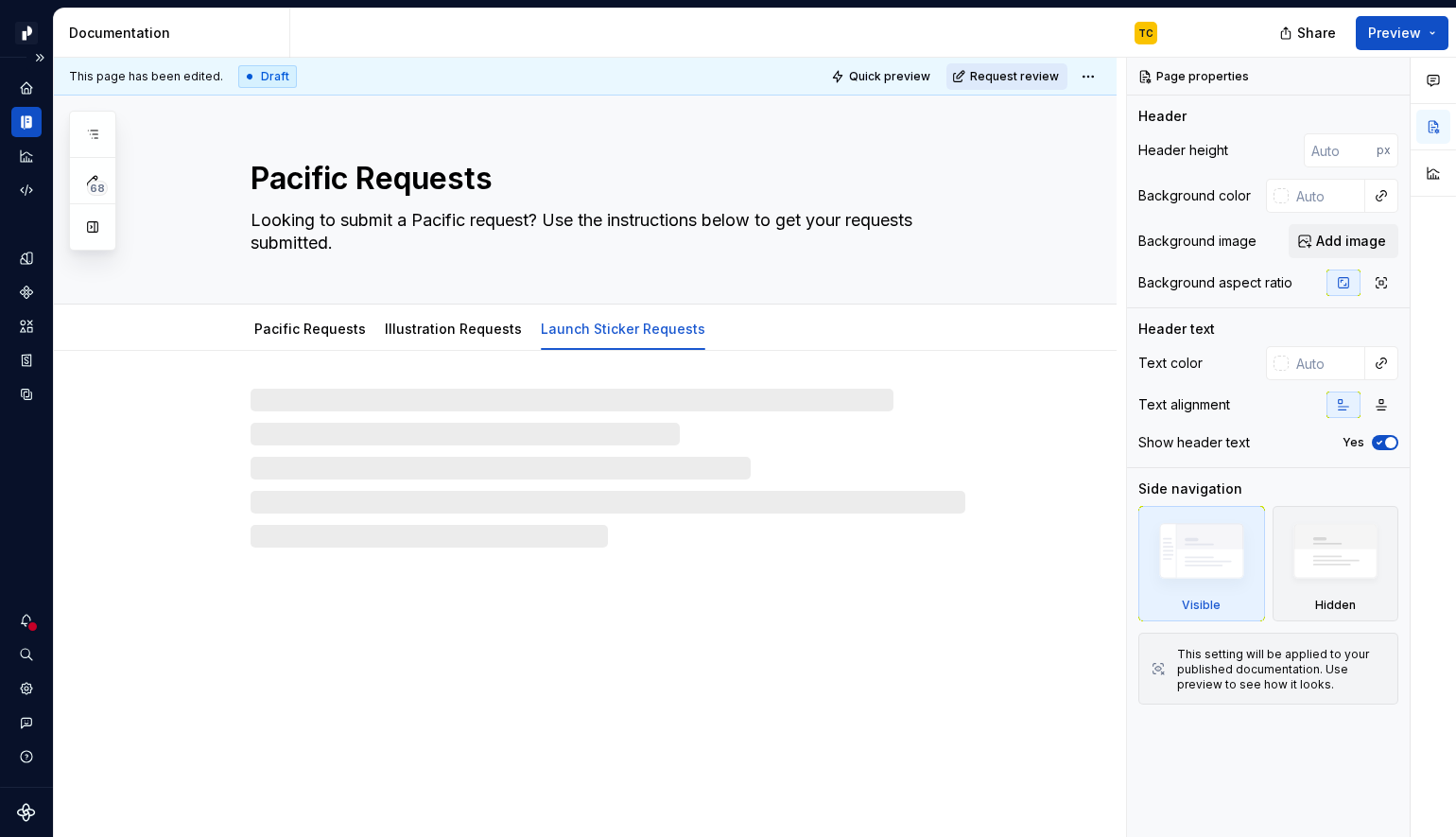
click at [987, 77] on span "Request review" at bounding box center [1014, 77] width 89 height 16
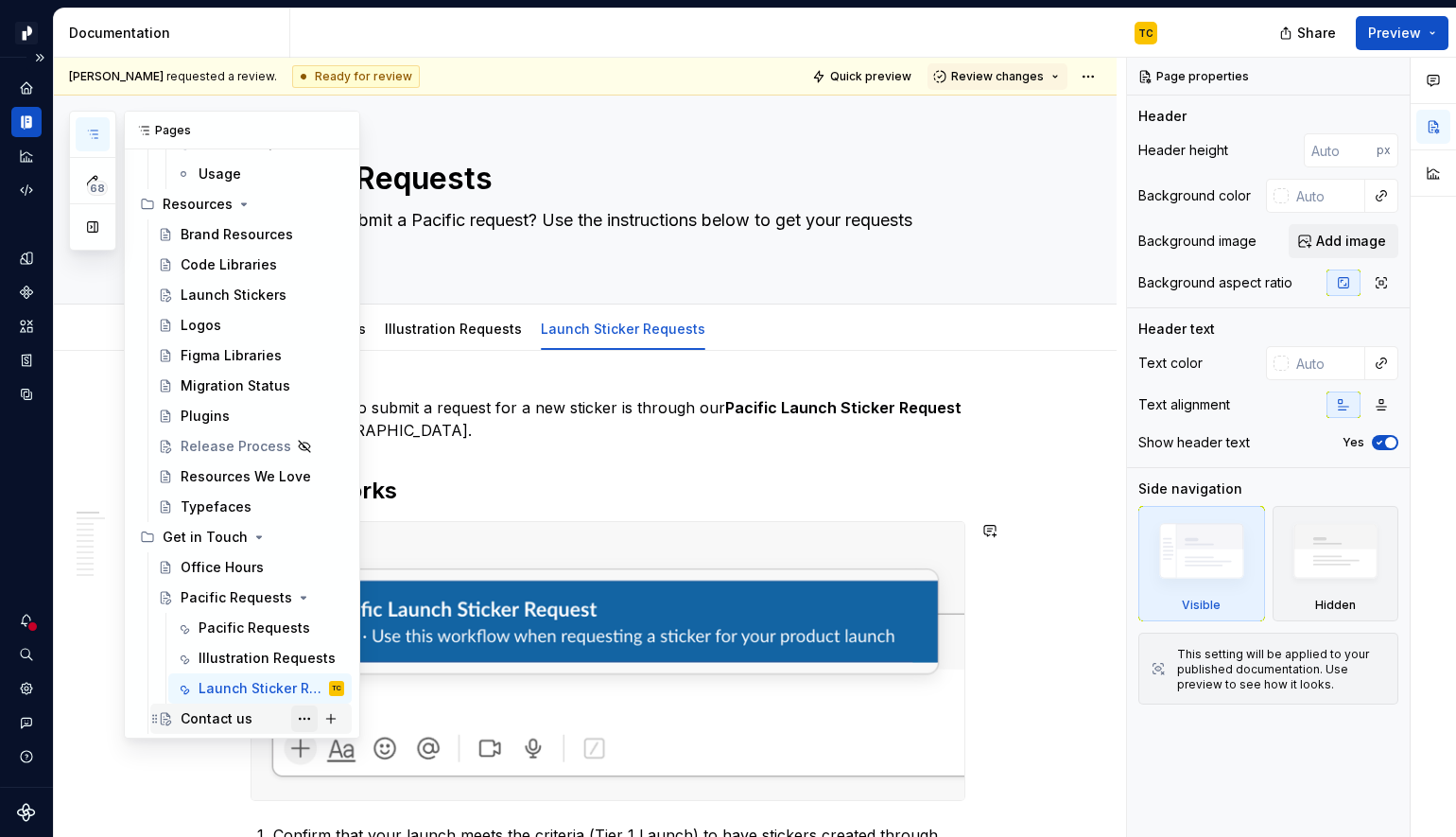
click at [306, 720] on button "Page tree" at bounding box center [304, 718] width 26 height 26
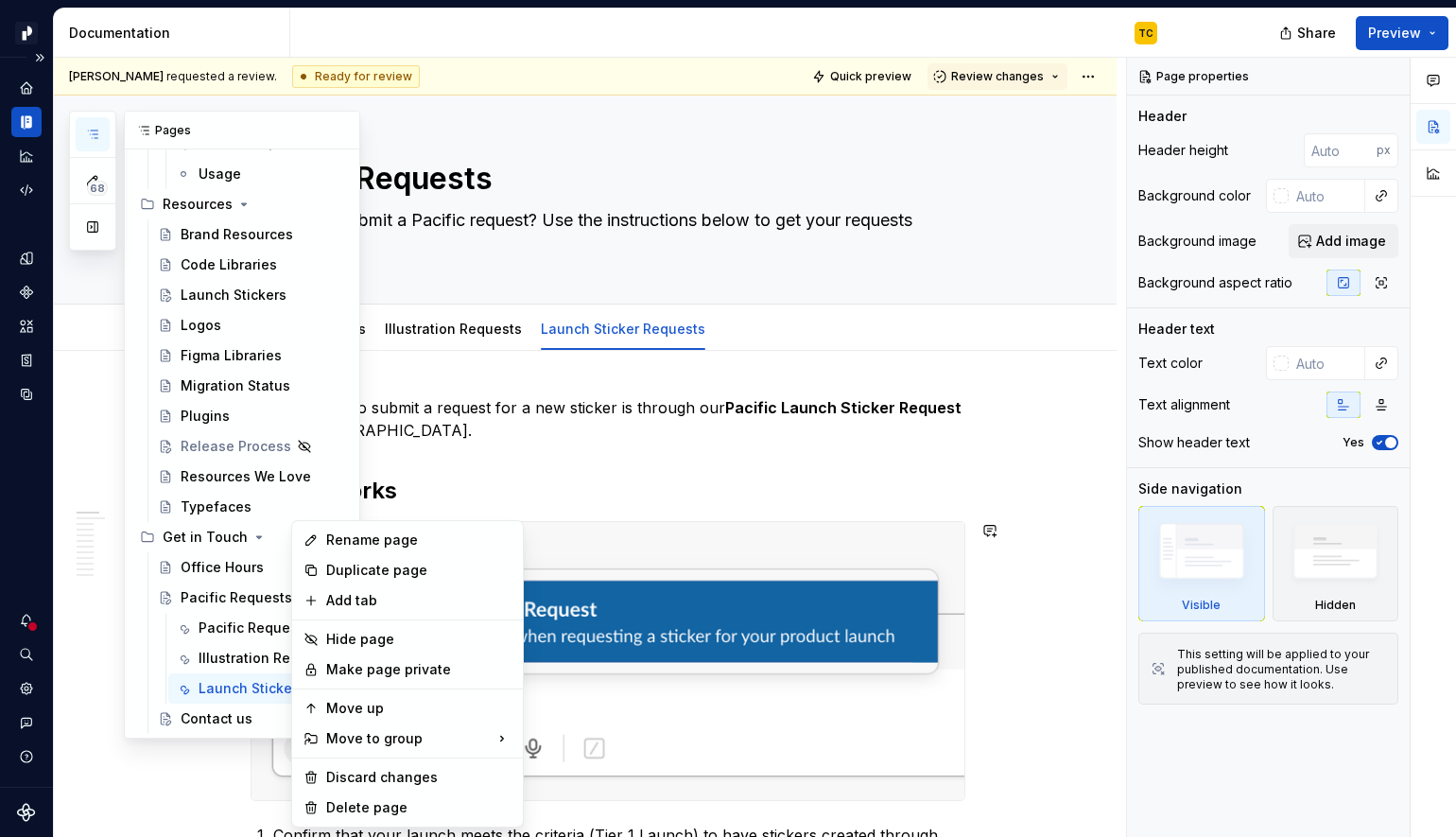
click at [199, 703] on div "68 Pages Add Accessibility guide for tree Page tree. Navigate the tree with the…" at bounding box center [214, 424] width 291 height 628
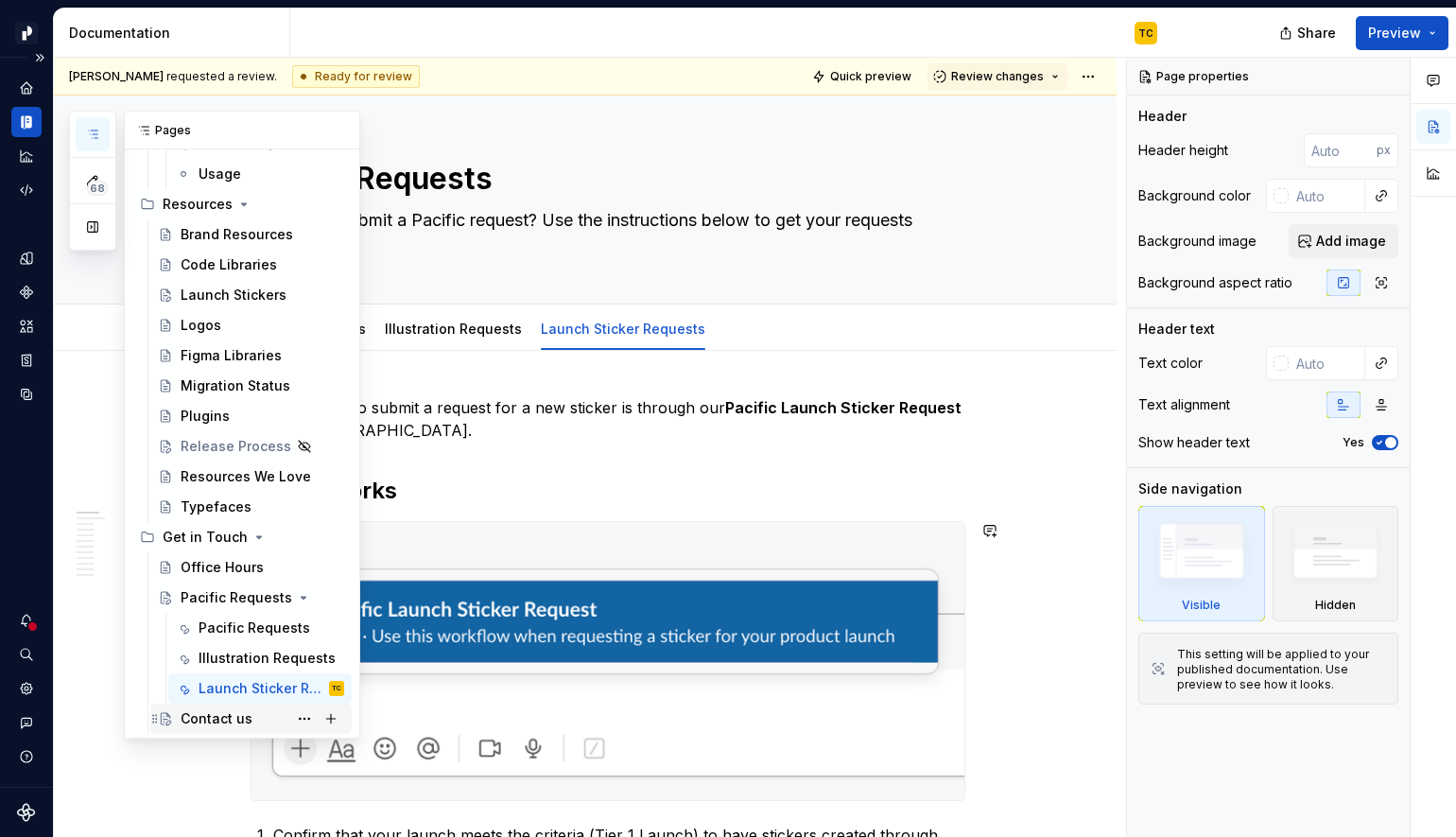
click at [199, 710] on div "Contact us" at bounding box center [217, 718] width 72 height 18
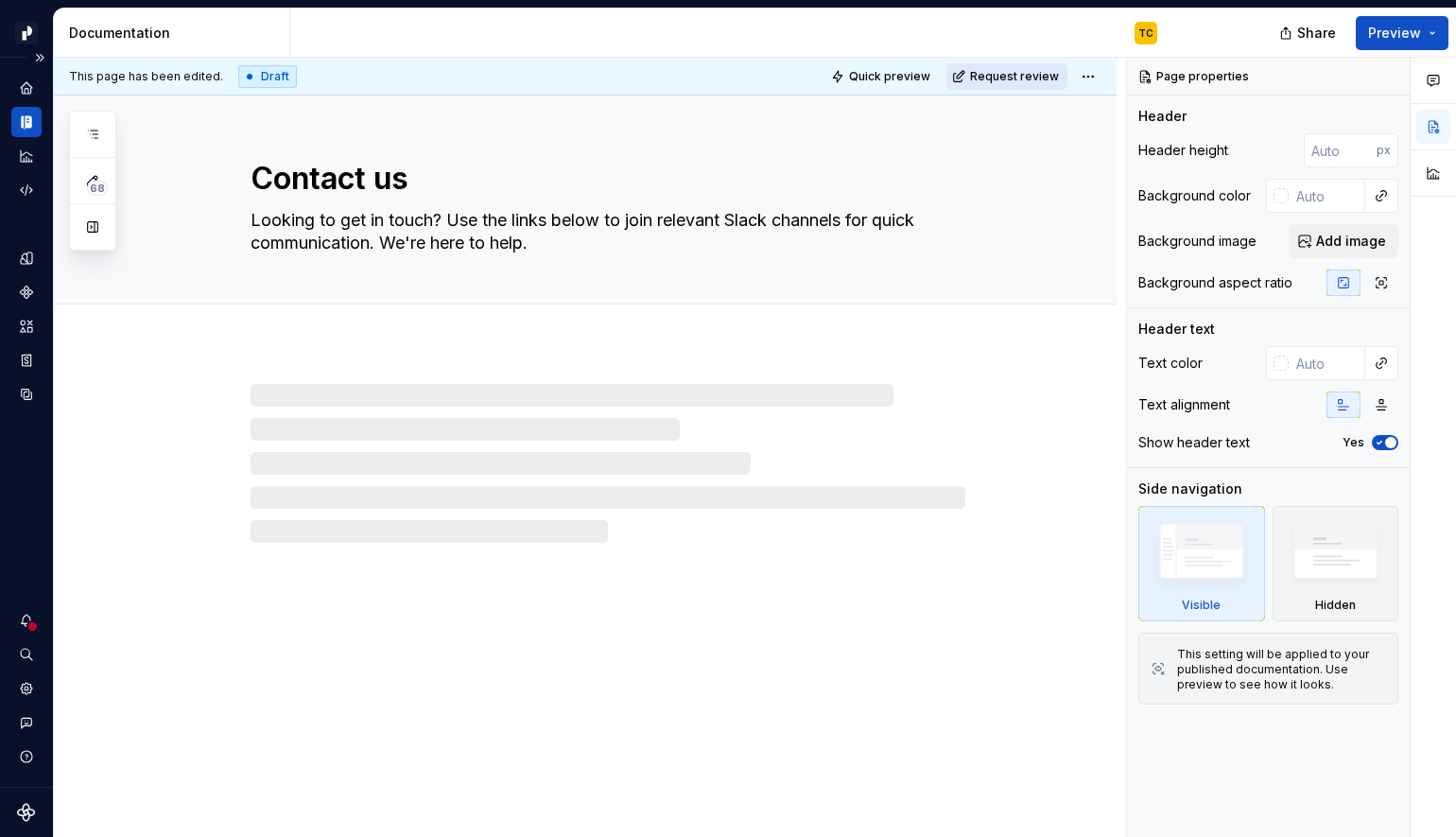
click at [1034, 80] on span "Request review" at bounding box center [1014, 77] width 89 height 16
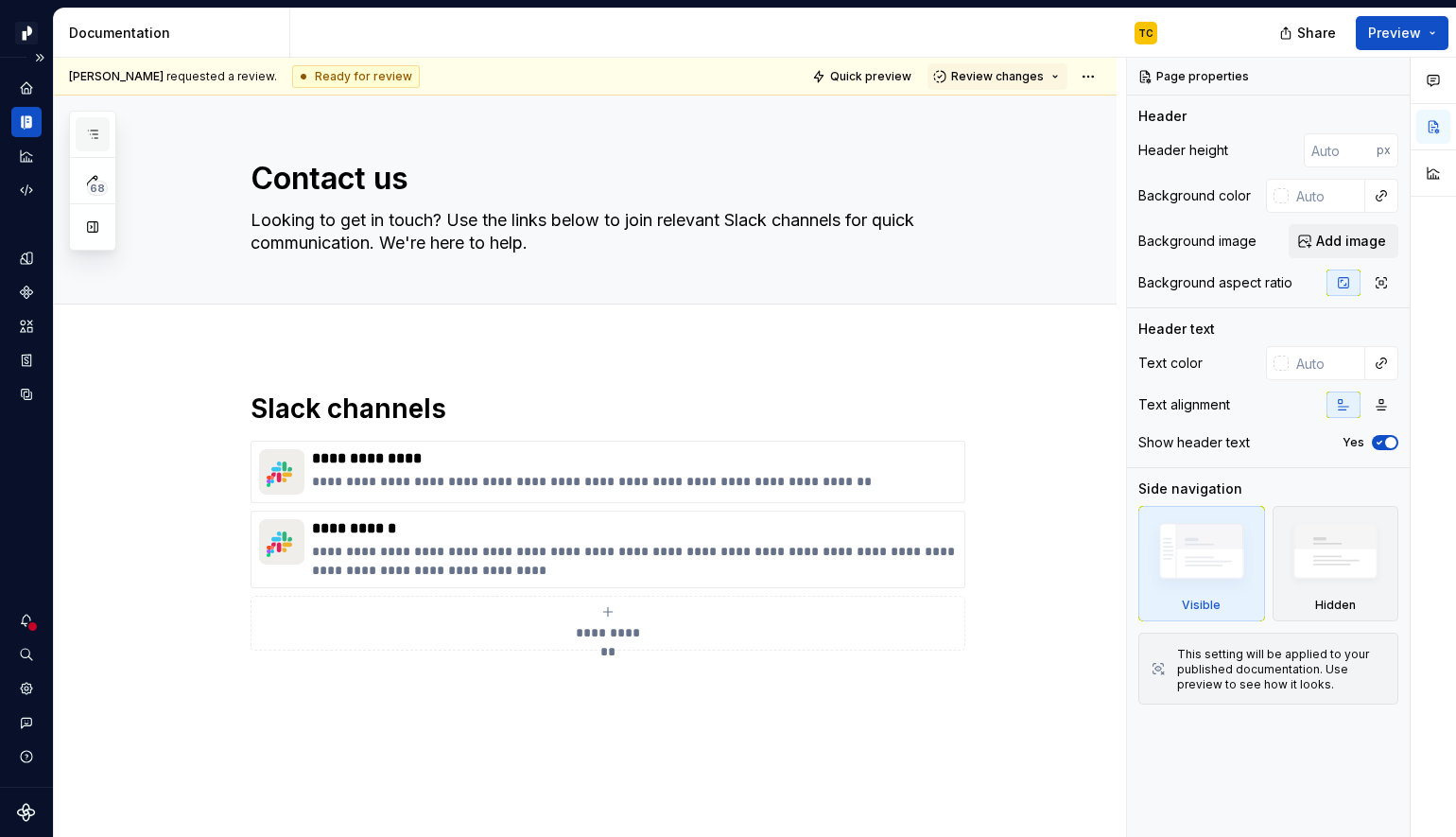
click at [92, 132] on icon "button" at bounding box center [92, 134] width 16 height 16
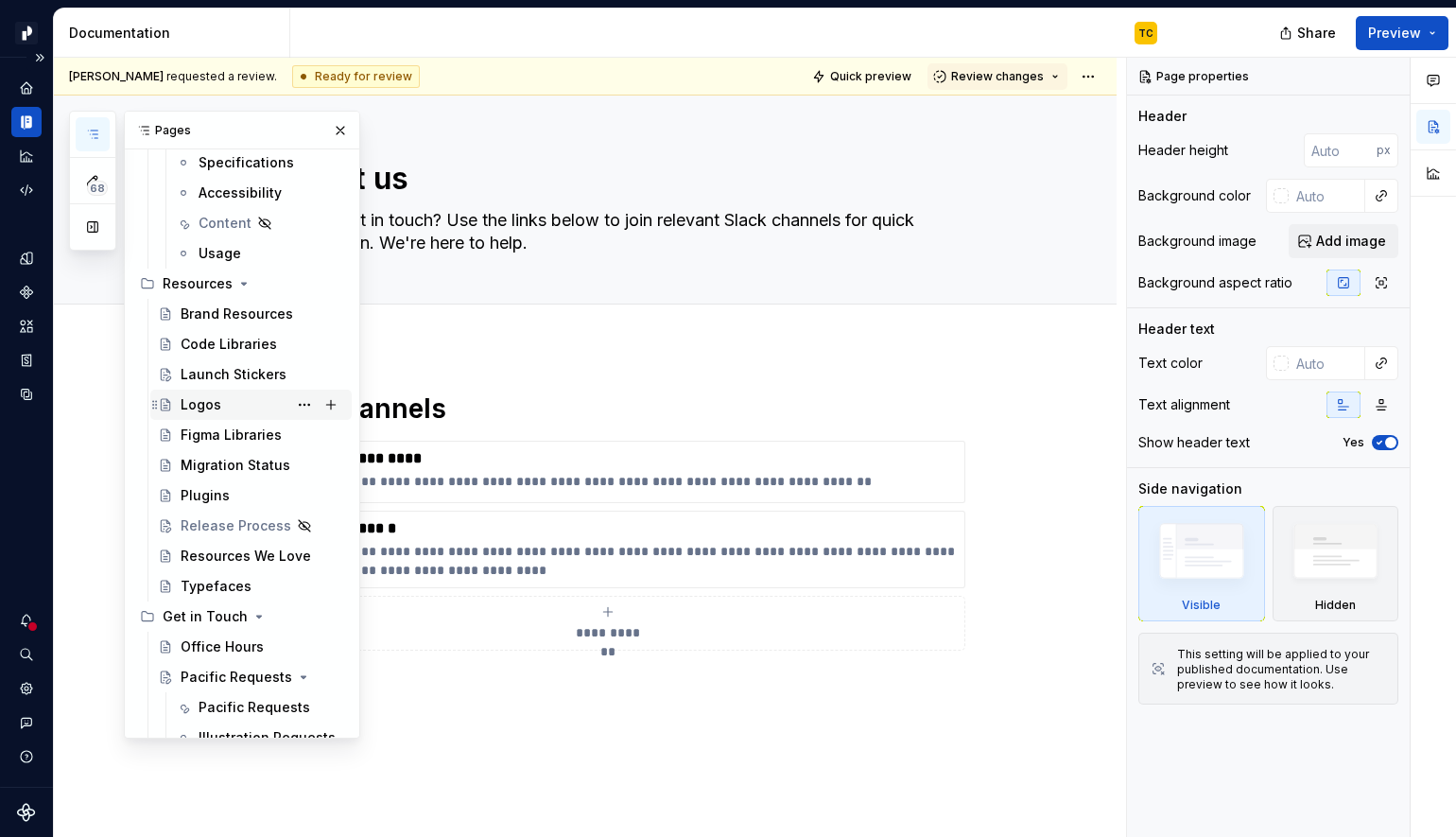
scroll to position [11686, 0]
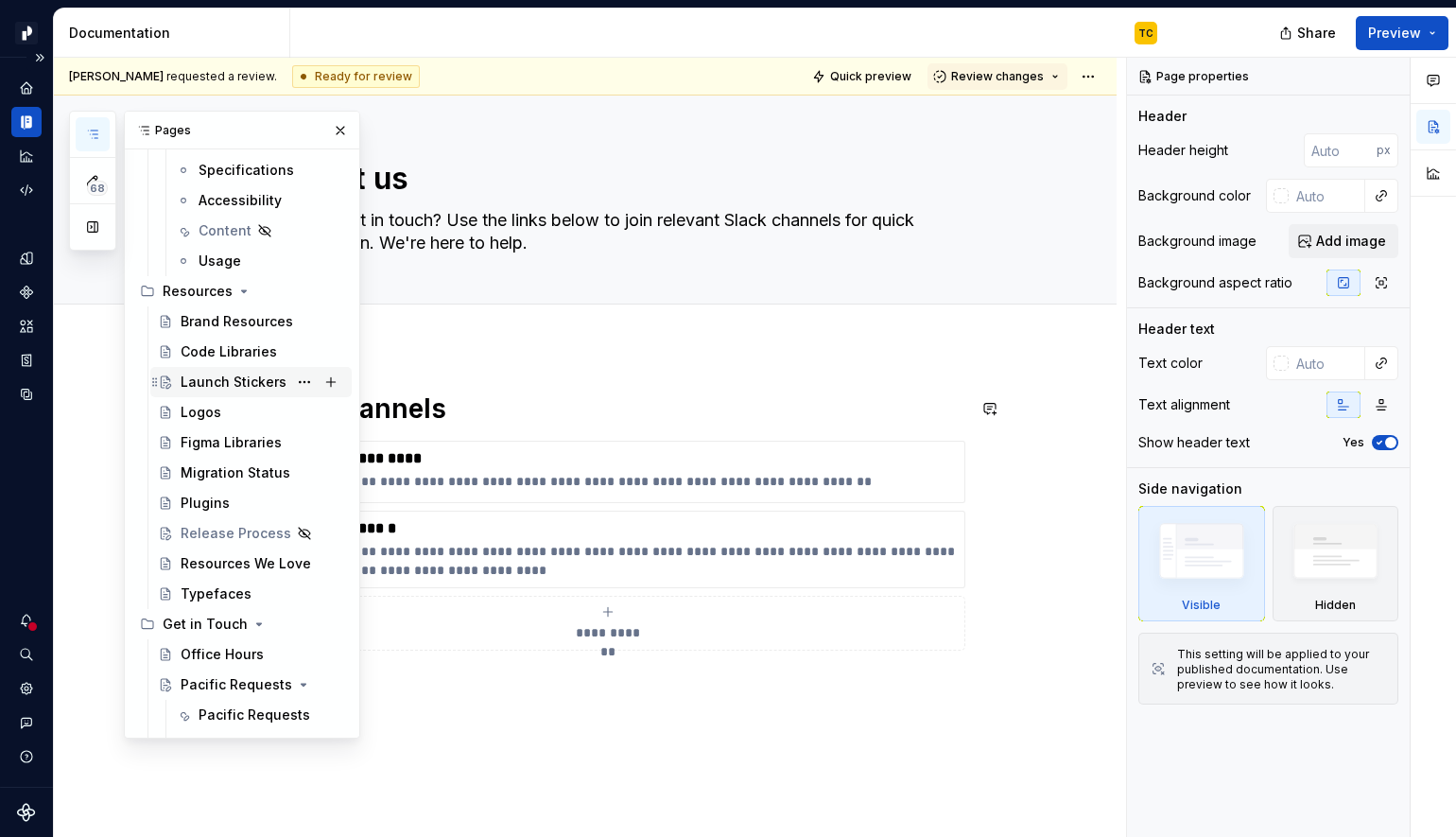
click at [209, 383] on div "Launch Stickers" at bounding box center [234, 382] width 106 height 18
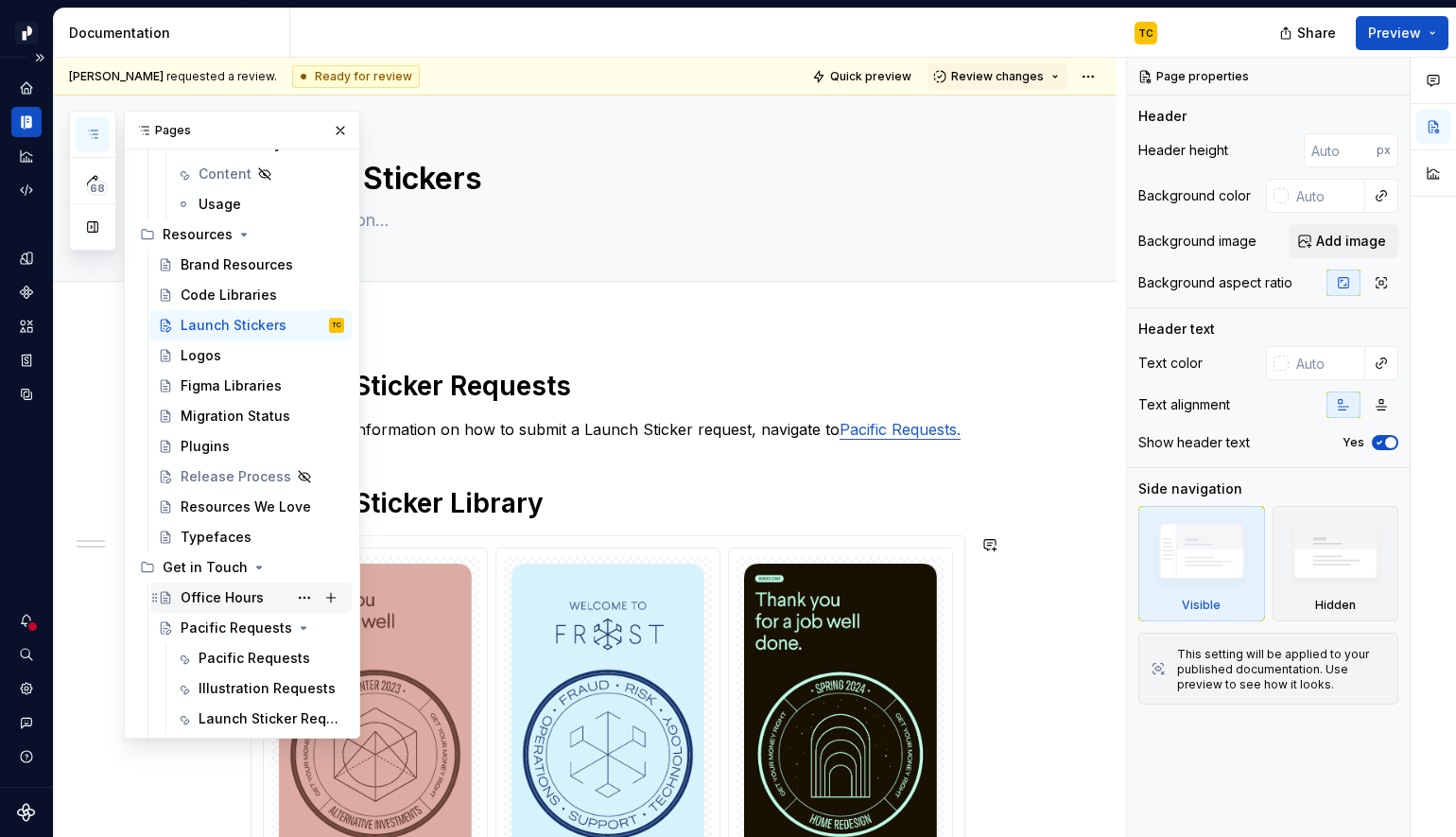
scroll to position [11773, 0]
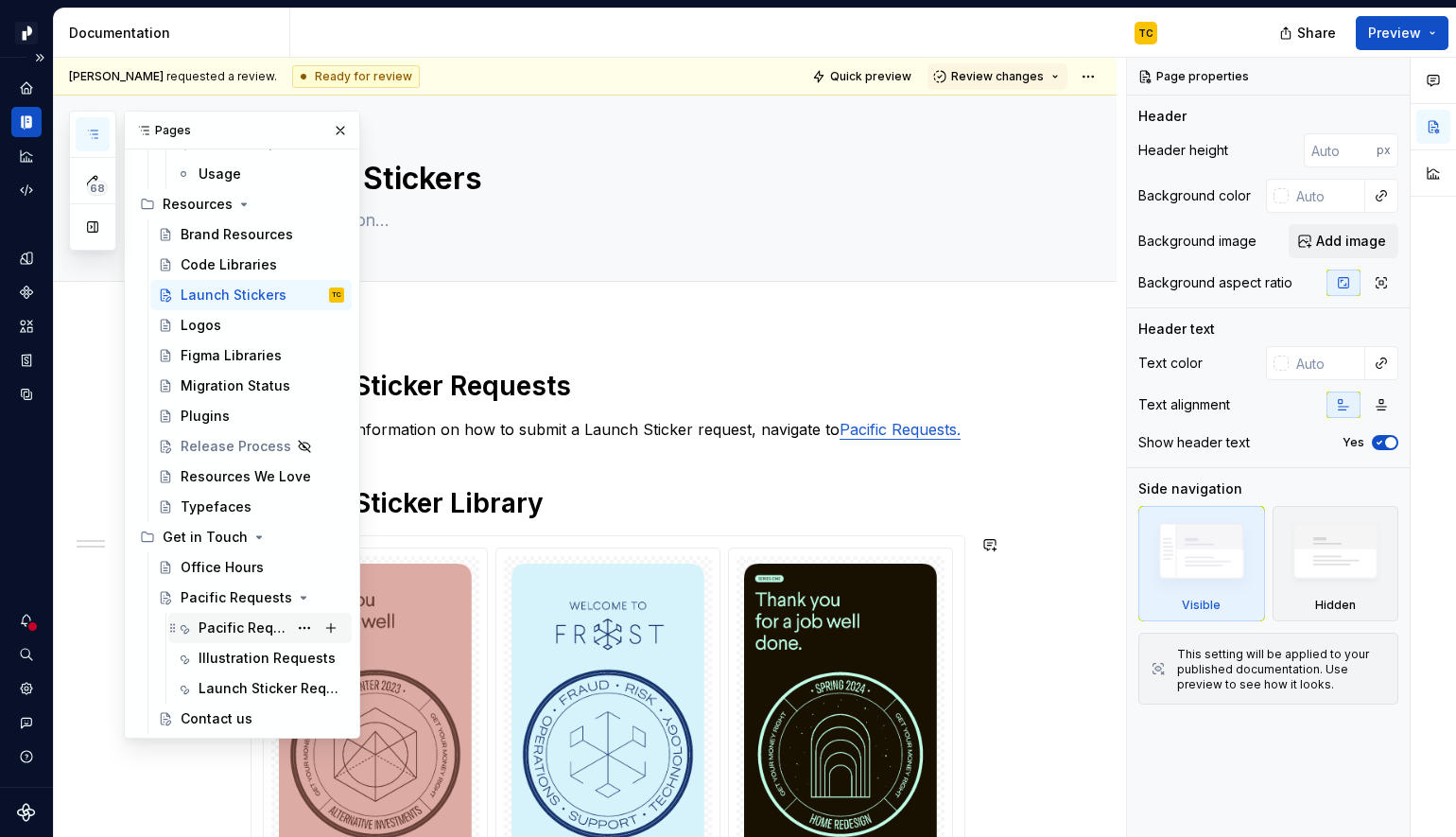
click at [206, 620] on div "Pacific Requests" at bounding box center [242, 627] width 89 height 18
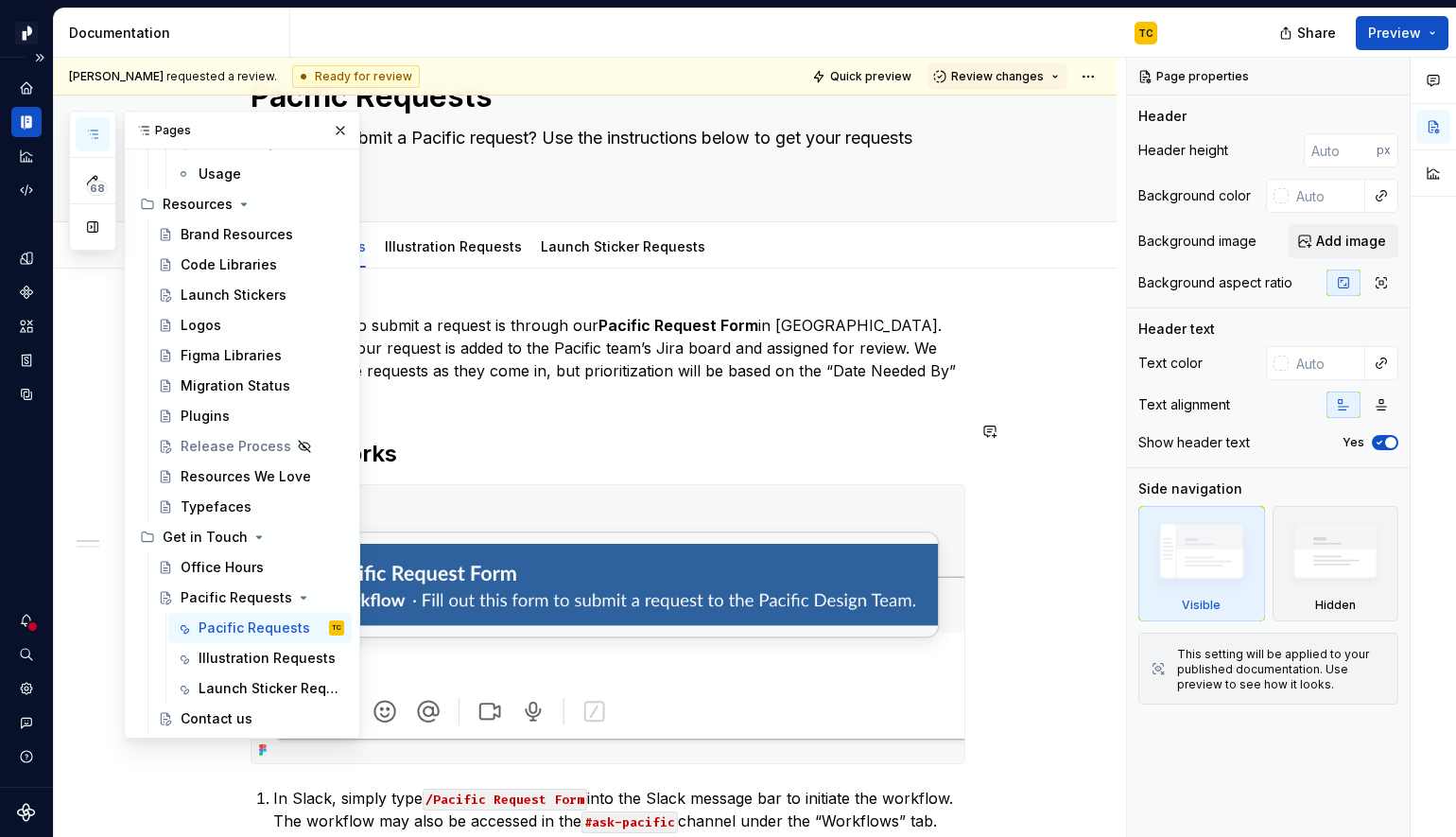
scroll to position [213, 0]
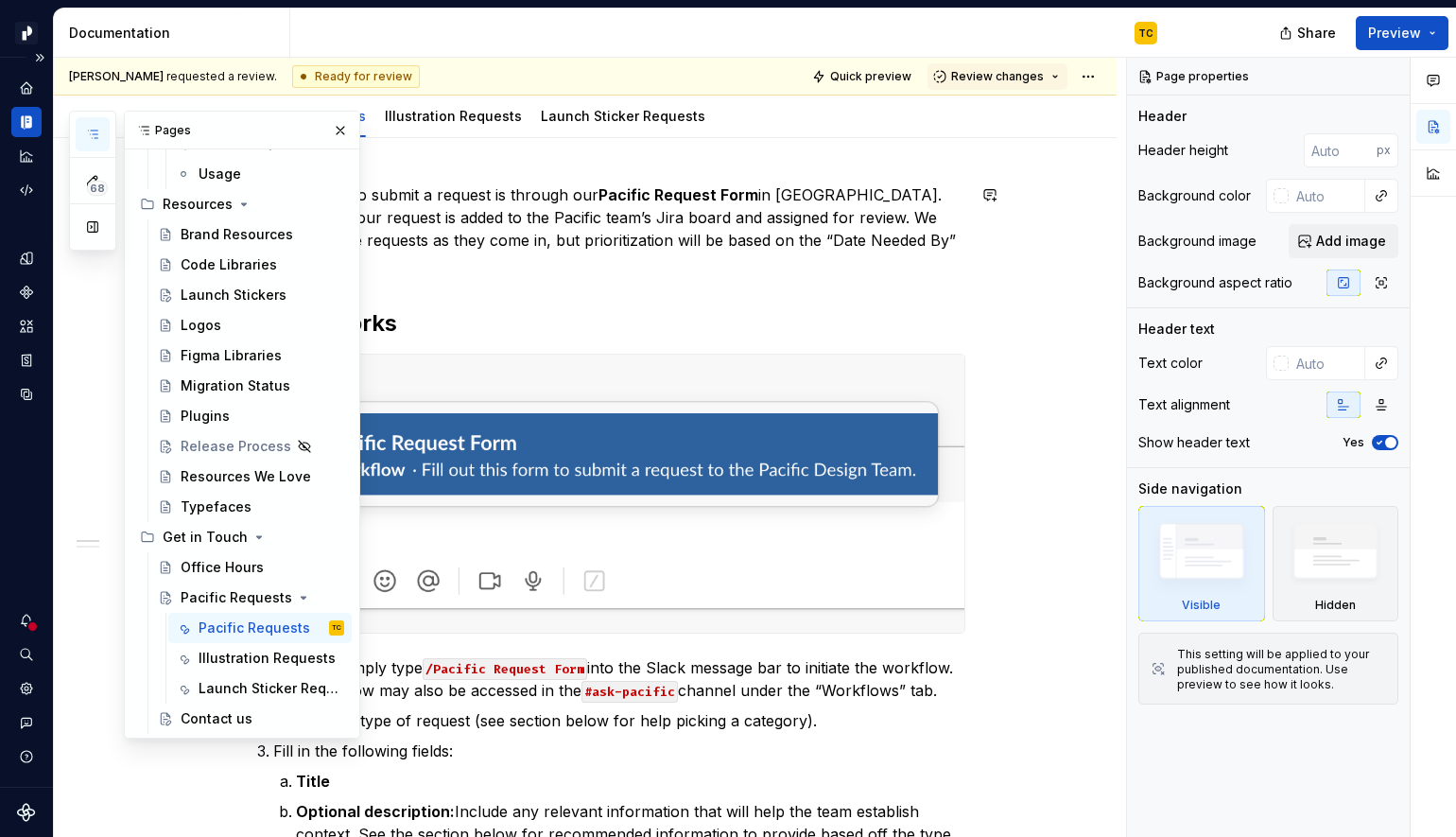
click at [833, 247] on p "The best way to submit a request is through our Pacific Request Form in [GEOGRA…" at bounding box center [607, 228] width 715 height 91
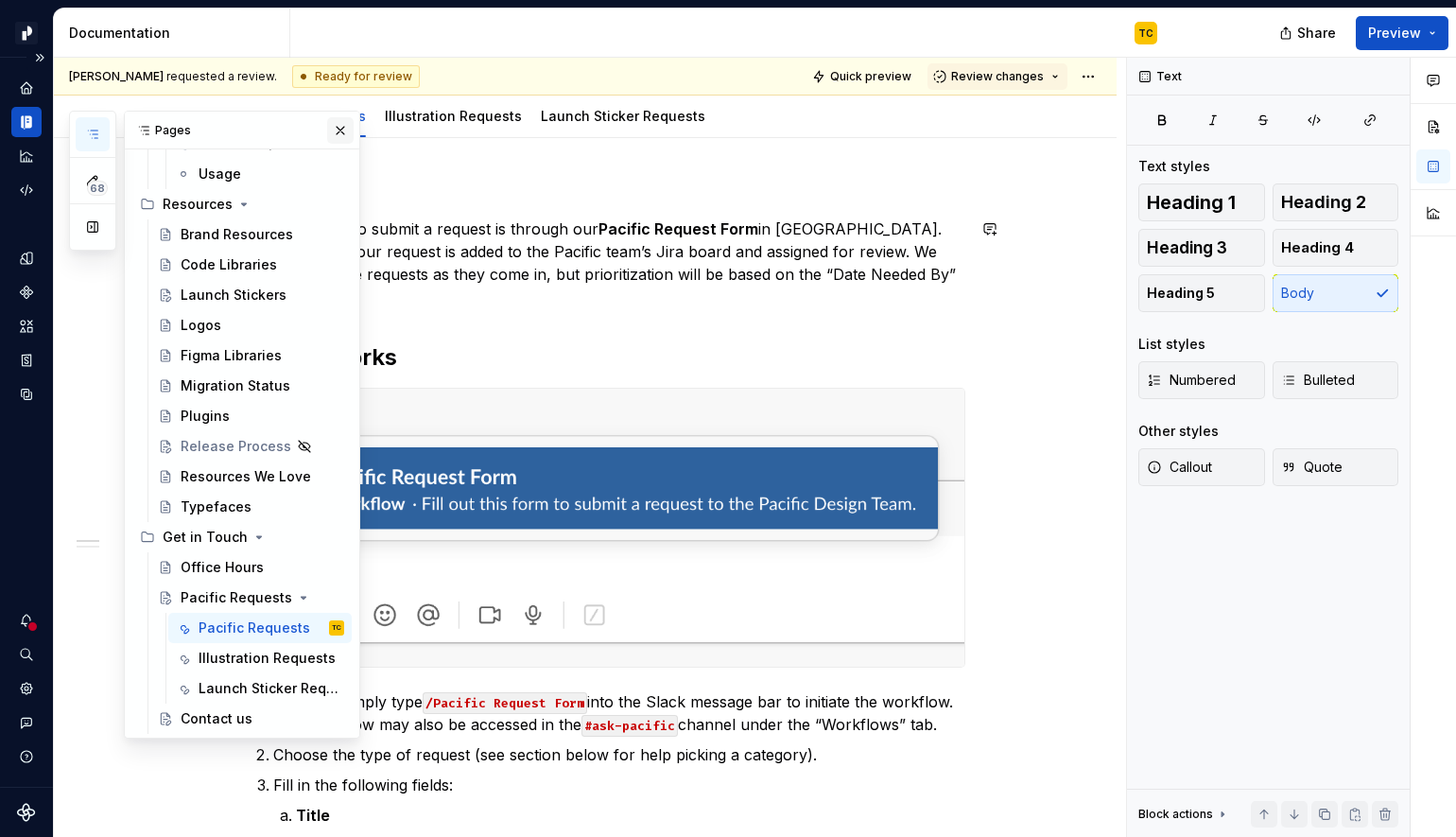
click at [346, 140] on button "button" at bounding box center [340, 129] width 26 height 26
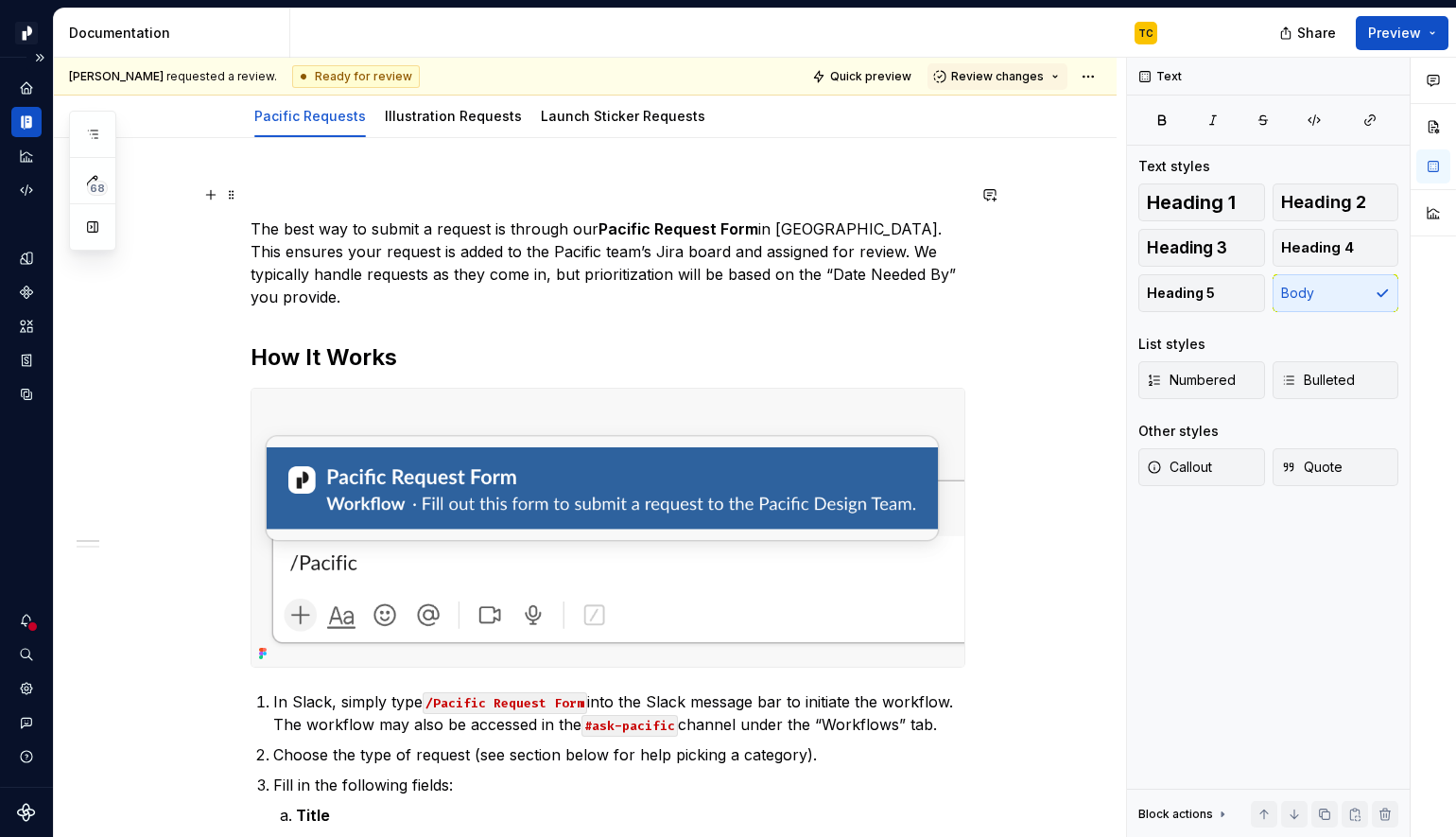
click at [458, 187] on p at bounding box center [607, 194] width 715 height 22
click at [256, 222] on p "The best way to submit a request is through our Pacific Request Form in [GEOGRA…" at bounding box center [607, 262] width 715 height 91
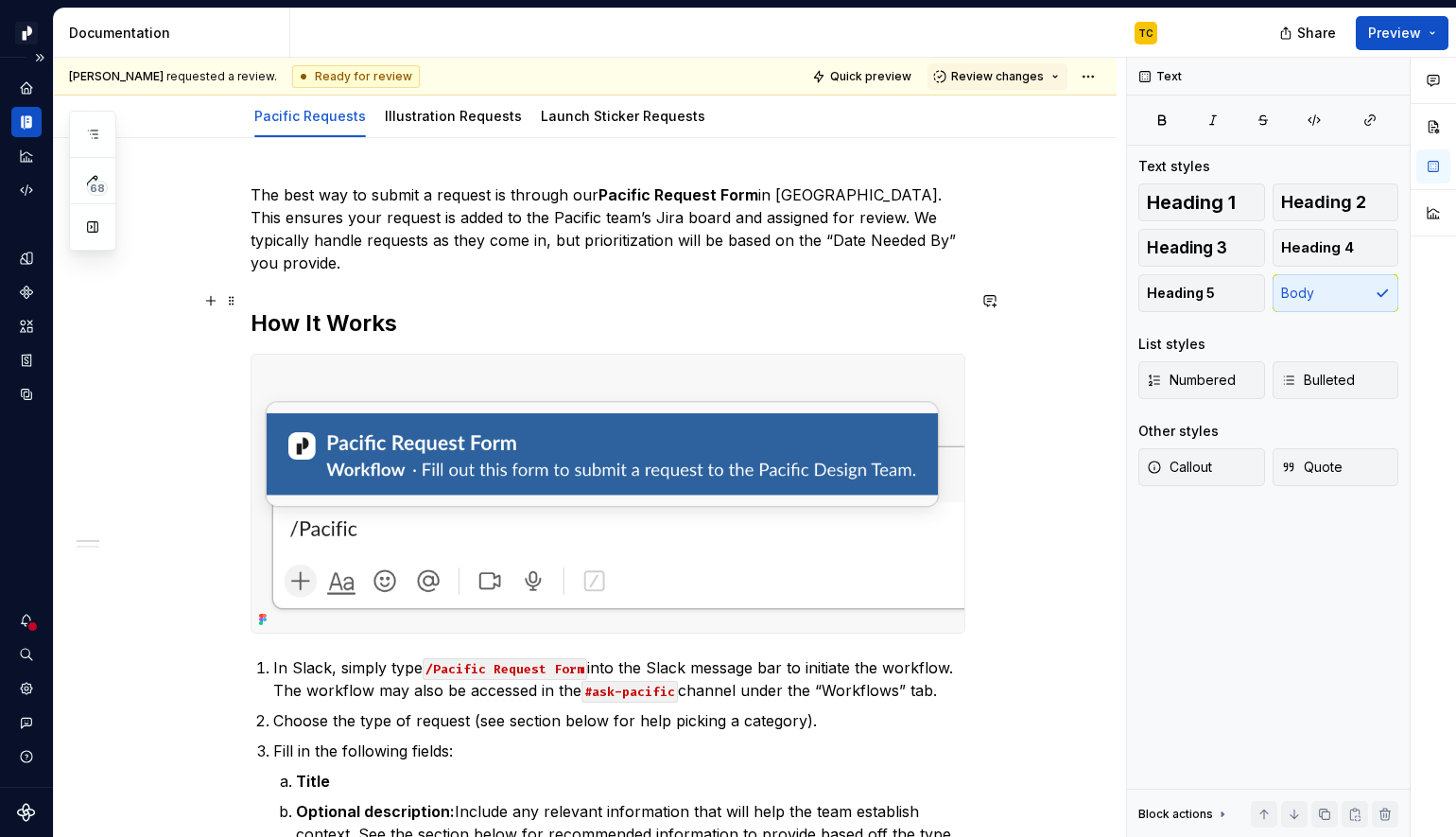
click at [311, 309] on h2 "How It Works" at bounding box center [607, 323] width 715 height 30
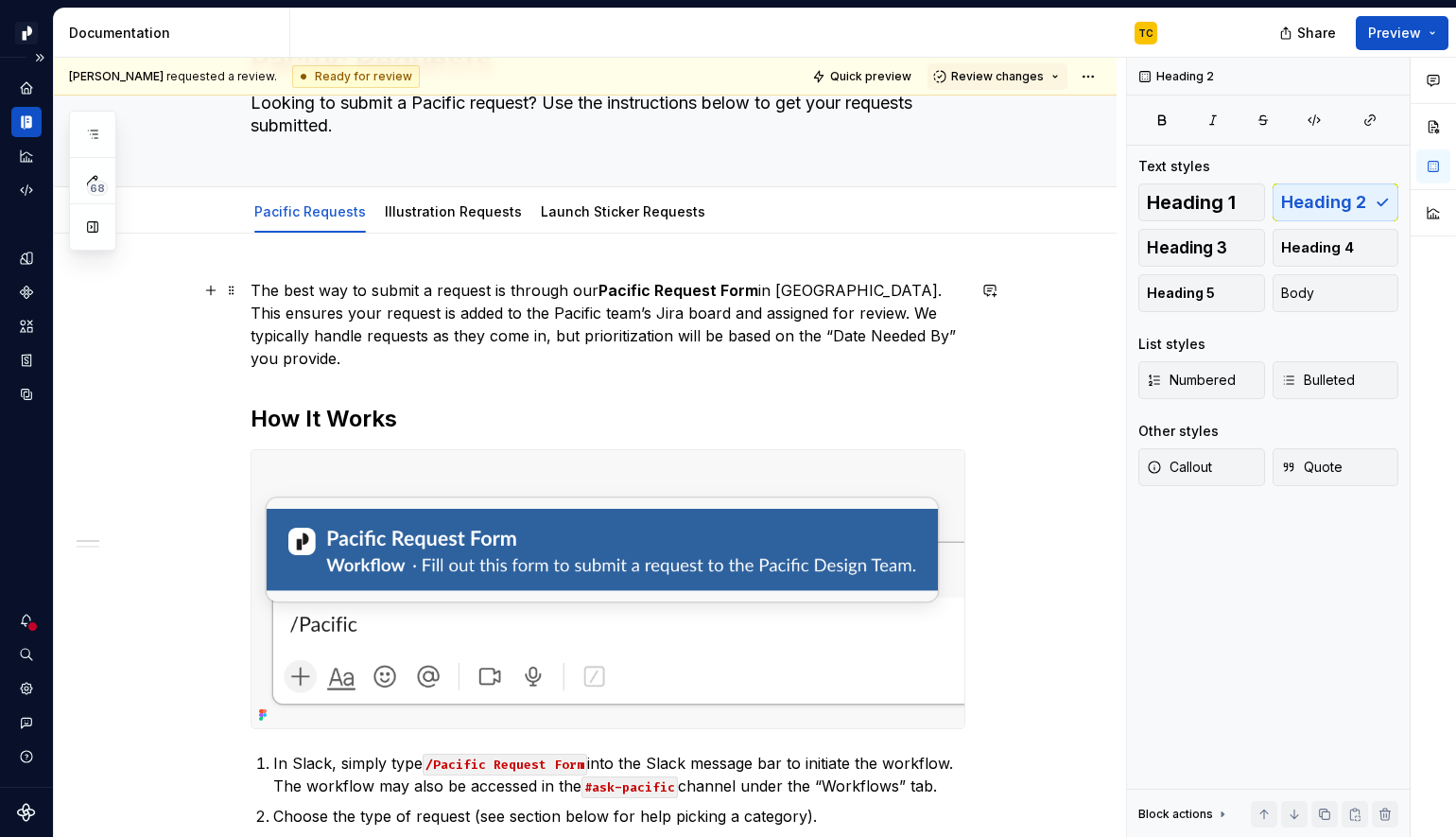
scroll to position [113, 0]
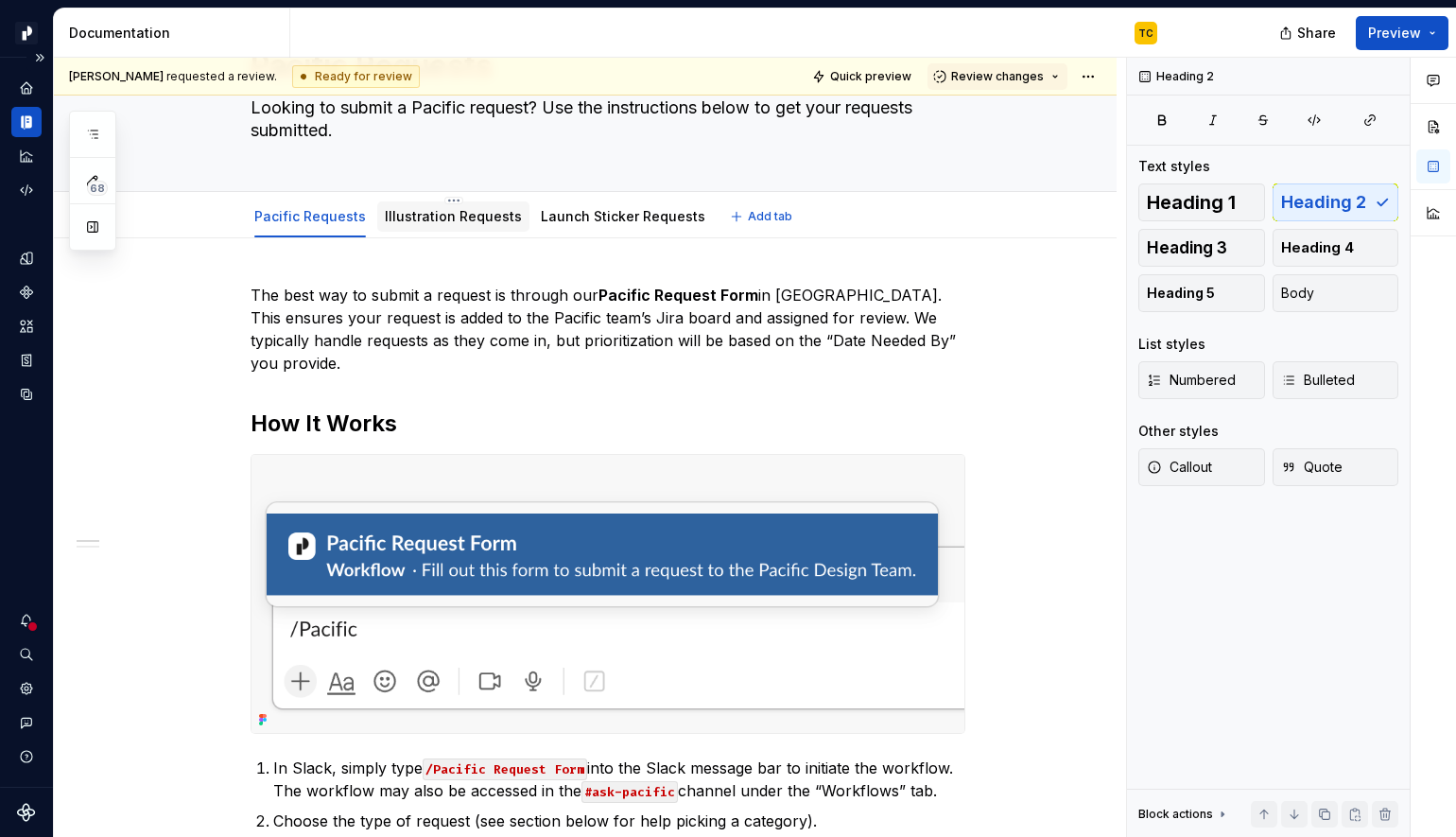
click at [483, 222] on link "Illustration Requests" at bounding box center [453, 216] width 137 height 17
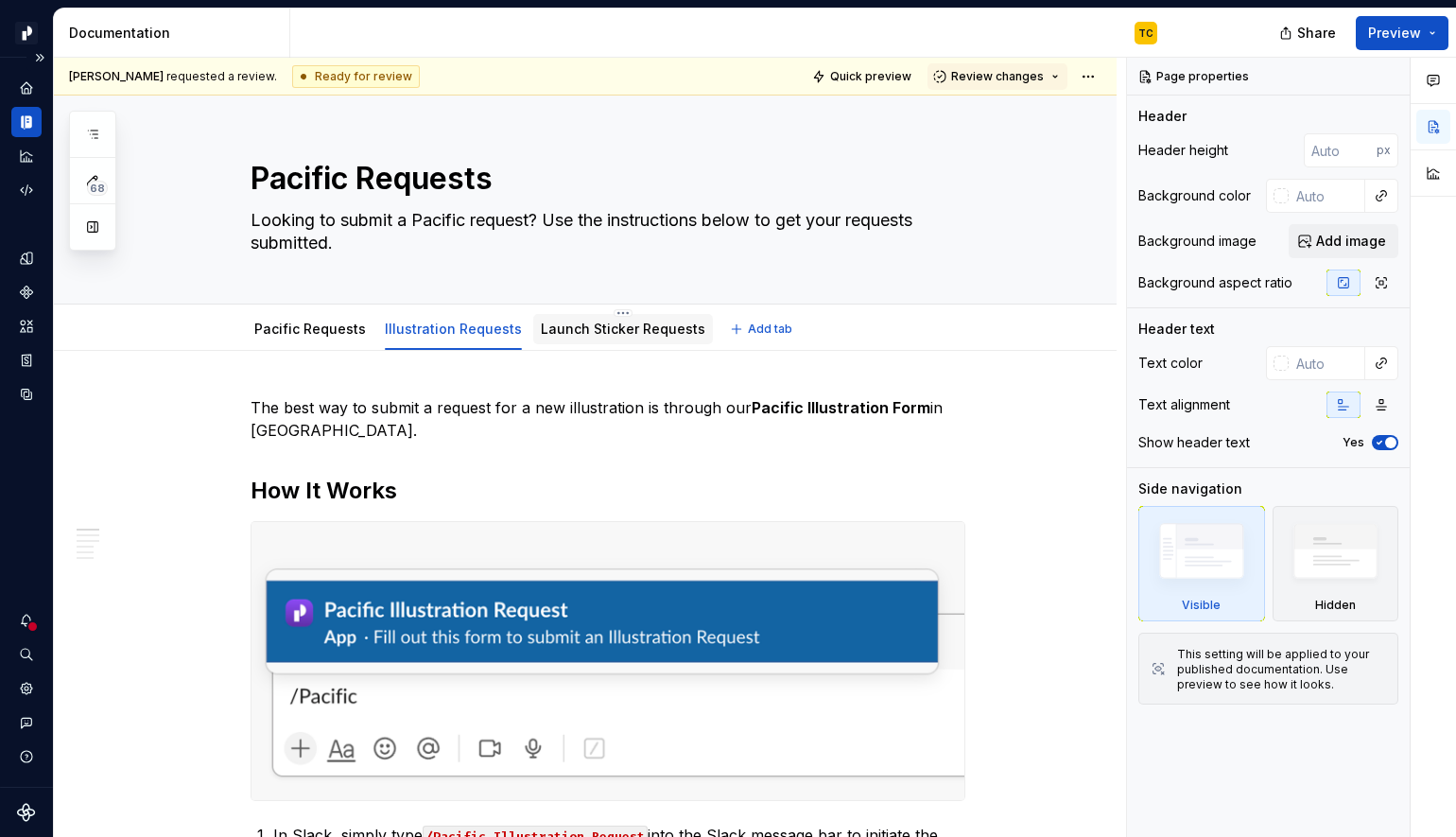
click at [544, 334] on link "Launch Sticker Requests" at bounding box center [623, 328] width 164 height 17
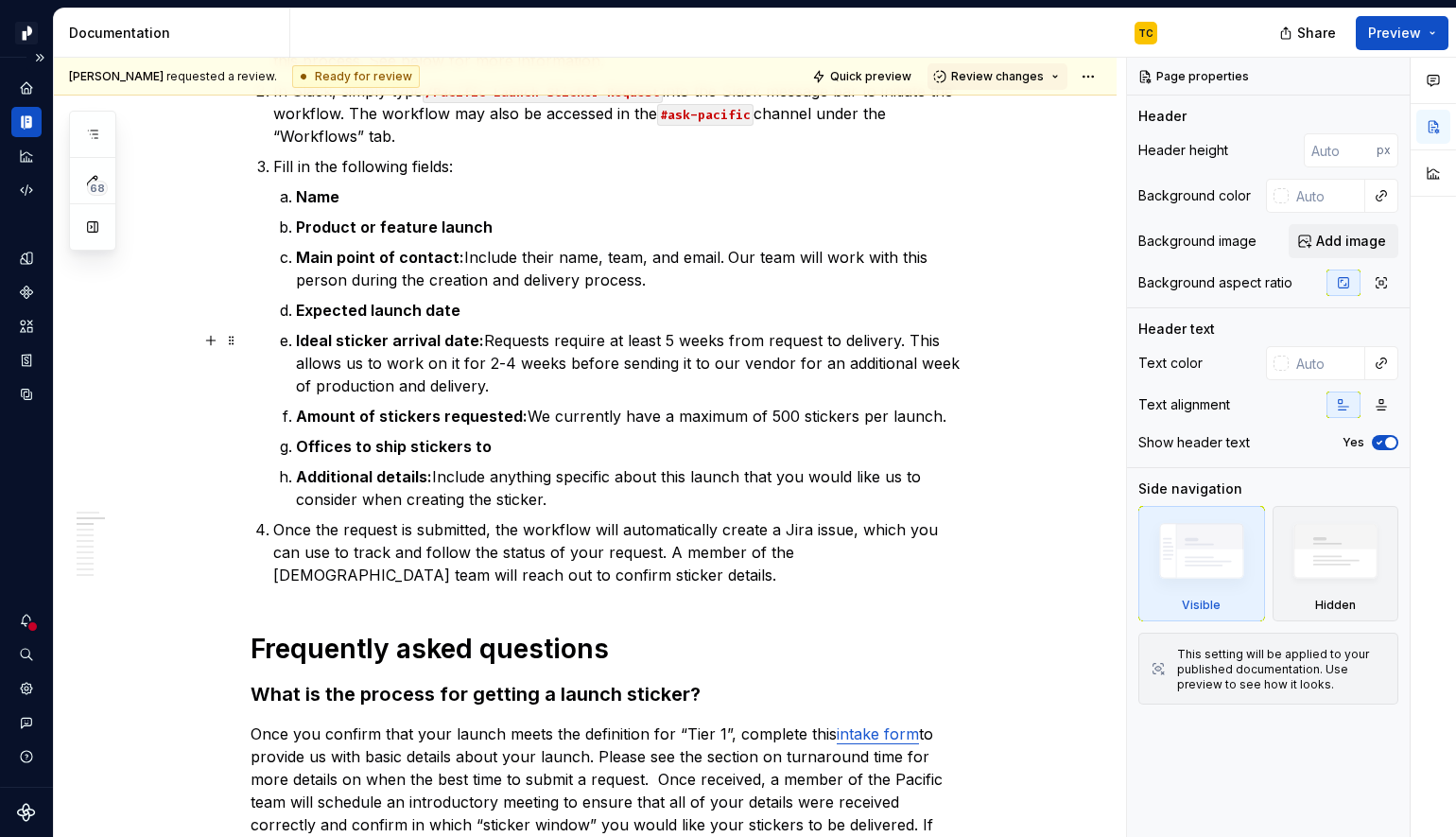
scroll to position [795, 0]
type textarea "*"
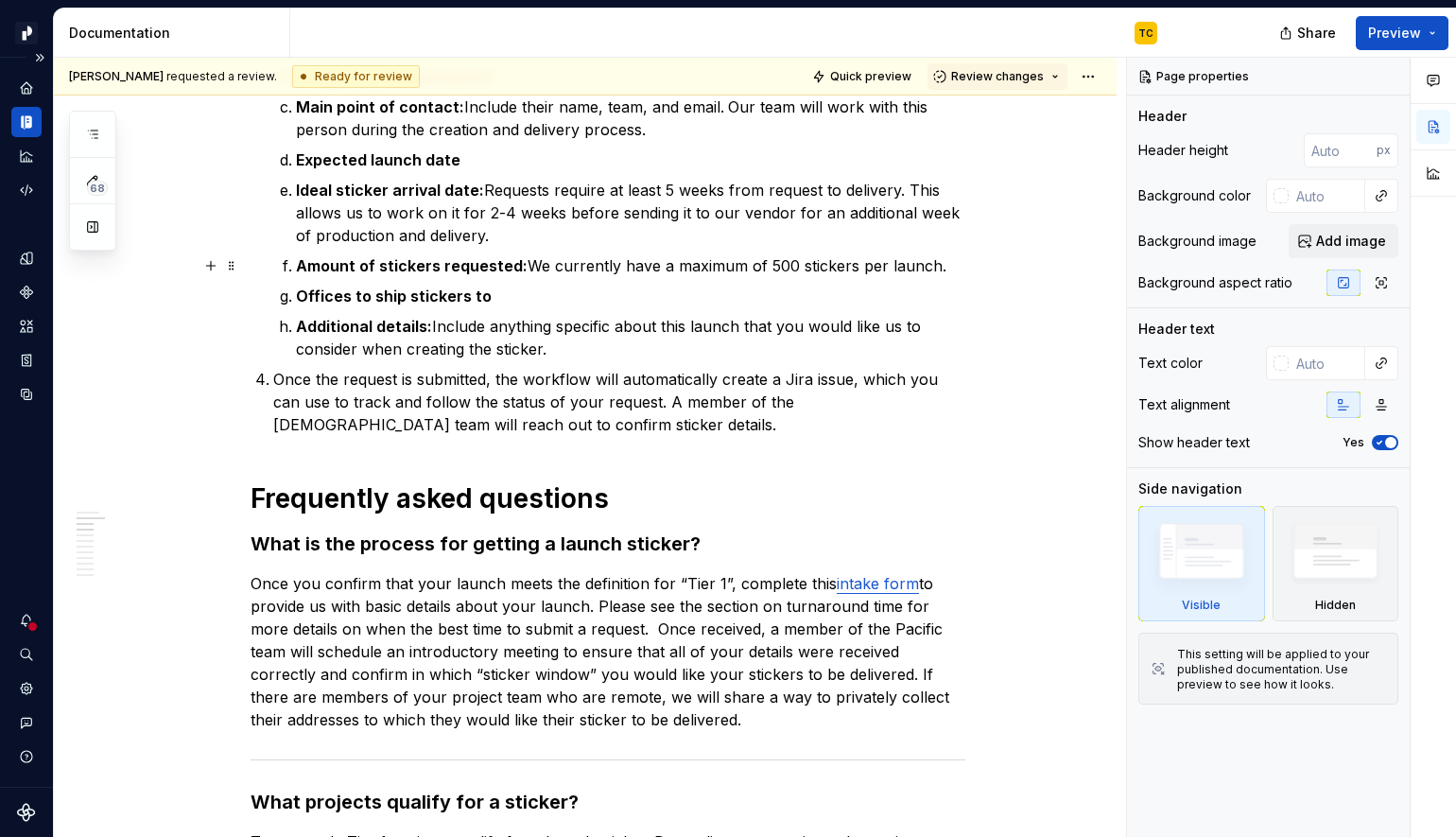
scroll to position [943, 0]
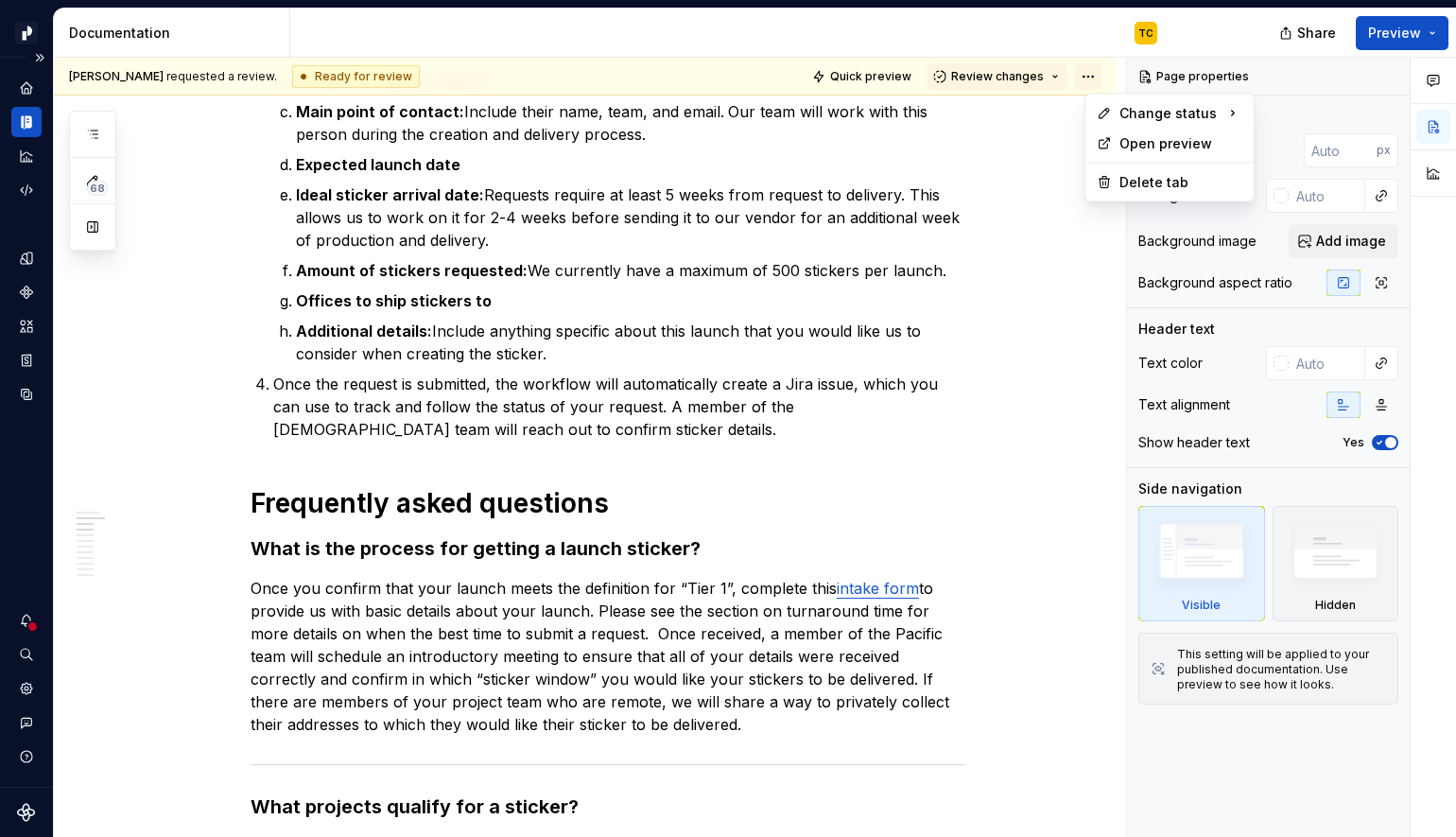
click at [1101, 76] on html "Pacific TC Design system data Documentation TC Share Preview 68 Pages Add Acces…" at bounding box center [728, 418] width 1456 height 837
